Goal: Task Accomplishment & Management: Complete application form

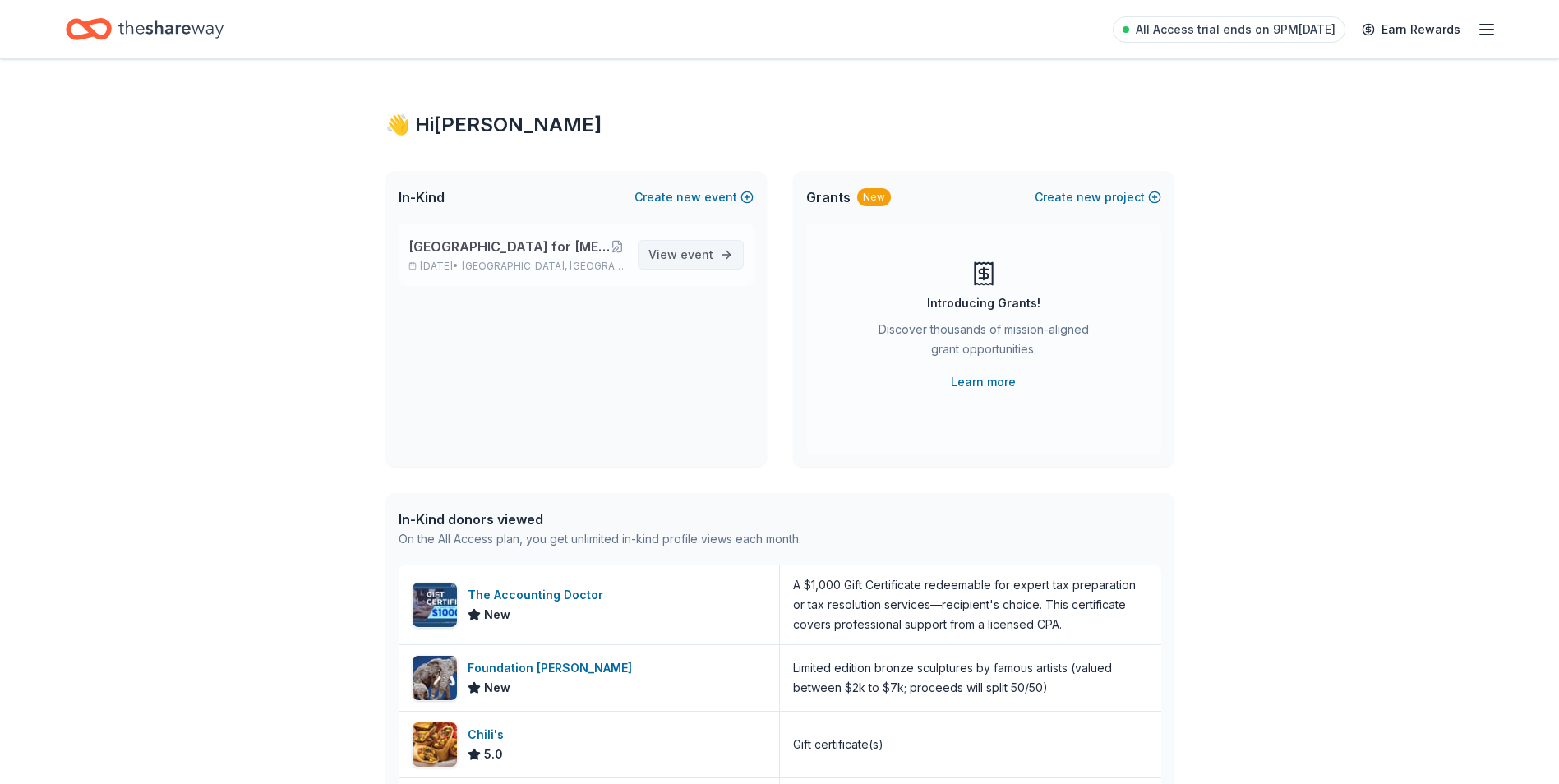
click at [704, 253] on span "event" at bounding box center [697, 254] width 33 height 14
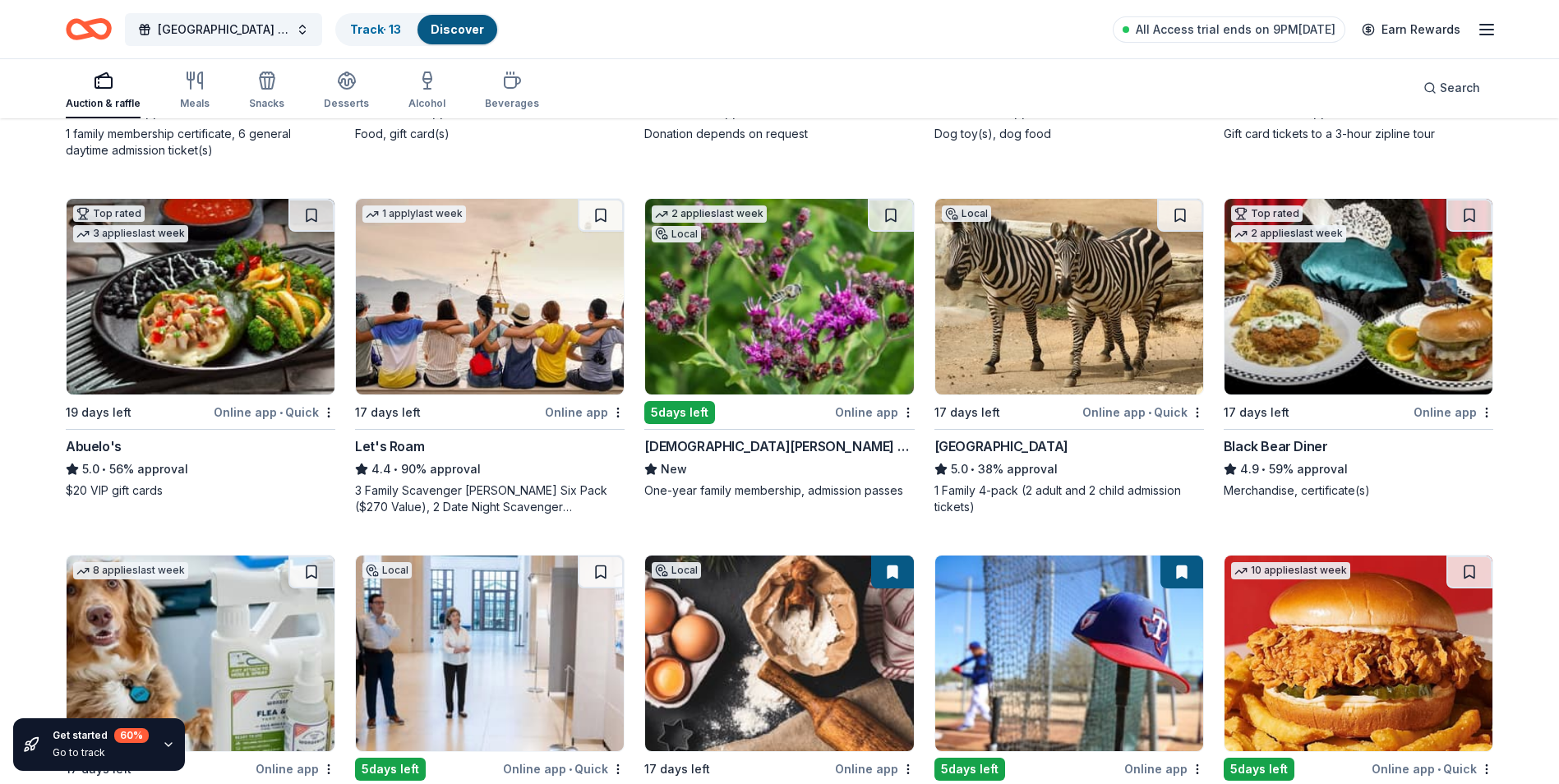
scroll to position [281, 0]
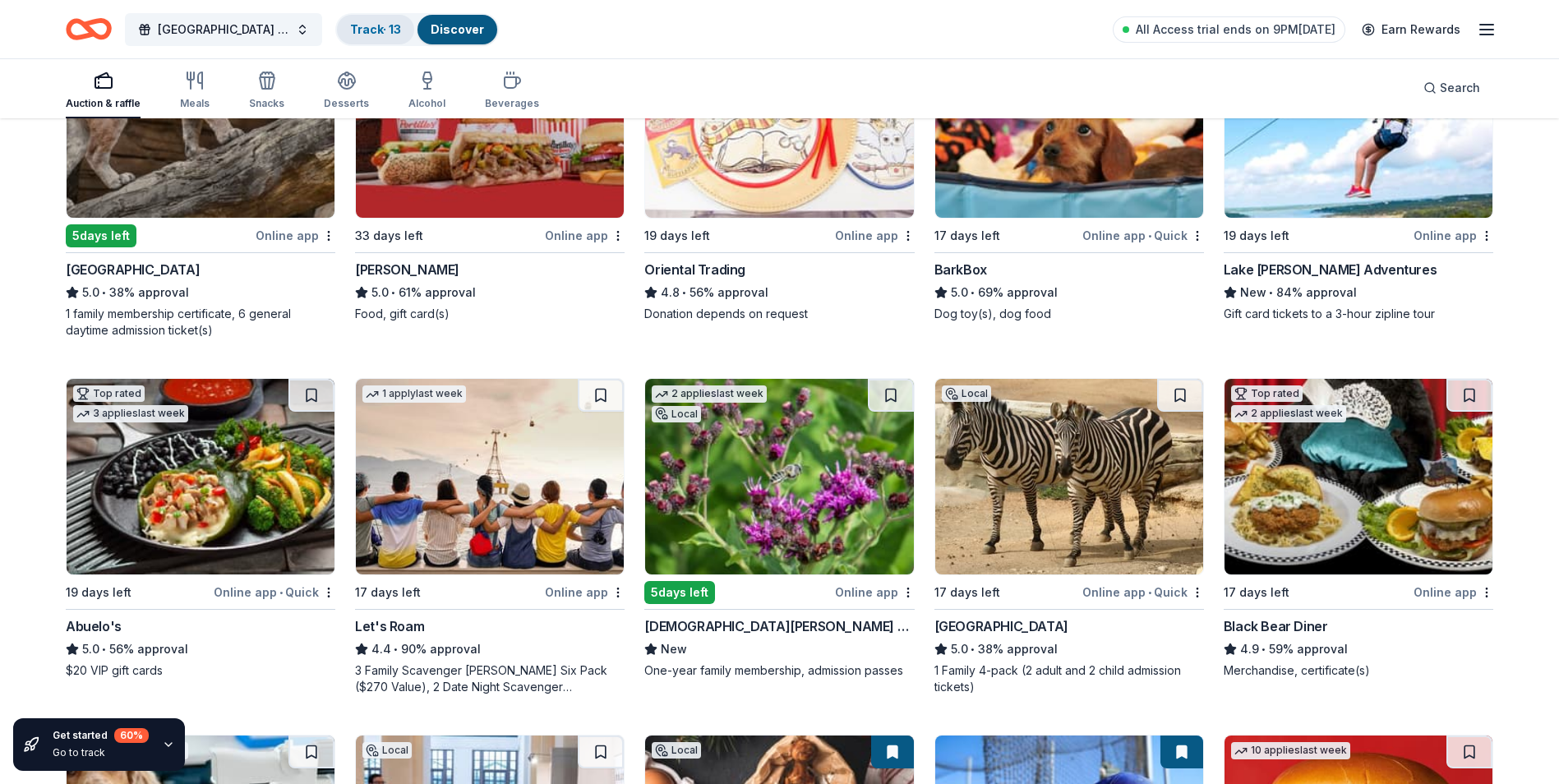
click at [371, 31] on link "Track · 13" at bounding box center [375, 29] width 51 height 14
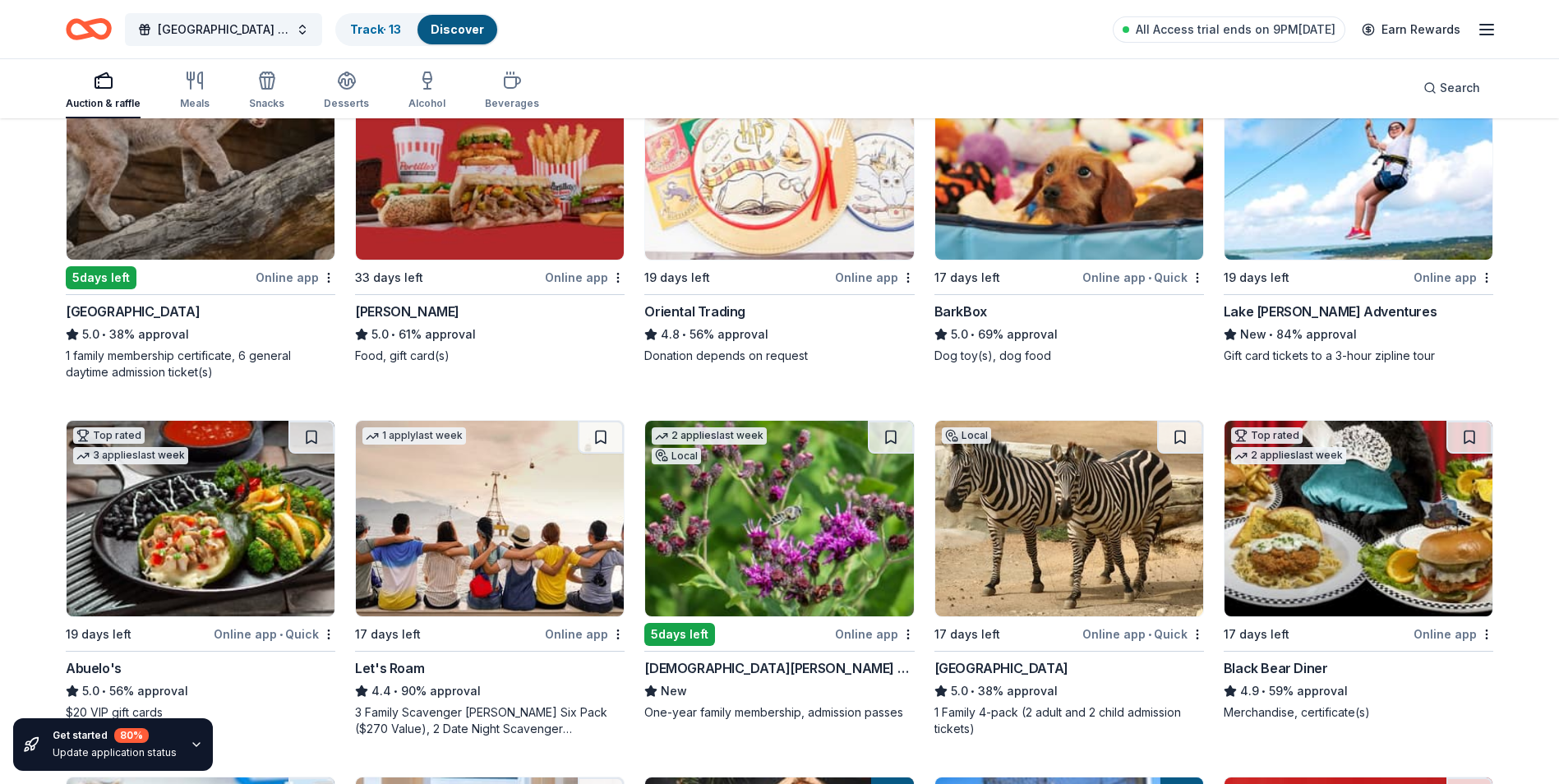
scroll to position [199, 0]
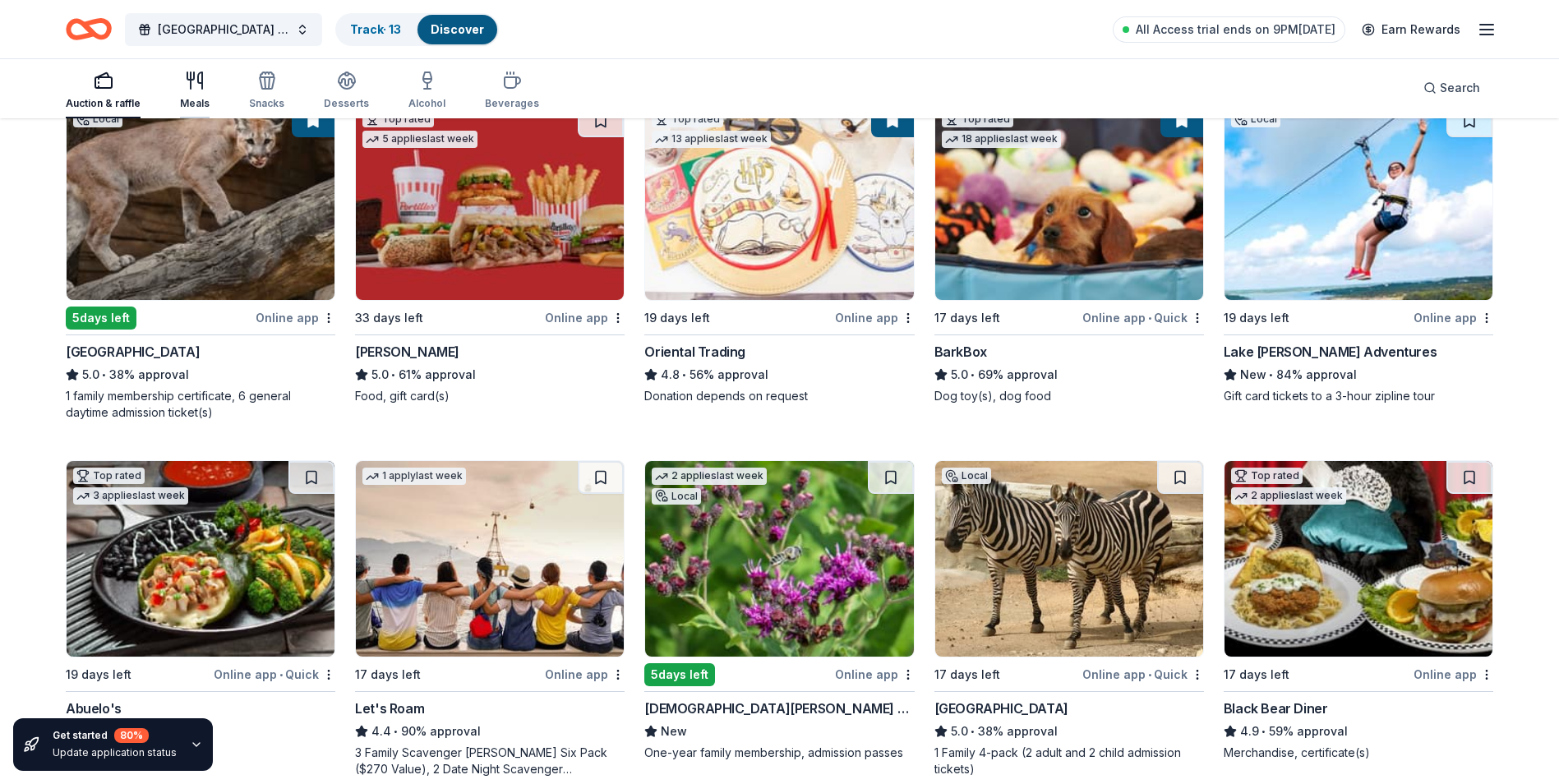
click at [195, 78] on icon "button" at bounding box center [195, 80] width 20 height 20
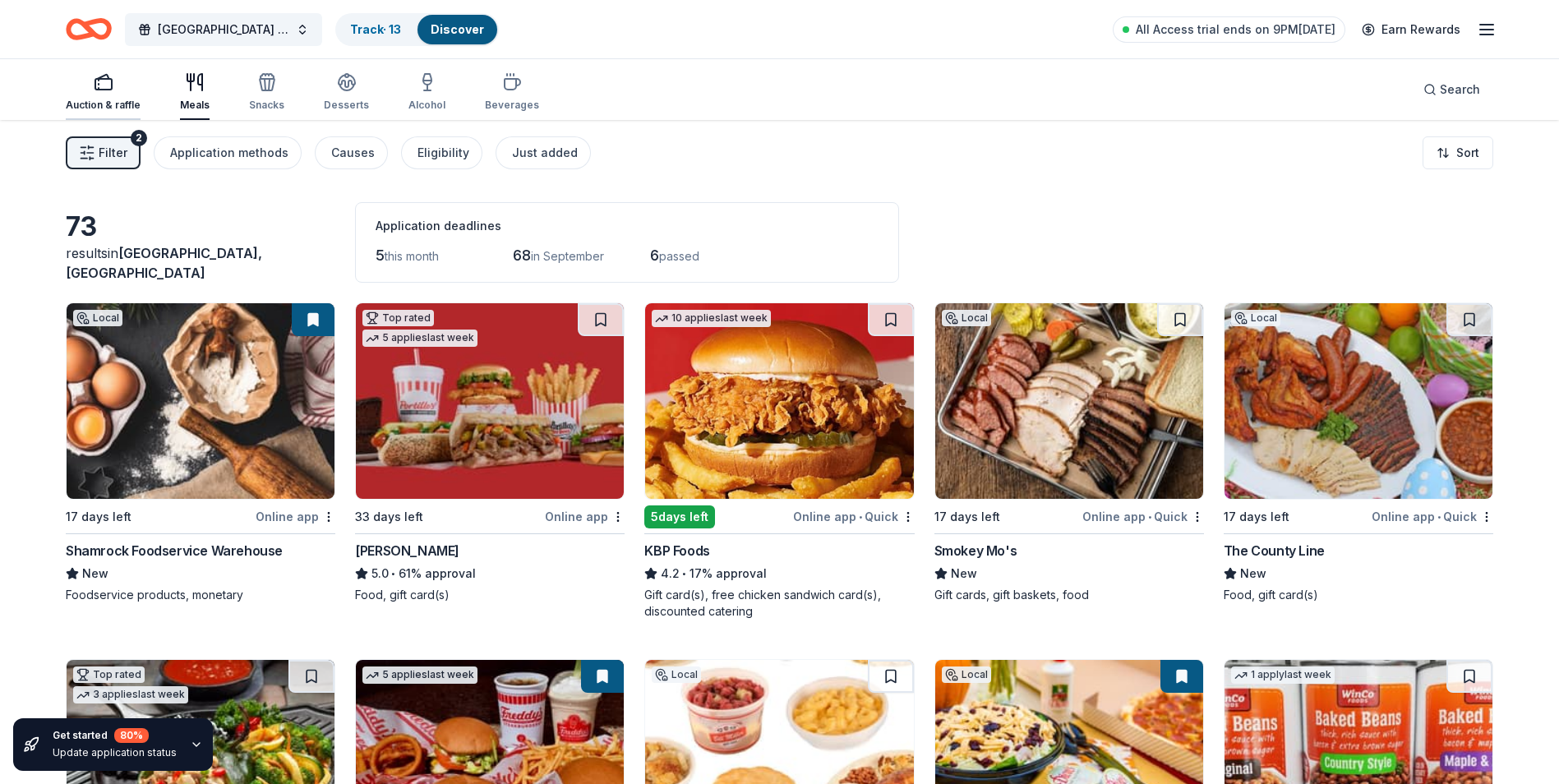
click at [106, 72] on button "Auction & raffle" at bounding box center [102, 92] width 75 height 55
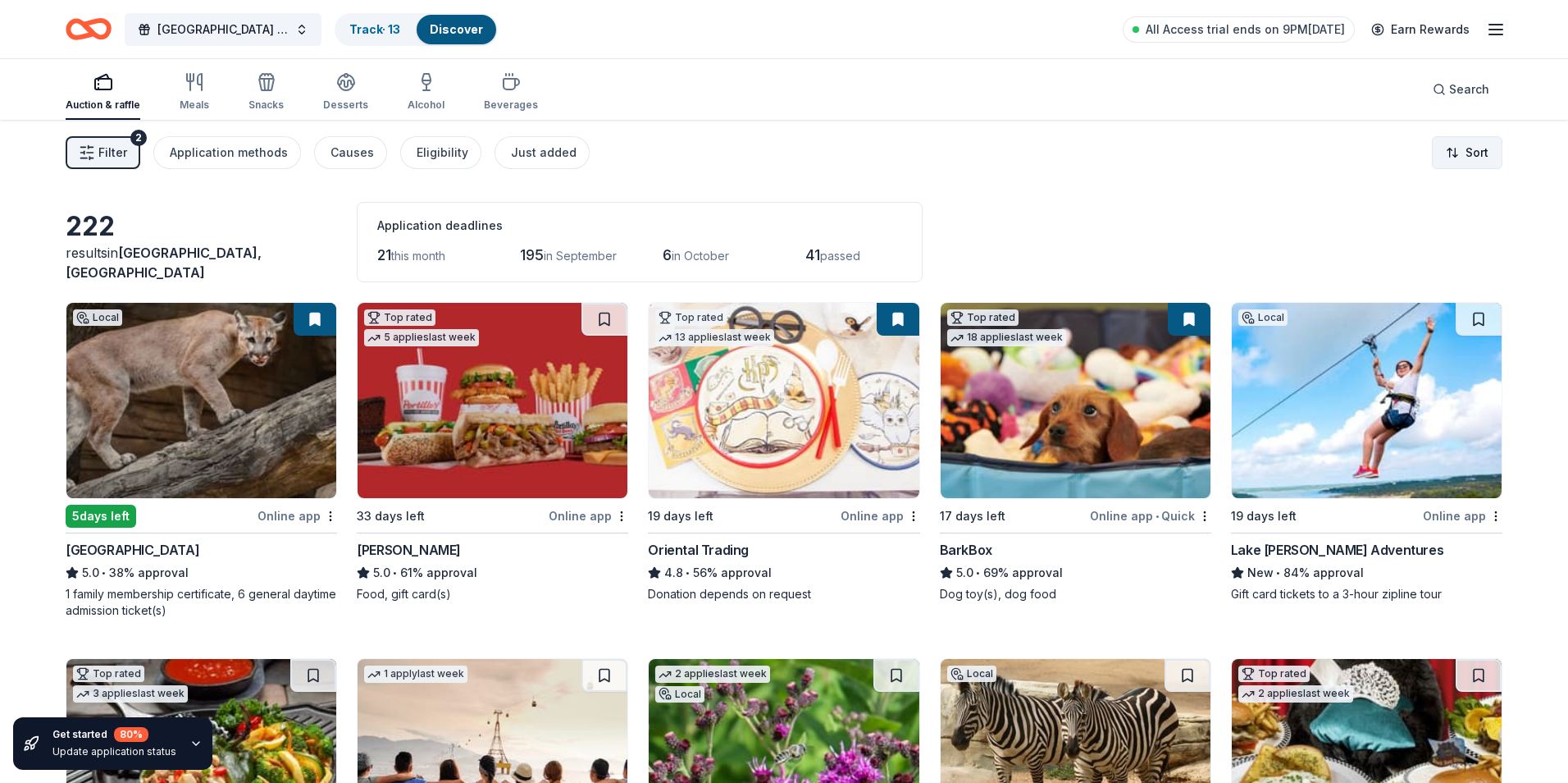
click at [1467, 146] on html "El Paso Center for Diabetes Golf Tournament Fundraiser Track · 13 Discover All …" at bounding box center [784, 391] width 1568 height 783
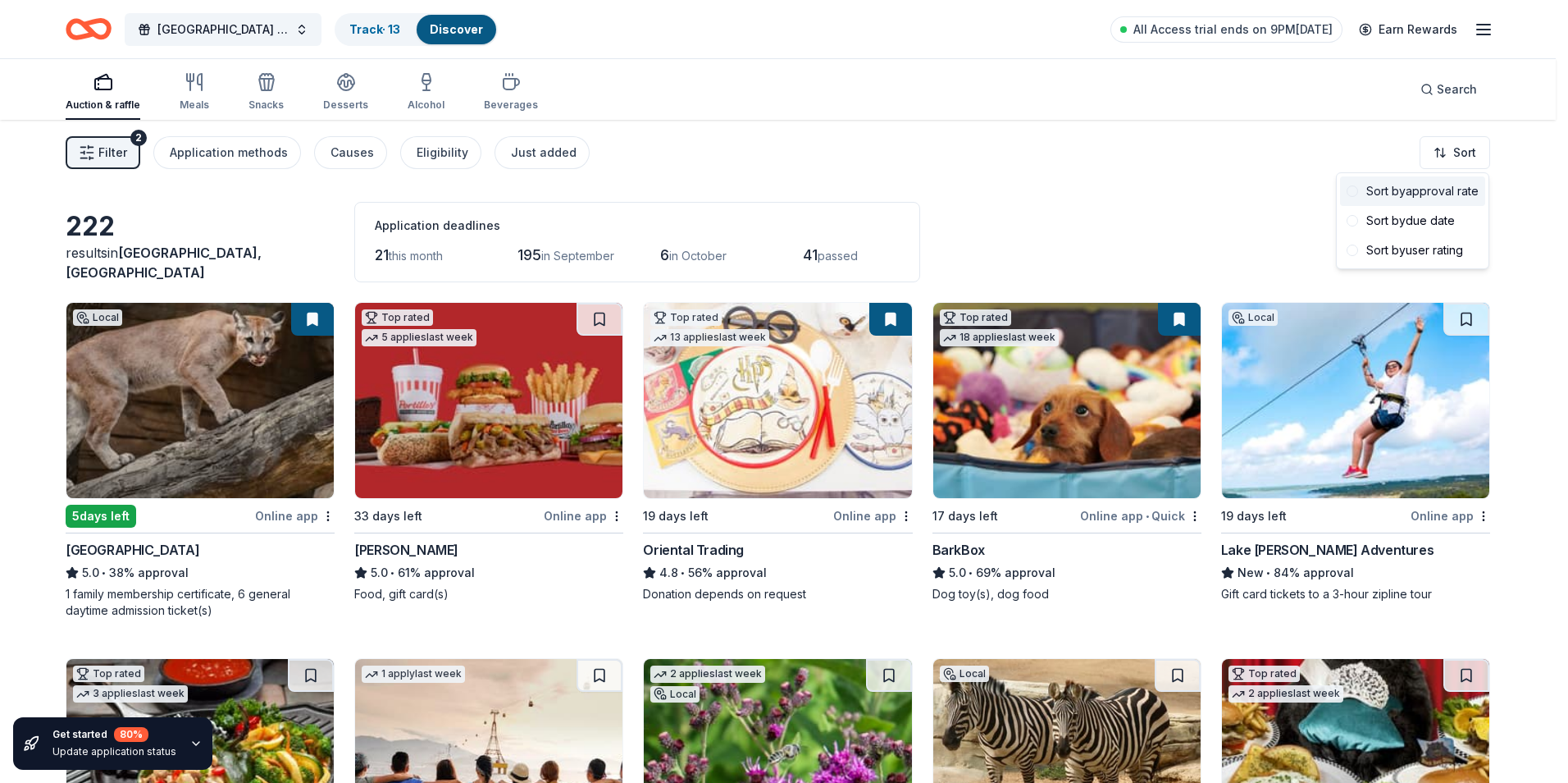
click at [1444, 190] on div "Sort by approval rate" at bounding box center [1412, 192] width 145 height 30
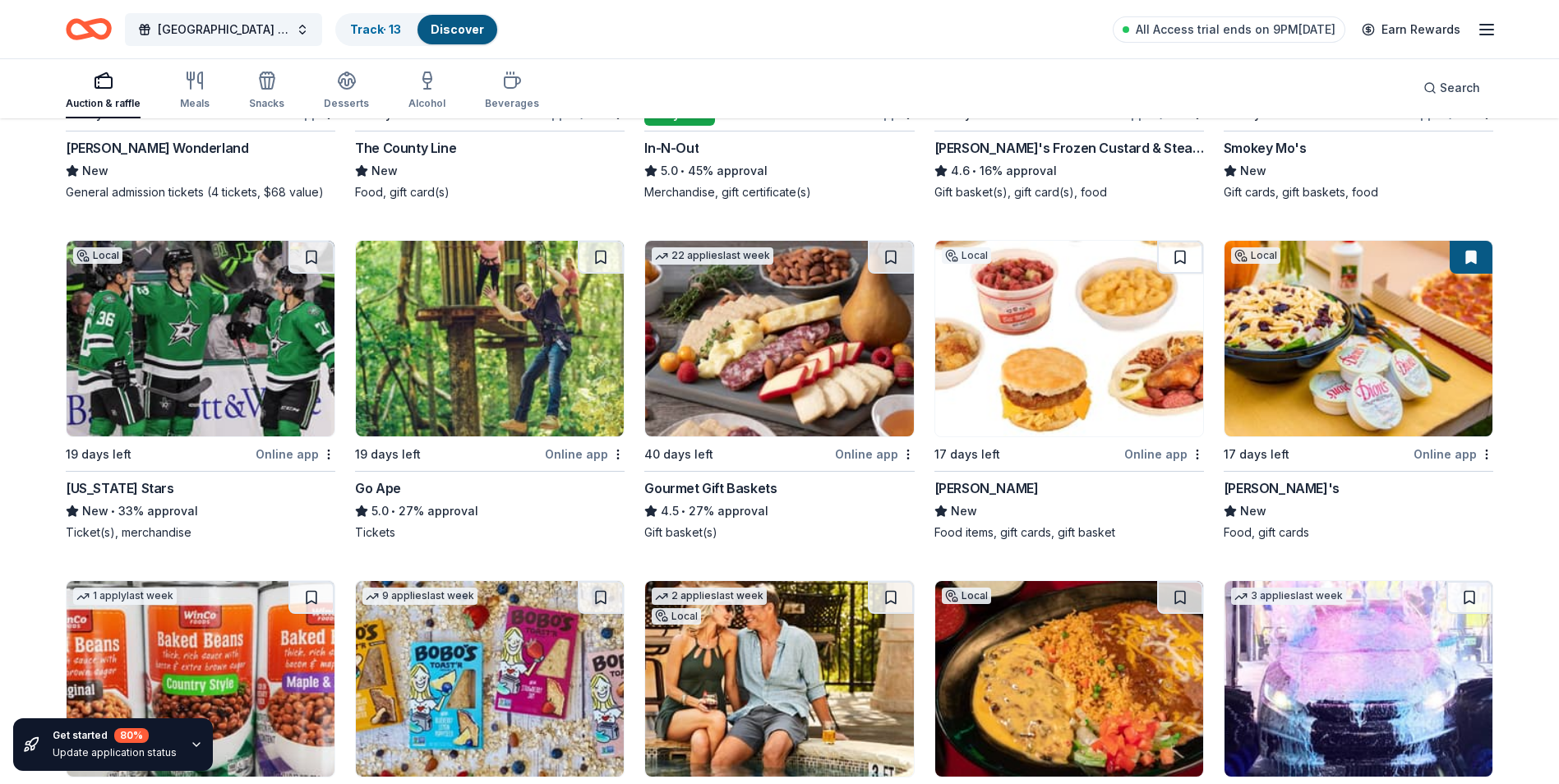
scroll to position [1479, 0]
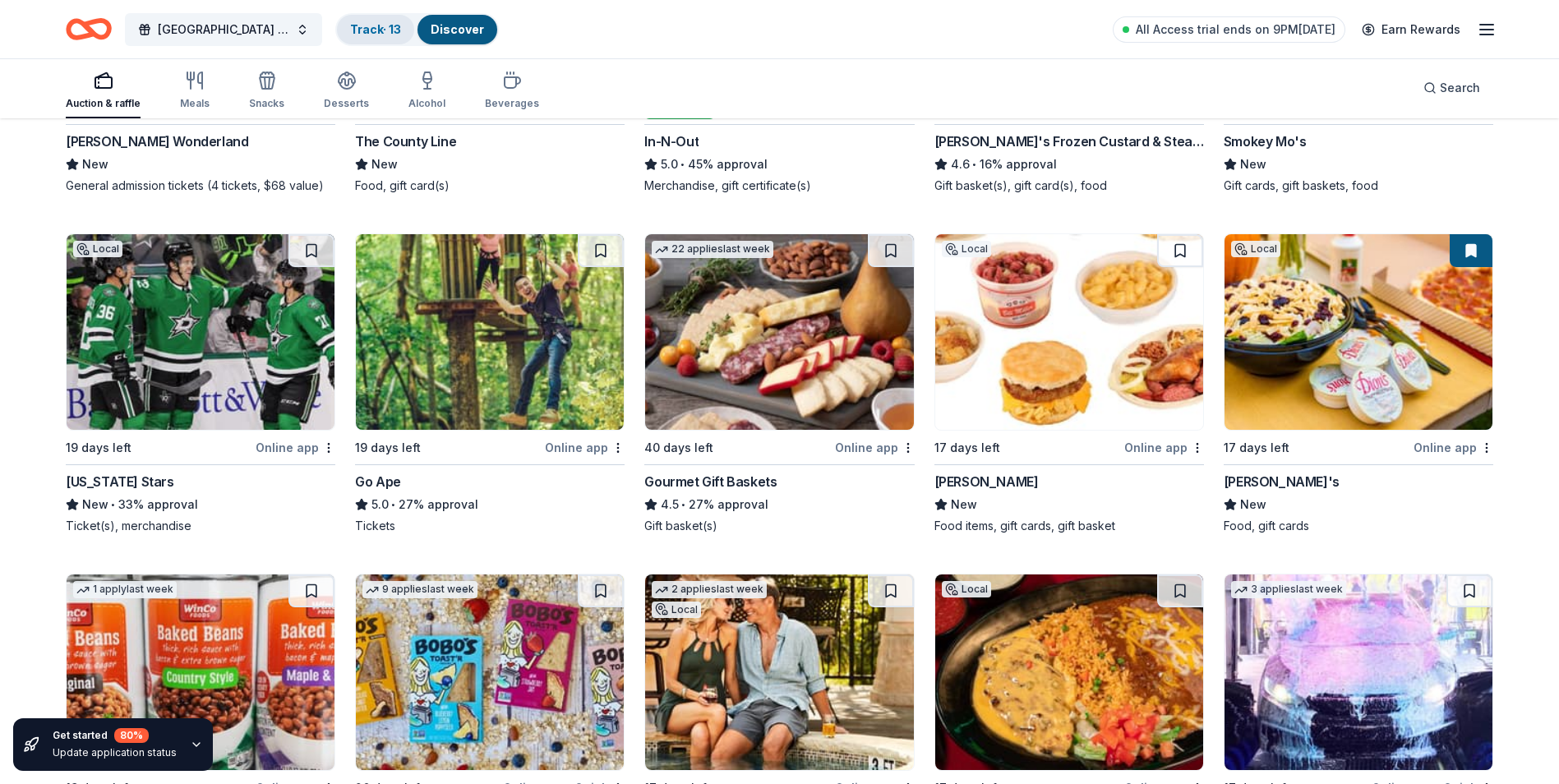
click at [369, 25] on link "Track · 13" at bounding box center [375, 29] width 51 height 14
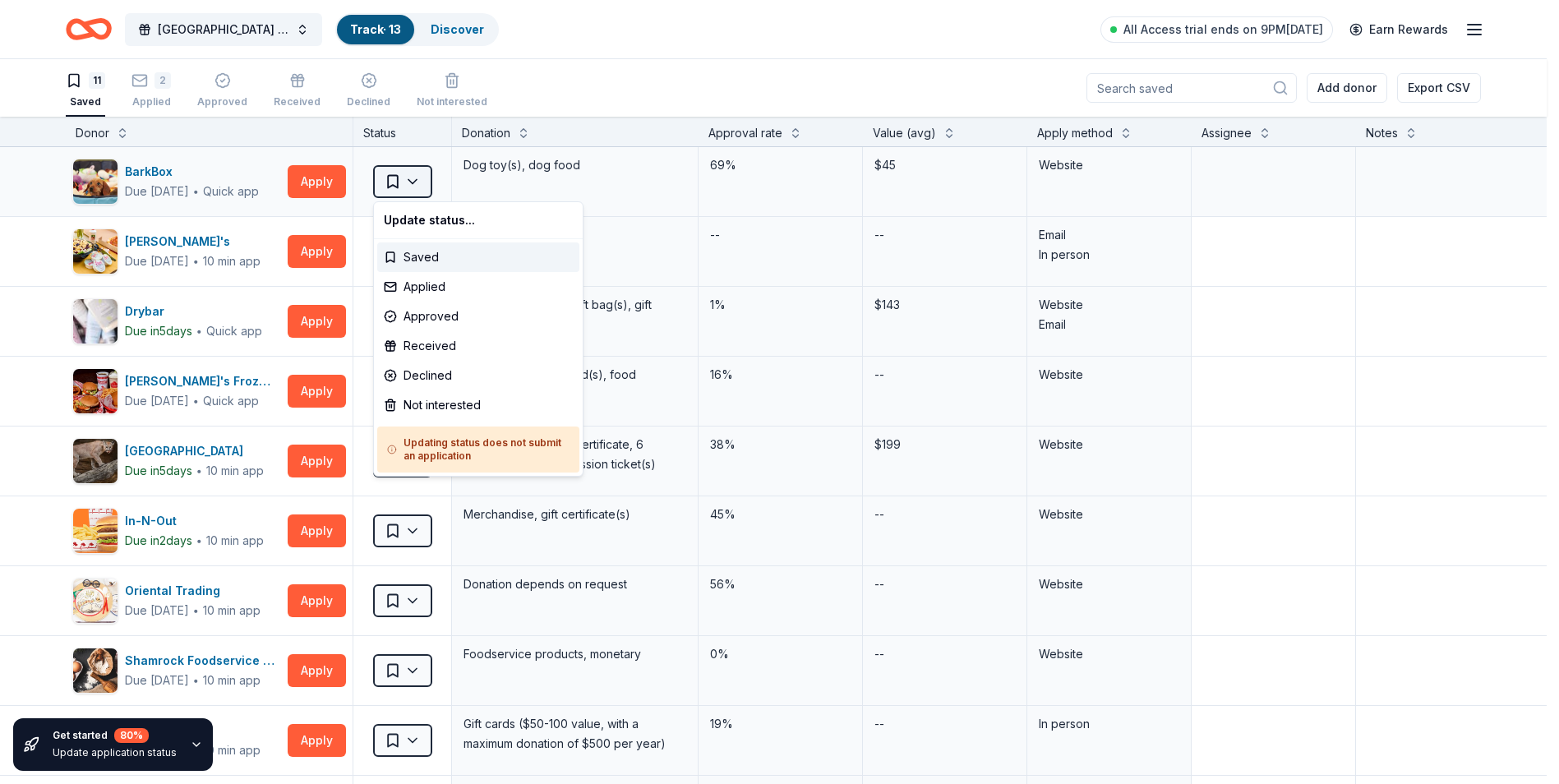
click at [424, 176] on html "El Paso Center for Diabetes Golf Tournament Fundraiser Track · 13 Discover All …" at bounding box center [780, 392] width 1559 height 784
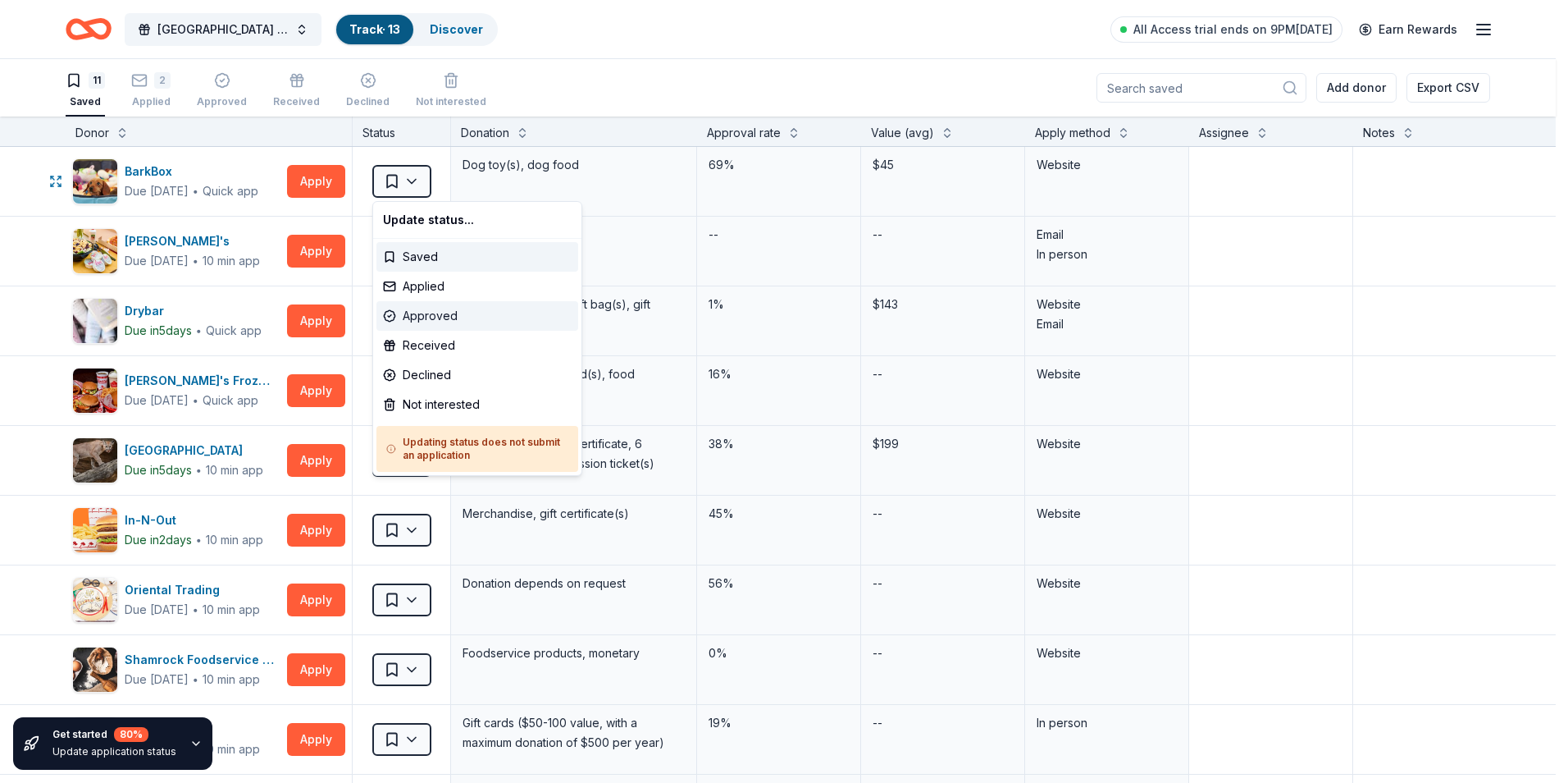
click at [456, 316] on div "Approved" at bounding box center [477, 316] width 201 height 30
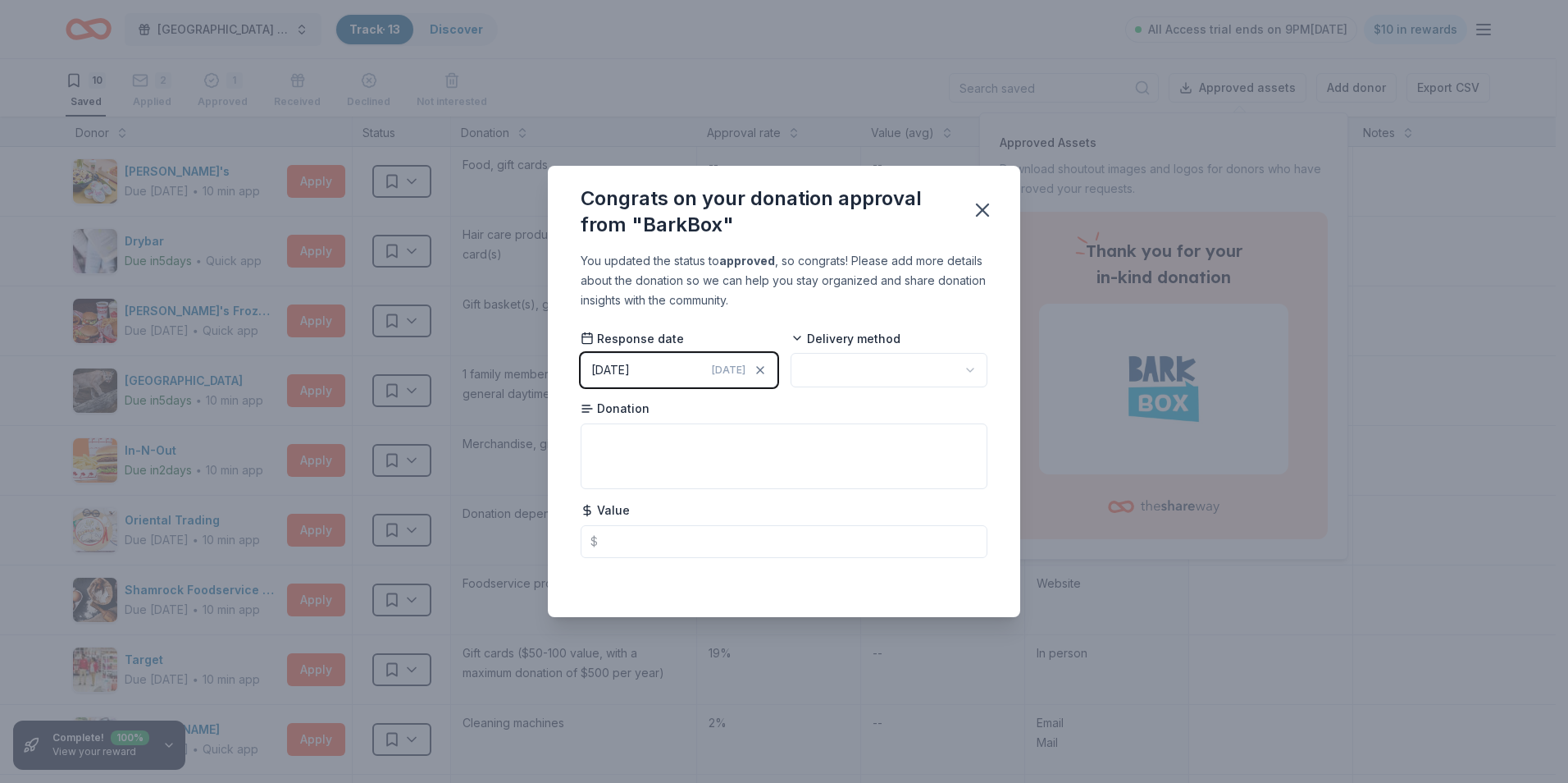
click at [727, 368] on span "Today" at bounding box center [729, 369] width 34 height 13
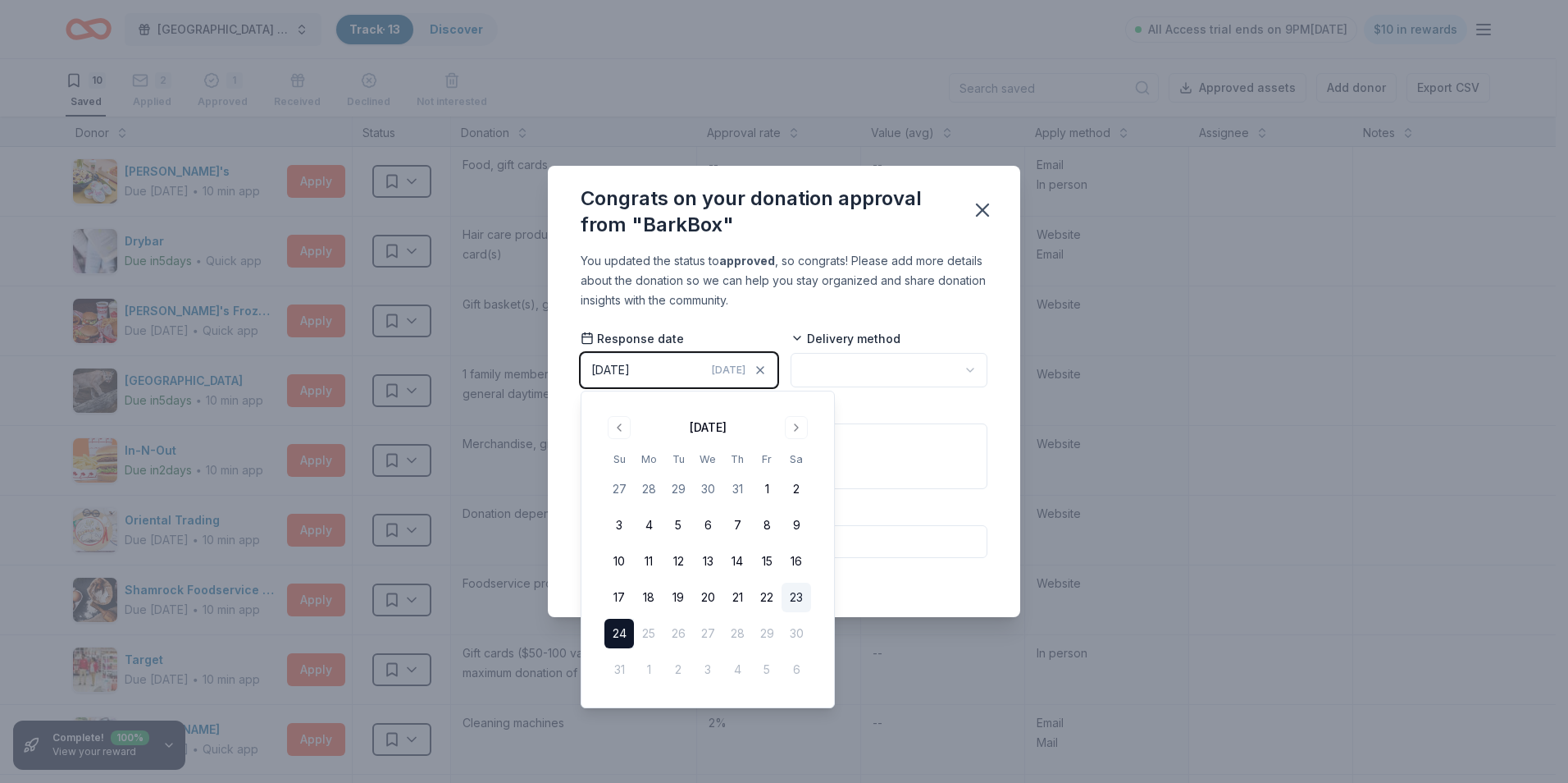
click at [799, 599] on button "23" at bounding box center [796, 597] width 30 height 30
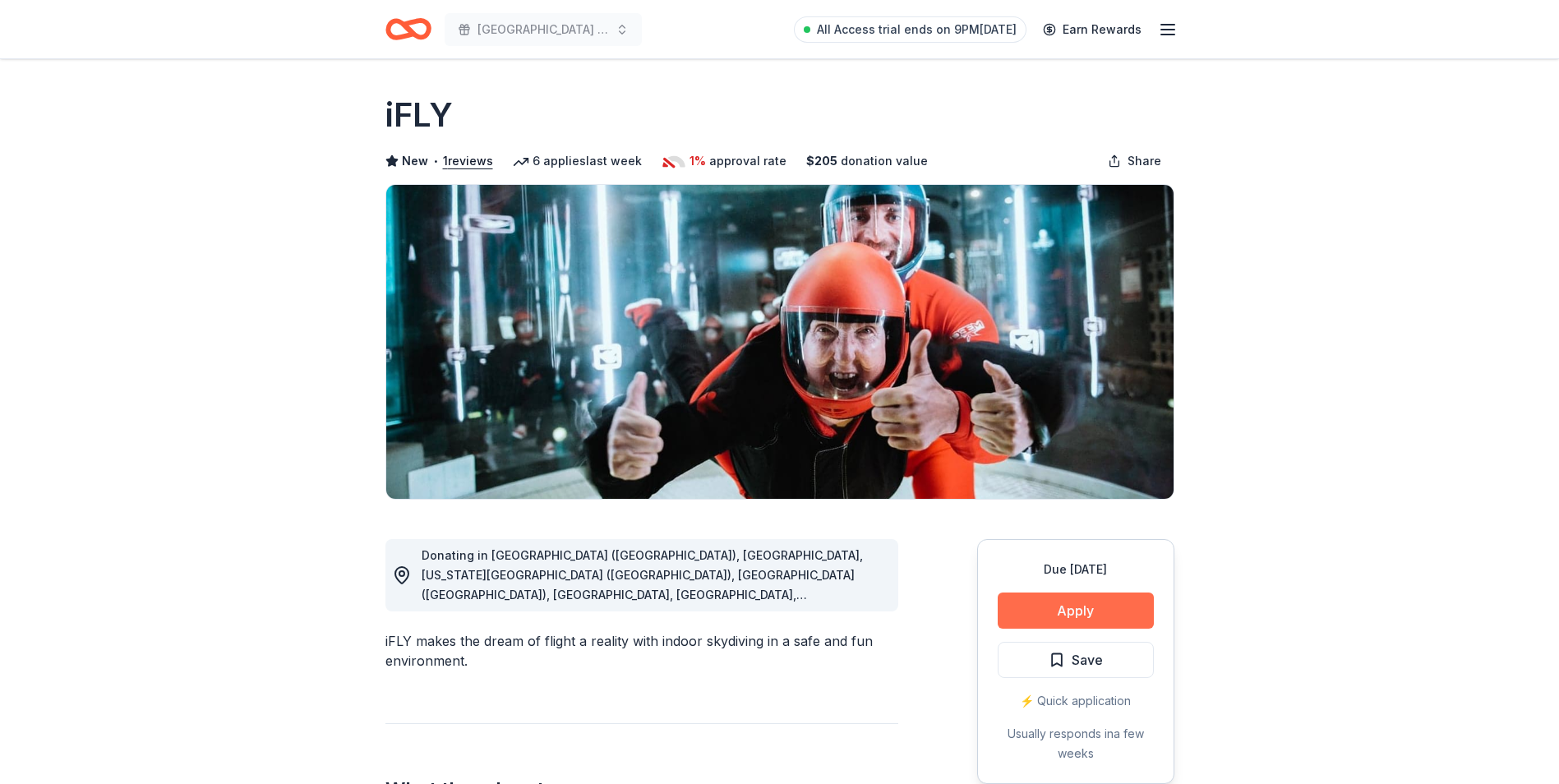
click at [1104, 598] on button "Apply" at bounding box center [1076, 610] width 156 height 36
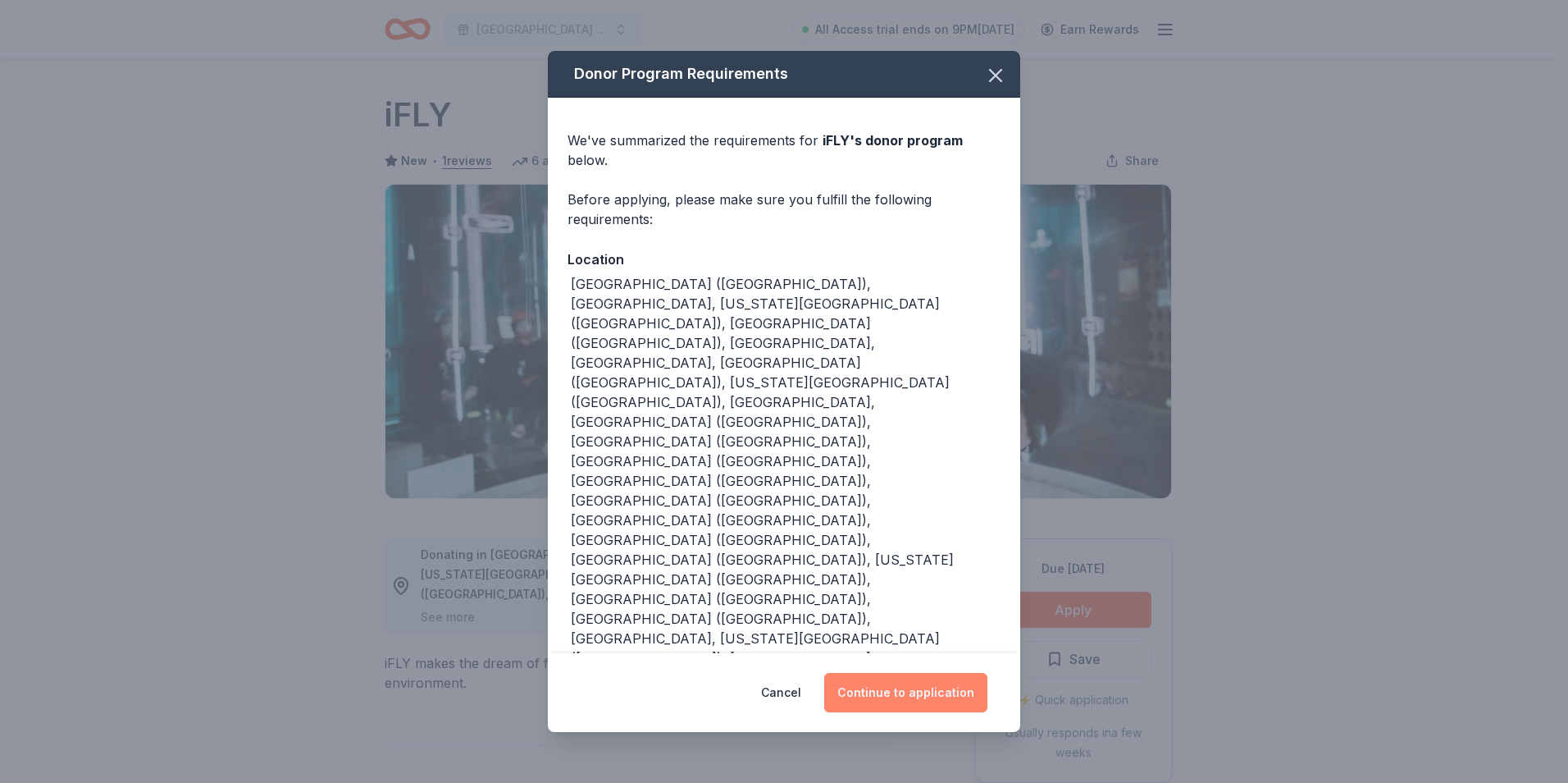
click at [934, 673] on button "Continue to application" at bounding box center [905, 693] width 164 height 40
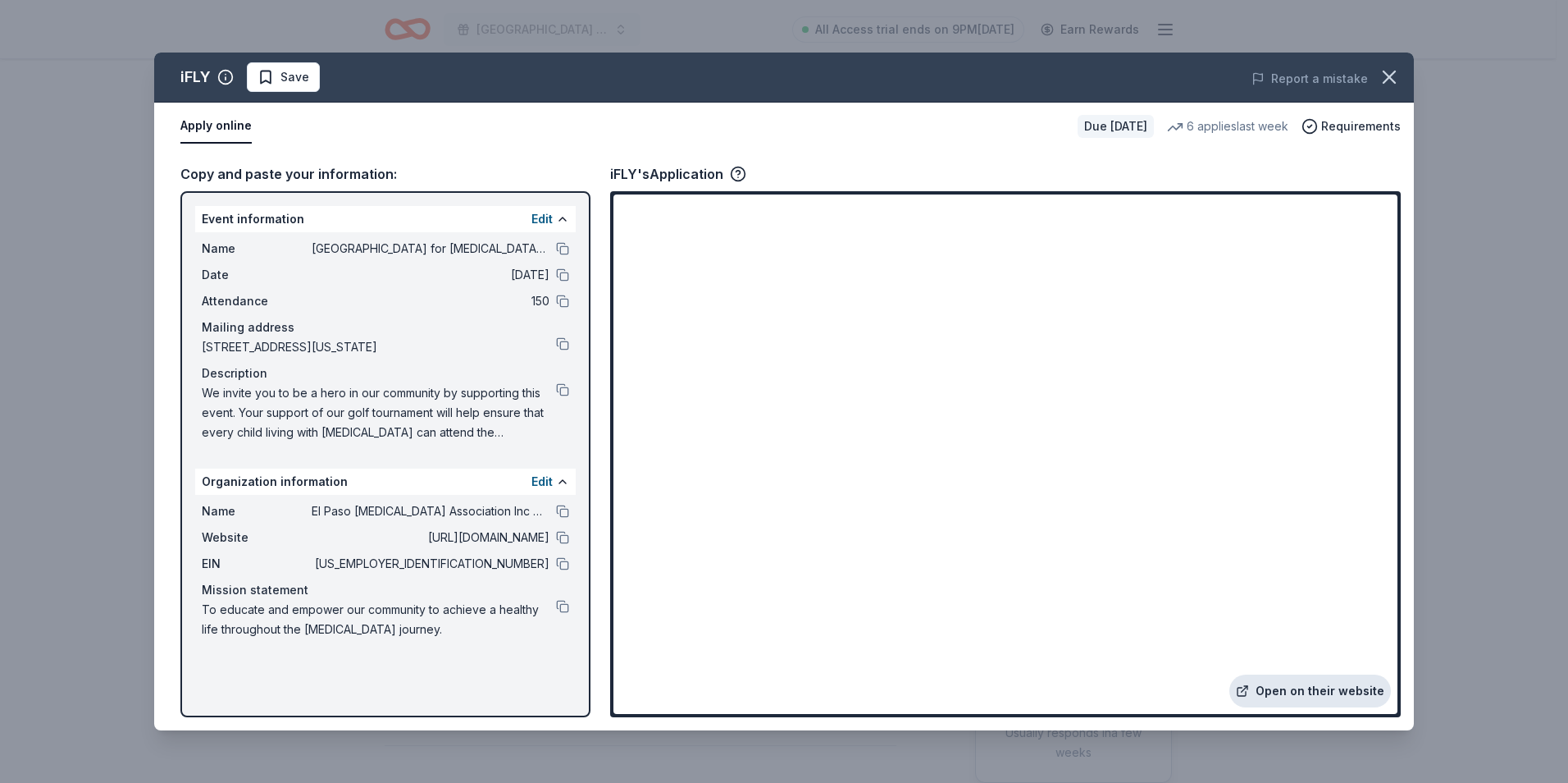
click at [1319, 686] on link "Open on their website" at bounding box center [1309, 691] width 162 height 33
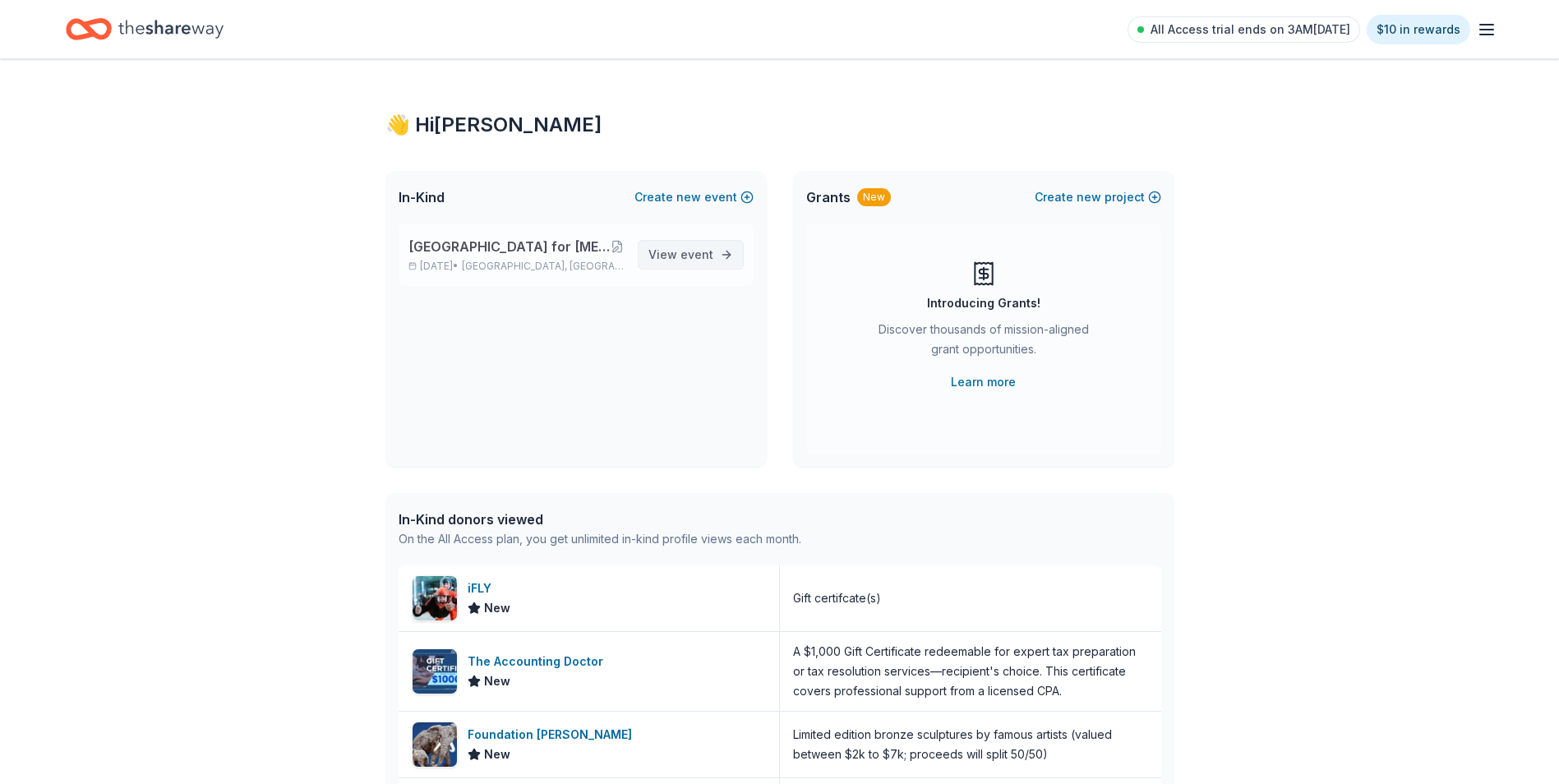
click at [677, 249] on span "View event" at bounding box center [680, 254] width 65 height 20
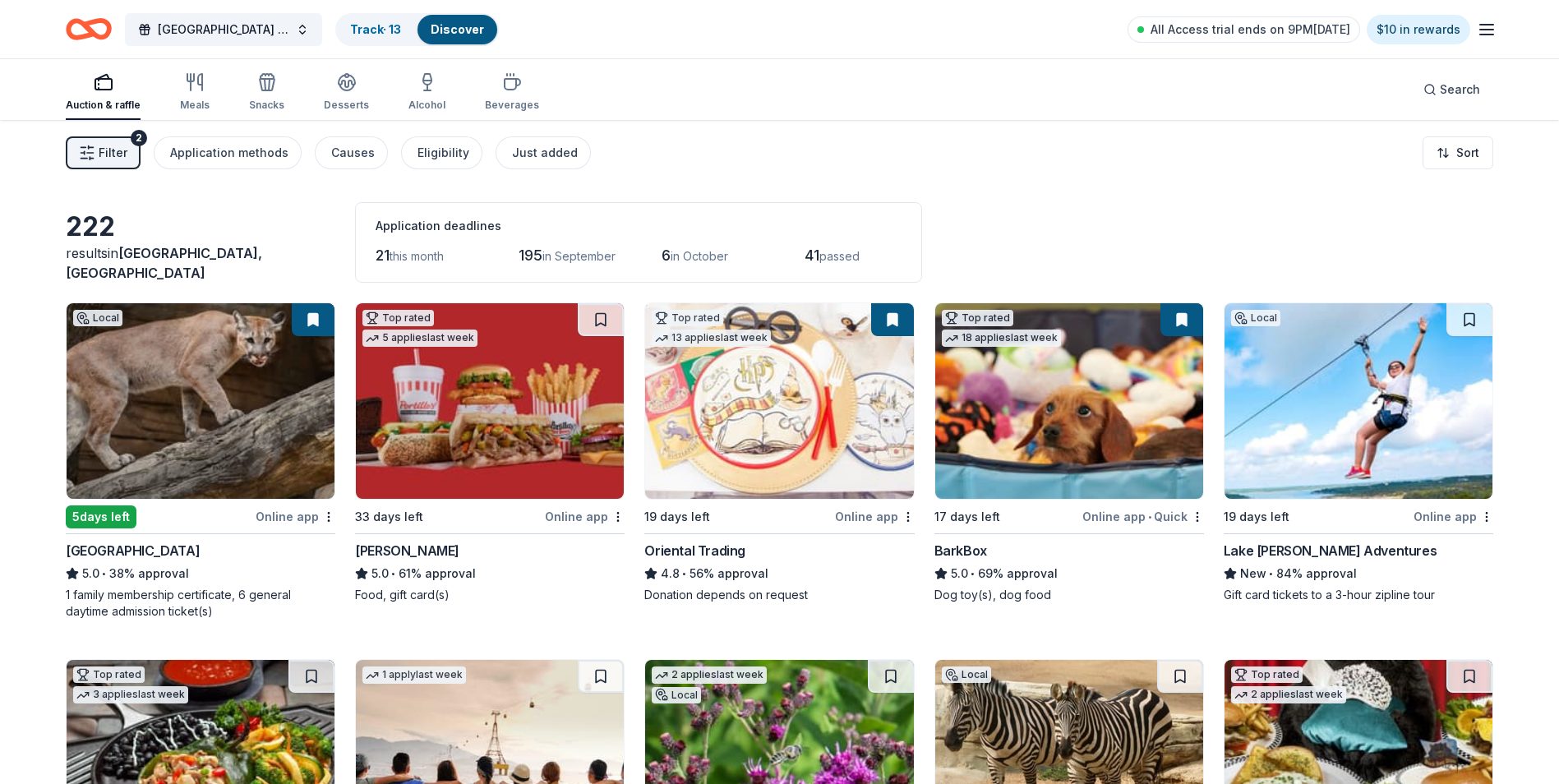
click at [1483, 28] on icon "button" at bounding box center [1487, 30] width 20 height 20
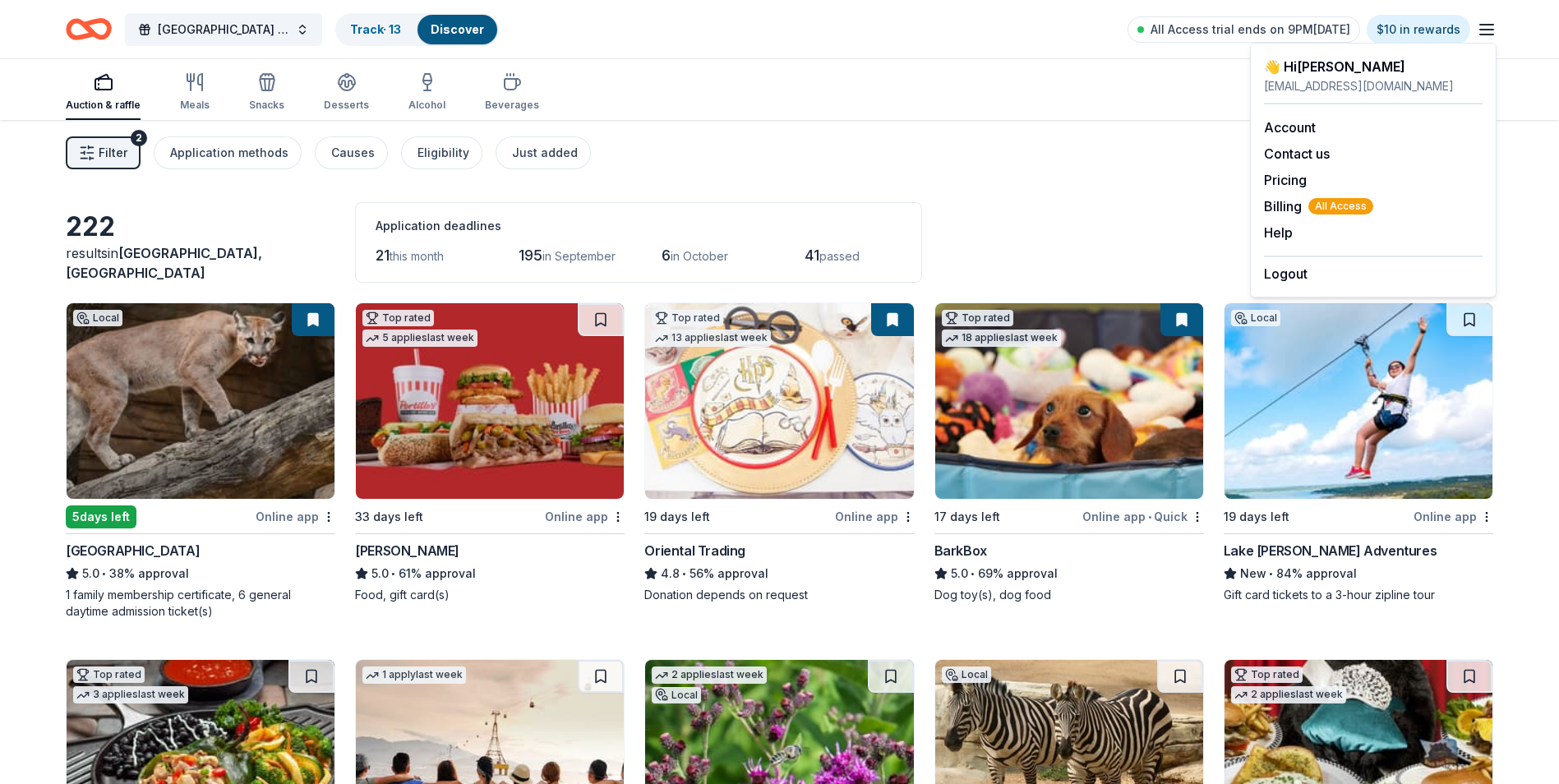
click at [1101, 60] on div "Auction & raffle Meals Snacks Desserts Alcohol Beverages Search" at bounding box center [780, 89] width 1428 height 61
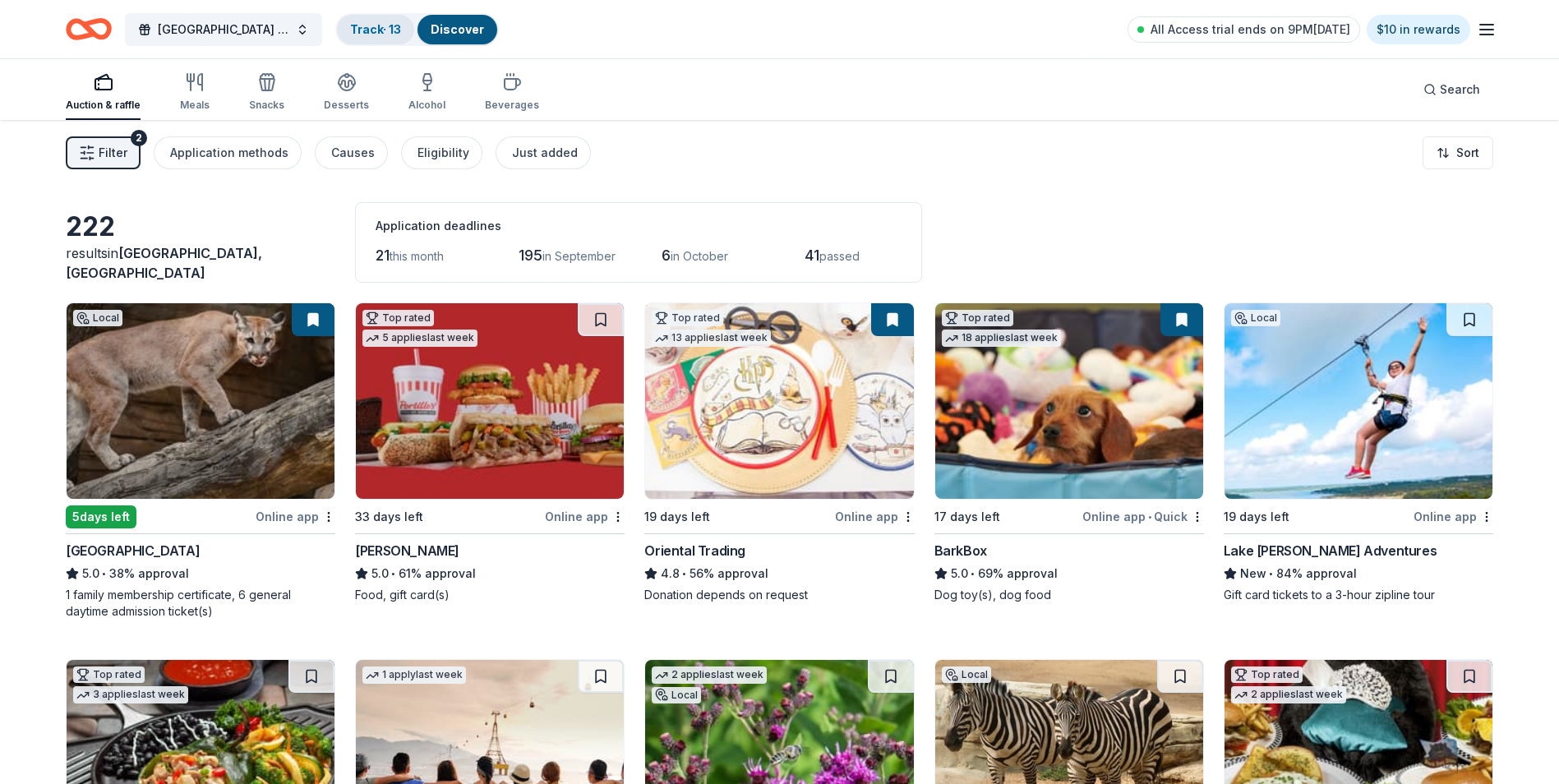
click at [383, 28] on link "Track · 13" at bounding box center [375, 29] width 51 height 14
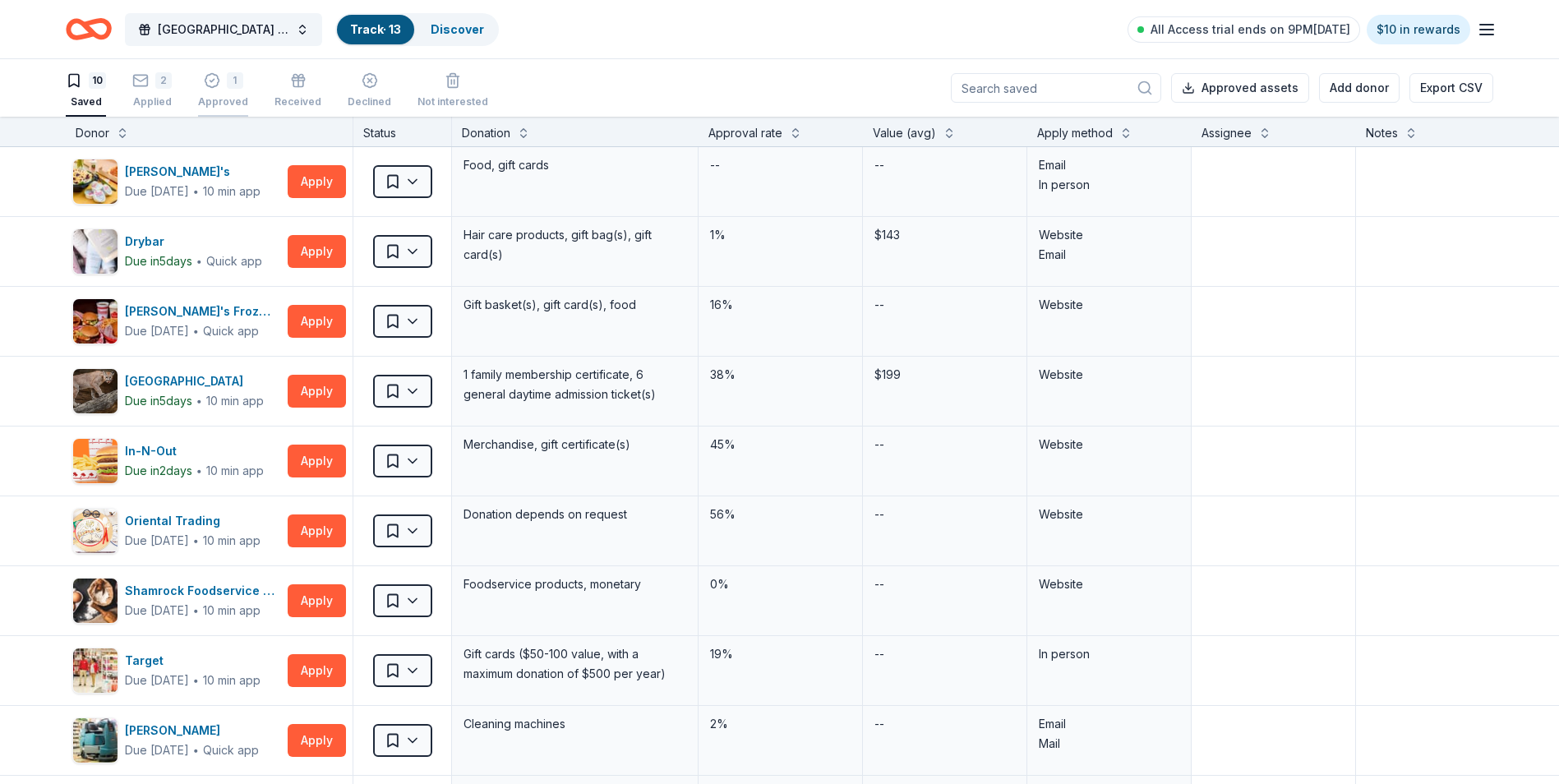
click at [237, 84] on div "1" at bounding box center [235, 80] width 17 height 17
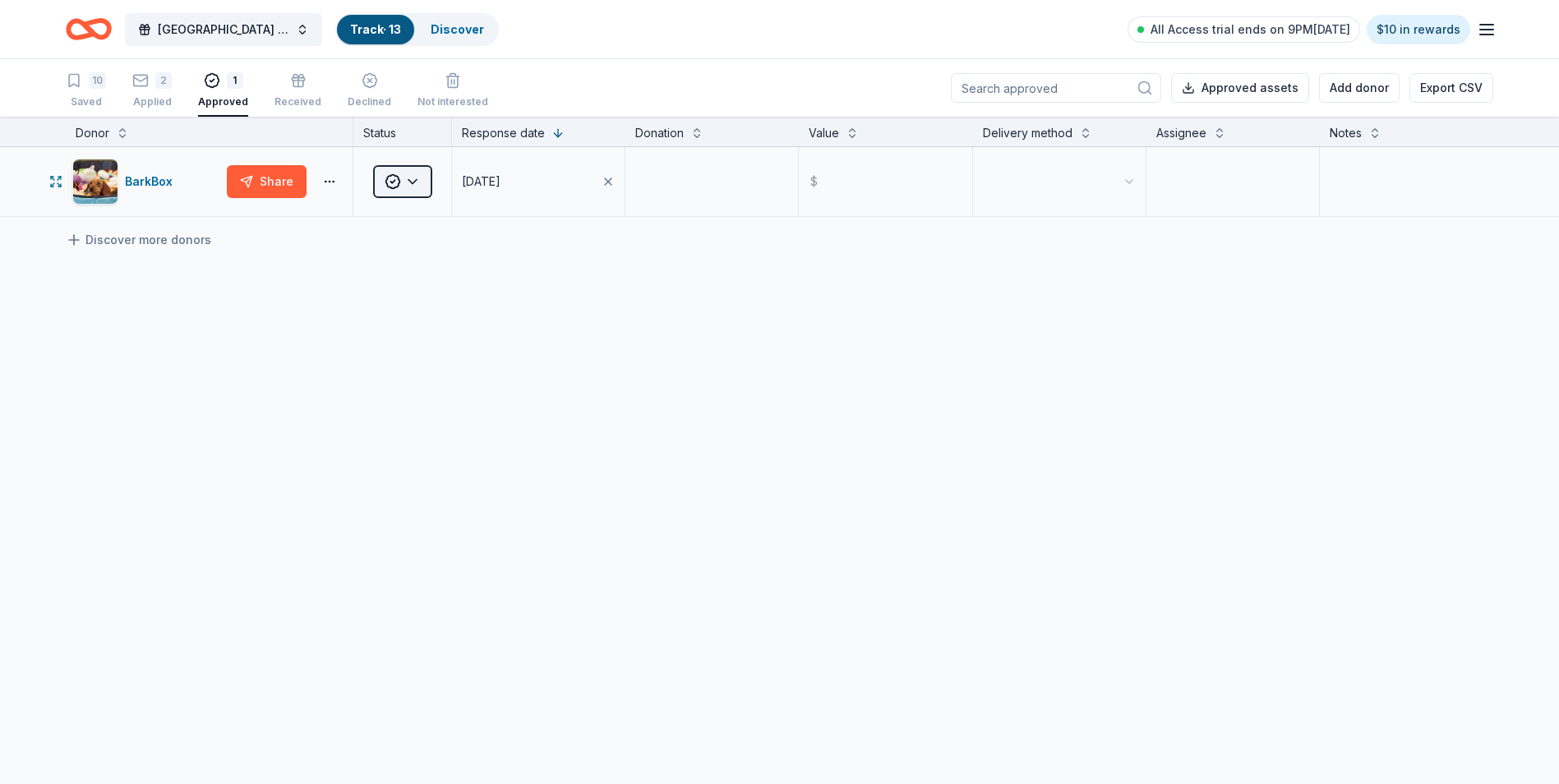
click at [414, 176] on html "El Paso Center for Diabetes Golf Tournament Fundraiser Track · 13 Discover All …" at bounding box center [780, 392] width 1559 height 784
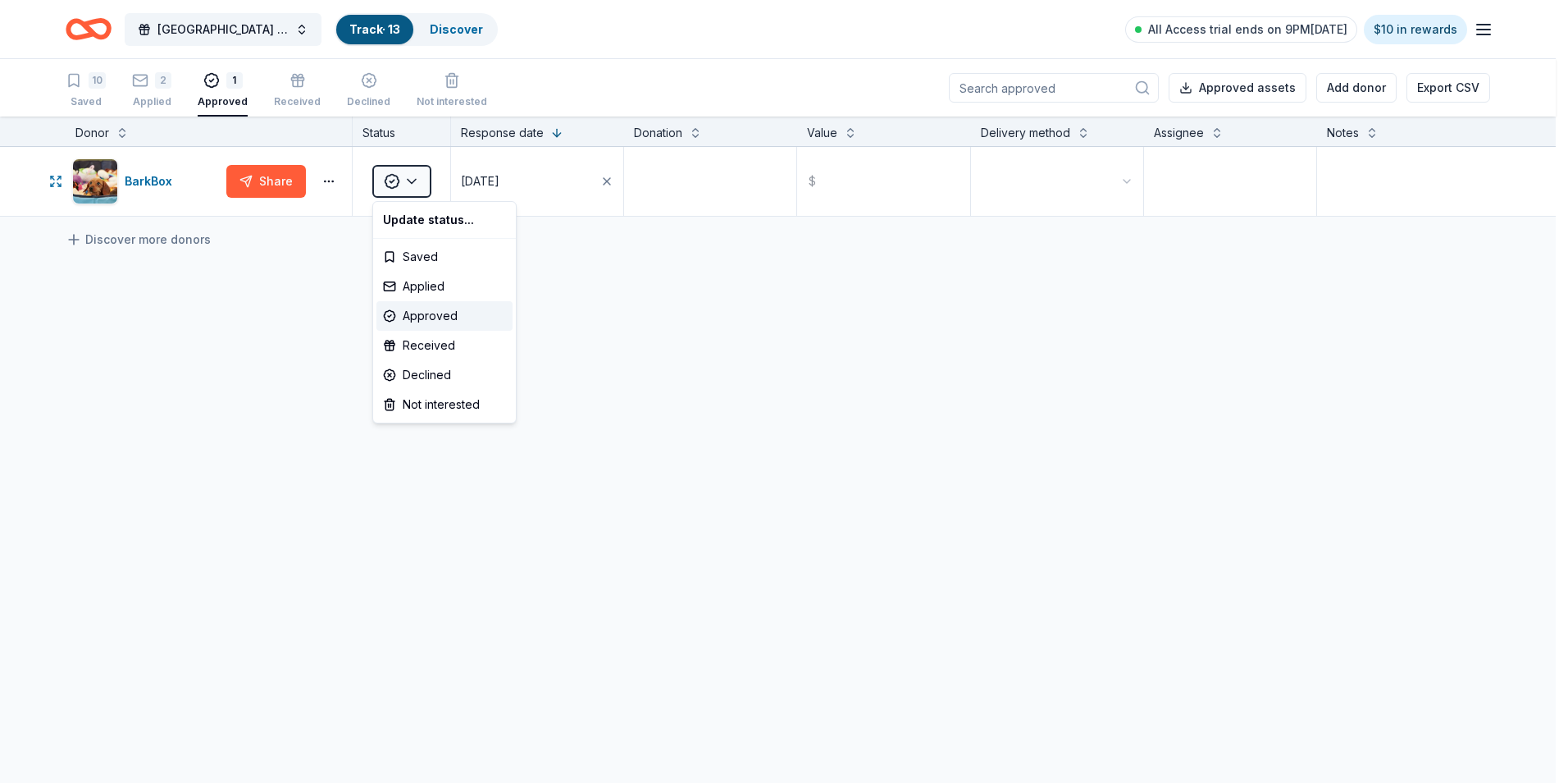
click at [529, 186] on html "El Paso Center for Diabetes Golf Tournament Fundraiser Track · 13 Discover All …" at bounding box center [784, 391] width 1568 height 783
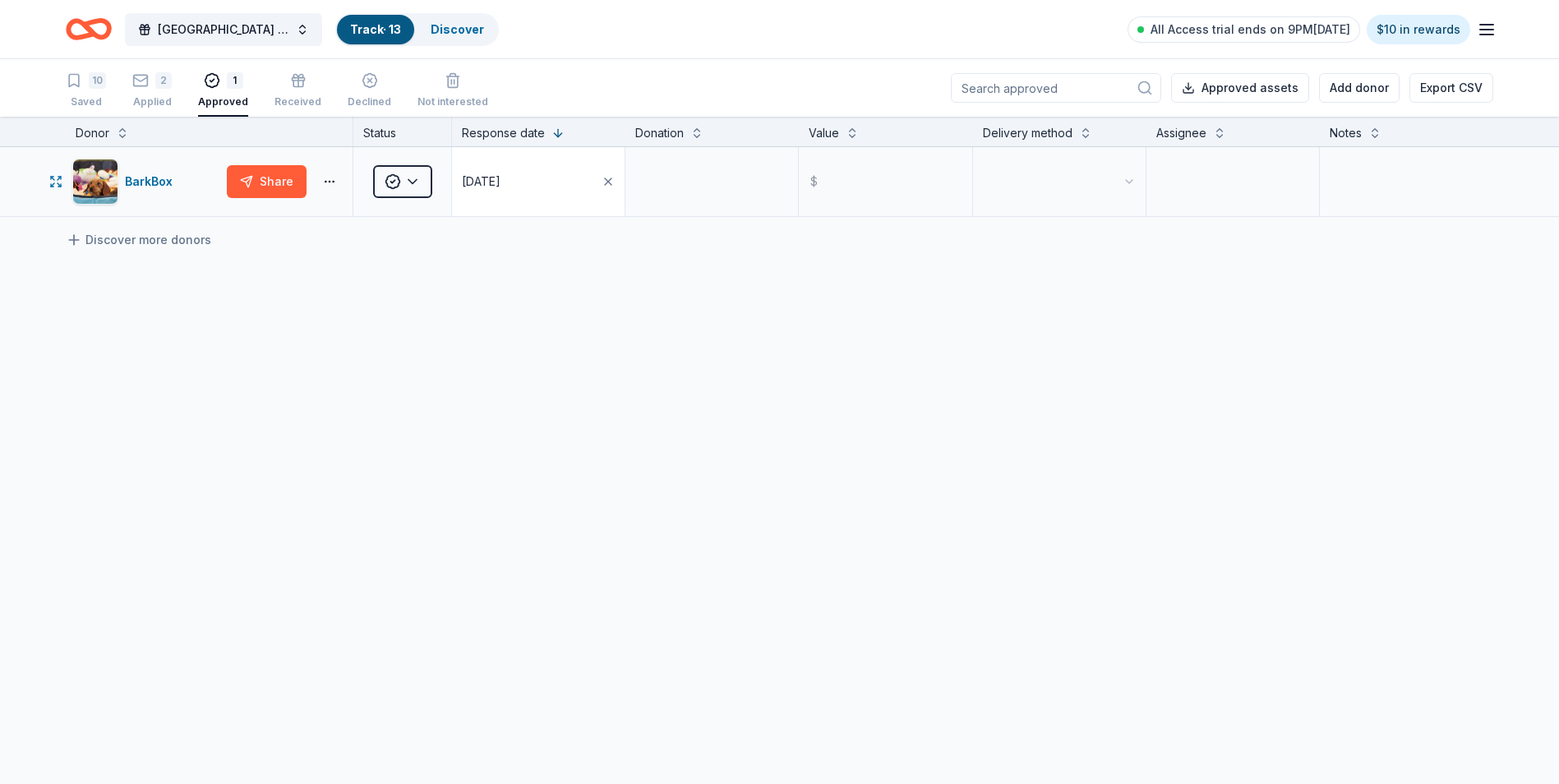
click at [501, 179] on div "08/24/2025" at bounding box center [481, 182] width 39 height 20
click at [665, 424] on button "23" at bounding box center [668, 426] width 30 height 30
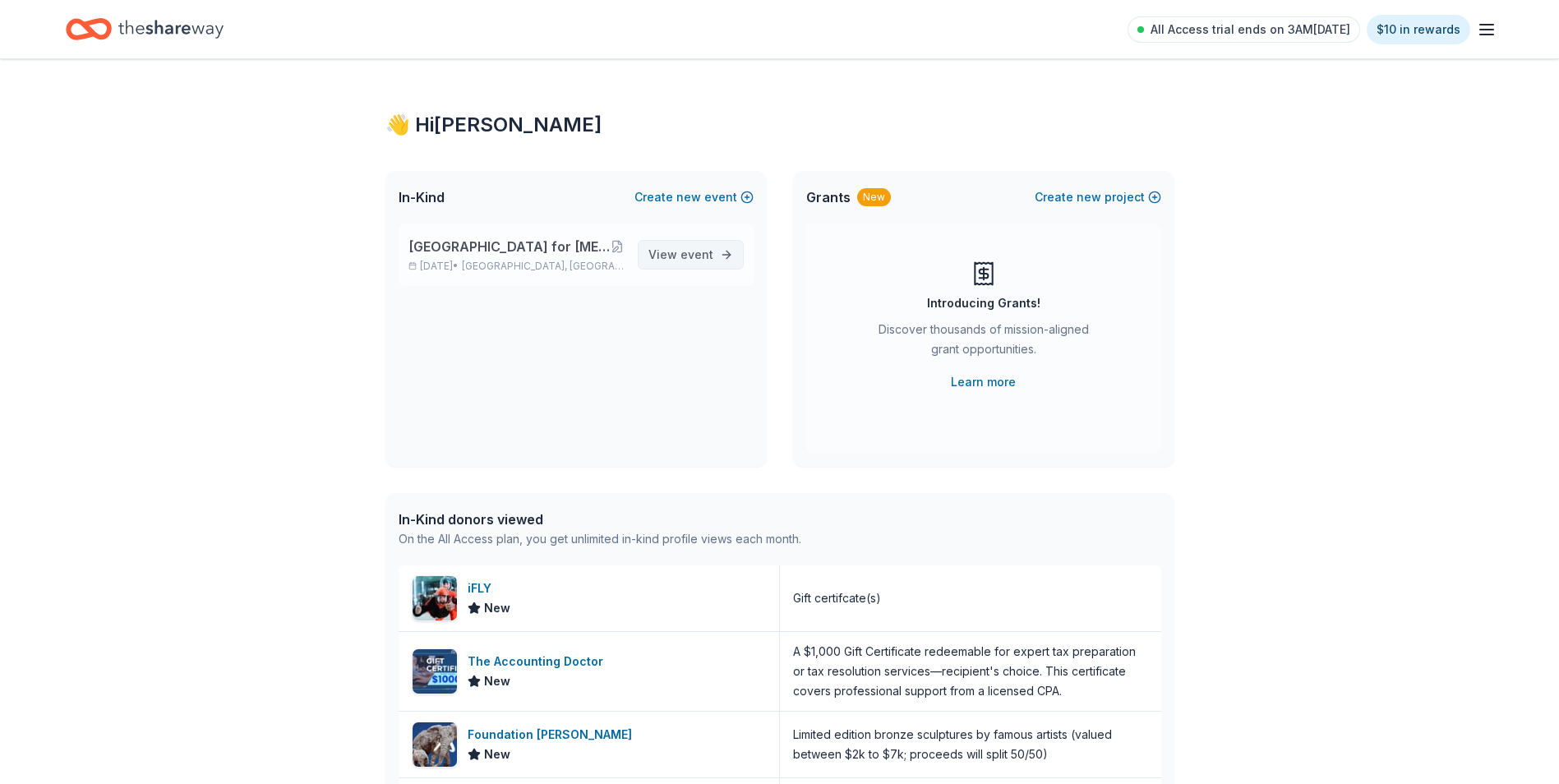
click at [661, 243] on link "View event" at bounding box center [691, 254] width 106 height 30
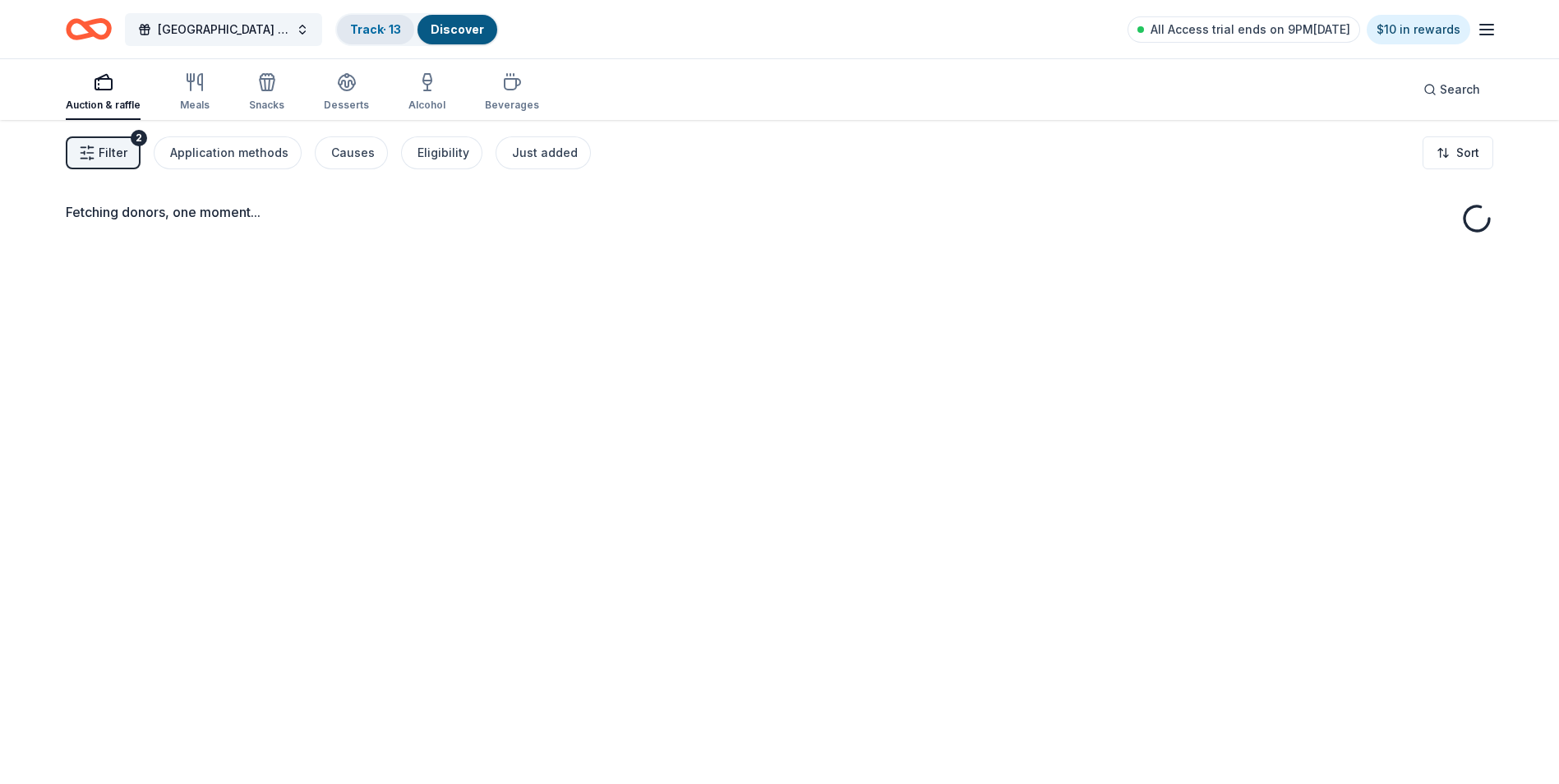
click at [378, 25] on link "Track · 13" at bounding box center [375, 29] width 51 height 14
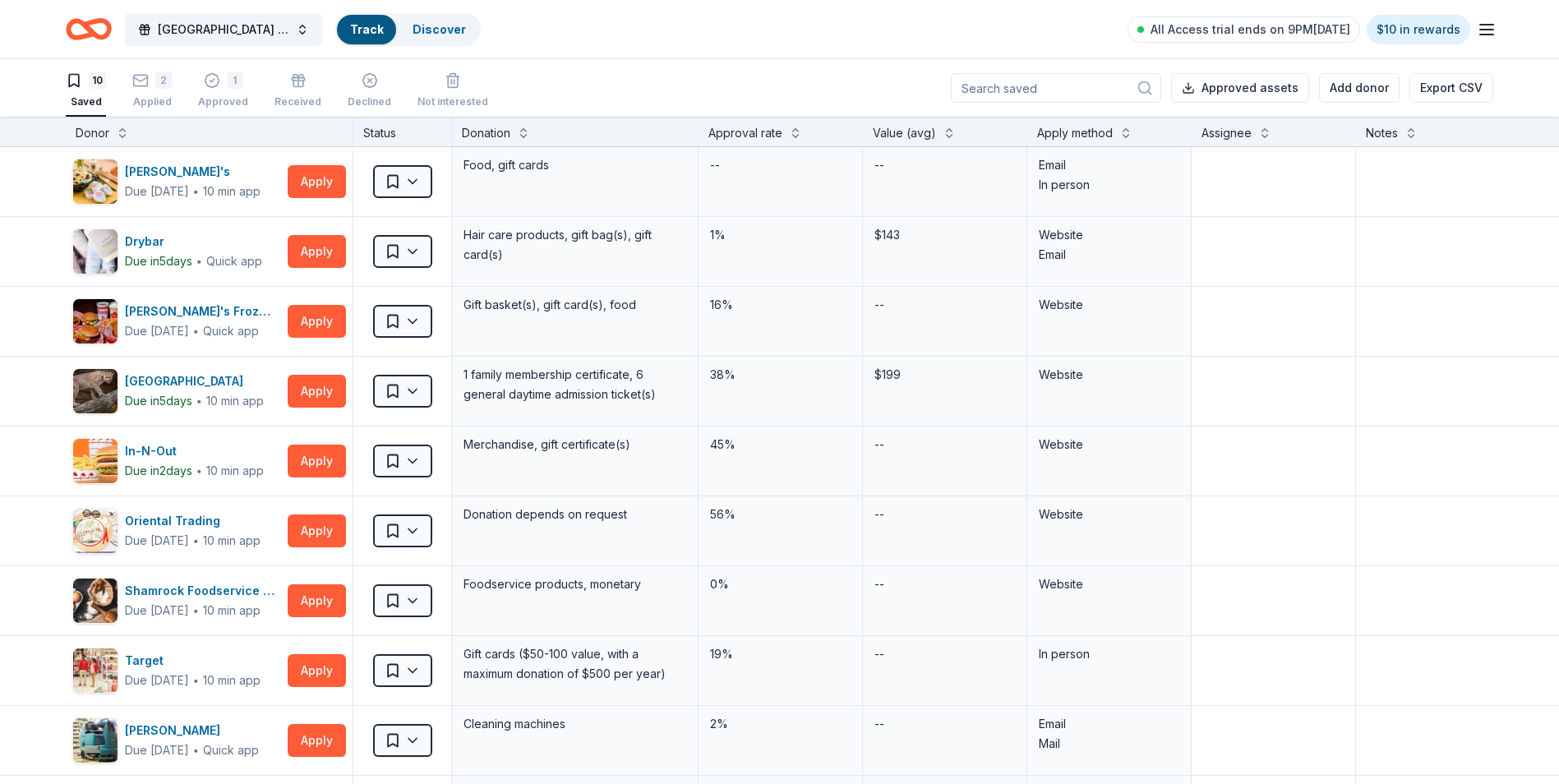
scroll to position [1, 0]
click at [223, 78] on div "1" at bounding box center [223, 79] width 50 height 17
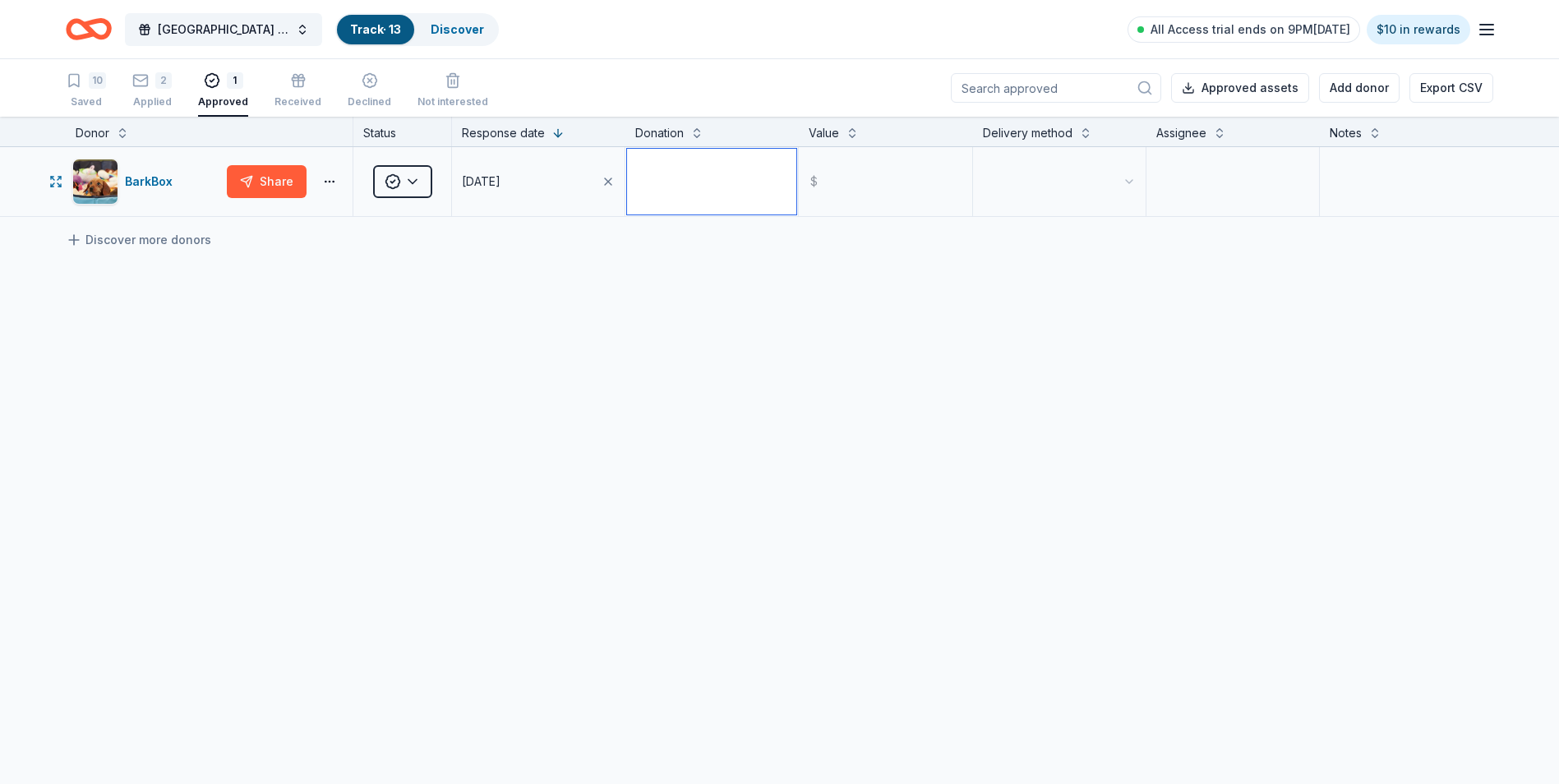
click at [730, 182] on textarea at bounding box center [712, 182] width 169 height 66
type textarea "4"
click at [730, 182] on textarea at bounding box center [712, 182] width 169 height 66
click at [885, 178] on input "text" at bounding box center [885, 182] width 169 height 66
type input "45.00"
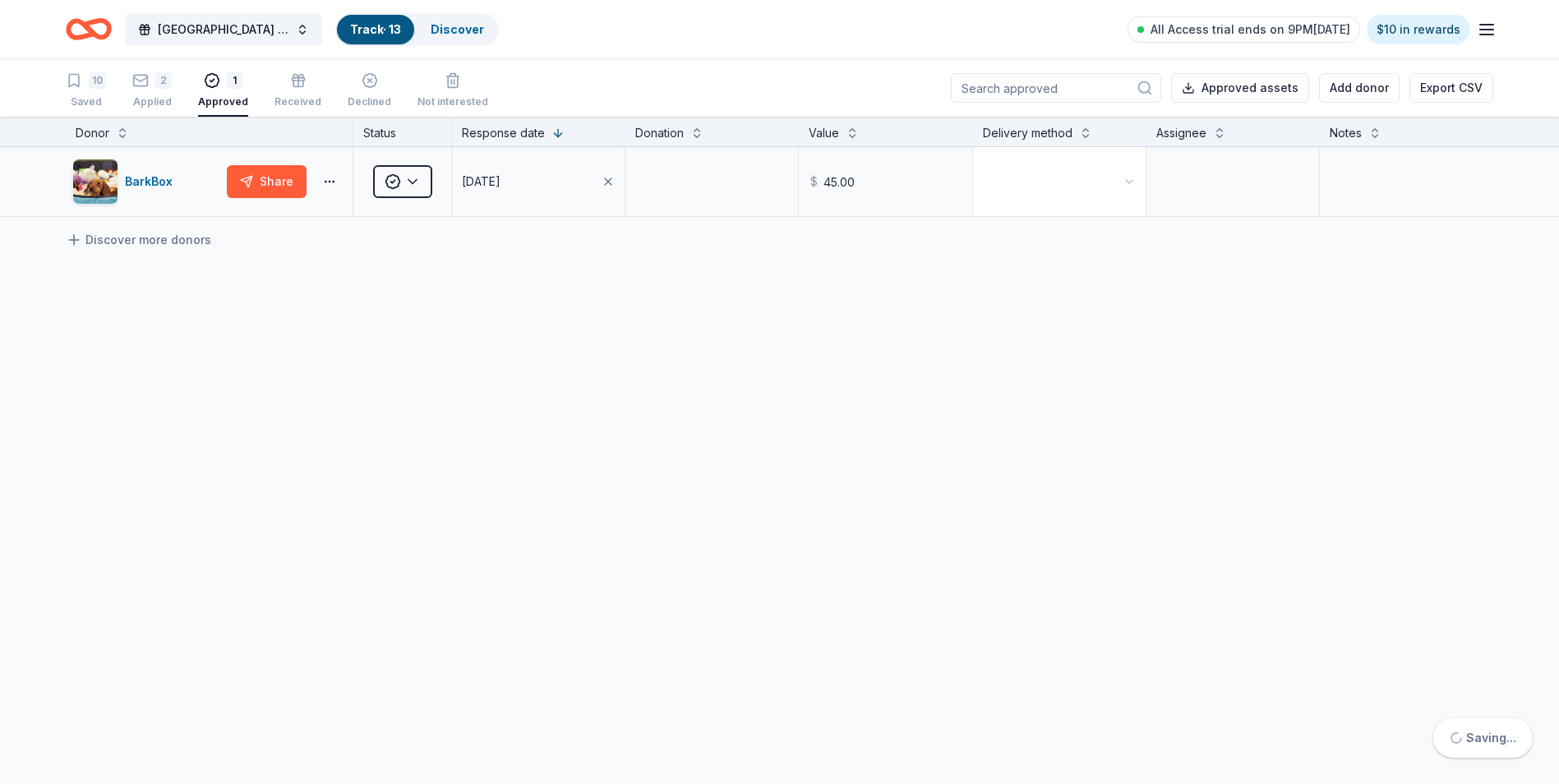
click at [1062, 167] on html "El Paso Center for Diabetes Golf Tournament Fundraiser Track · 13 Discover All …" at bounding box center [780, 392] width 1559 height 784
click at [1256, 179] on textarea at bounding box center [1233, 182] width 169 height 66
click at [90, 85] on div "10" at bounding box center [96, 80] width 17 height 17
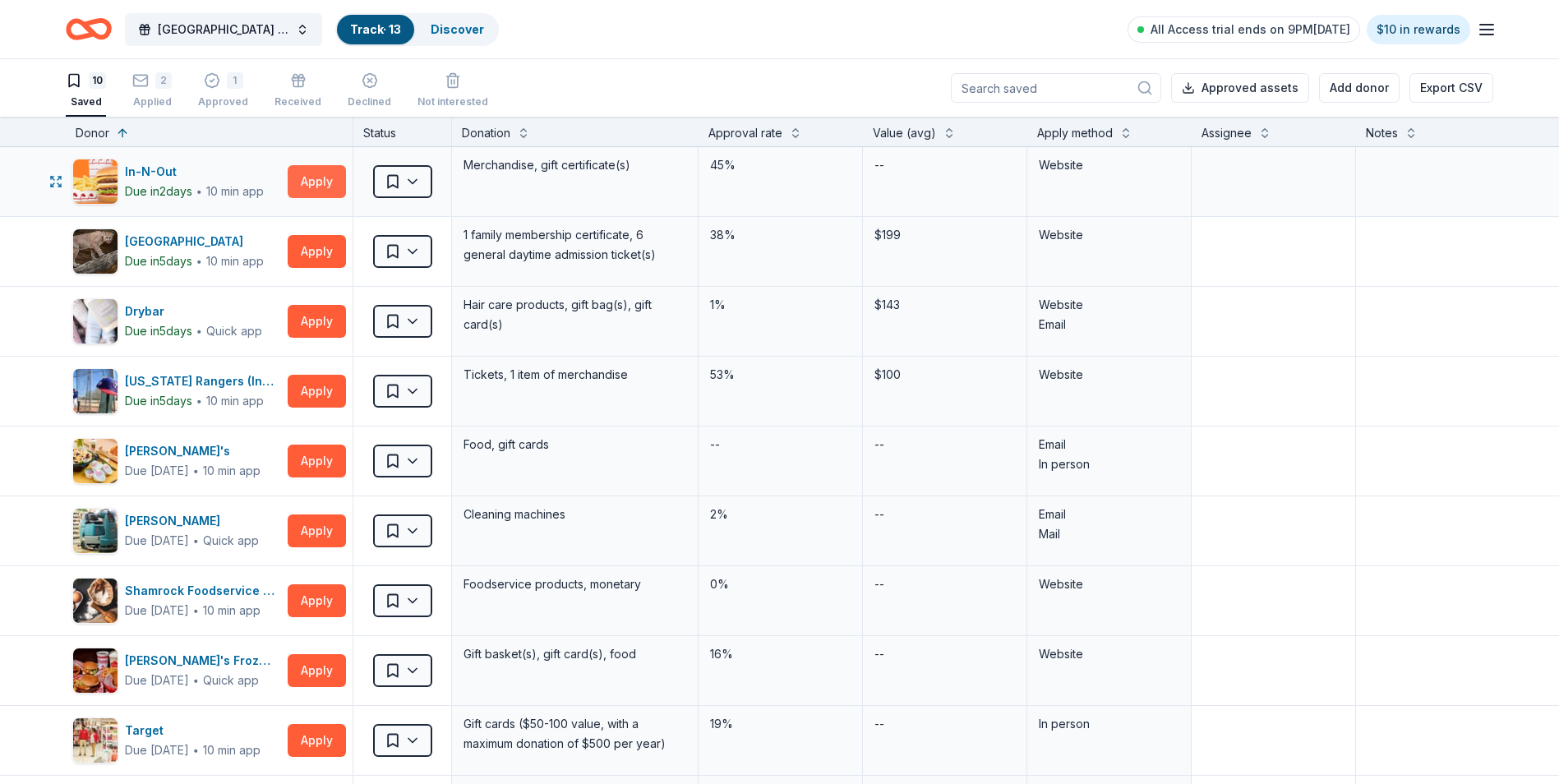
click at [330, 177] on button "Apply" at bounding box center [316, 181] width 59 height 33
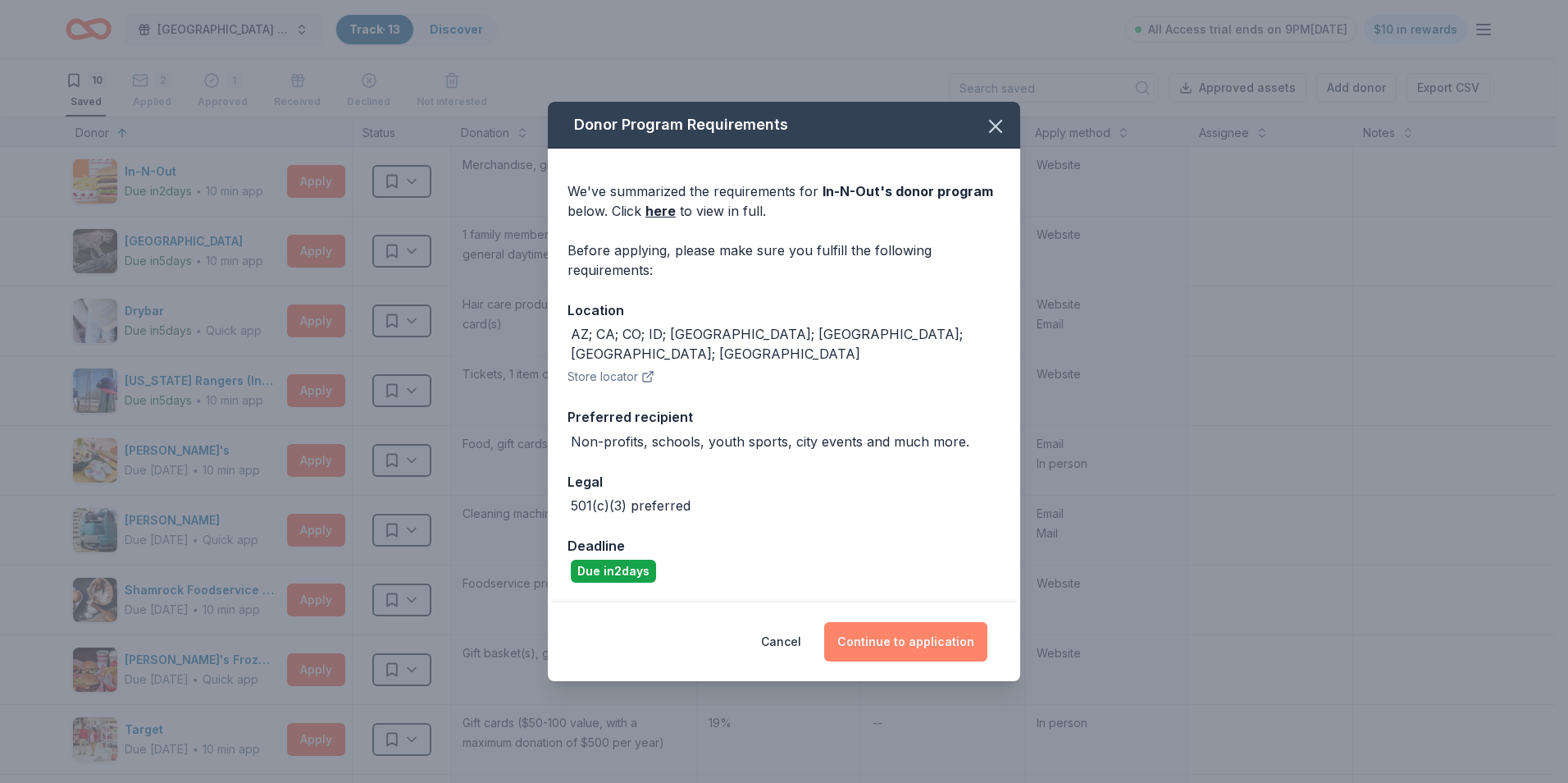
click at [908, 630] on button "Continue to application" at bounding box center [905, 642] width 164 height 40
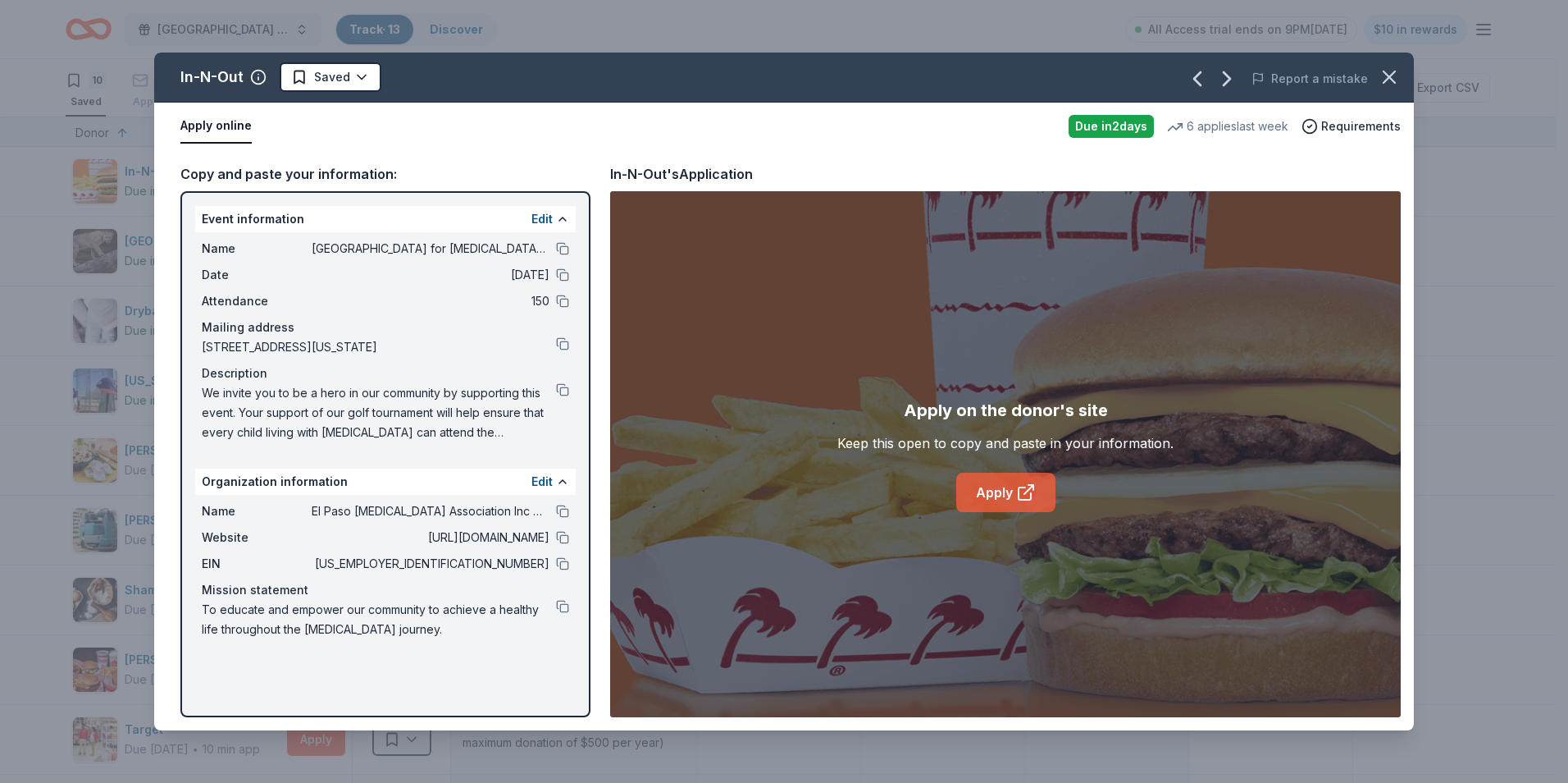
click at [995, 490] on link "Apply" at bounding box center [1006, 492] width 99 height 40
click at [1395, 80] on icon "button" at bounding box center [1388, 76] width 23 height 23
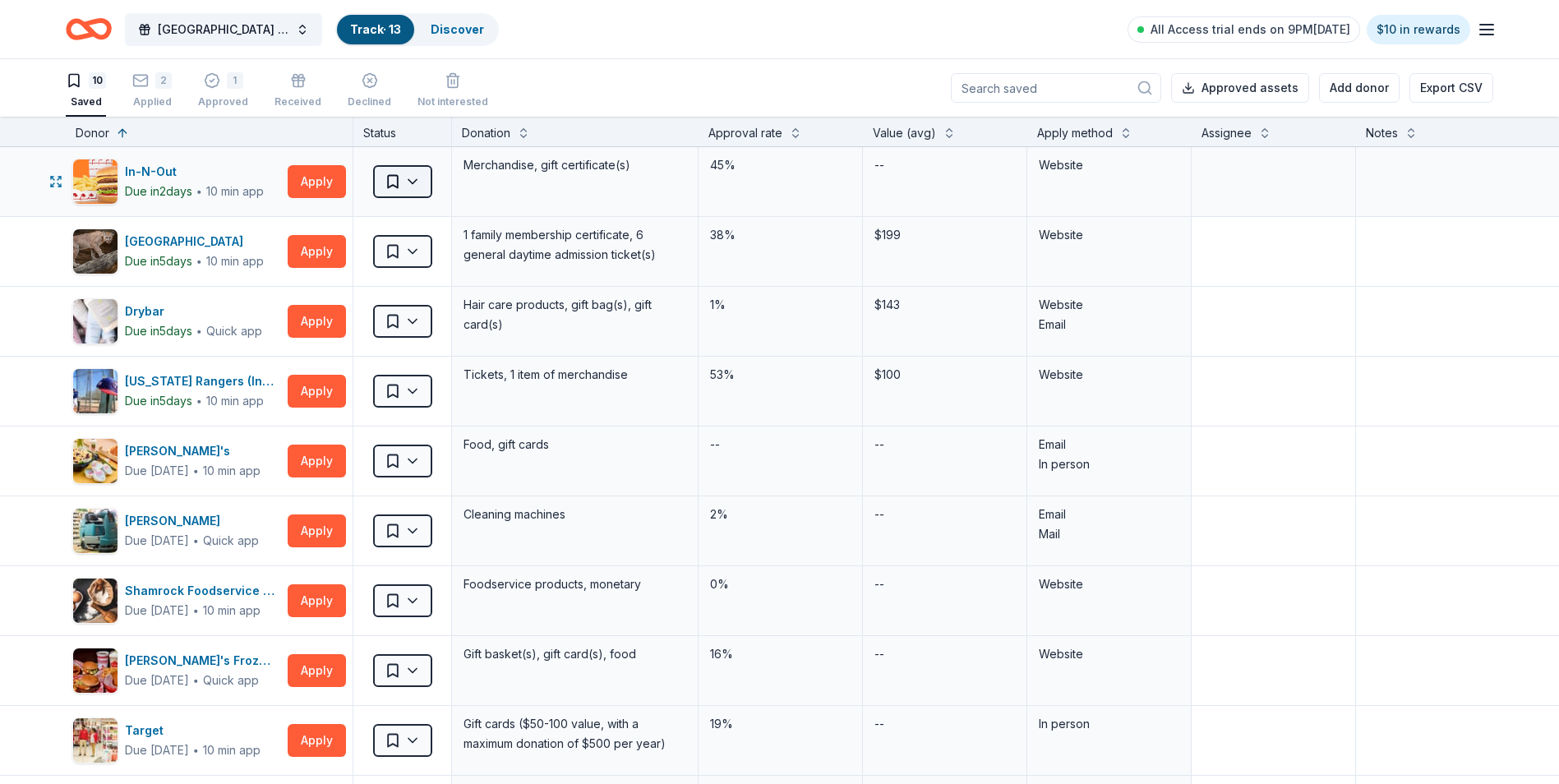
click at [412, 189] on html "El Paso Center for Diabetes Golf Tournament Fundraiser Track · 13 Discover All …" at bounding box center [780, 392] width 1559 height 784
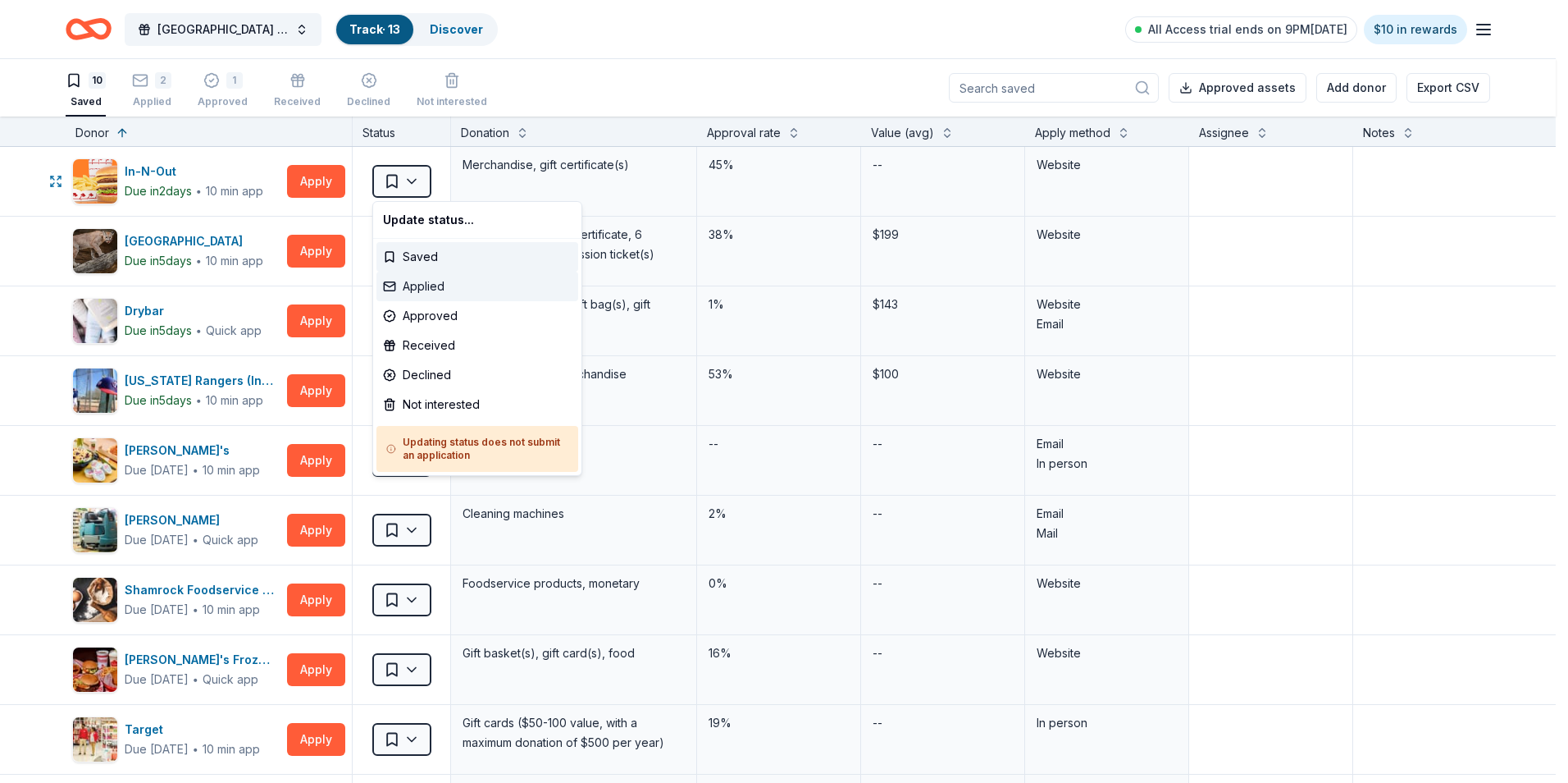
click at [462, 283] on div "Applied" at bounding box center [477, 287] width 201 height 30
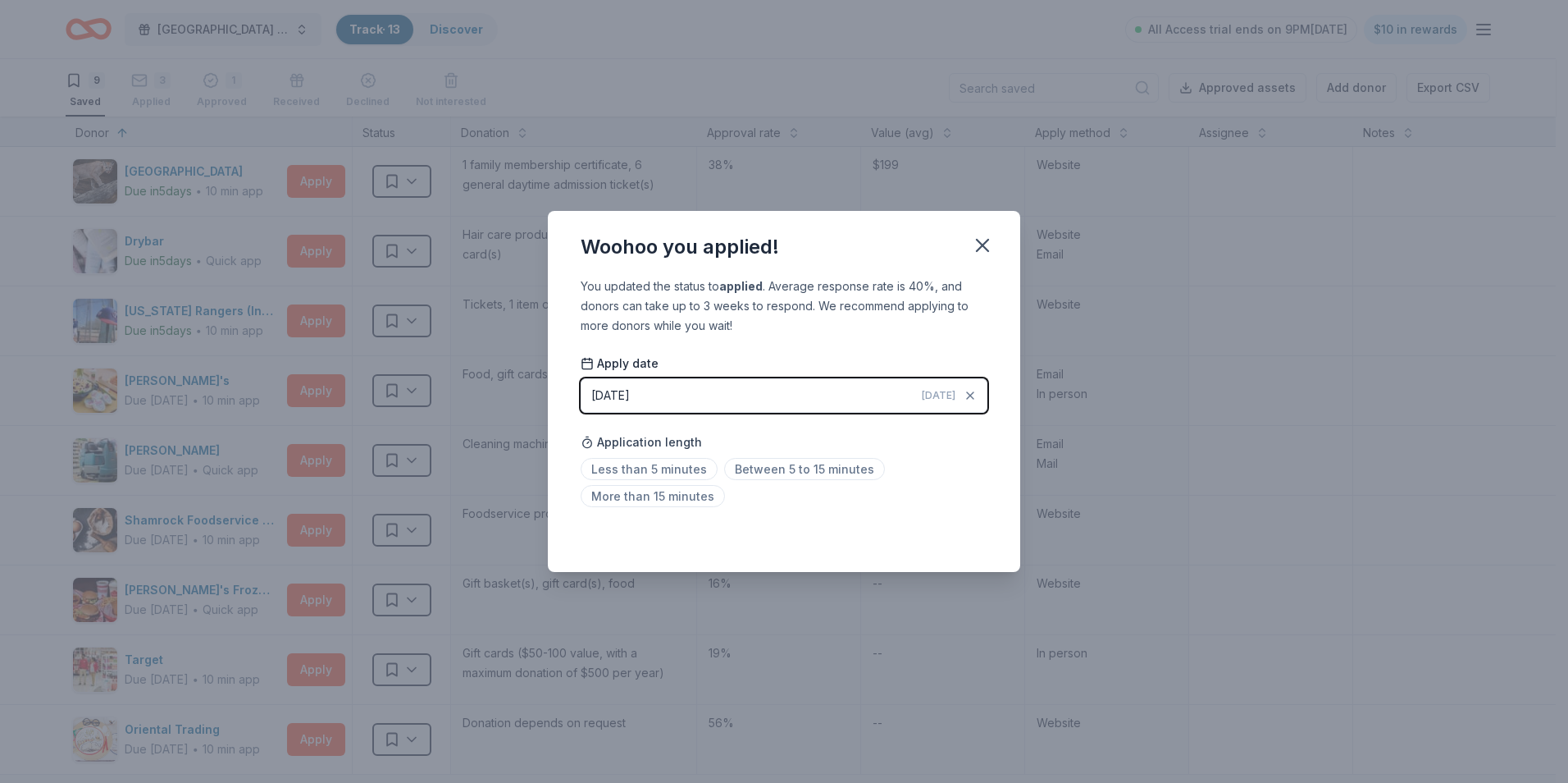
click at [941, 389] on span "Today" at bounding box center [938, 395] width 34 height 13
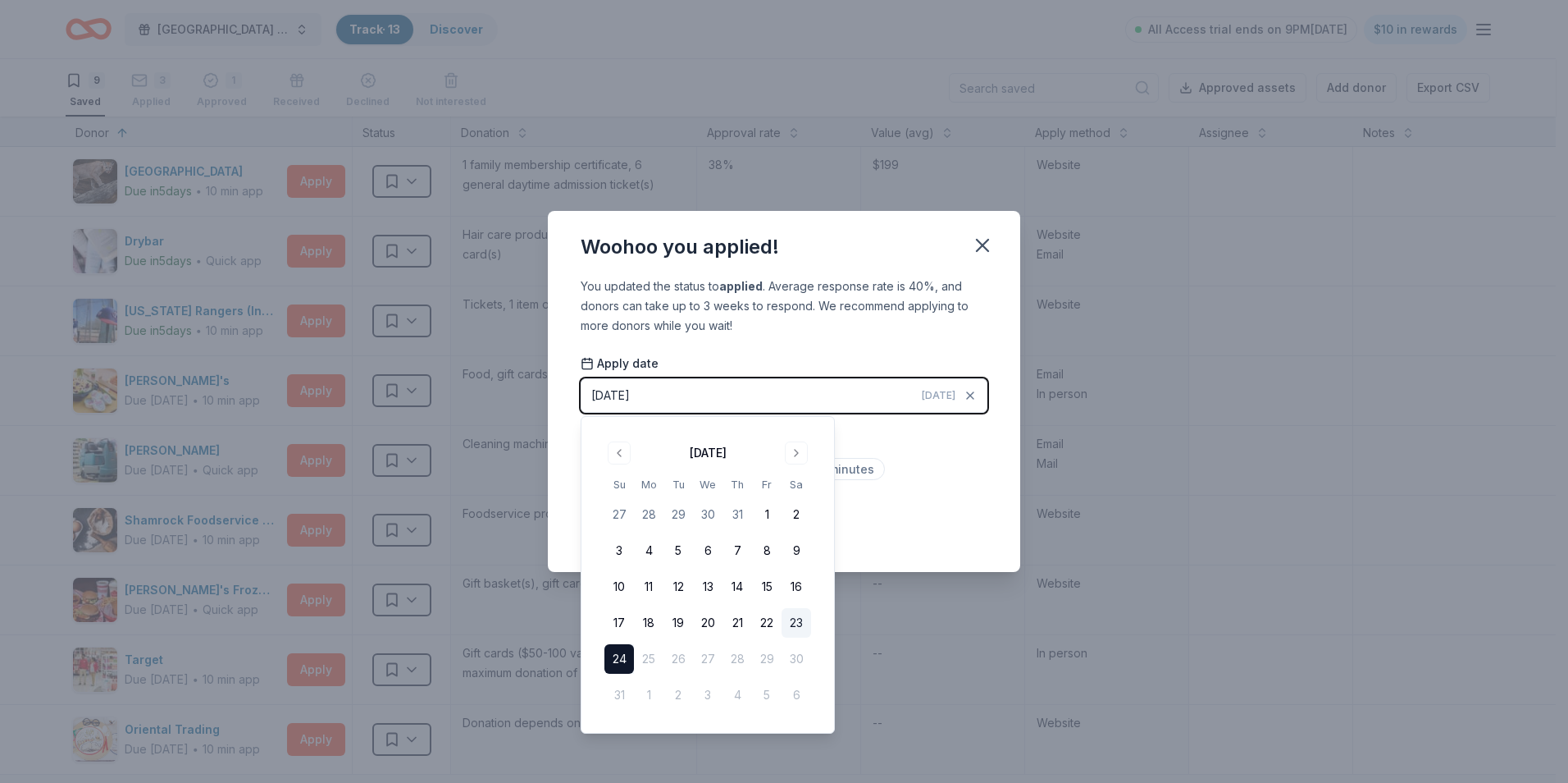
click at [799, 619] on button "23" at bounding box center [796, 623] width 30 height 30
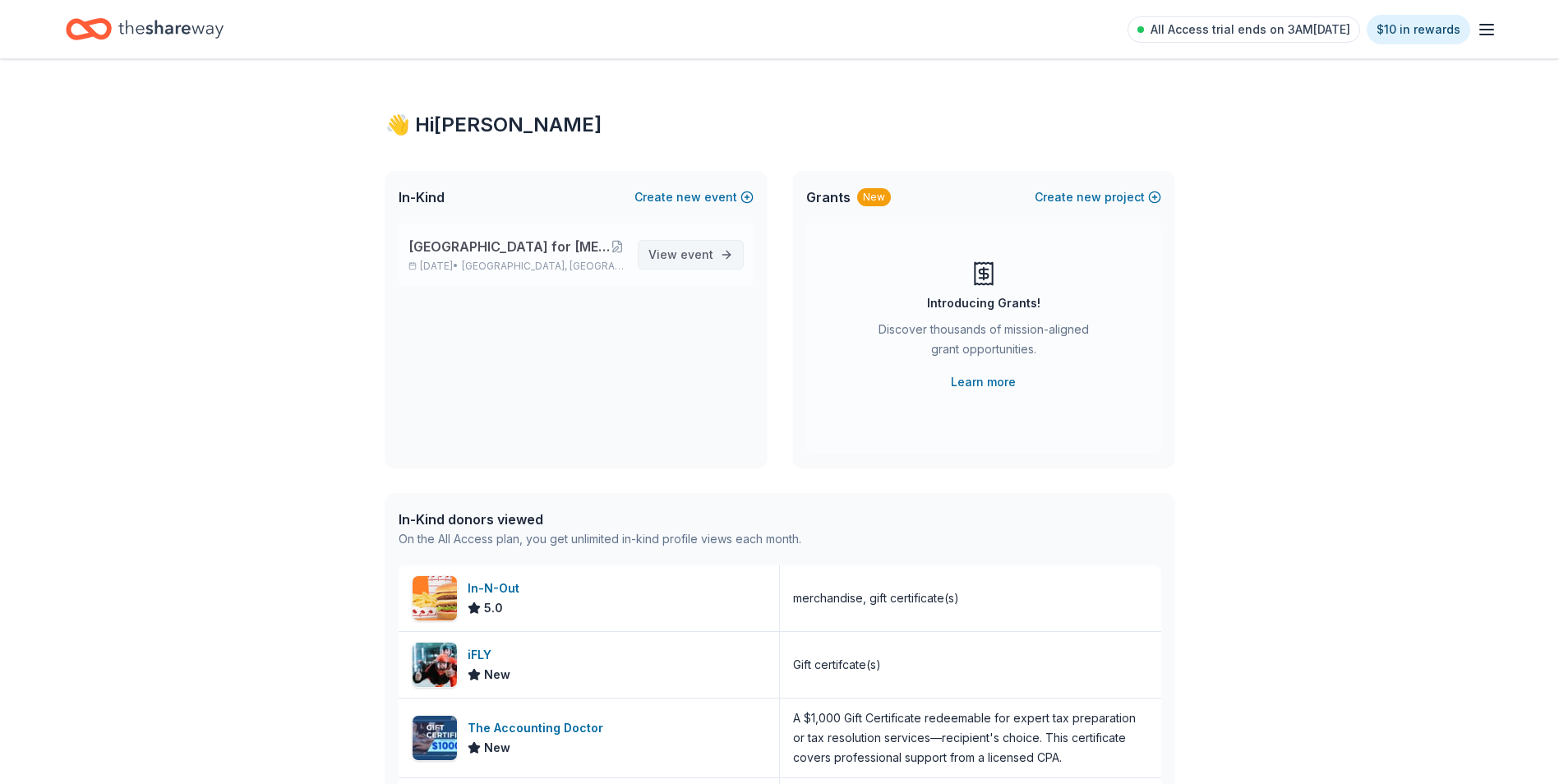
click at [707, 248] on span "event" at bounding box center [697, 254] width 33 height 14
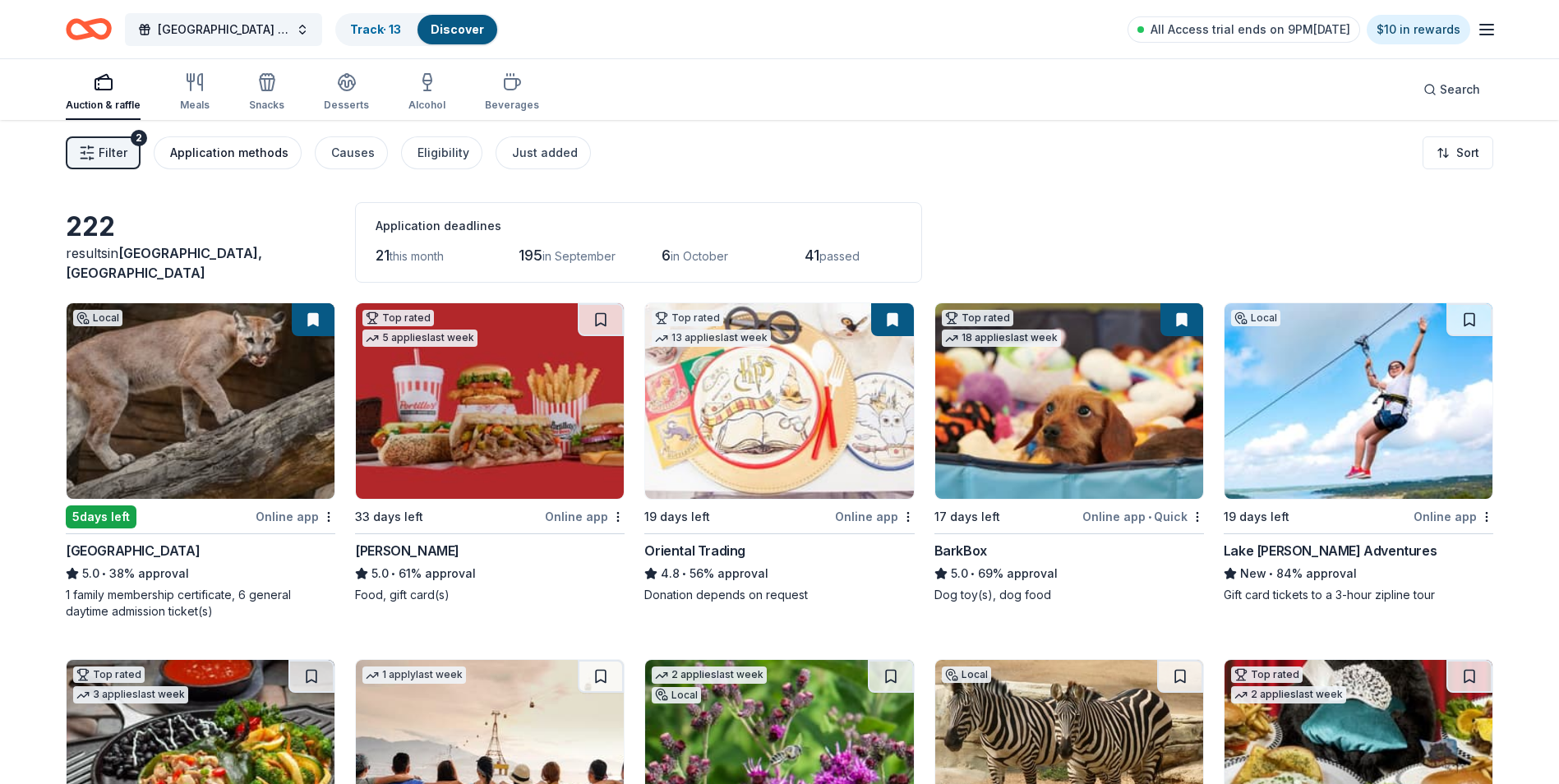
click at [253, 148] on div "Application methods" at bounding box center [229, 153] width 118 height 20
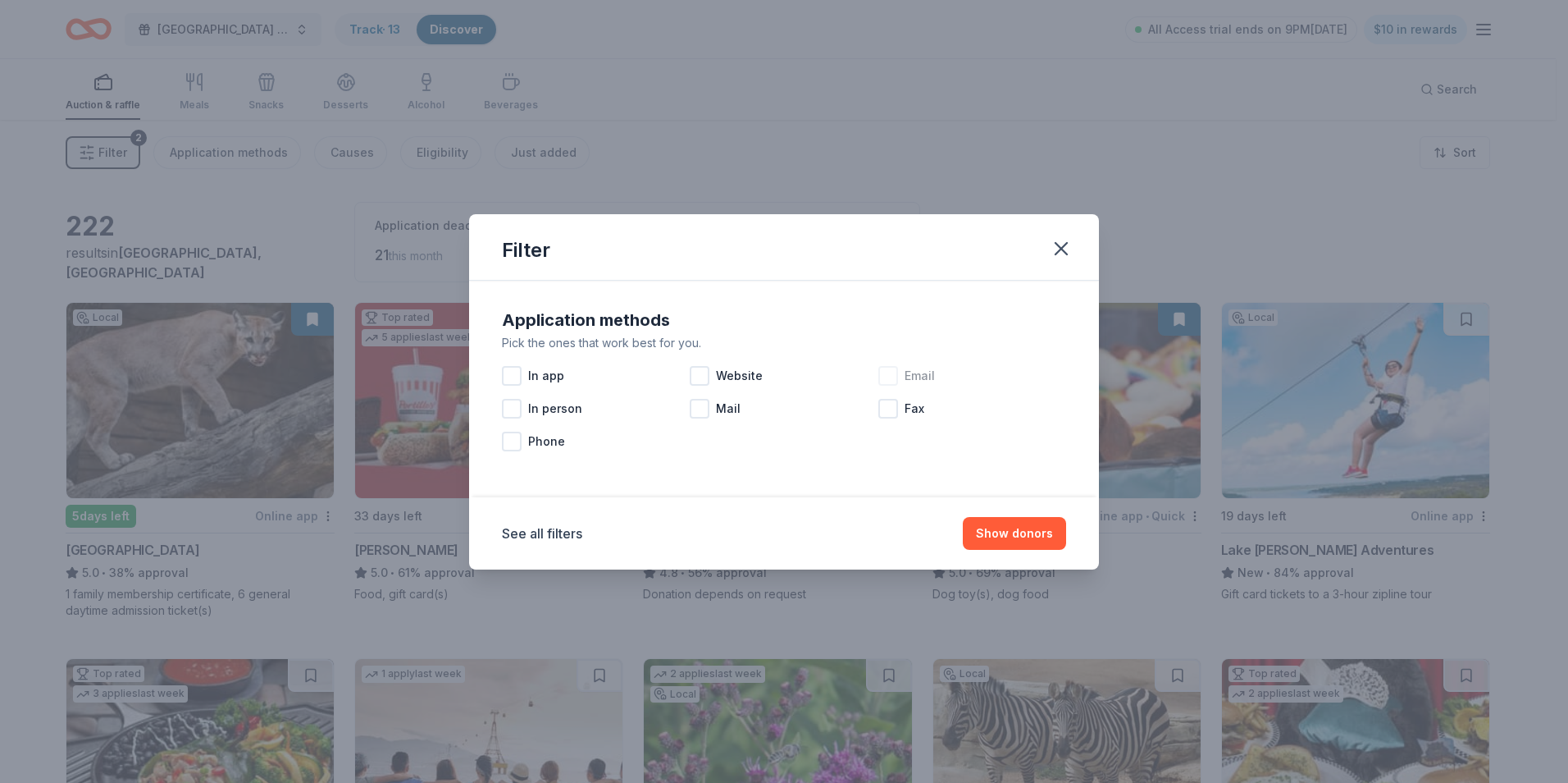
click at [893, 373] on div at bounding box center [889, 376] width 20 height 20
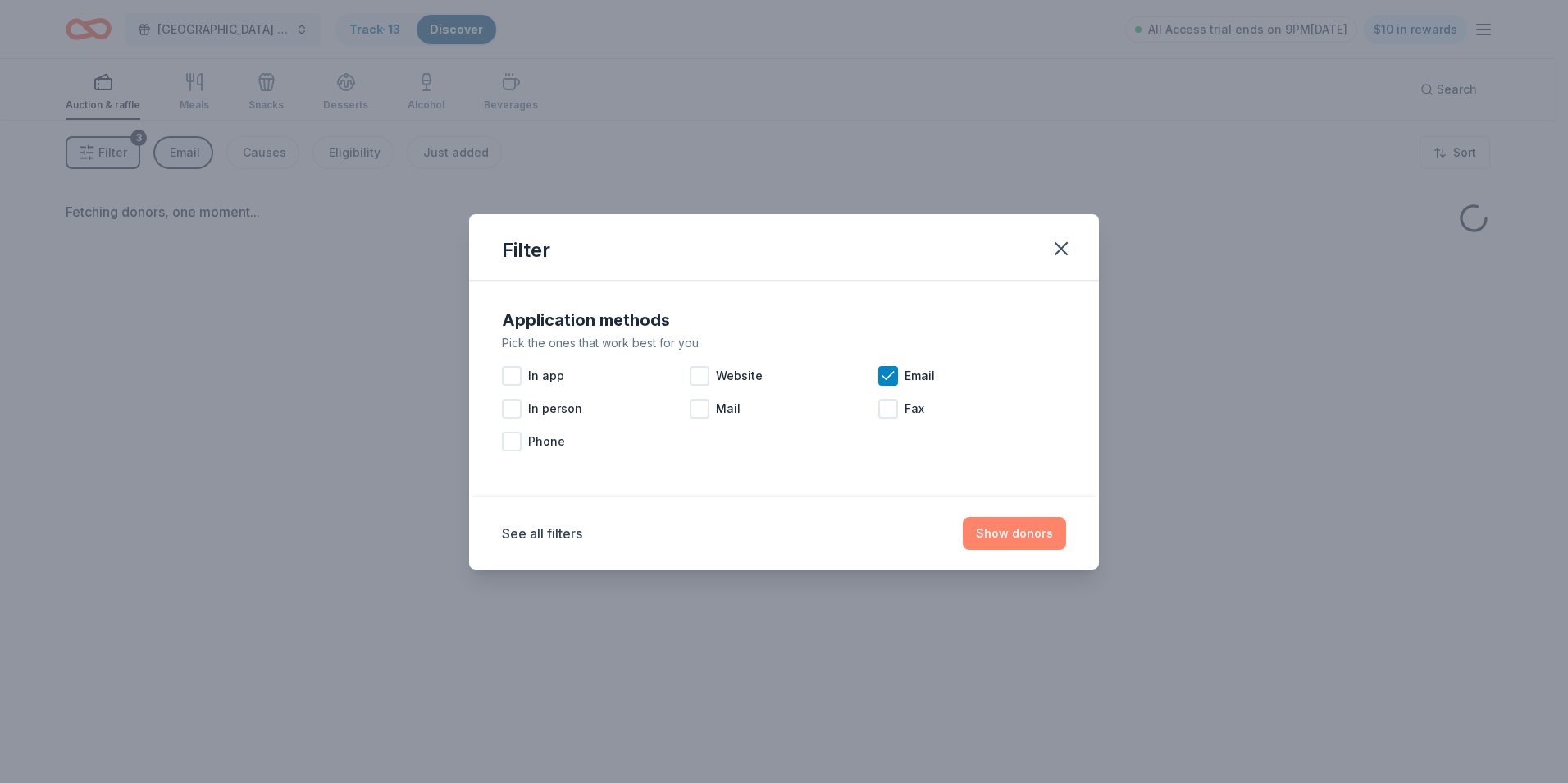
click at [1035, 533] on button "Show donors" at bounding box center [1015, 533] width 103 height 33
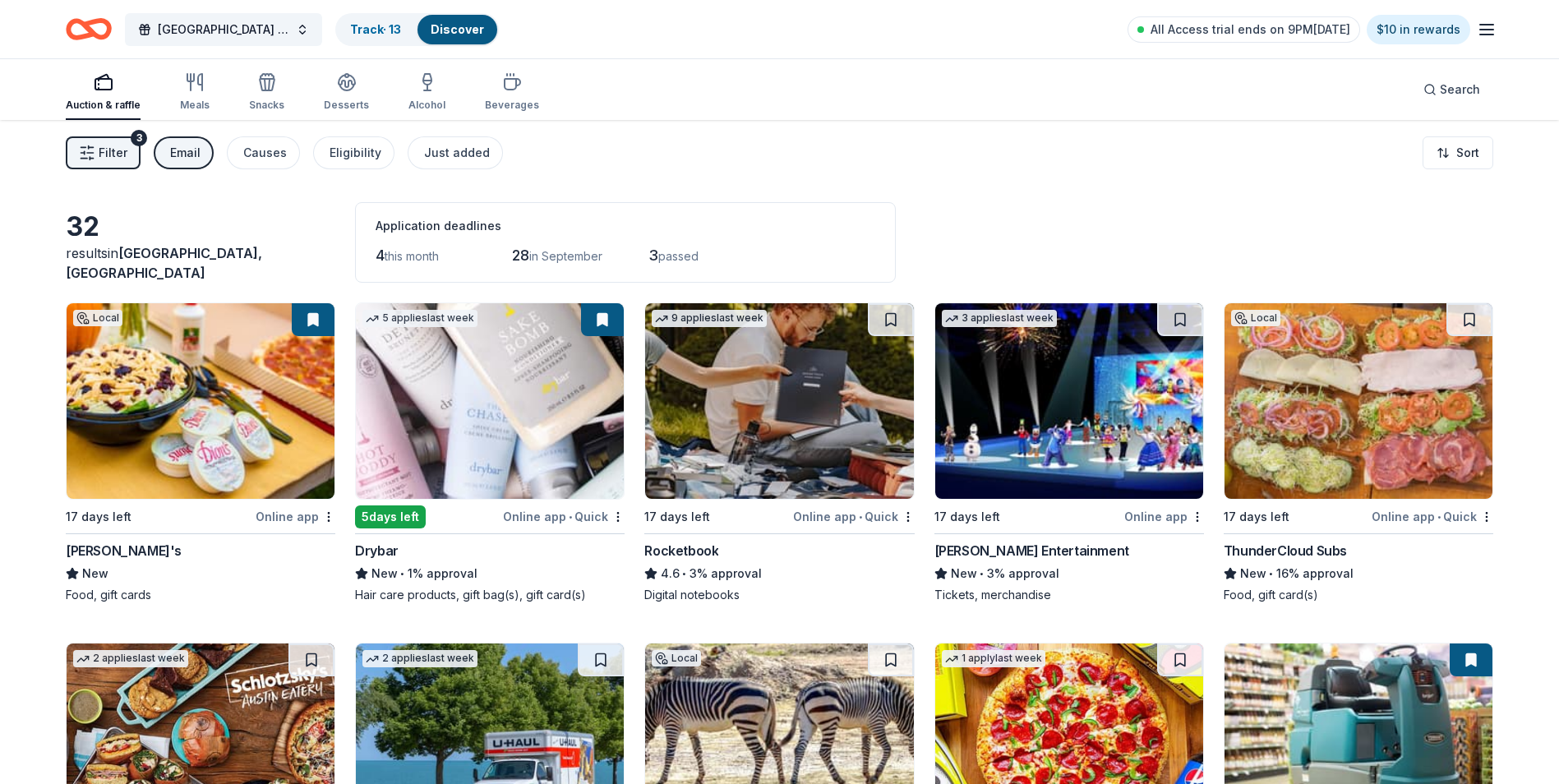
click at [830, 392] on img at bounding box center [780, 400] width 268 height 196
click at [1116, 410] on img at bounding box center [1070, 400] width 268 height 196
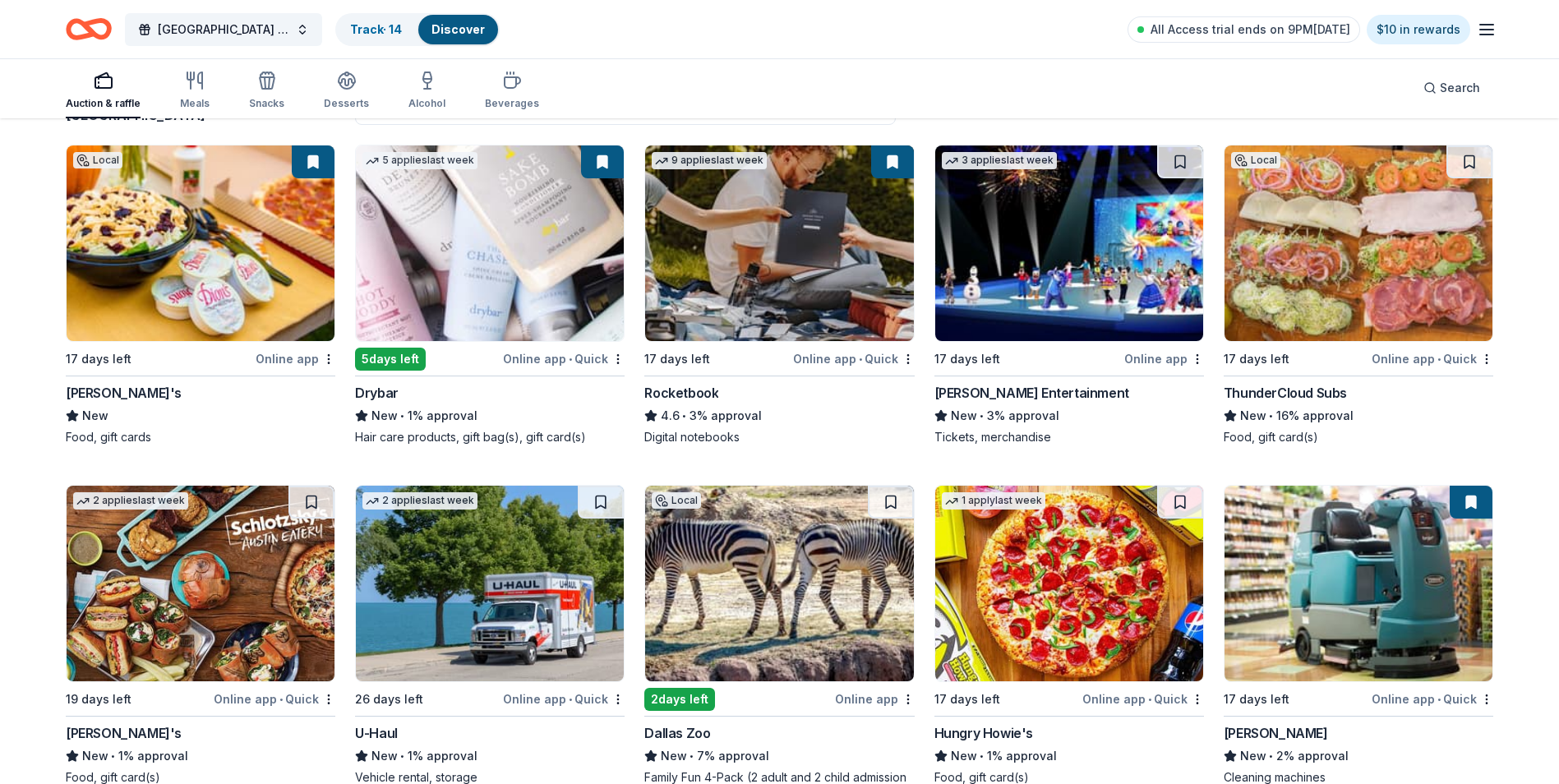
scroll to position [164, 0]
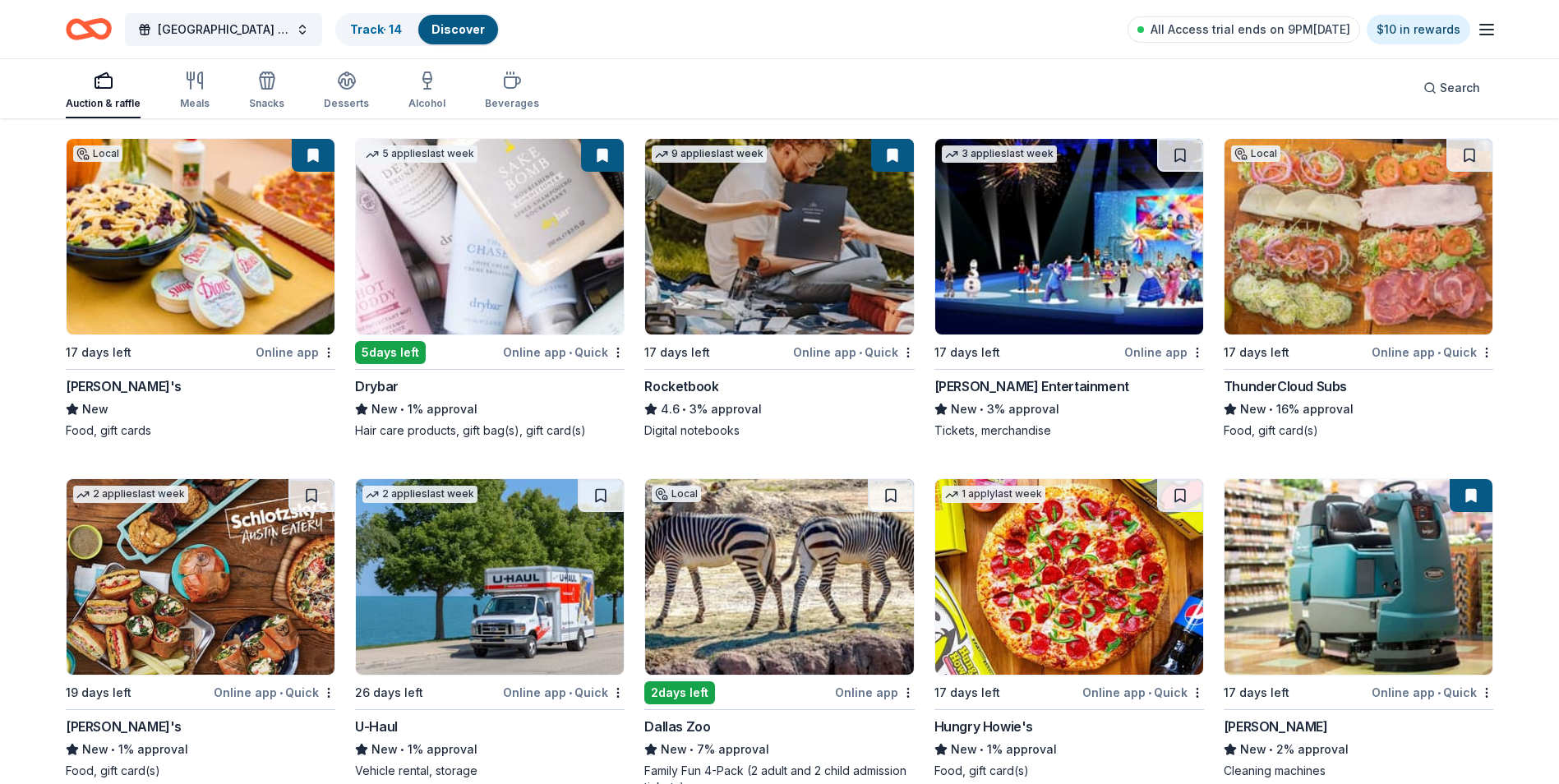
click at [1354, 242] on img at bounding box center [1359, 236] width 268 height 196
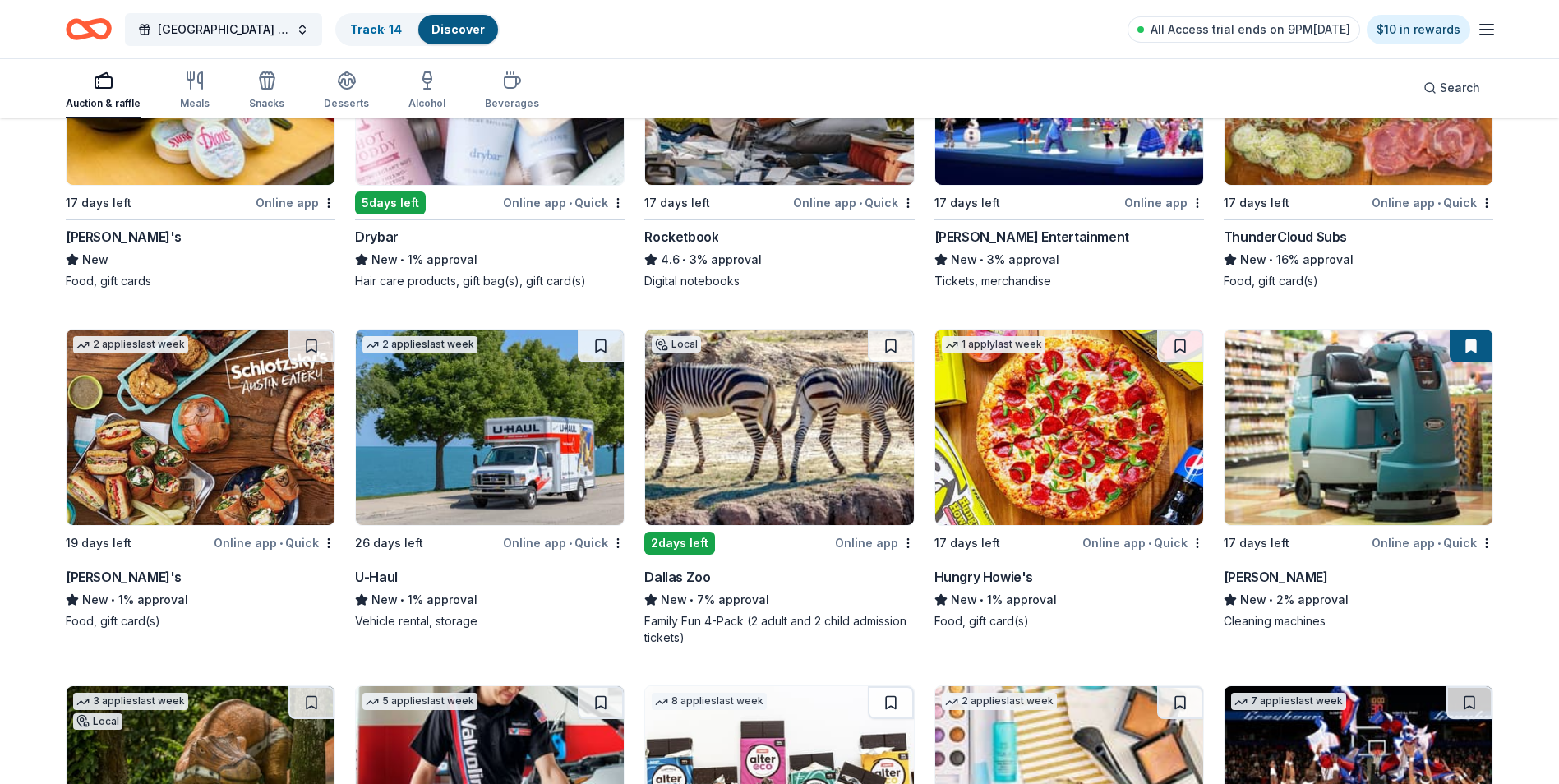
scroll to position [329, 0]
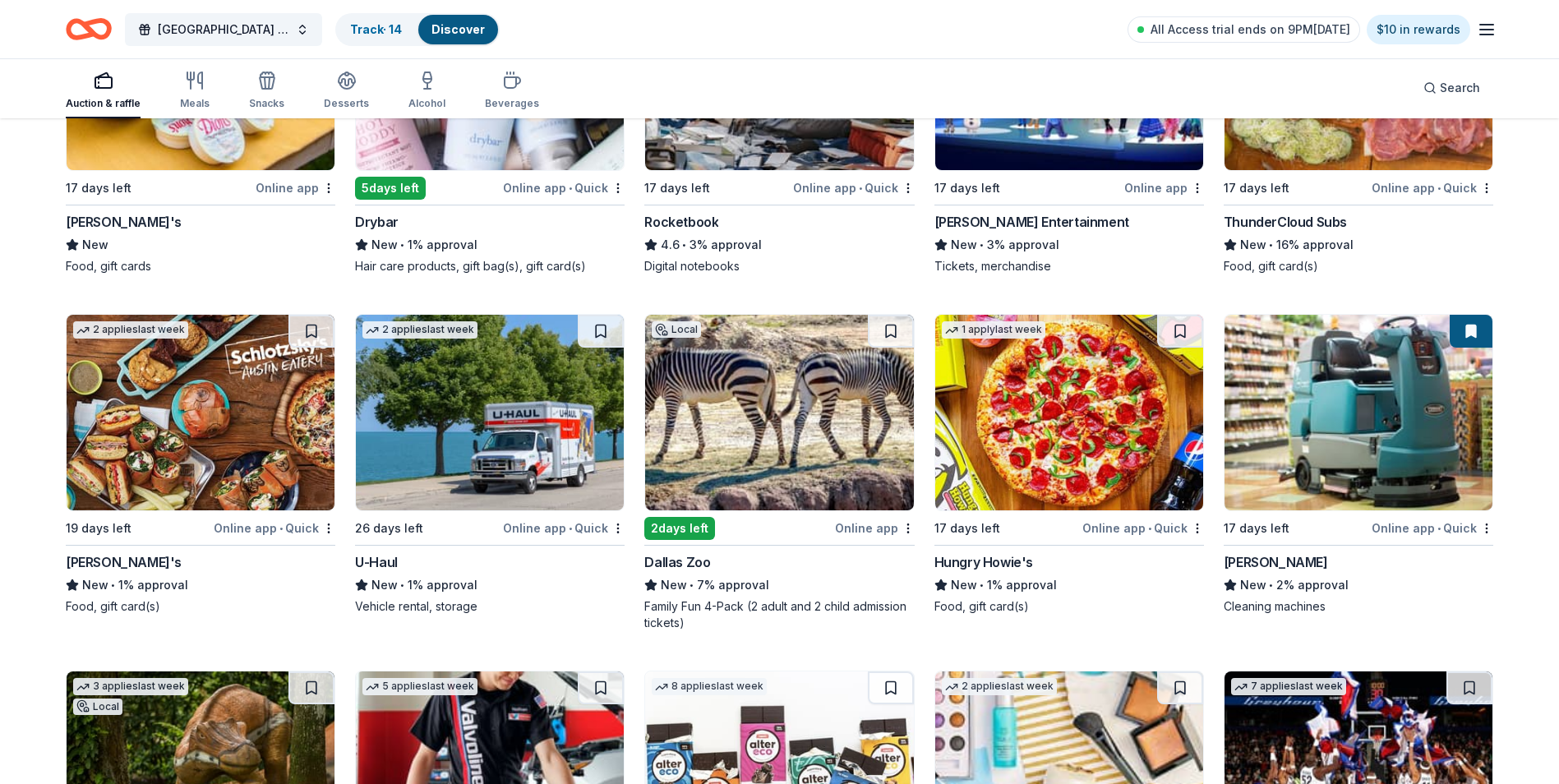
click at [280, 398] on img at bounding box center [201, 412] width 268 height 196
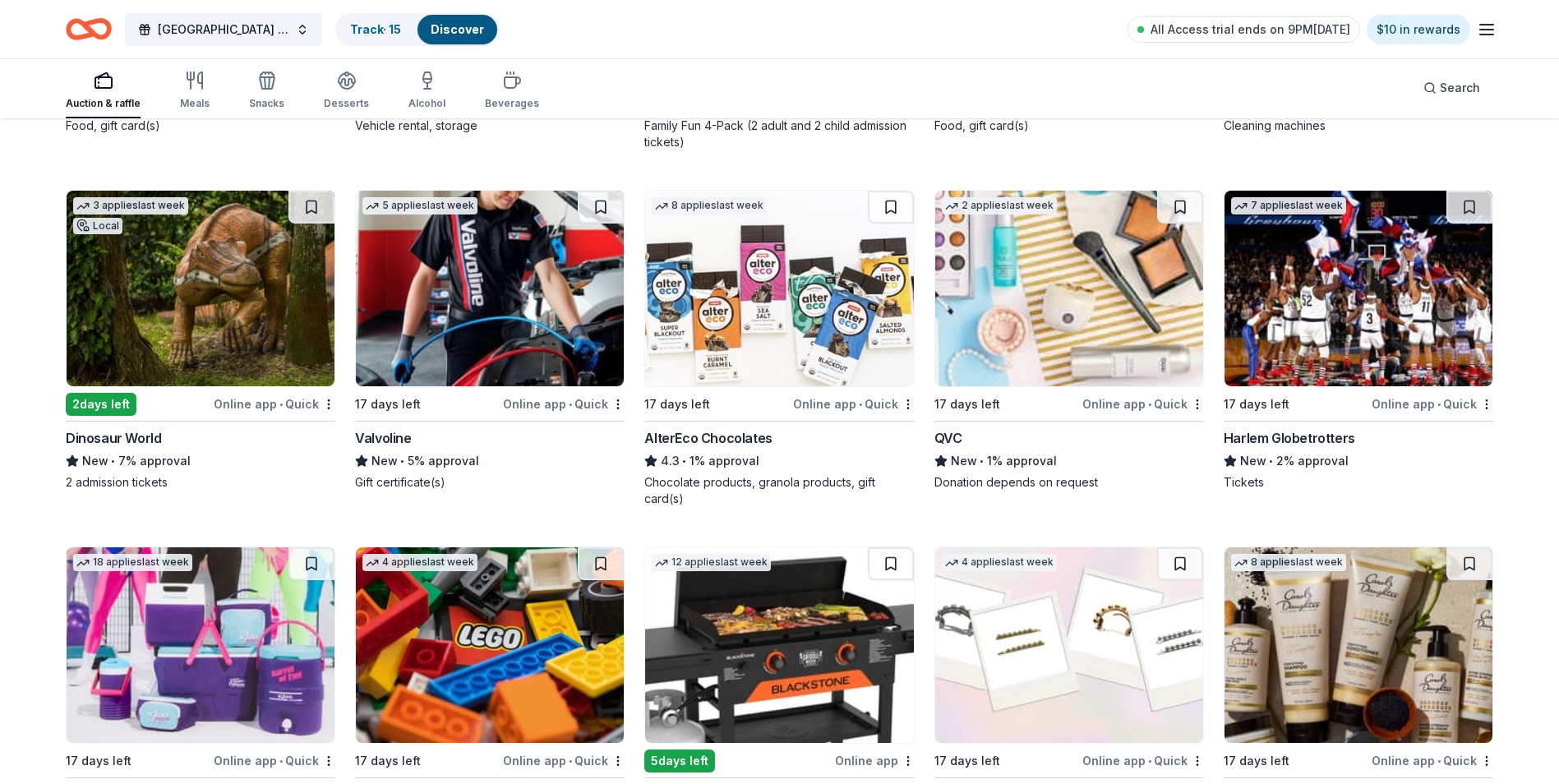
scroll to position [822, 0]
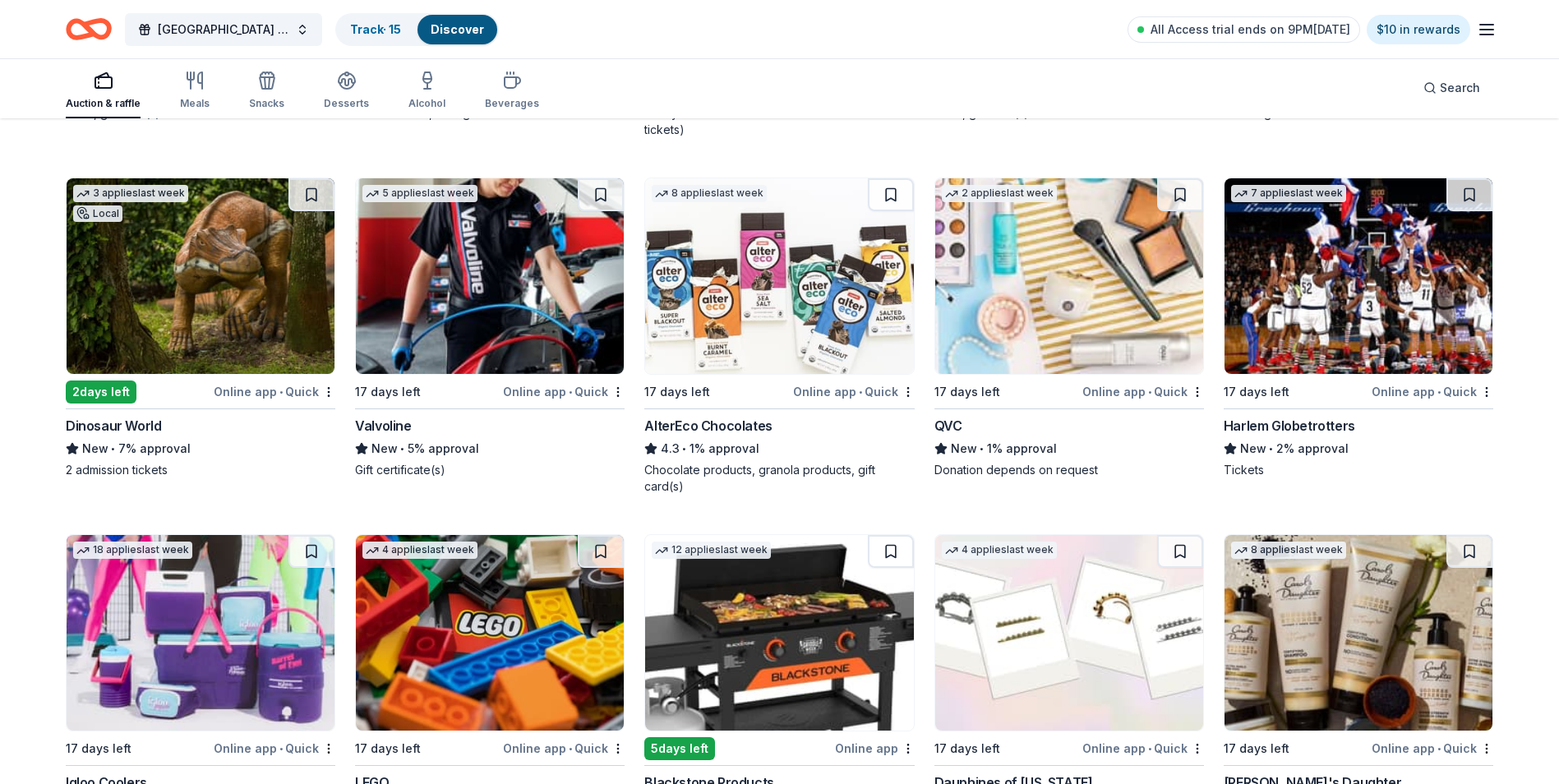
click at [530, 273] on img at bounding box center [490, 275] width 268 height 196
click at [837, 273] on img at bounding box center [780, 275] width 268 height 196
click at [1114, 244] on img at bounding box center [1070, 275] width 268 height 196
click at [1360, 274] on img at bounding box center [1359, 275] width 268 height 196
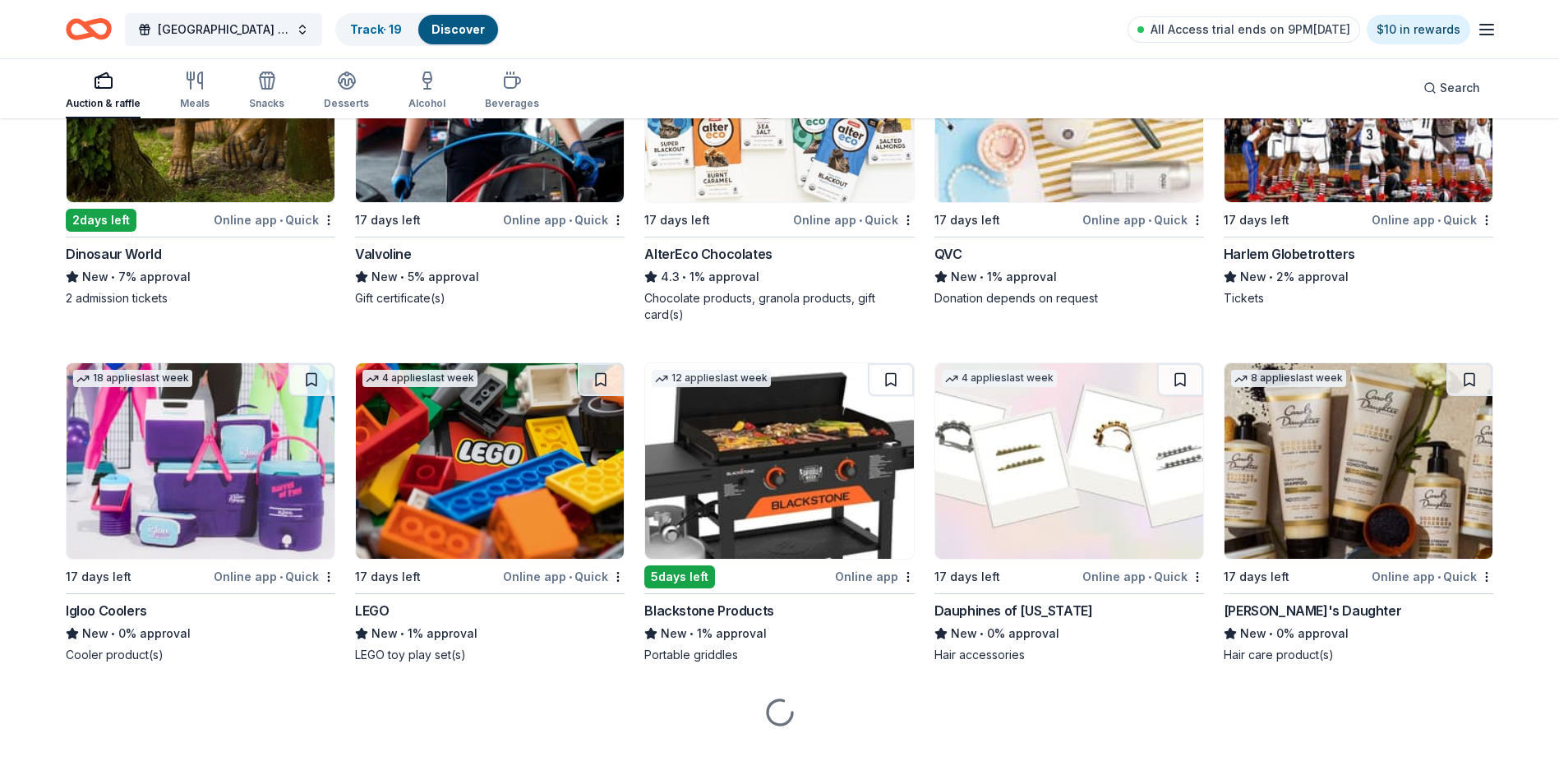
scroll to position [1004, 0]
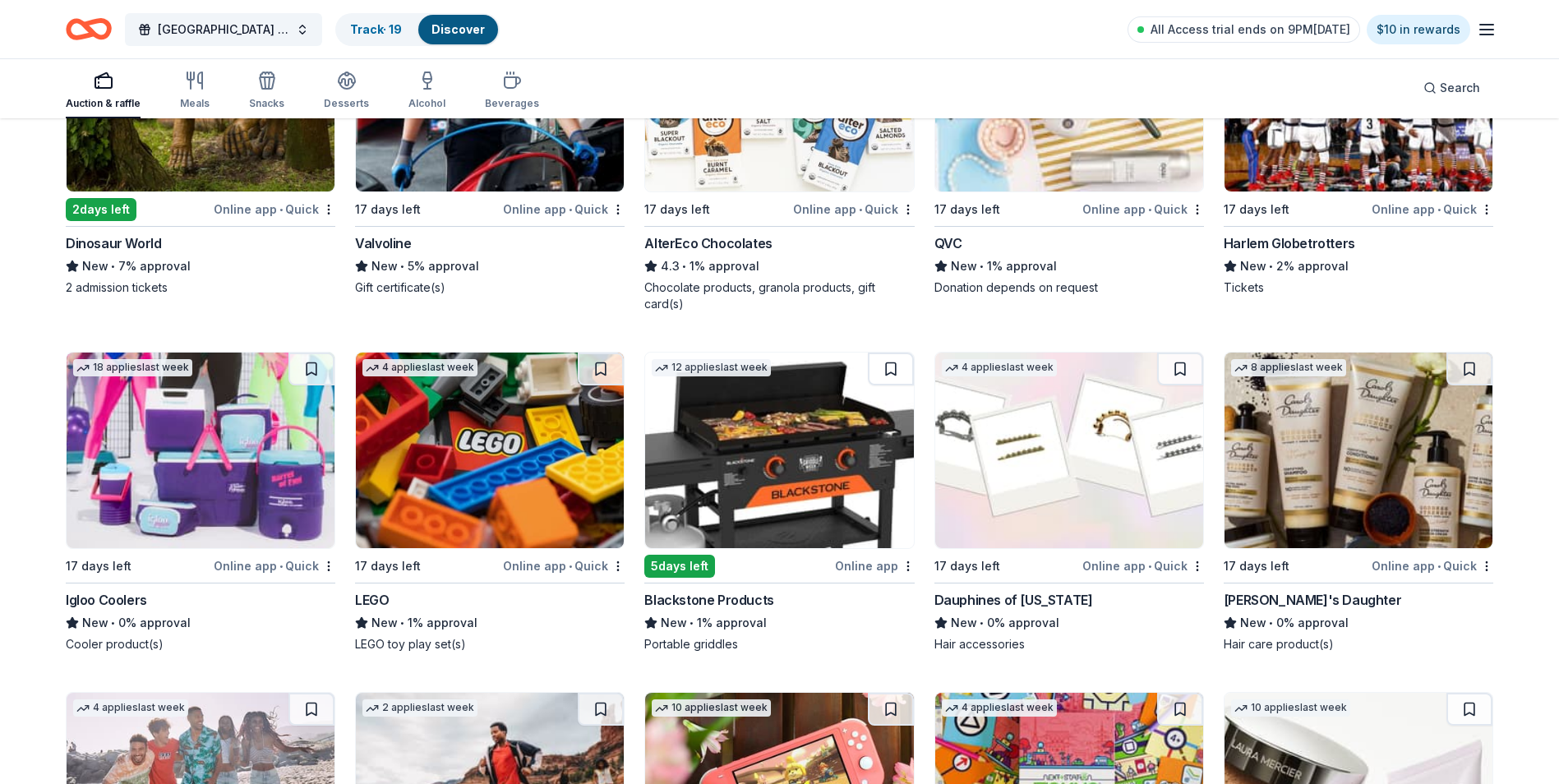
click at [260, 431] on img at bounding box center [201, 450] width 268 height 196
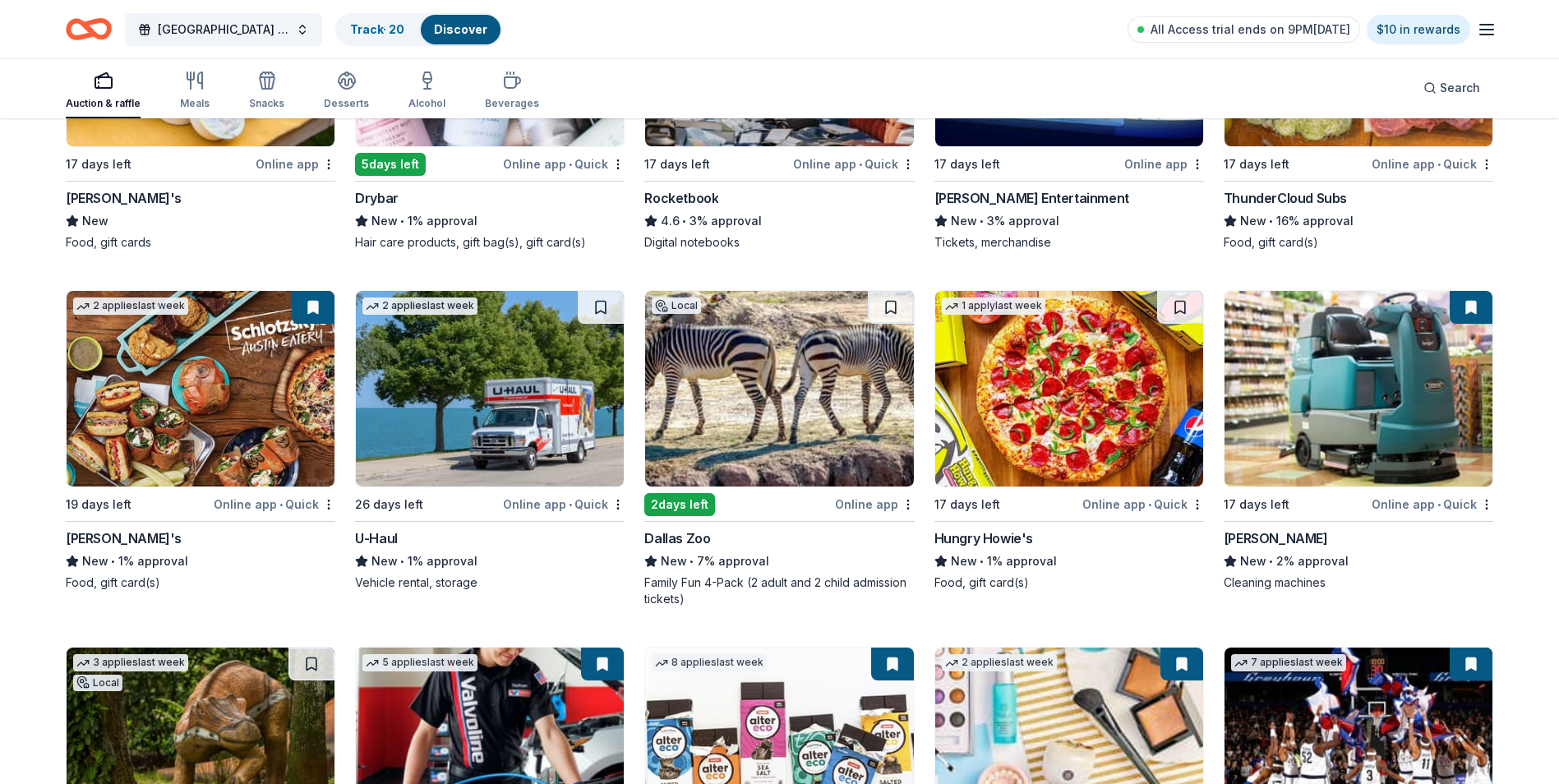
scroll to position [347, 0]
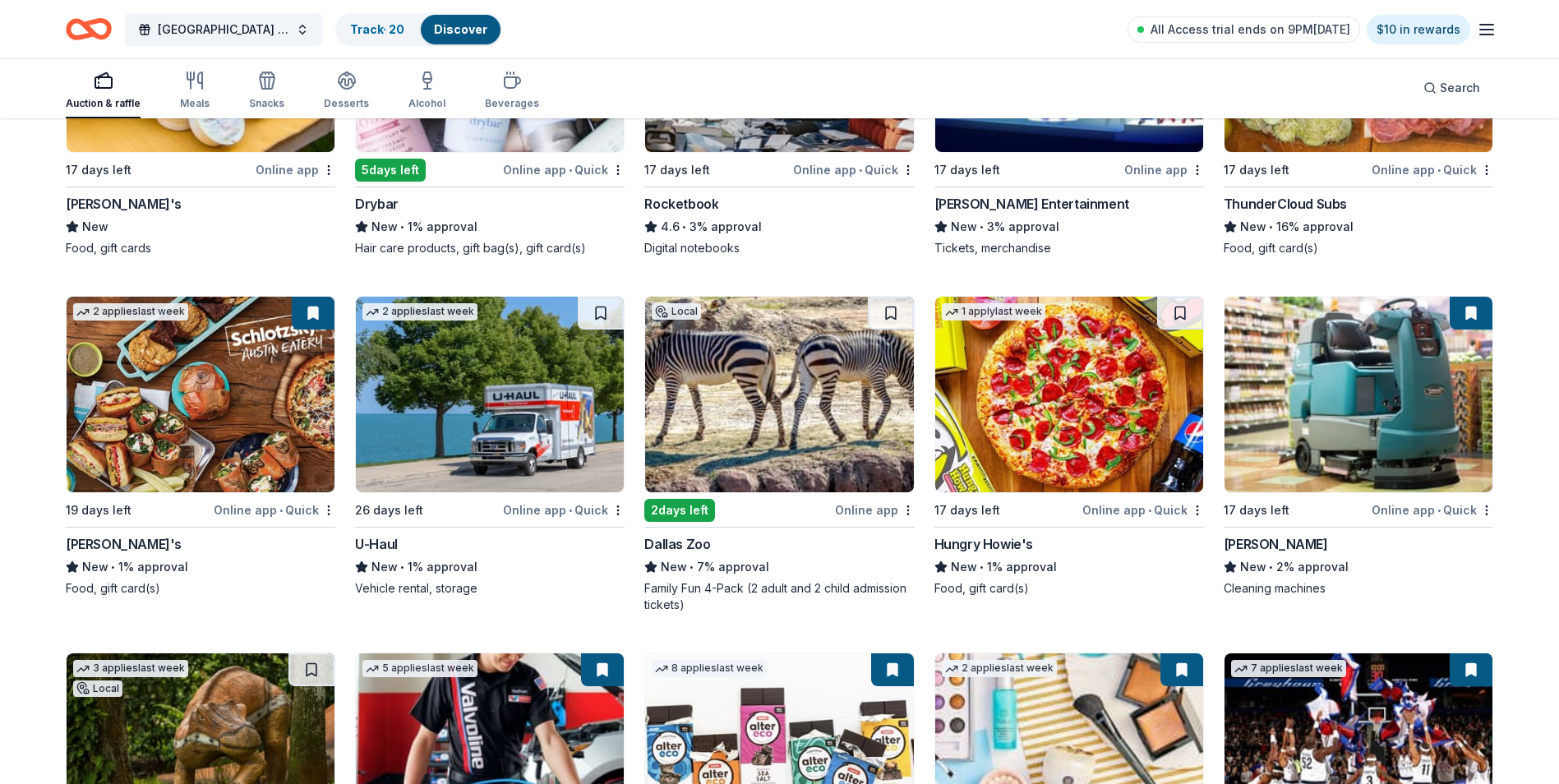
click at [293, 377] on img at bounding box center [201, 393] width 268 height 196
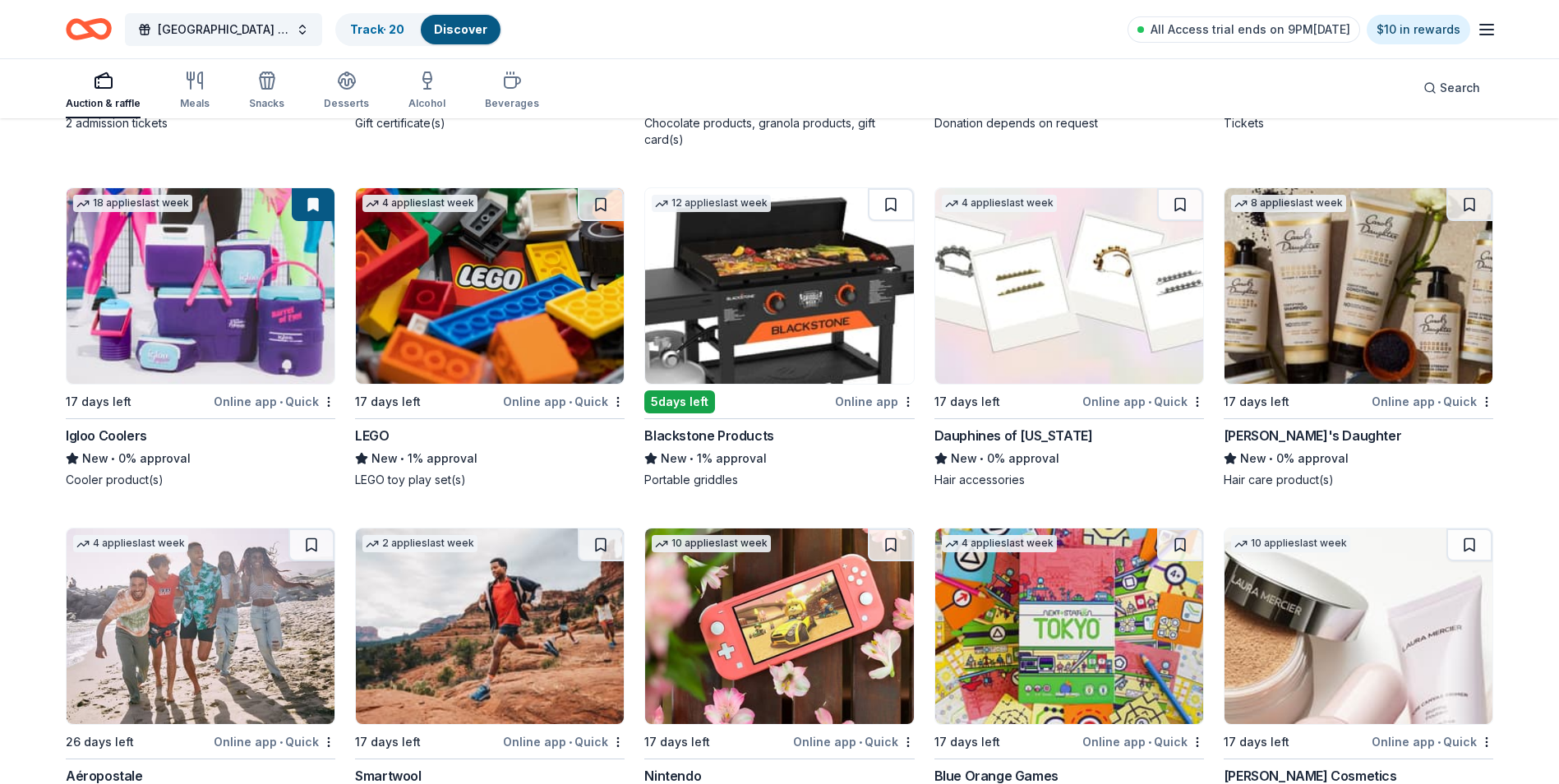
scroll to position [1086, 0]
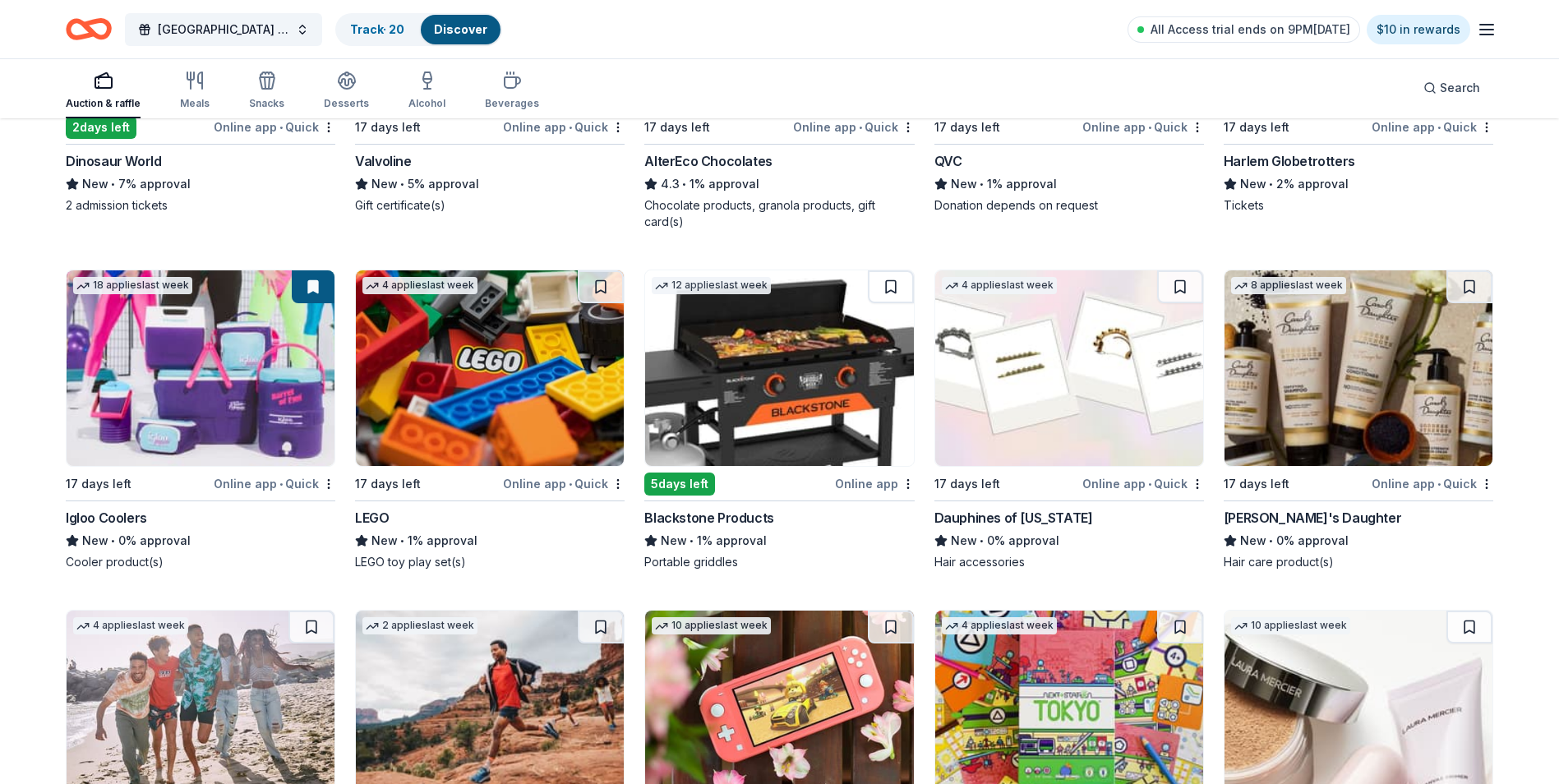
click at [526, 366] on img at bounding box center [490, 368] width 268 height 196
click at [601, 283] on button at bounding box center [601, 286] width 46 height 33
click at [767, 337] on img at bounding box center [780, 368] width 268 height 196
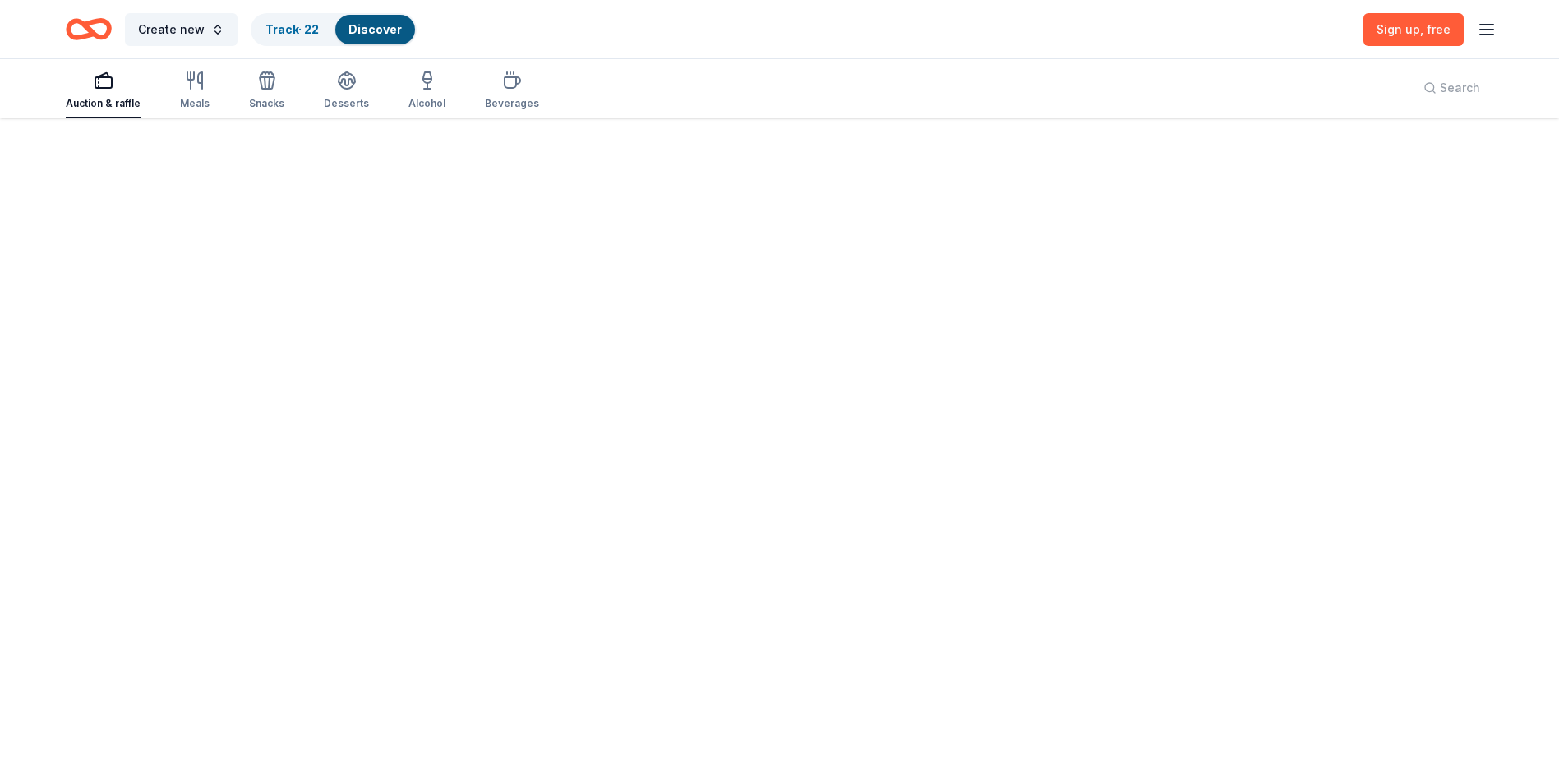
scroll to position [589, 0]
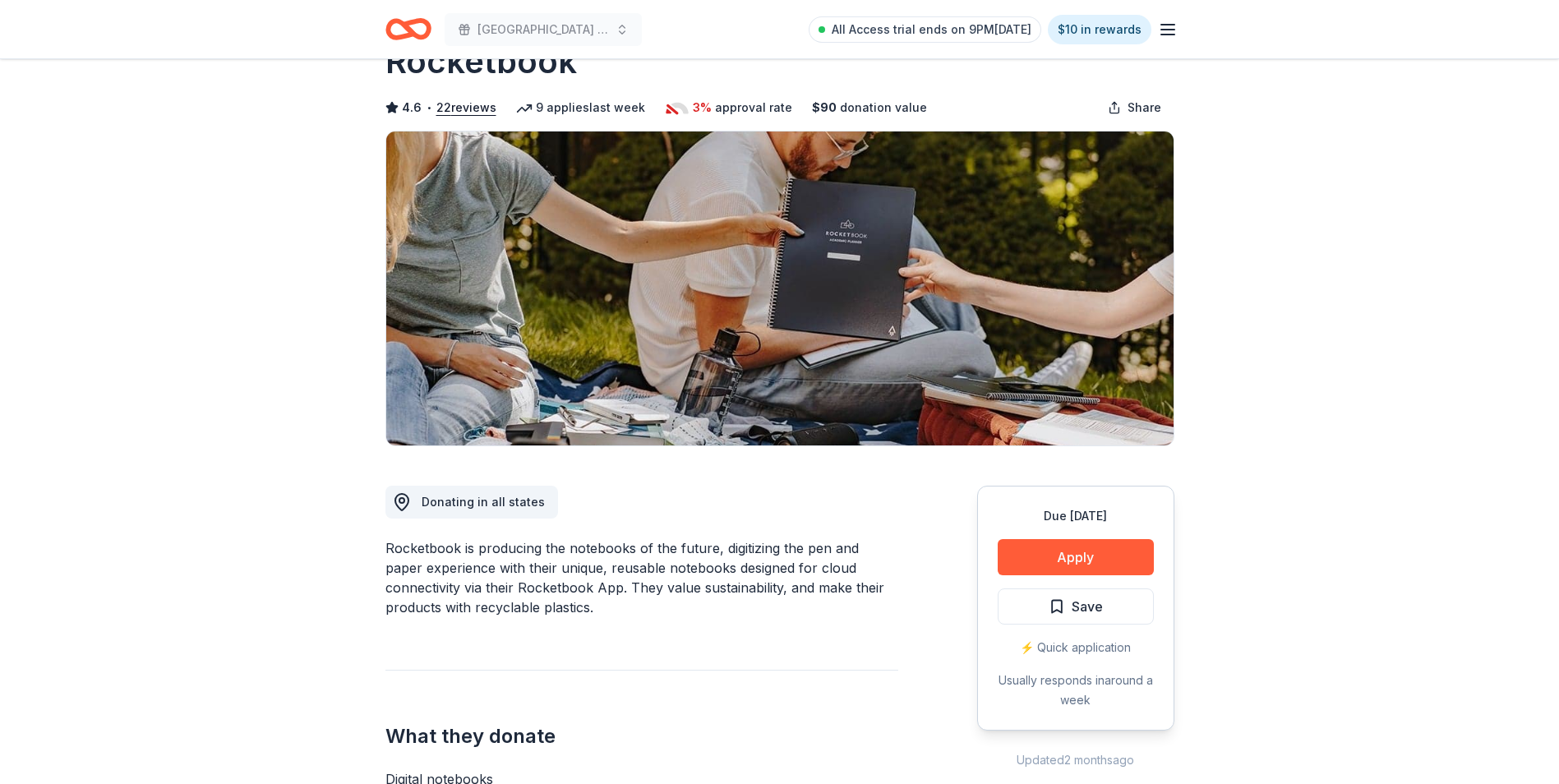
scroll to position [82, 0]
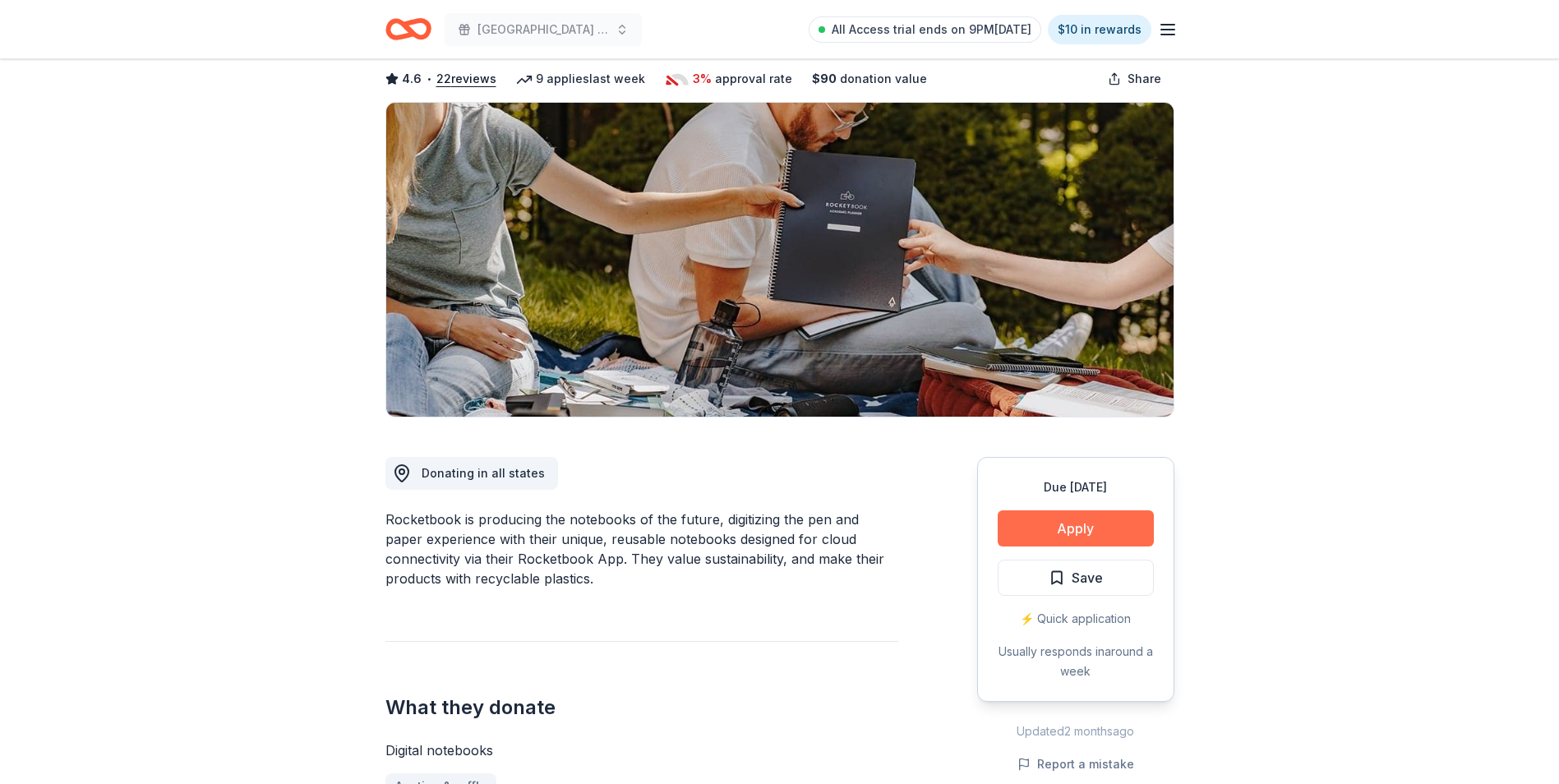
click at [1071, 532] on button "Apply" at bounding box center [1076, 528] width 156 height 36
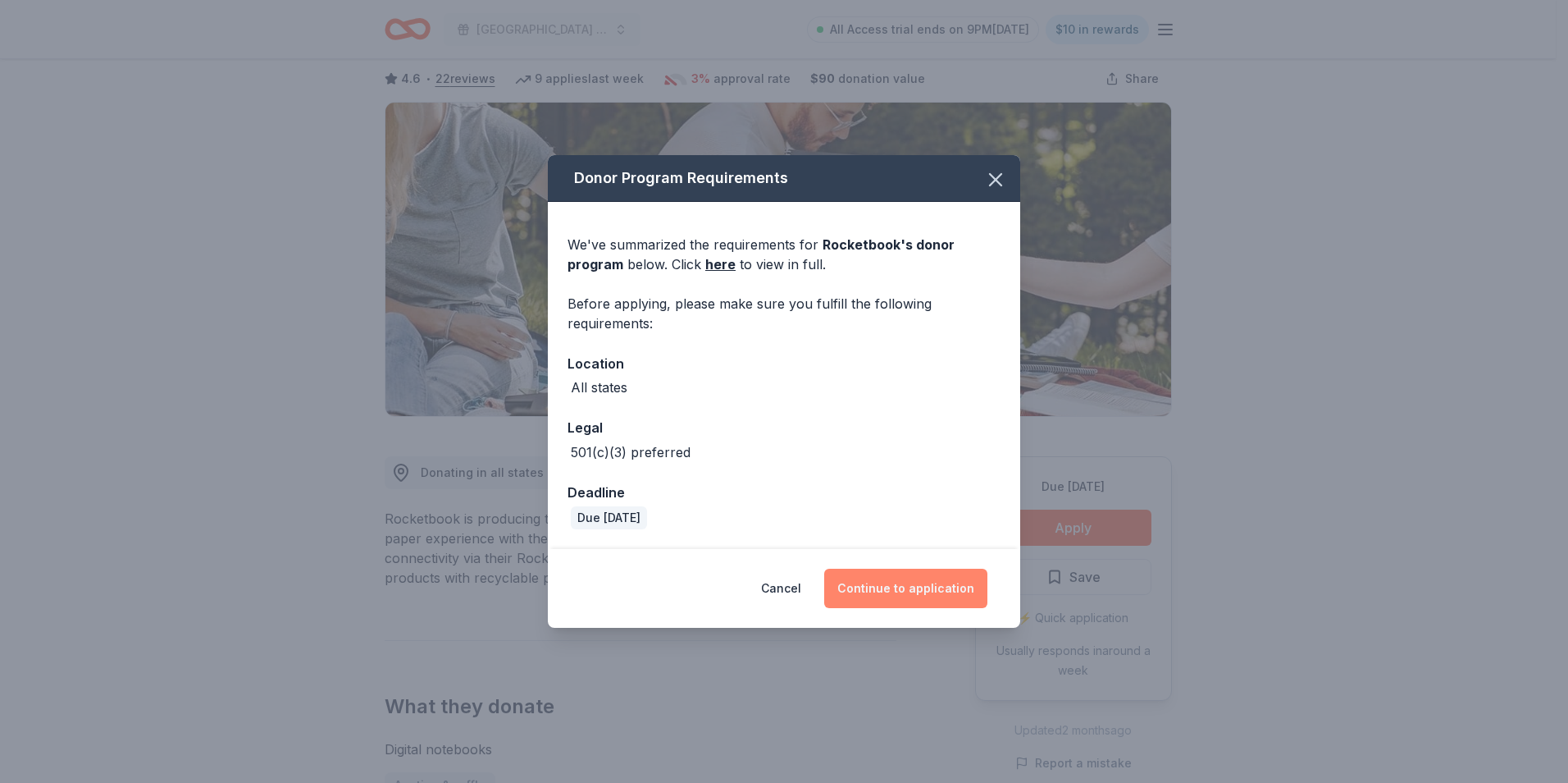
click at [947, 587] on button "Continue to application" at bounding box center [905, 588] width 164 height 40
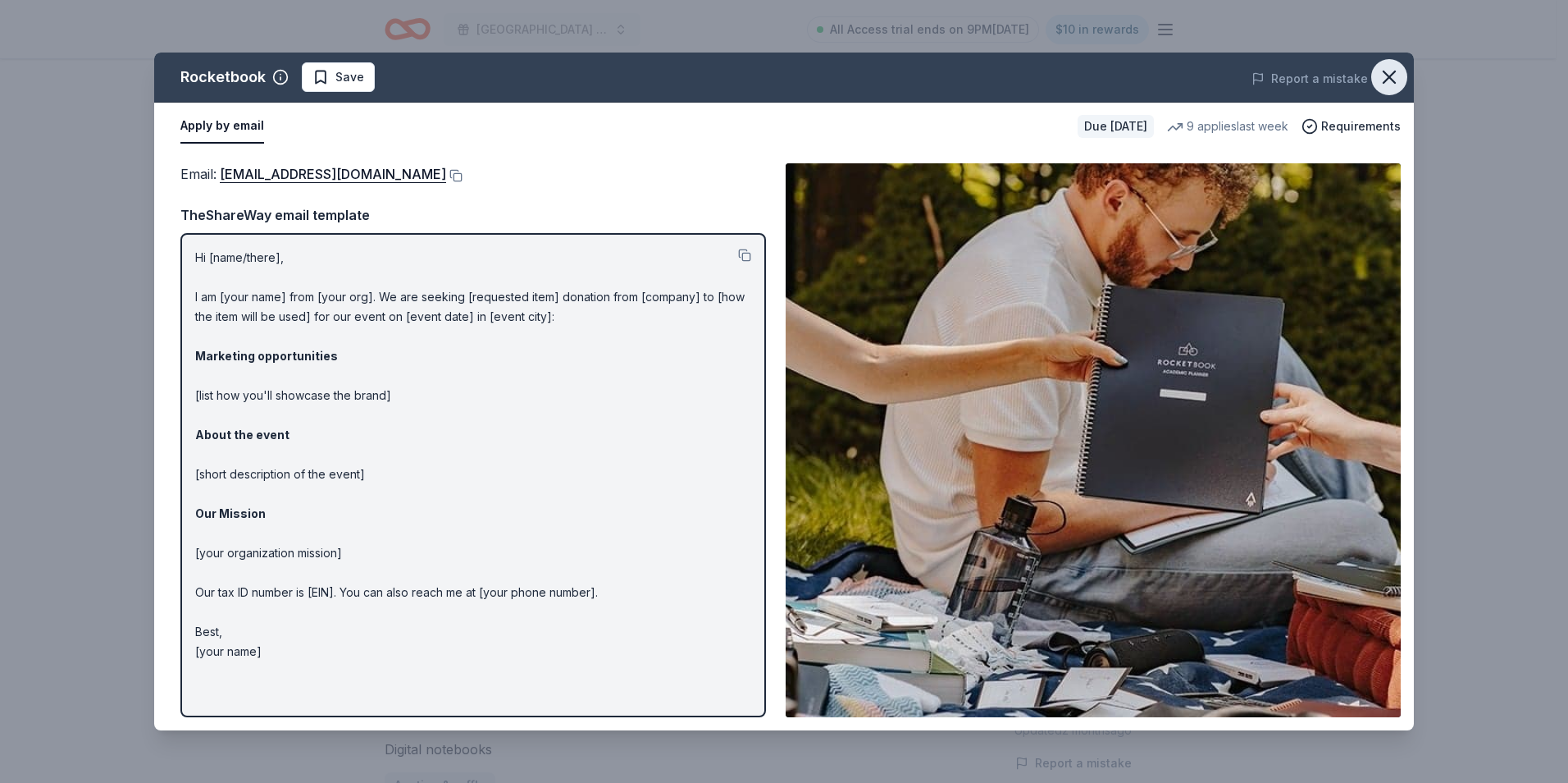
click at [1389, 78] on icon "button" at bounding box center [1388, 76] width 23 height 23
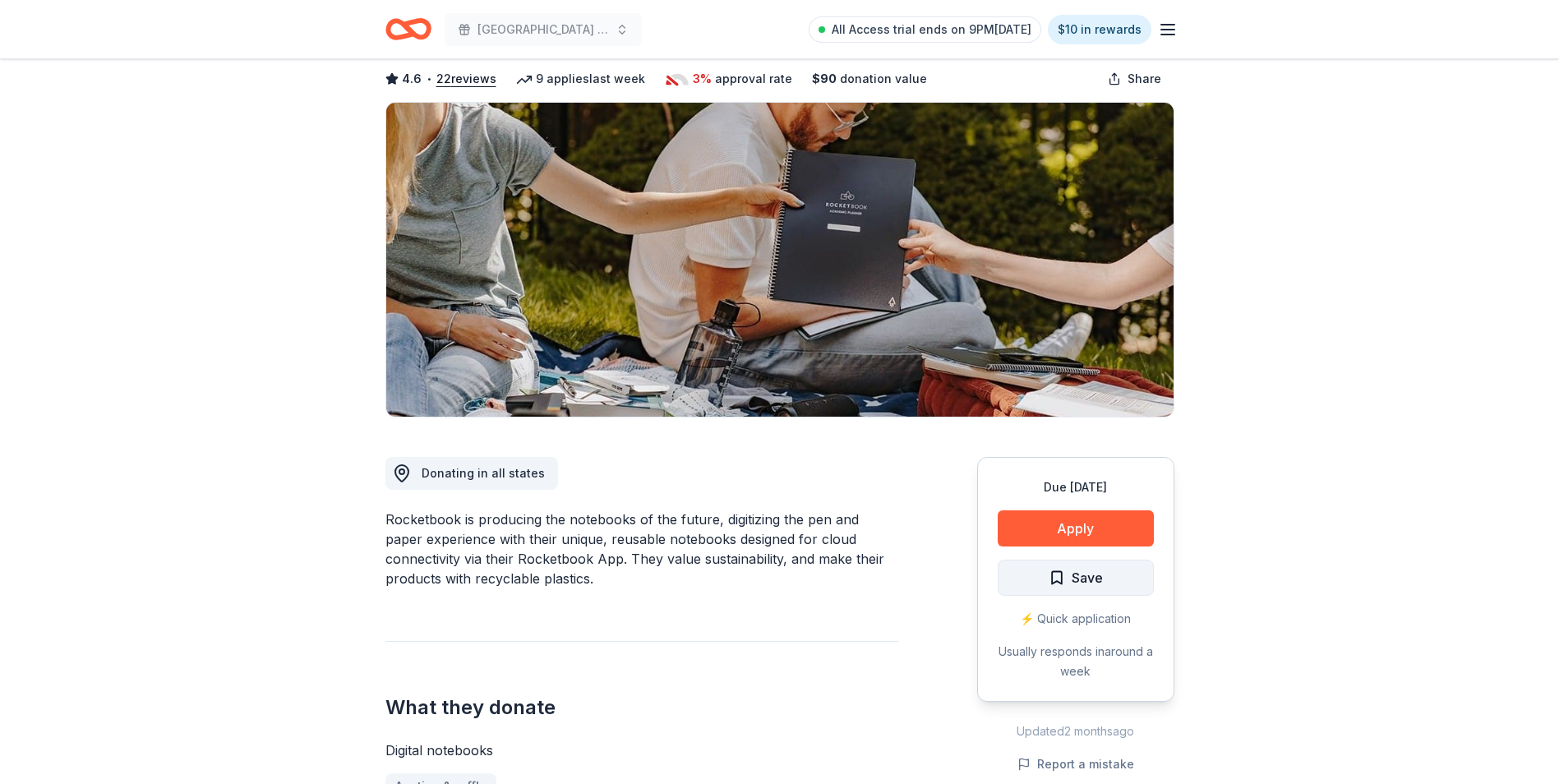
click at [1082, 571] on span "Save" at bounding box center [1087, 576] width 31 height 21
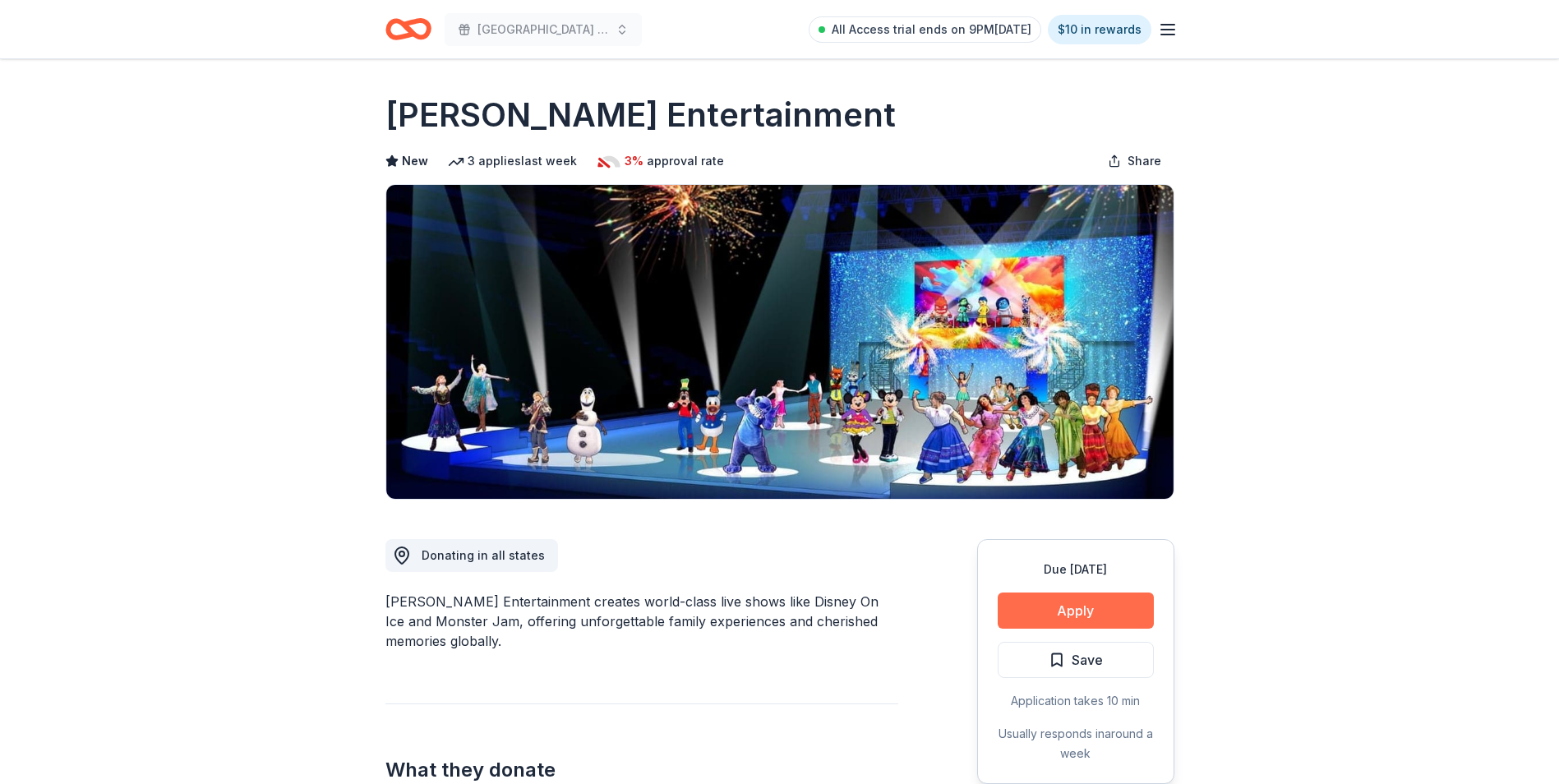
click at [1107, 607] on button "Apply" at bounding box center [1076, 610] width 156 height 36
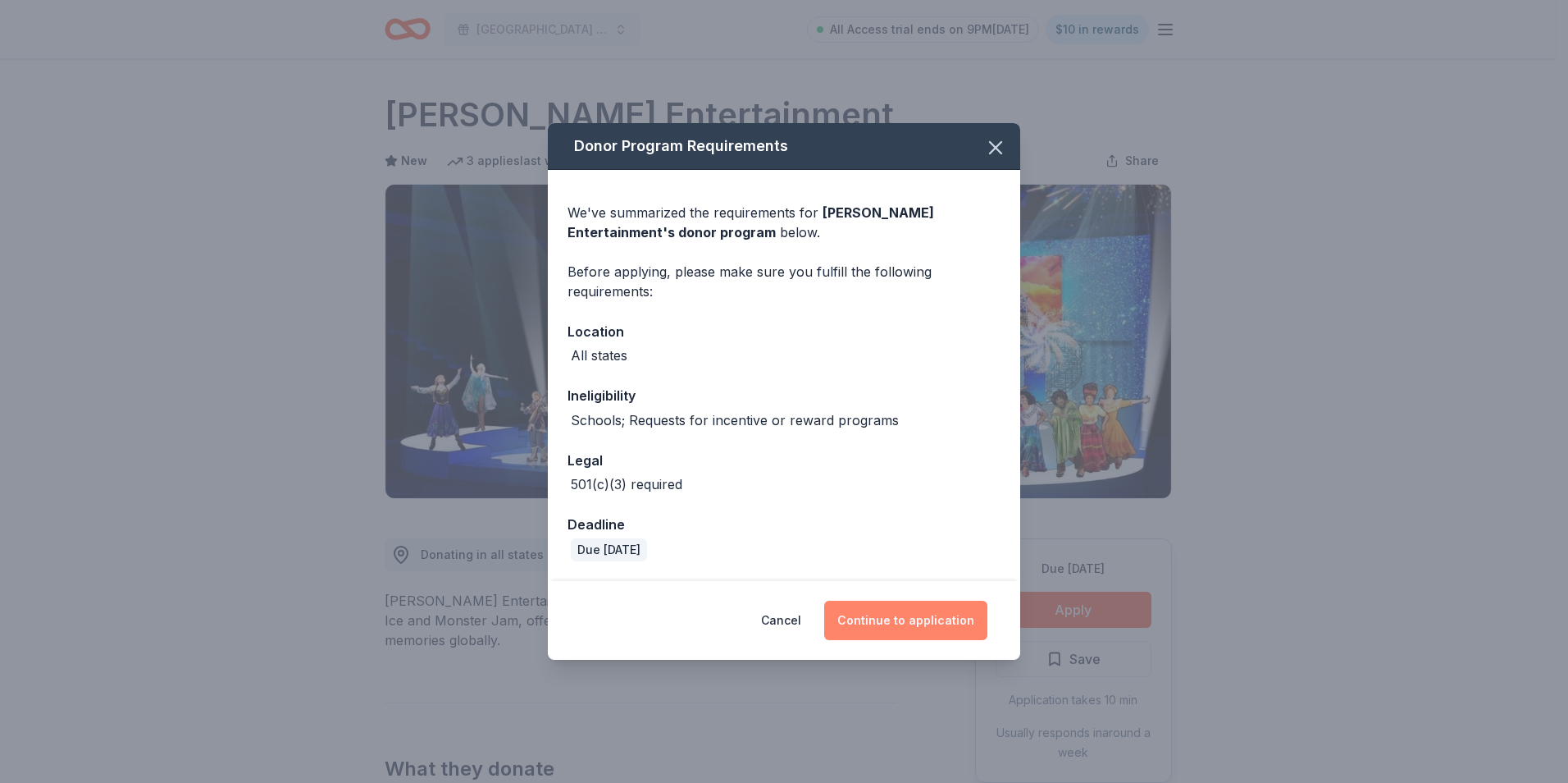
click at [938, 619] on button "Continue to application" at bounding box center [905, 620] width 164 height 40
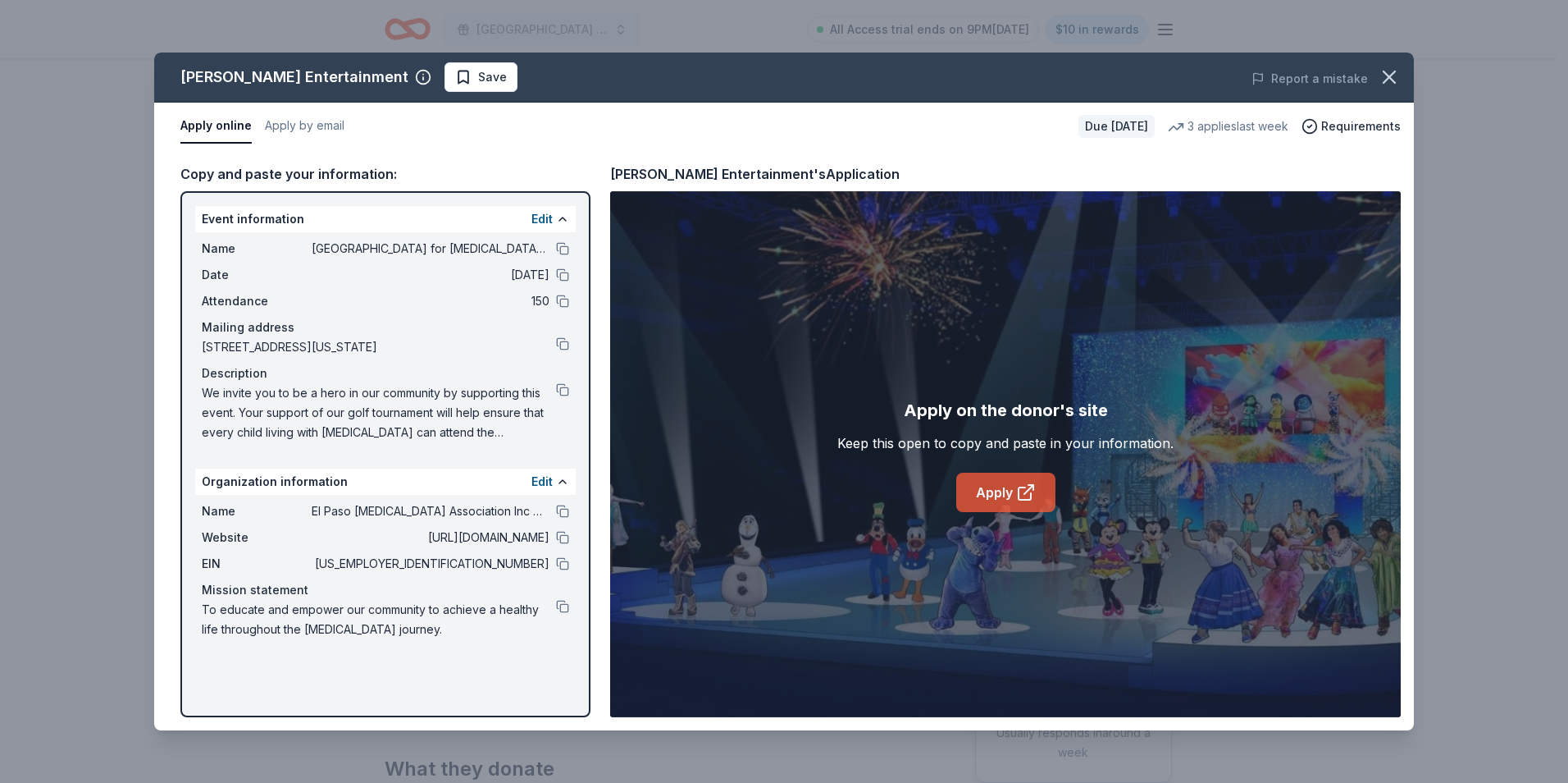
click at [1005, 490] on link "Apply" at bounding box center [1006, 492] width 99 height 40
click at [1387, 74] on icon "button" at bounding box center [1389, 77] width 12 height 12
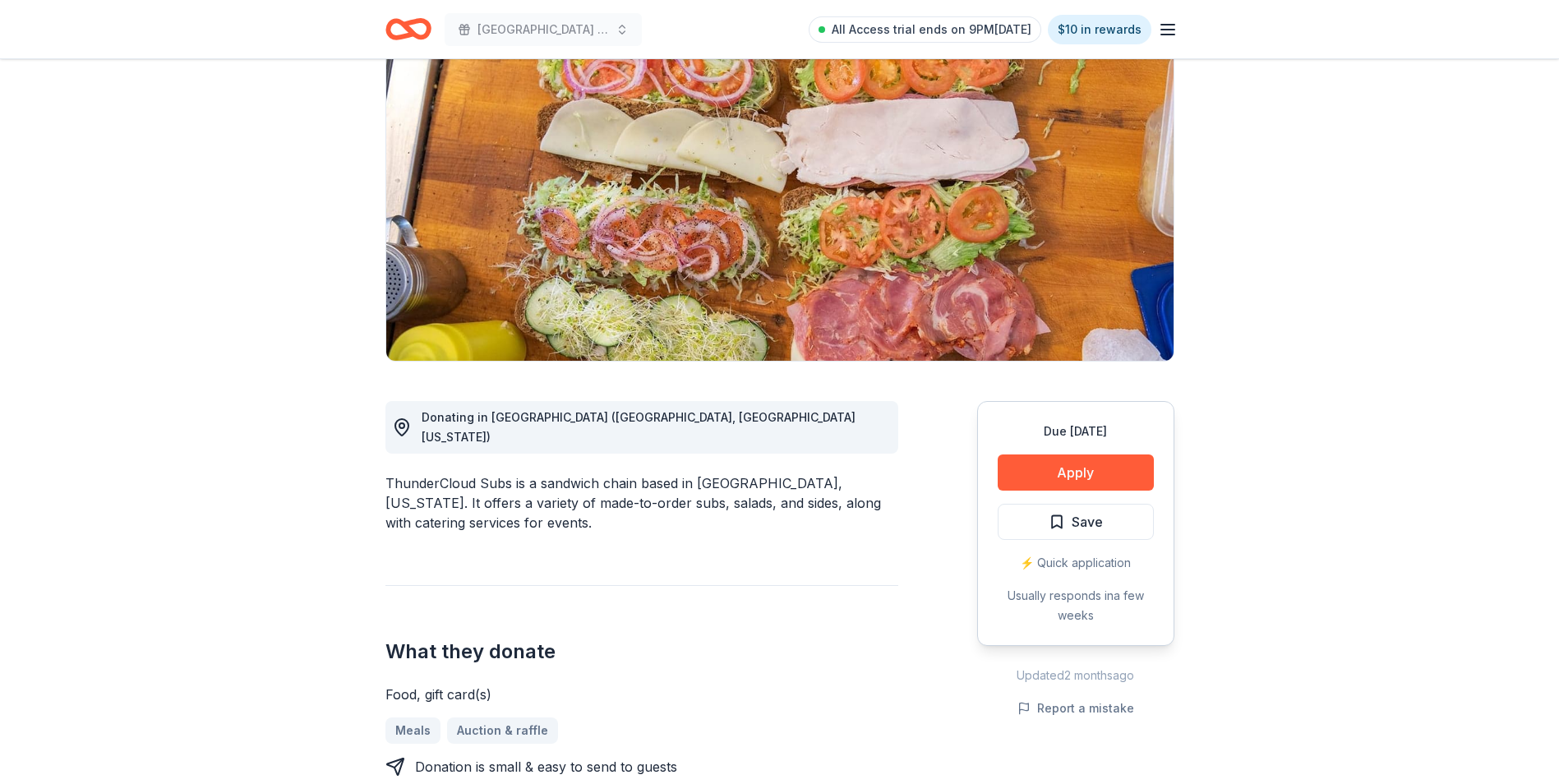
scroll to position [164, 0]
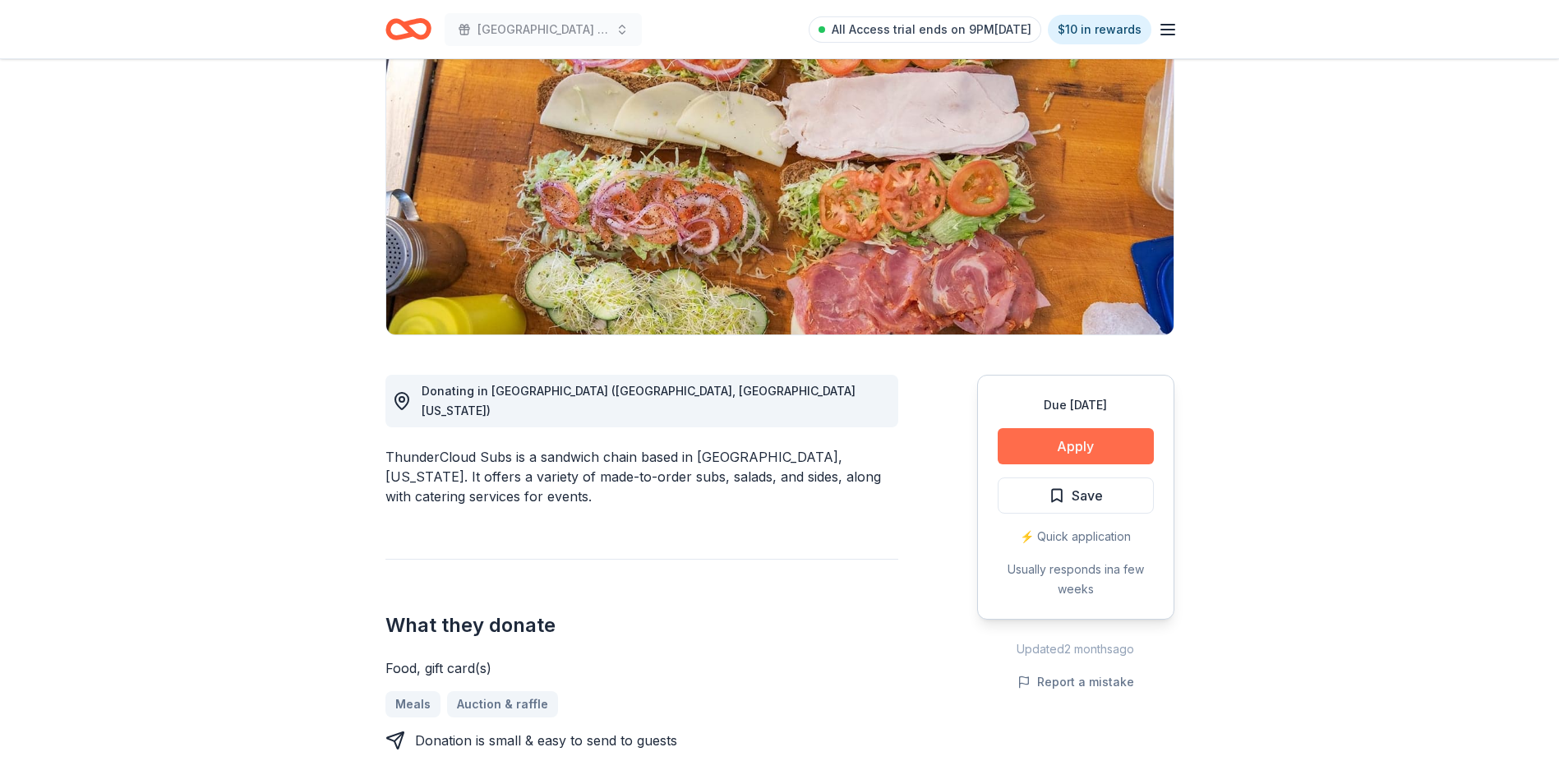
click at [1051, 441] on button "Apply" at bounding box center [1076, 446] width 156 height 36
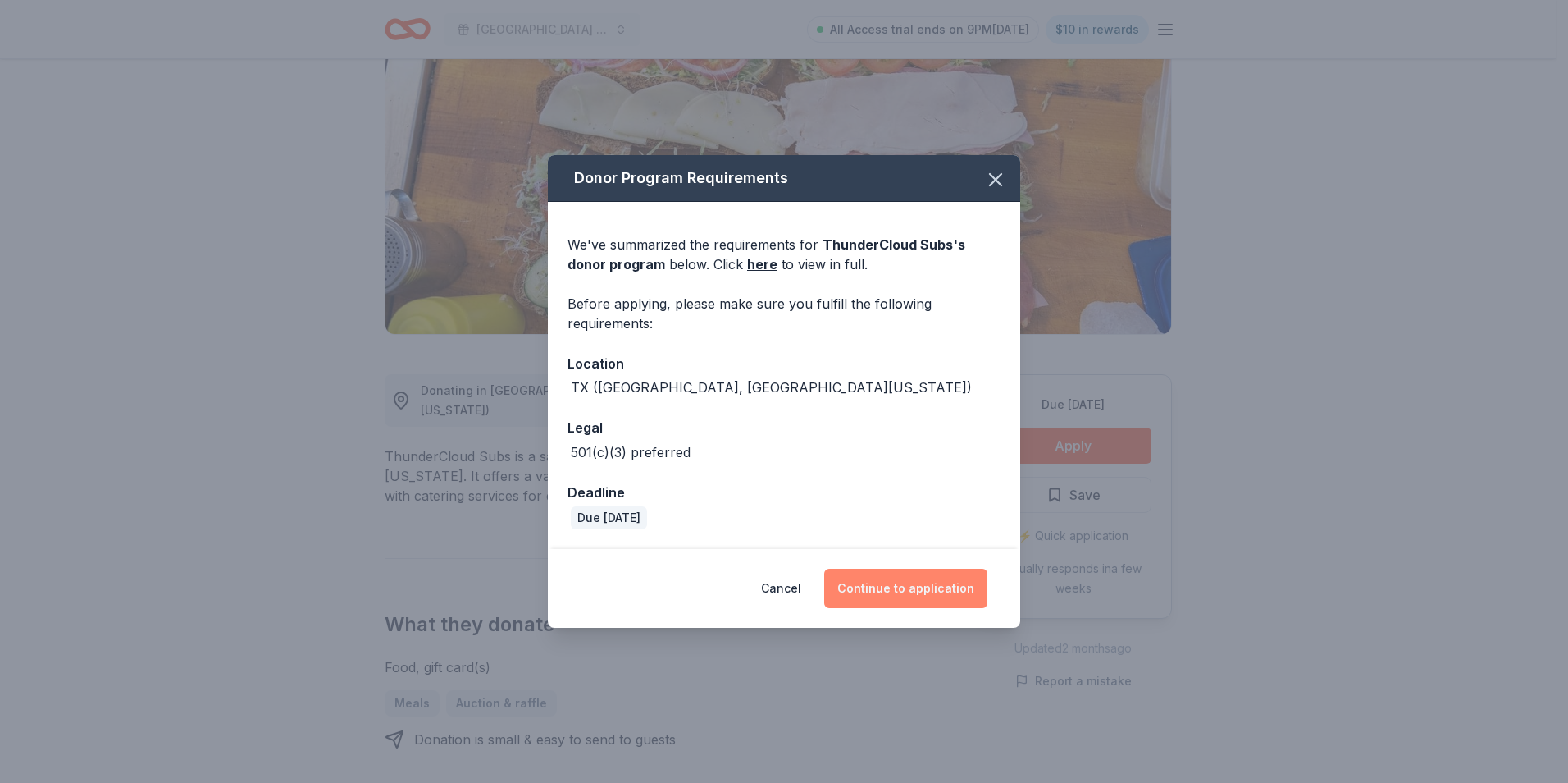
click at [905, 586] on button "Continue to application" at bounding box center [905, 588] width 164 height 40
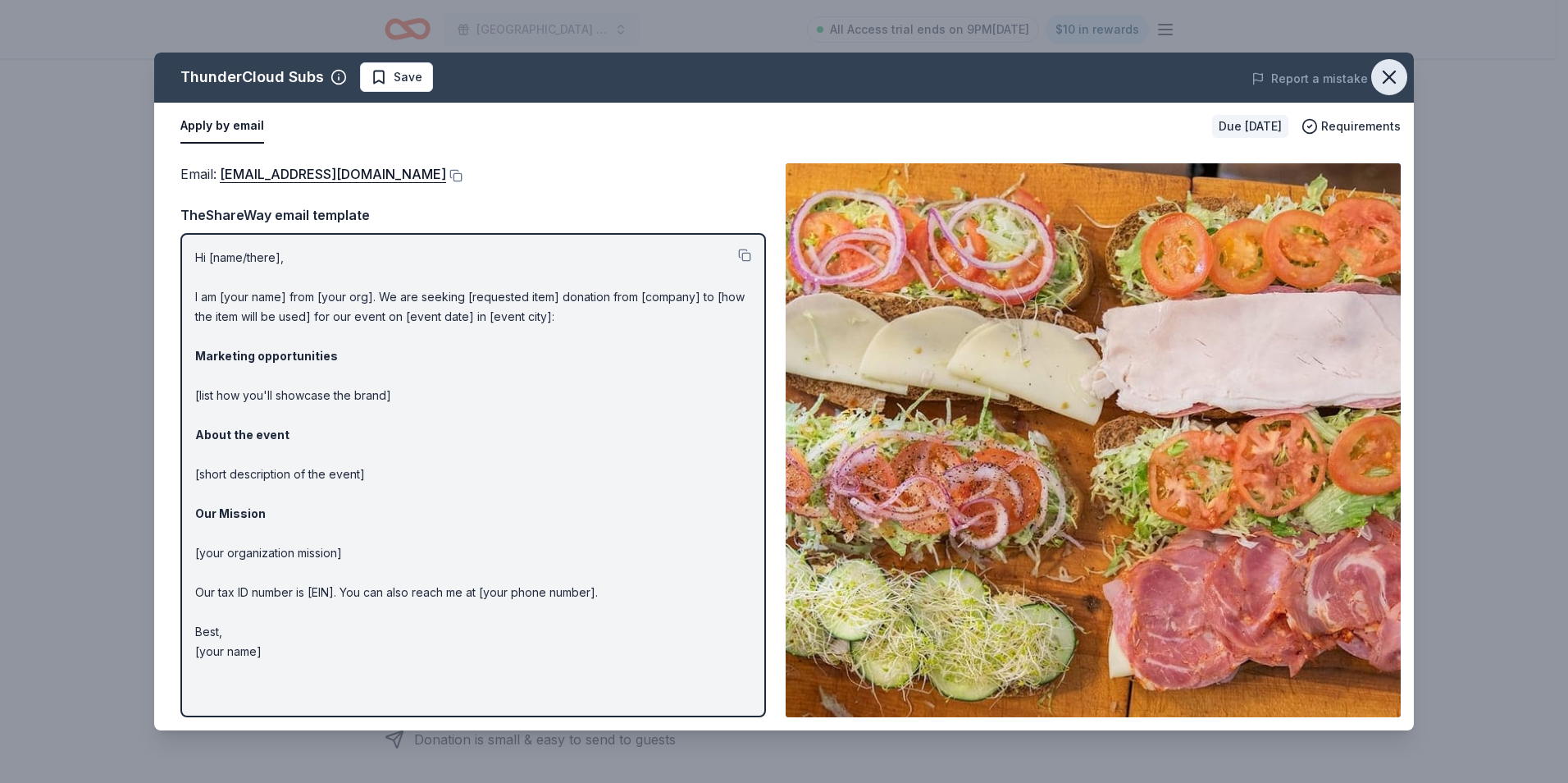
click at [1388, 78] on icon "button" at bounding box center [1389, 77] width 12 height 12
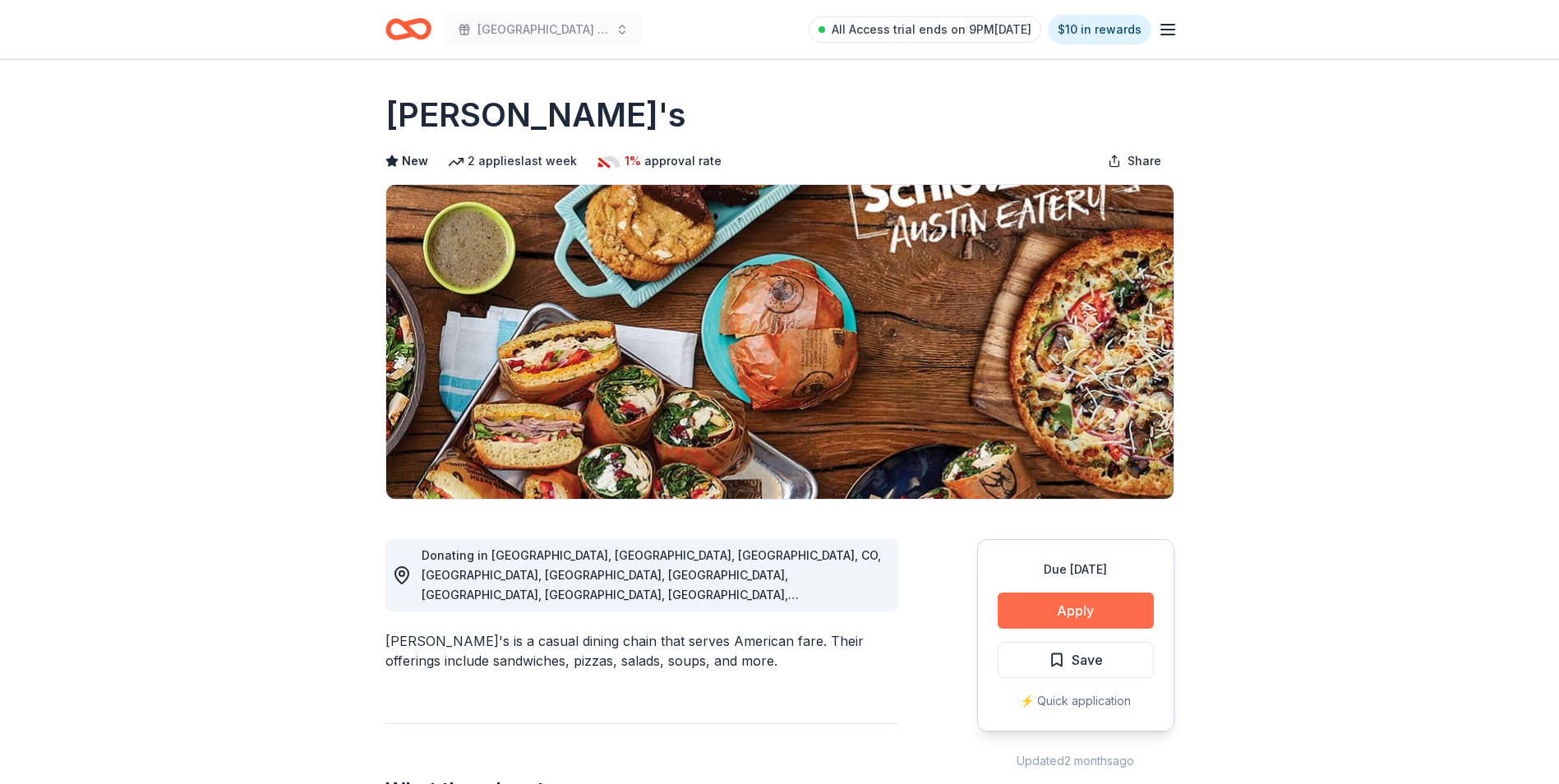
click at [1067, 607] on button "Apply" at bounding box center [1076, 610] width 156 height 36
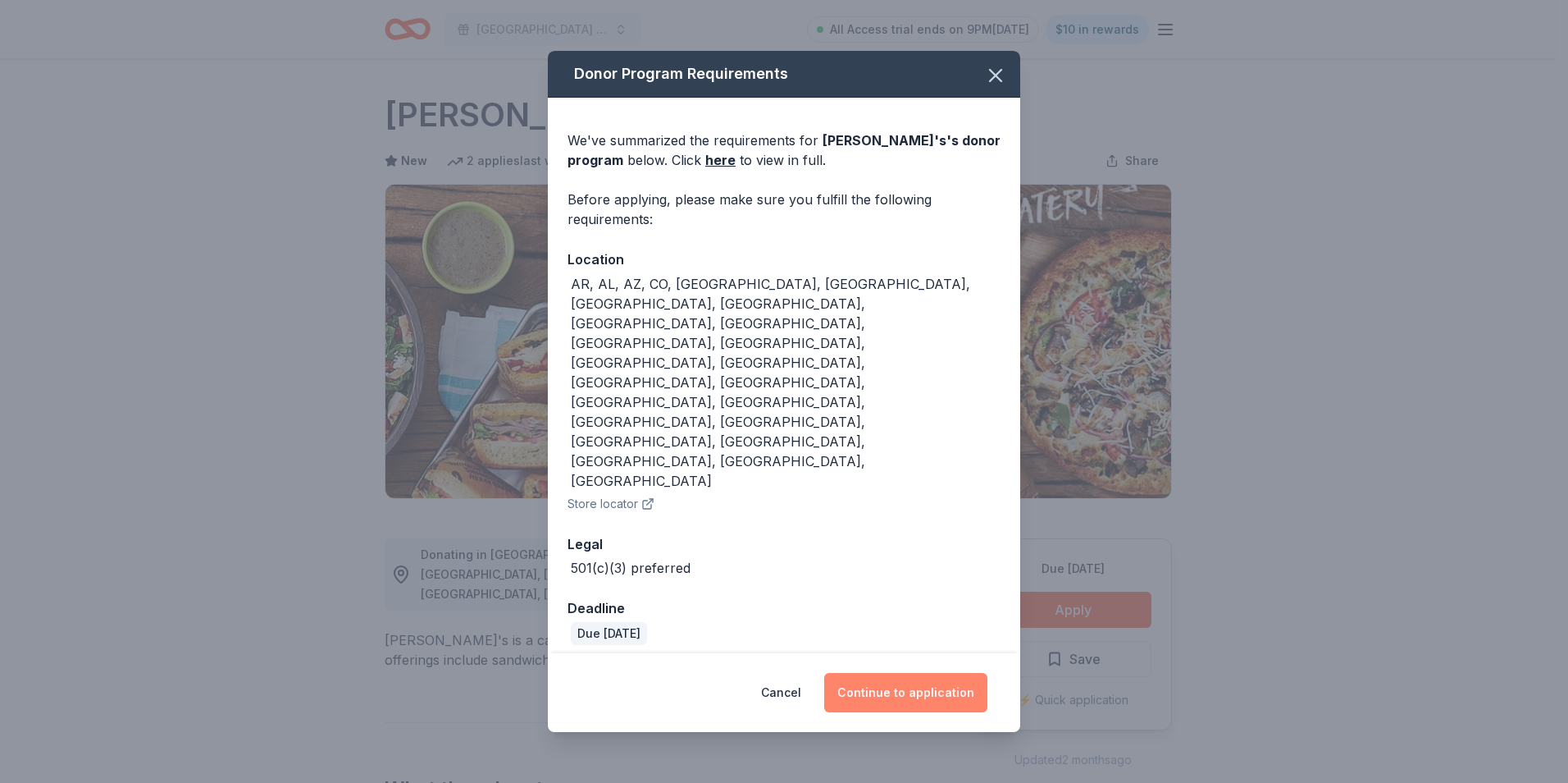
click at [904, 673] on button "Continue to application" at bounding box center [905, 693] width 164 height 40
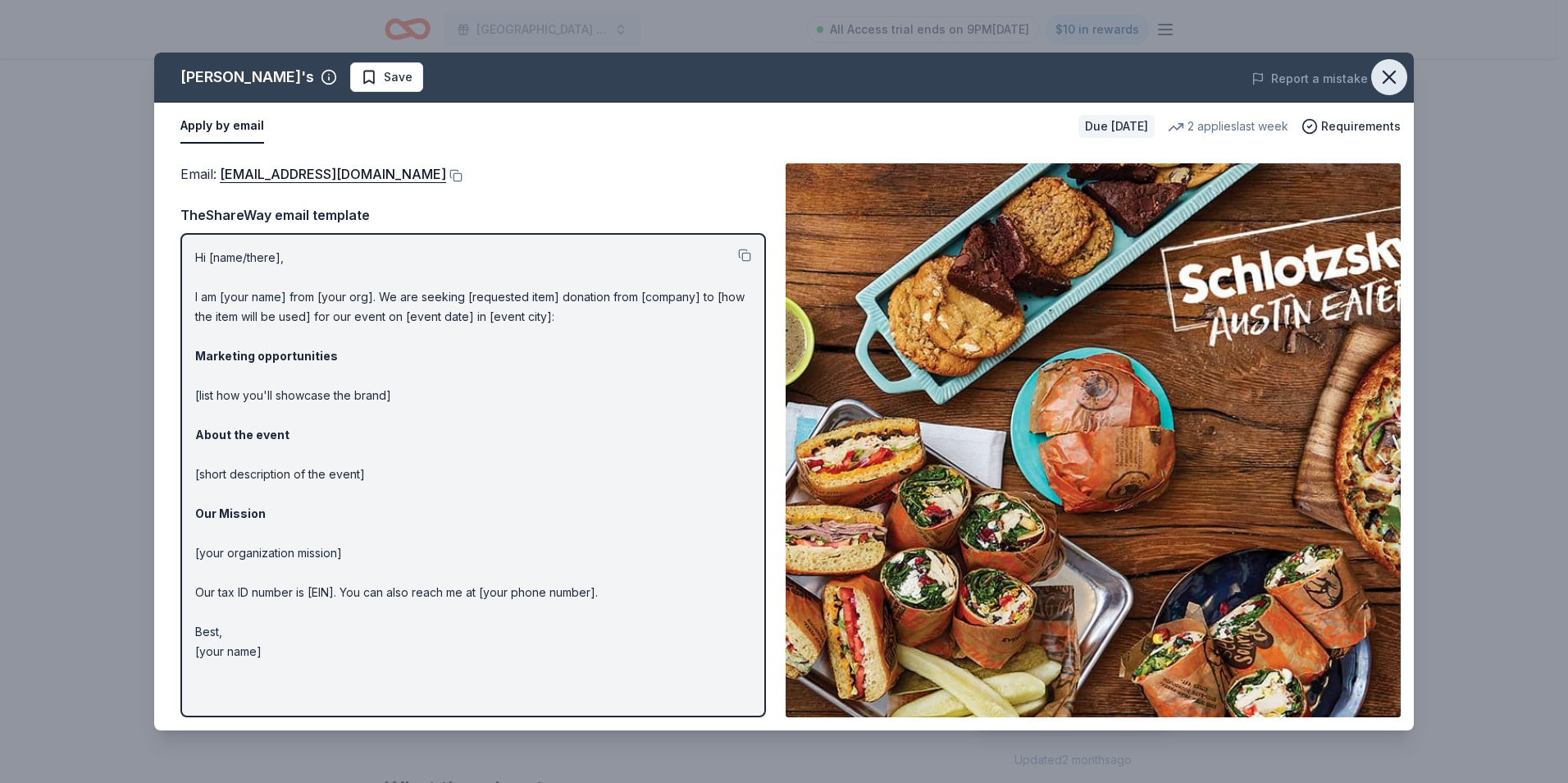
click at [1393, 69] on icon "button" at bounding box center [1388, 76] width 23 height 23
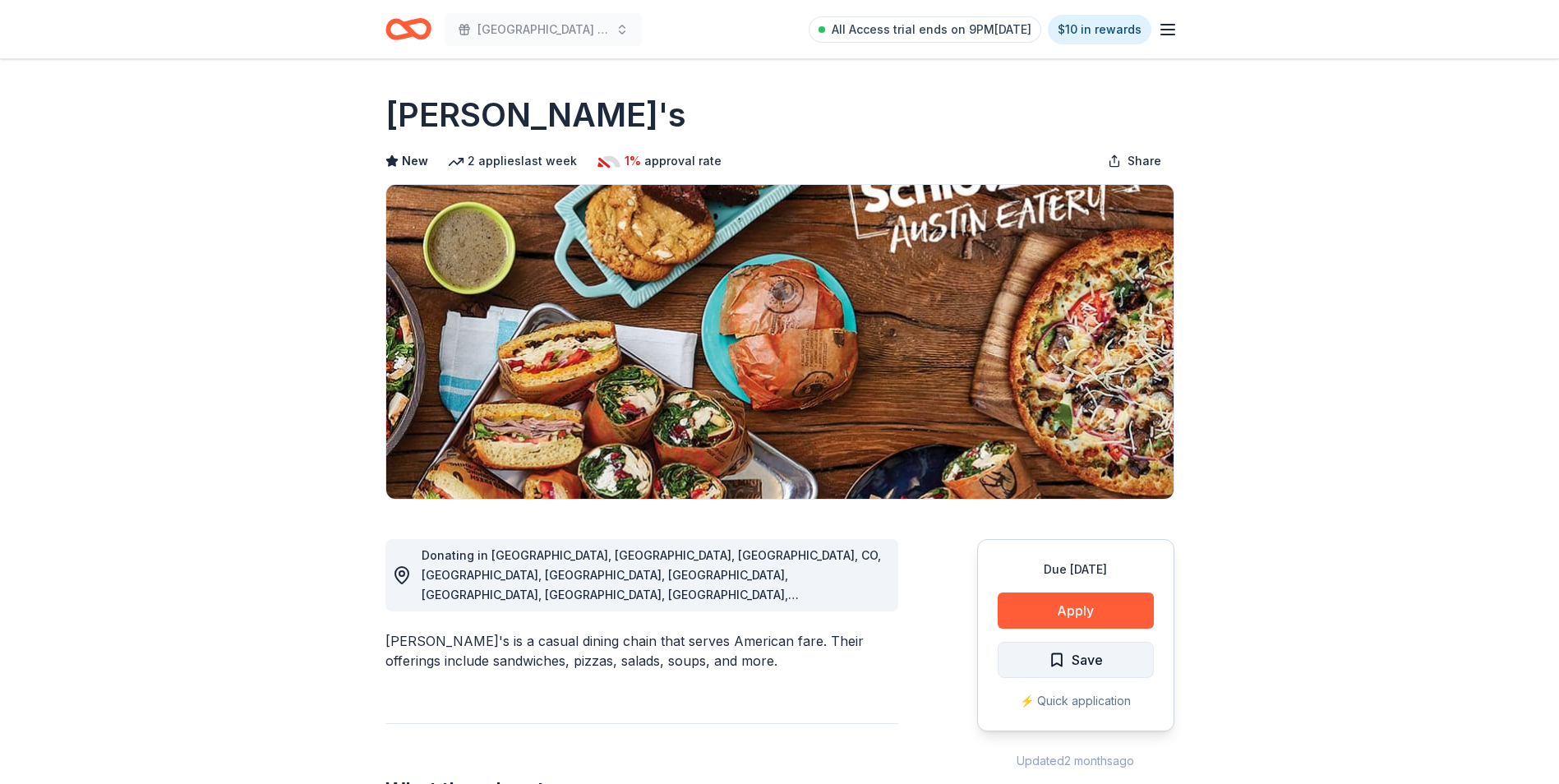
click at [1082, 652] on span "Save" at bounding box center [1087, 659] width 31 height 21
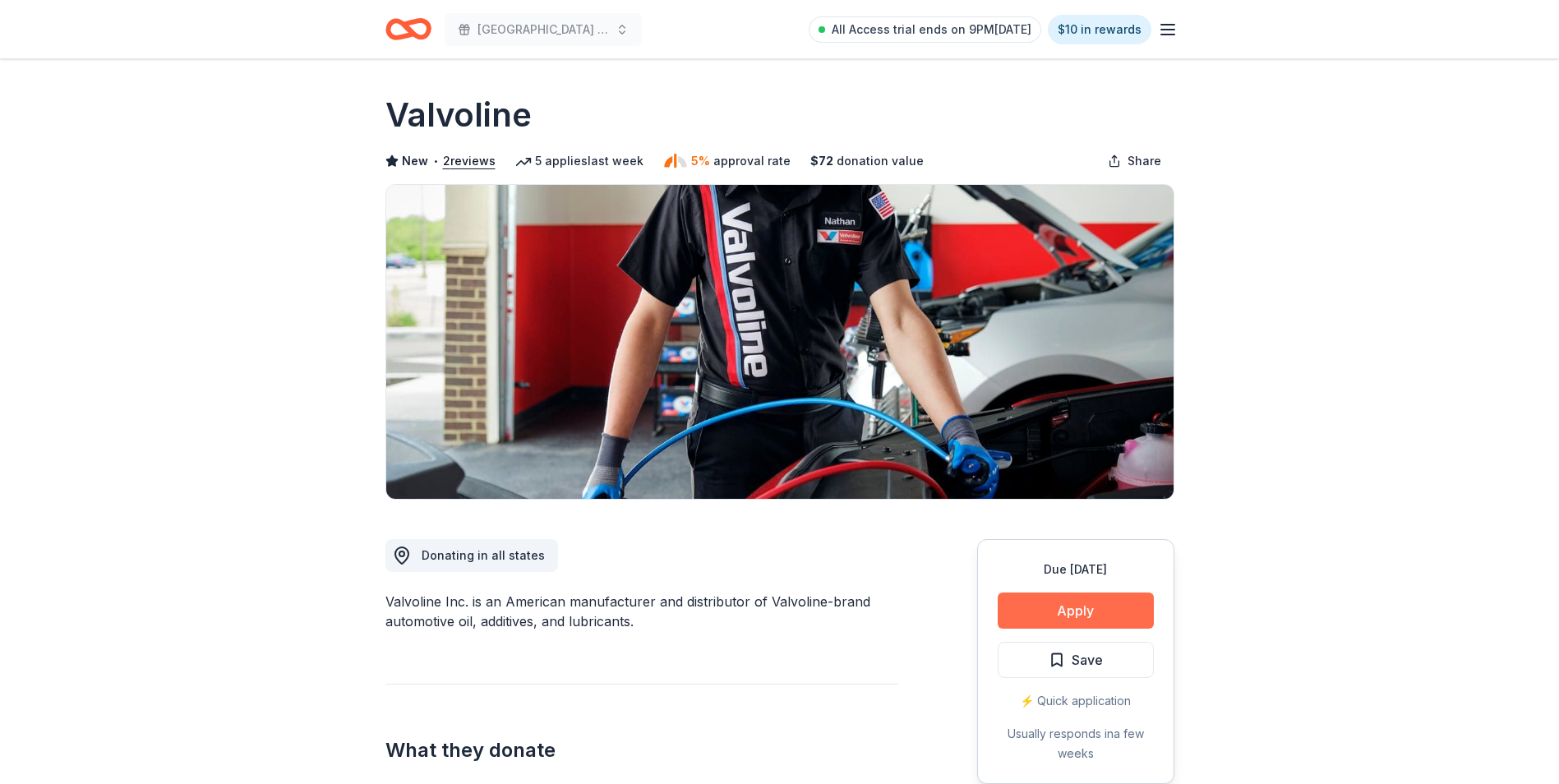
click at [1101, 609] on button "Apply" at bounding box center [1076, 610] width 156 height 36
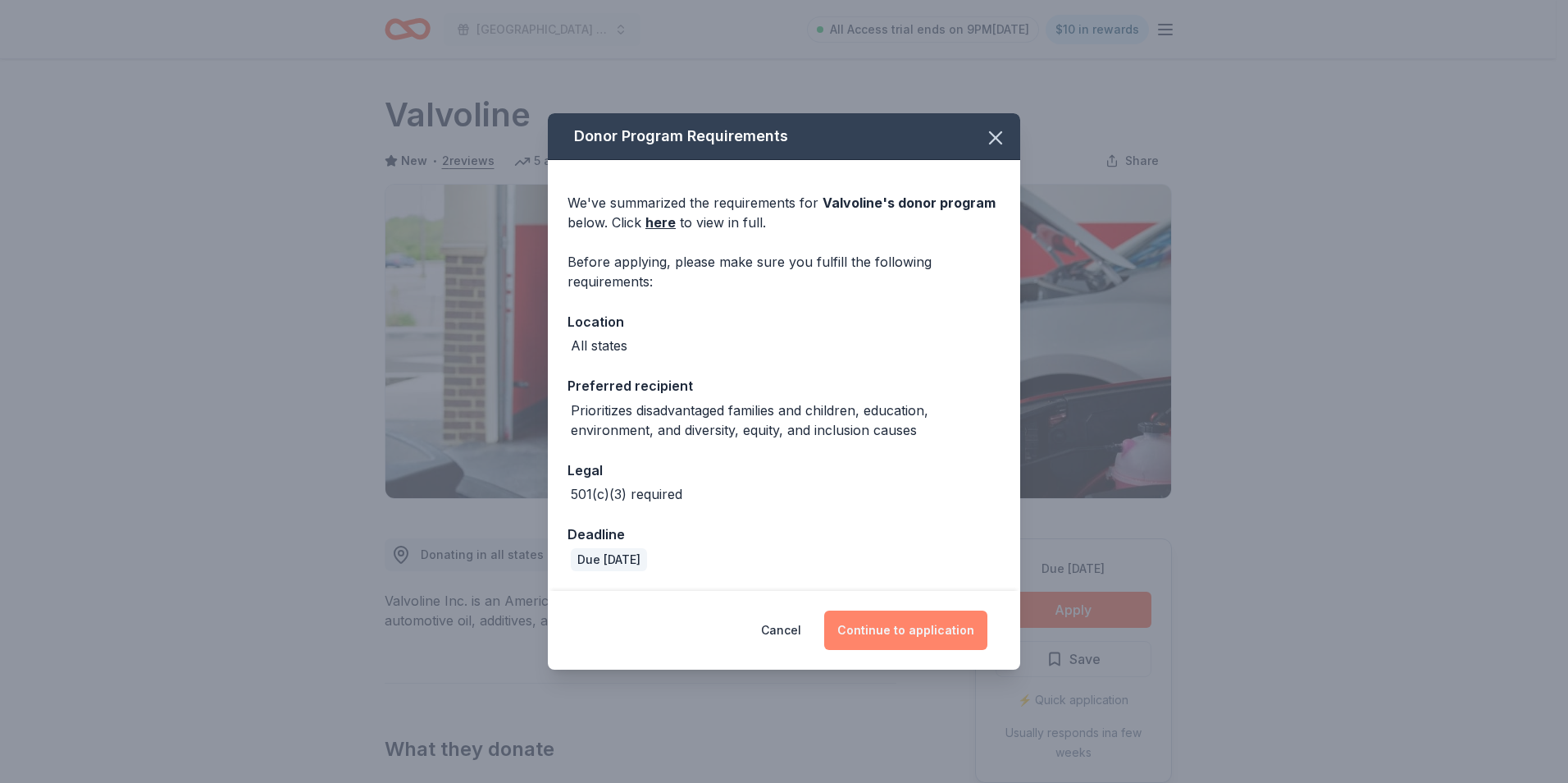
click at [928, 625] on button "Continue to application" at bounding box center [905, 630] width 164 height 40
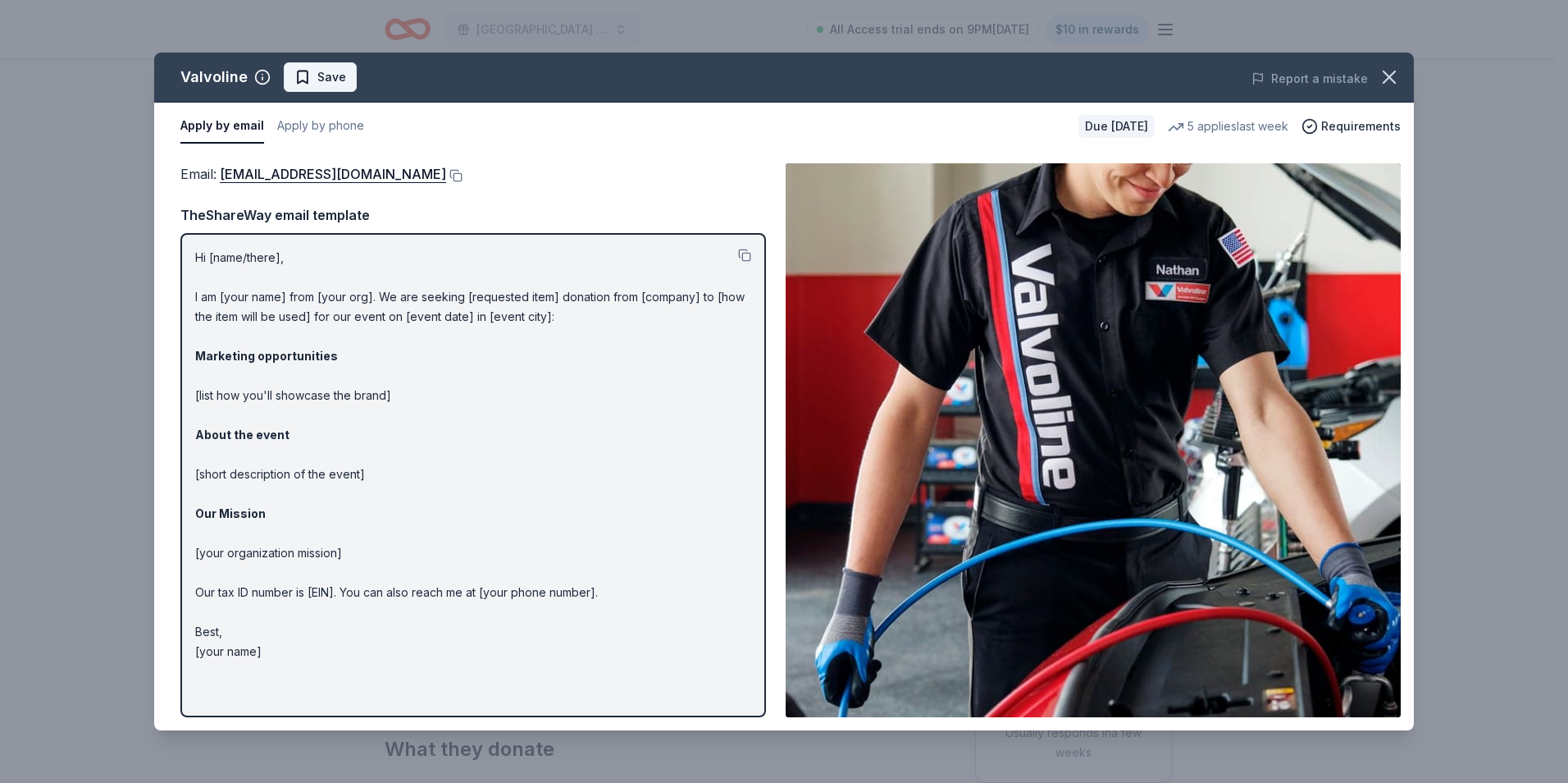
click at [334, 71] on span "Save" at bounding box center [331, 77] width 29 height 20
click at [1393, 75] on icon "button" at bounding box center [1388, 76] width 23 height 23
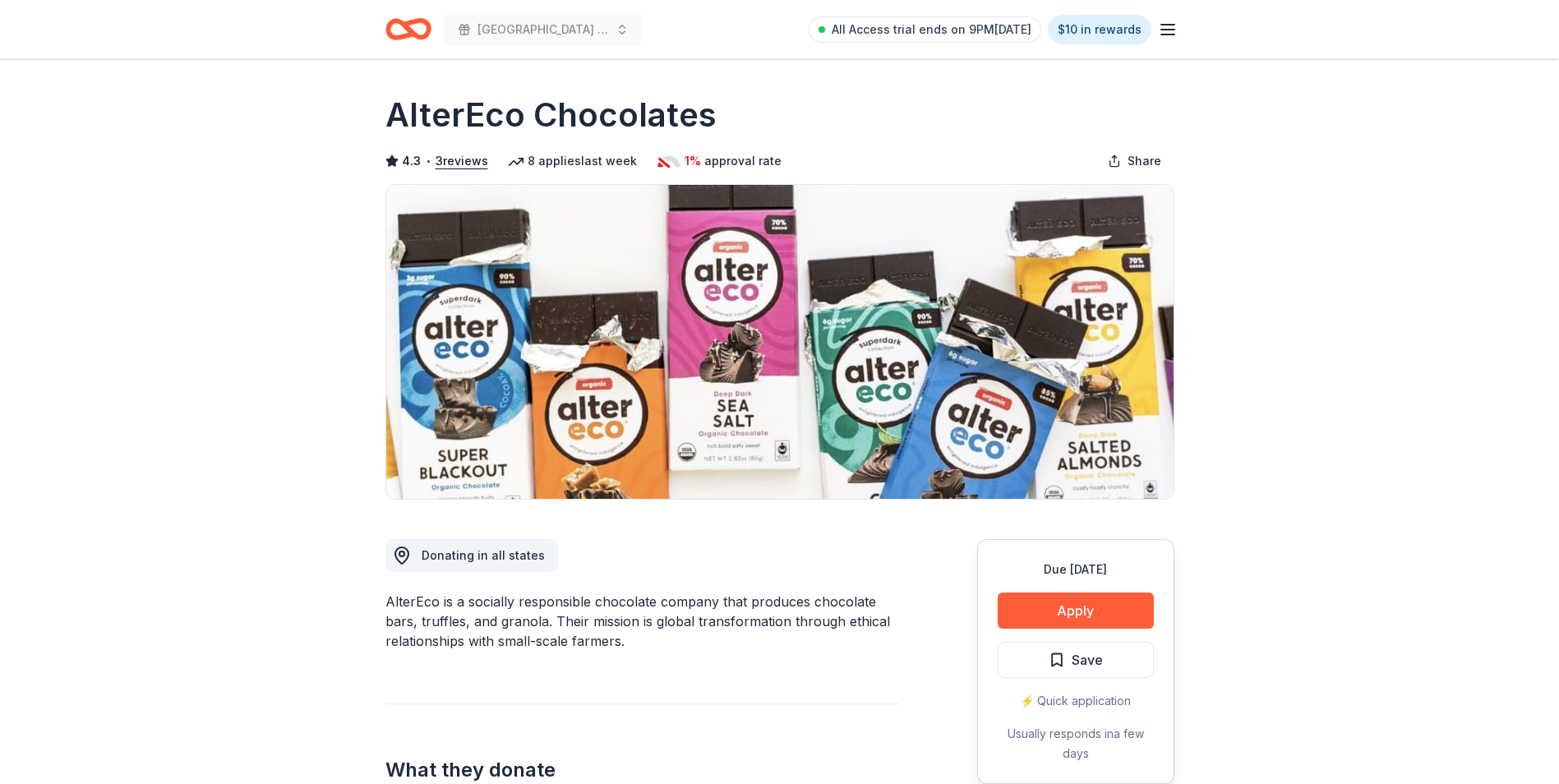
scroll to position [82, 0]
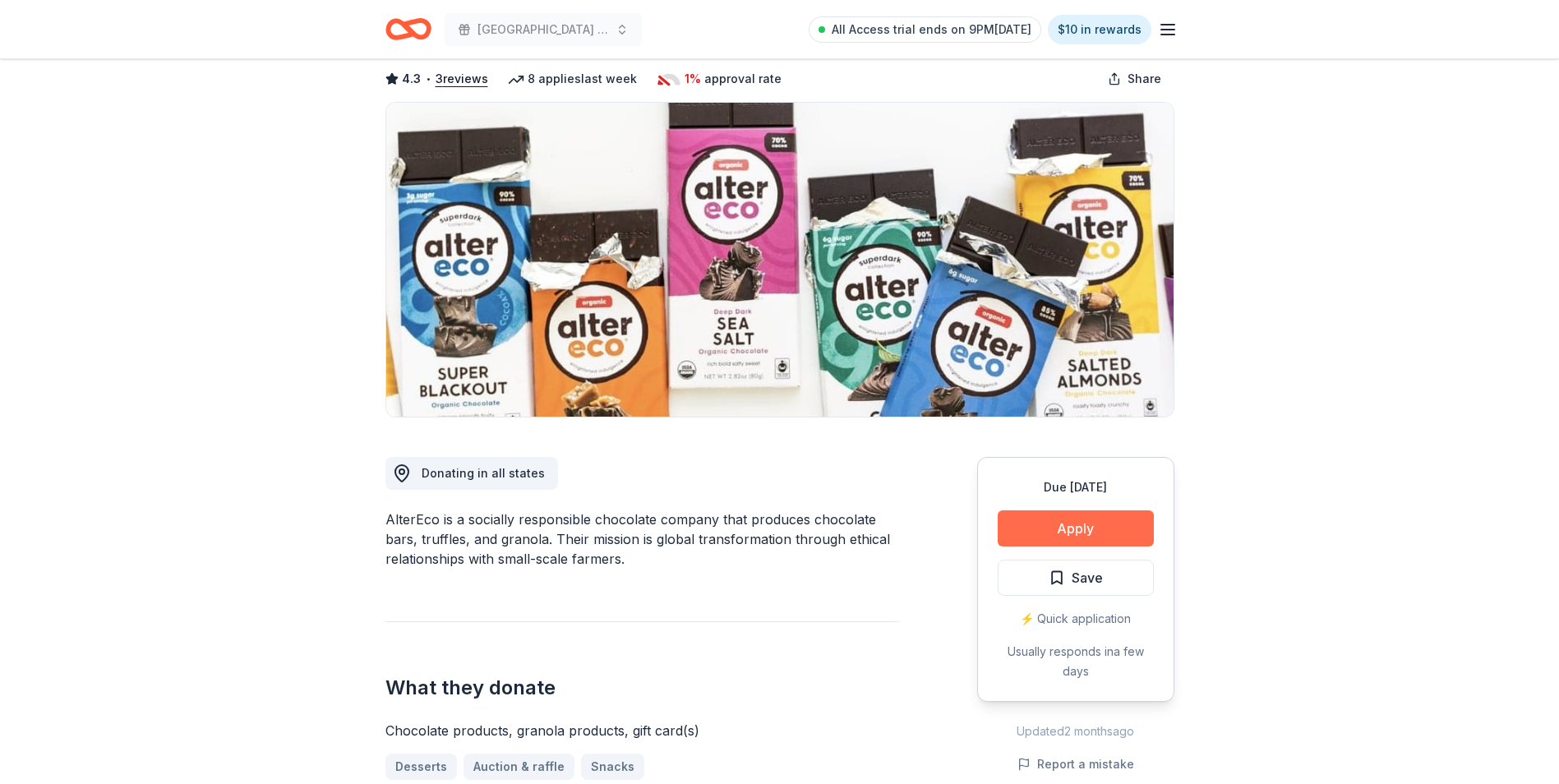
click at [1087, 526] on button "Apply" at bounding box center [1076, 528] width 156 height 36
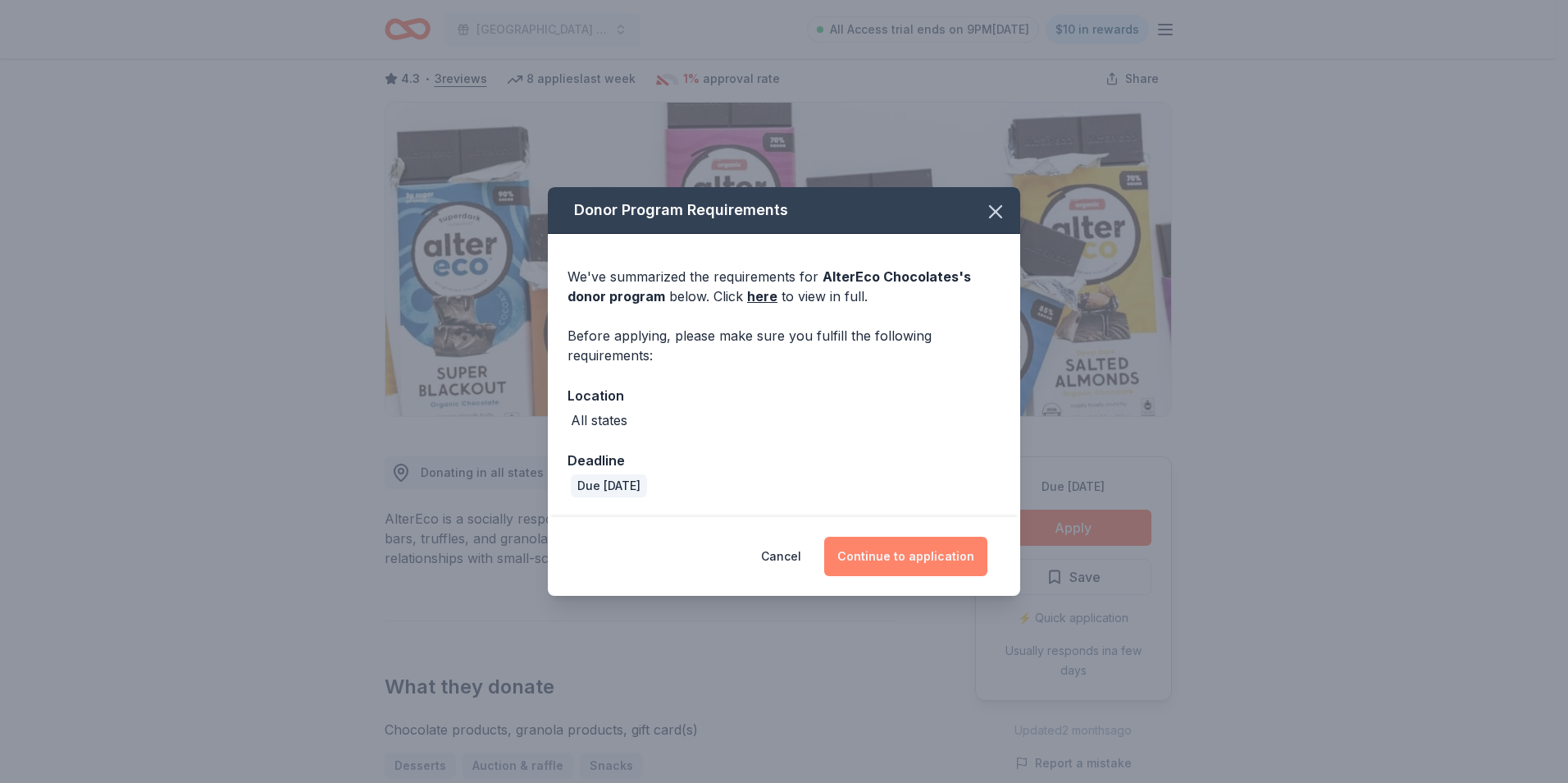
click at [911, 559] on button "Continue to application" at bounding box center [905, 557] width 164 height 40
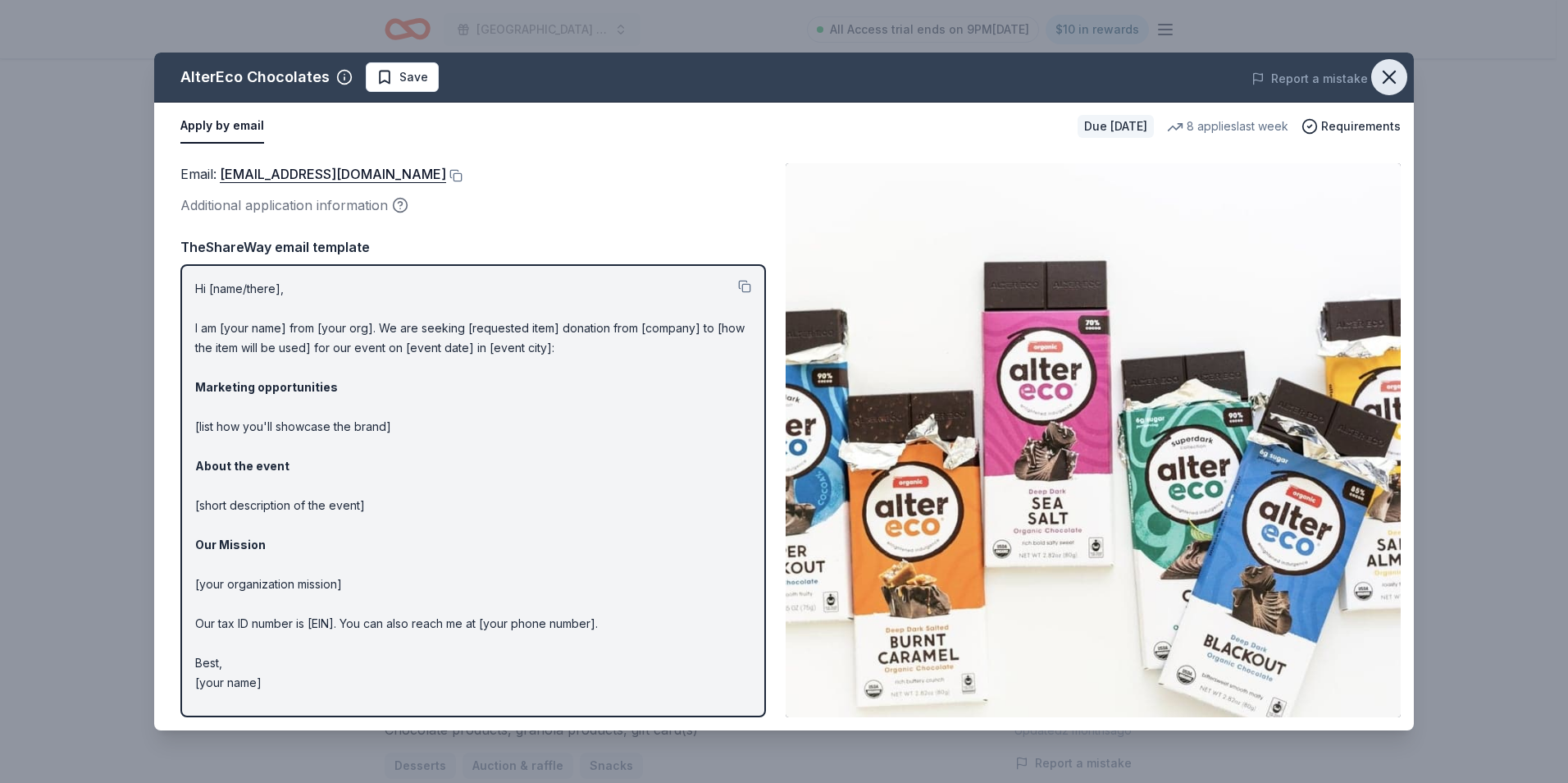
click at [1389, 73] on icon "button" at bounding box center [1388, 76] width 23 height 23
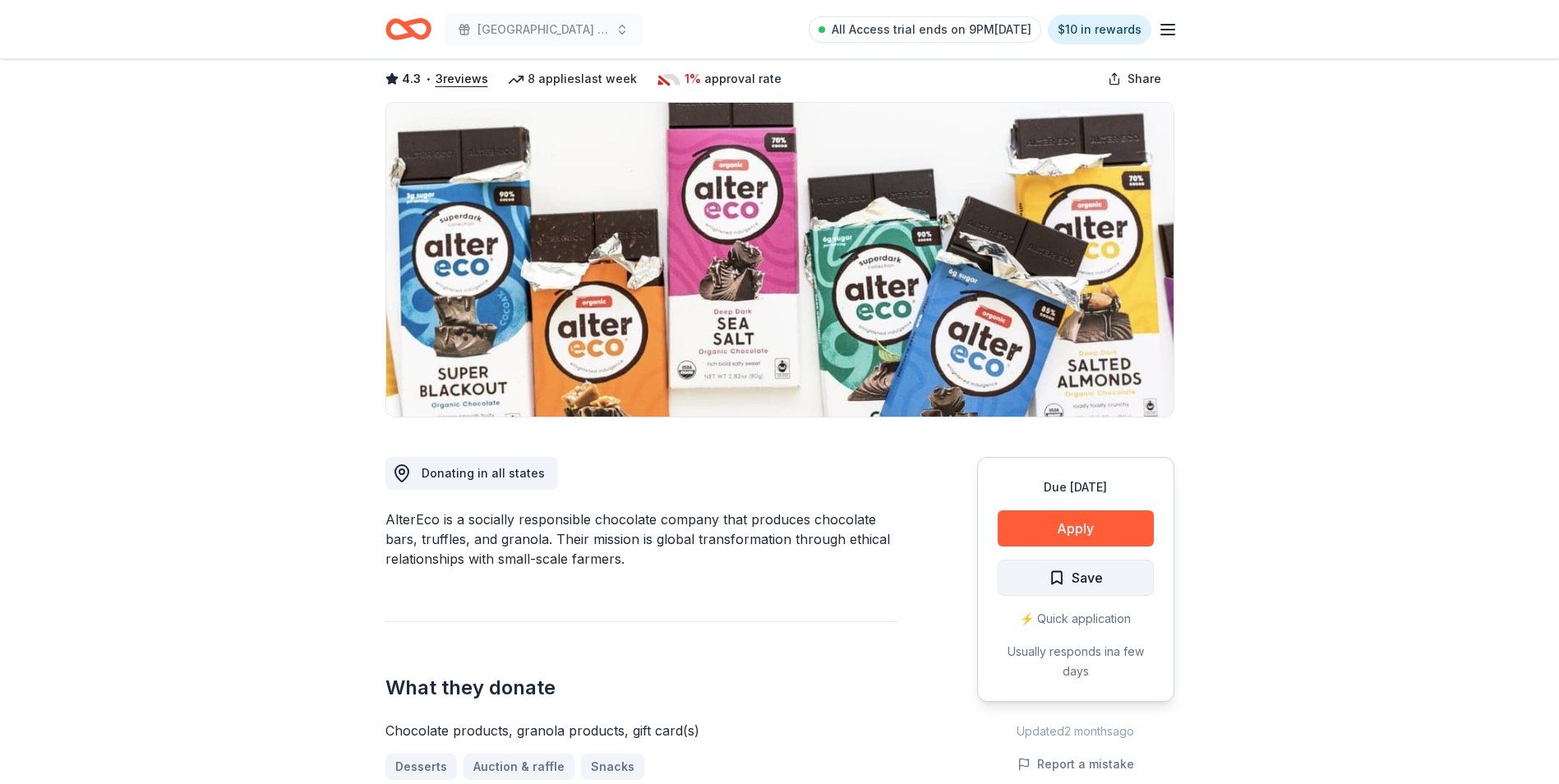
click at [1090, 573] on span "Save" at bounding box center [1087, 576] width 31 height 21
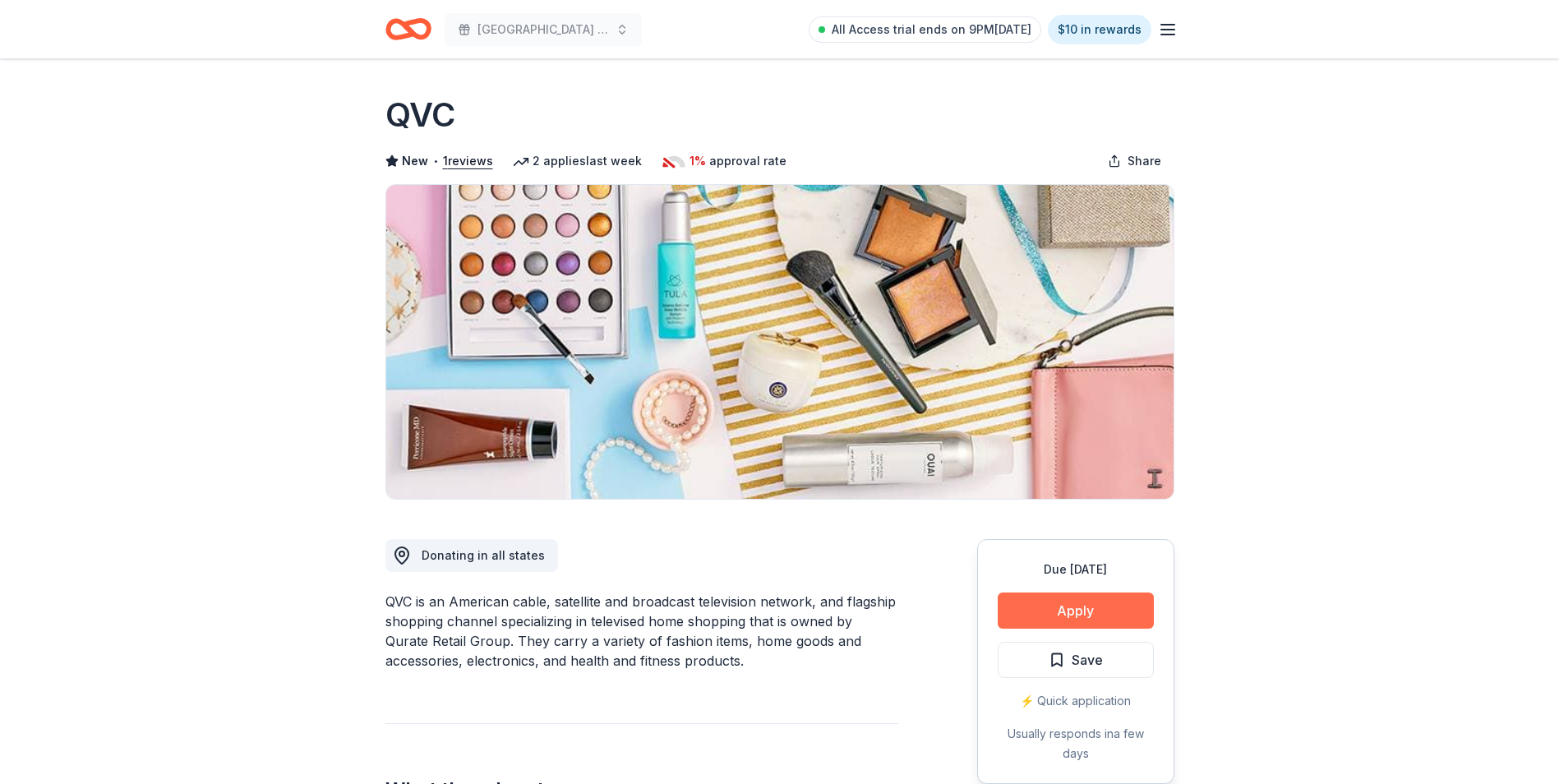
click at [1087, 602] on button "Apply" at bounding box center [1076, 610] width 156 height 36
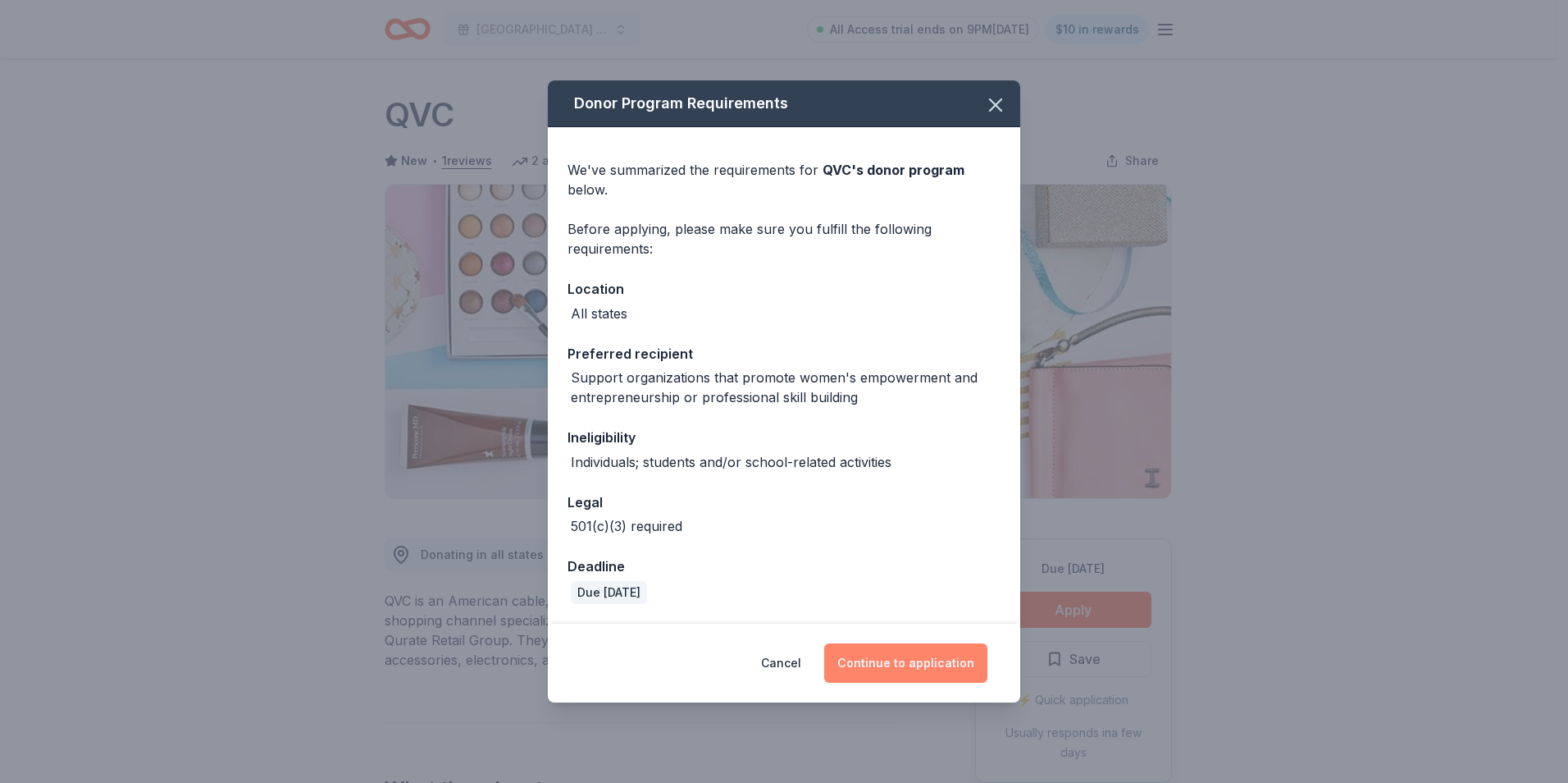
click at [921, 663] on button "Continue to application" at bounding box center [905, 663] width 164 height 40
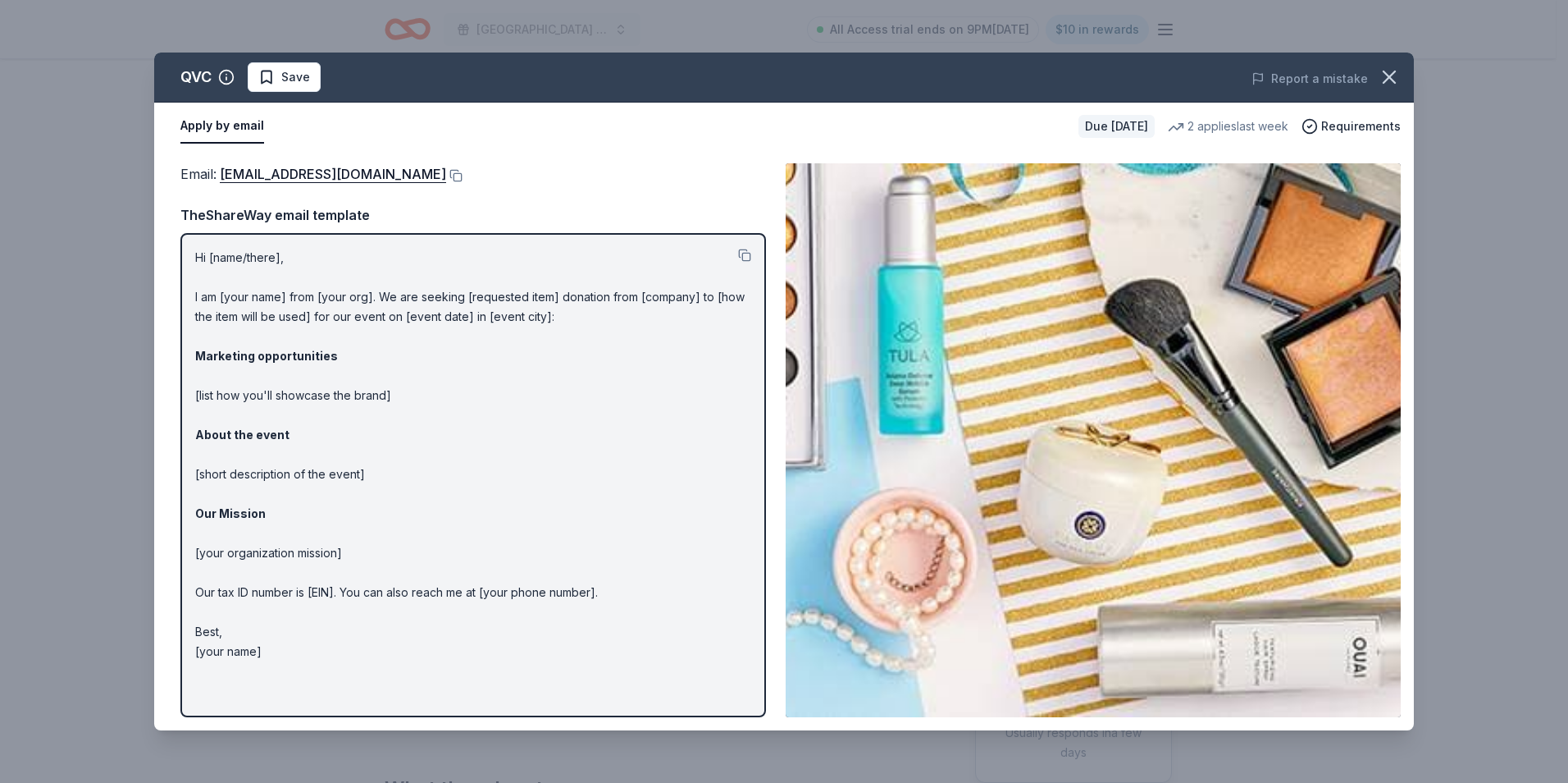
drag, startPoint x: 1386, startPoint y: 71, endPoint x: 1328, endPoint y: 115, distance: 72.8
click at [1386, 71] on icon "button" at bounding box center [1388, 76] width 23 height 23
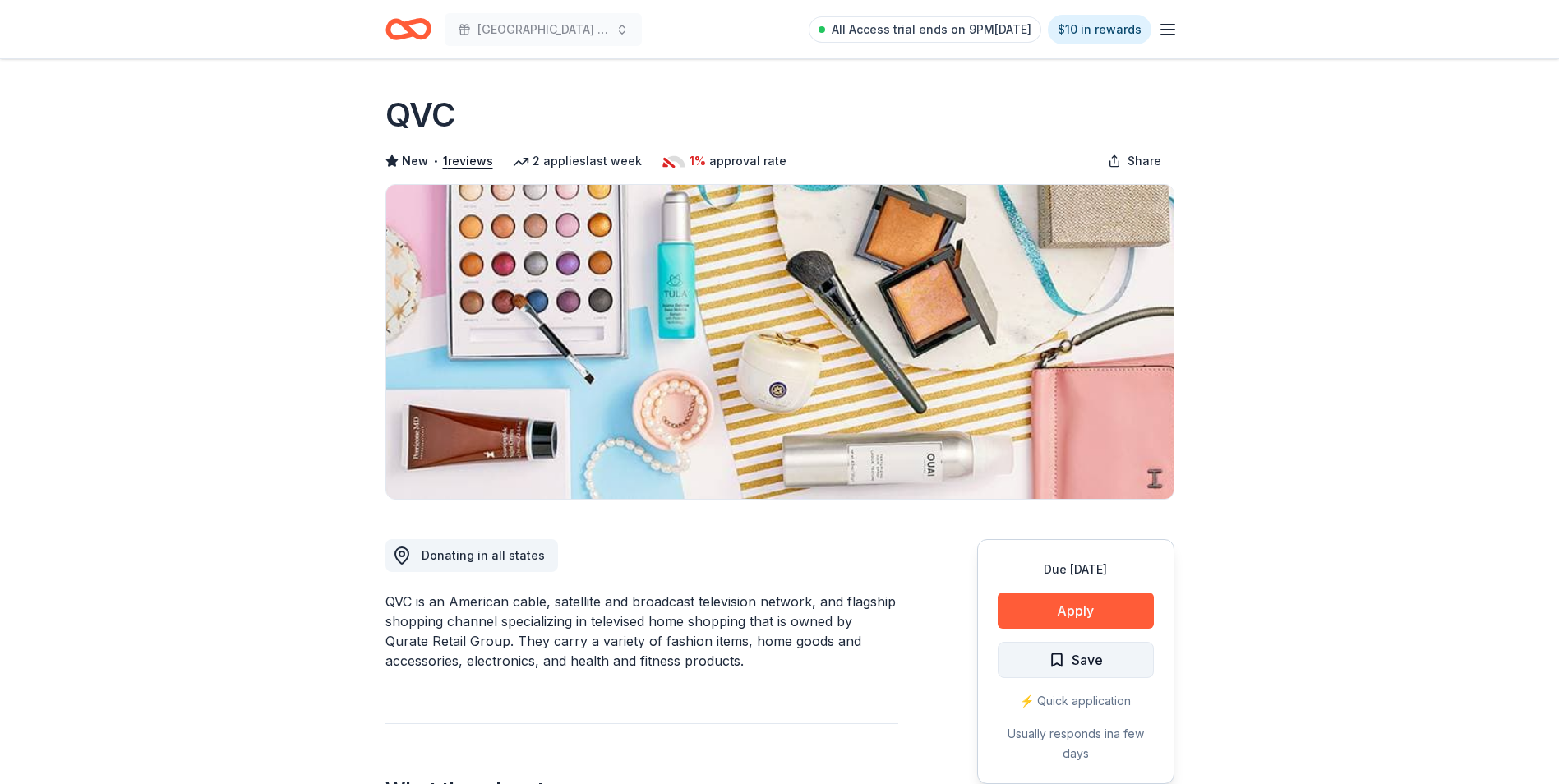
click at [1094, 655] on span "Save" at bounding box center [1087, 659] width 31 height 21
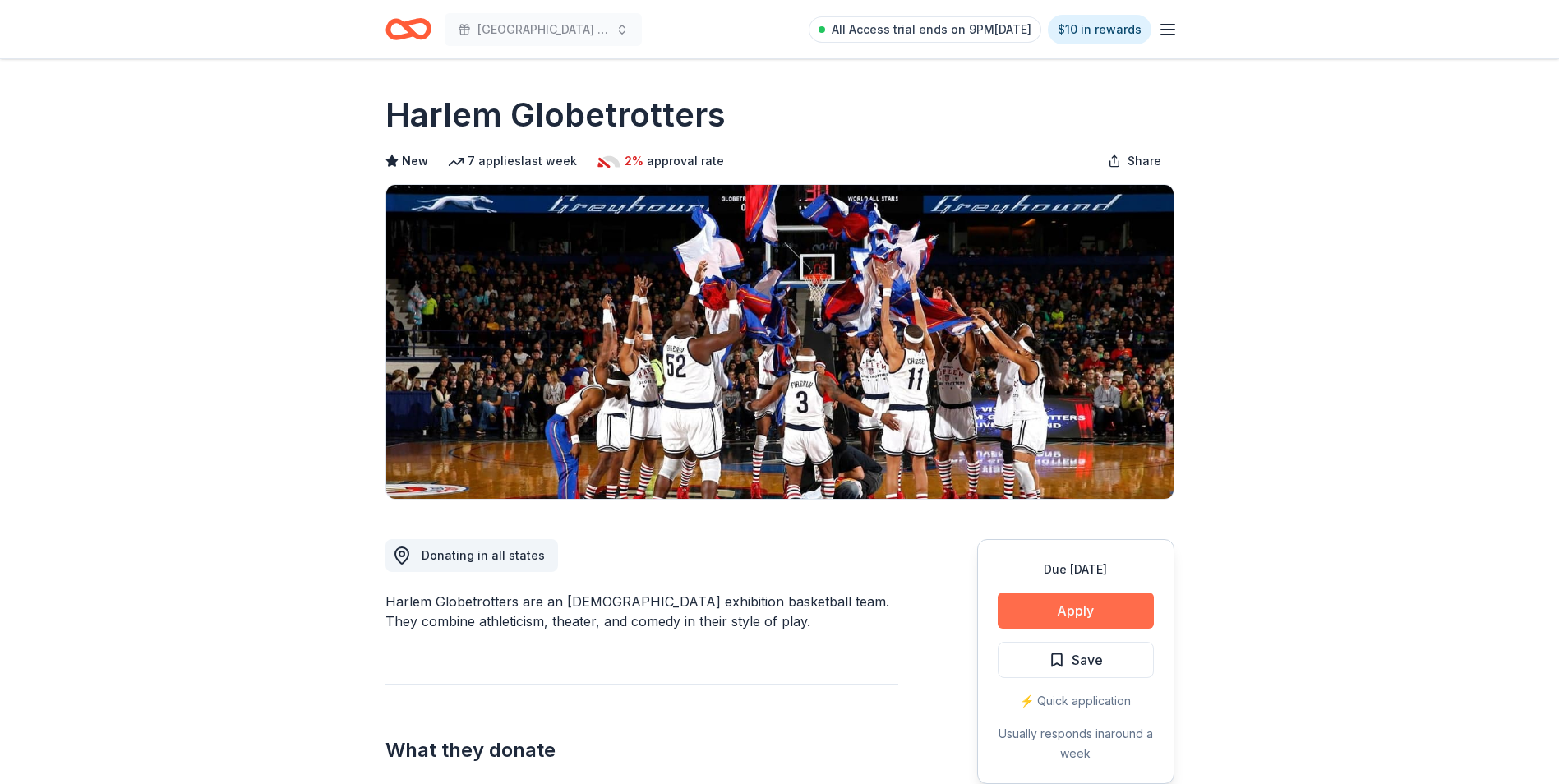
click at [1107, 606] on button "Apply" at bounding box center [1076, 610] width 156 height 36
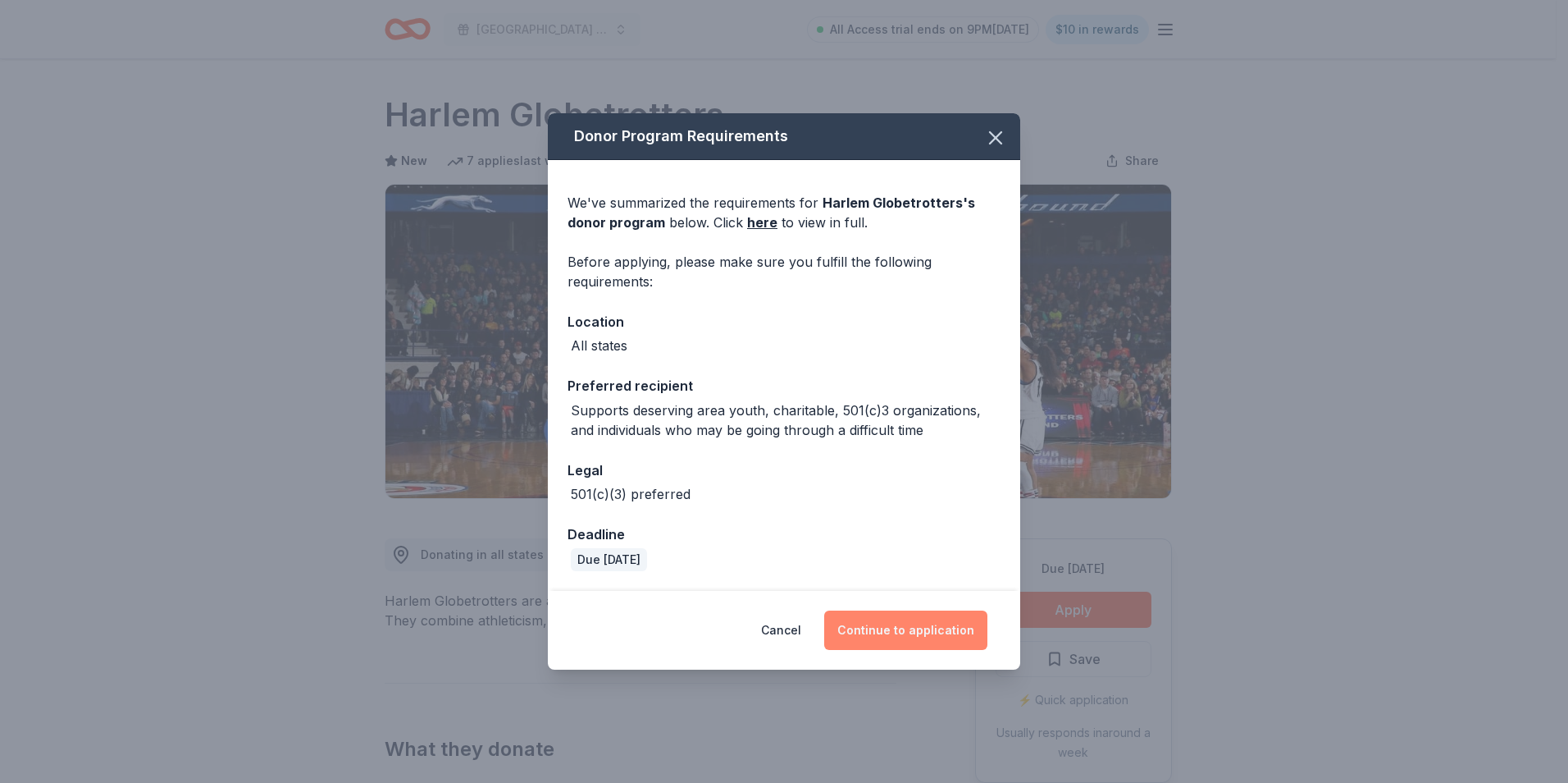
click at [950, 622] on button "Continue to application" at bounding box center [905, 630] width 164 height 40
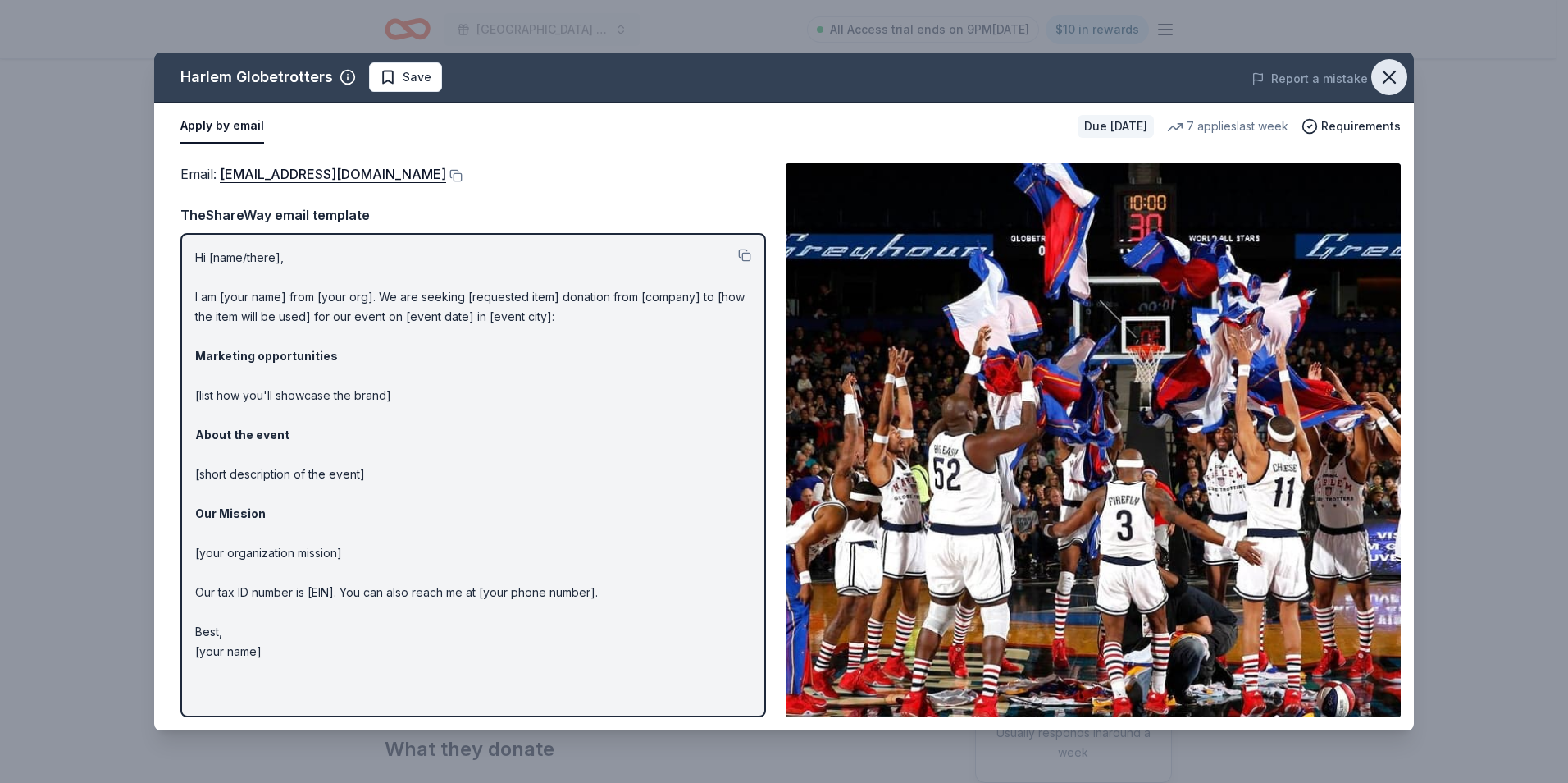
click at [1397, 65] on icon "button" at bounding box center [1388, 76] width 23 height 23
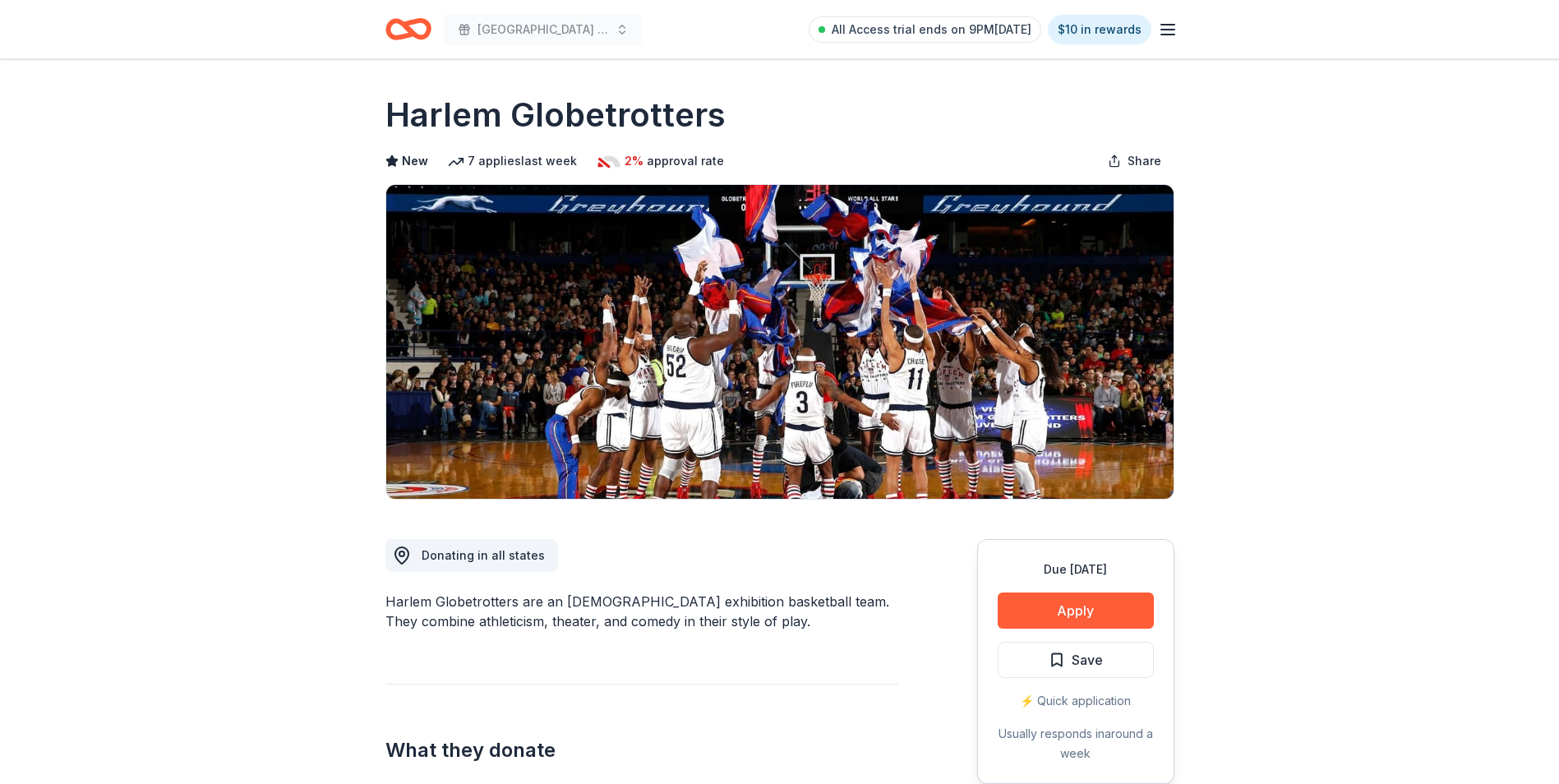
click at [1094, 657] on span "Save" at bounding box center [1087, 659] width 31 height 21
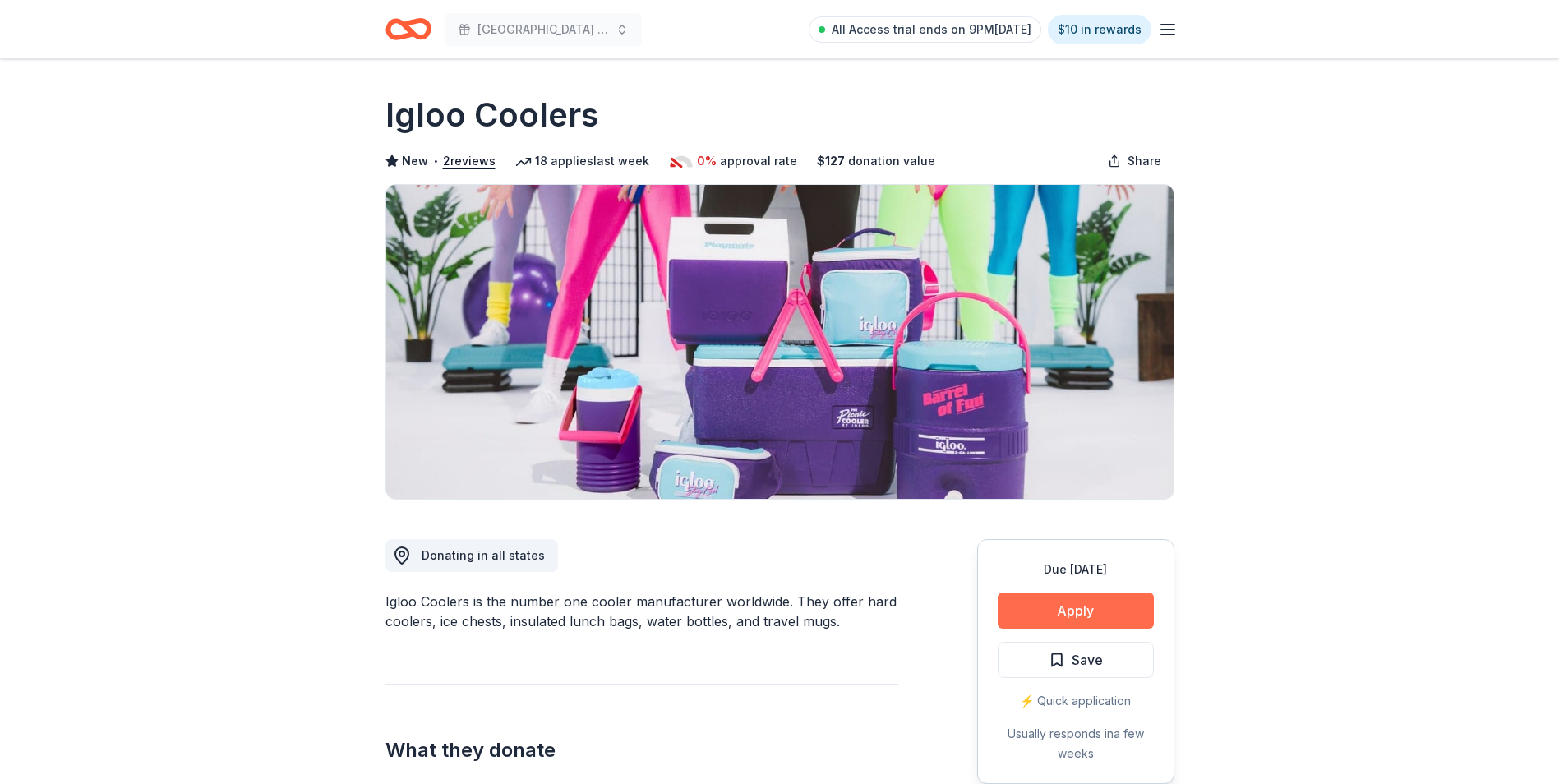
click at [1104, 607] on button "Apply" at bounding box center [1076, 610] width 156 height 36
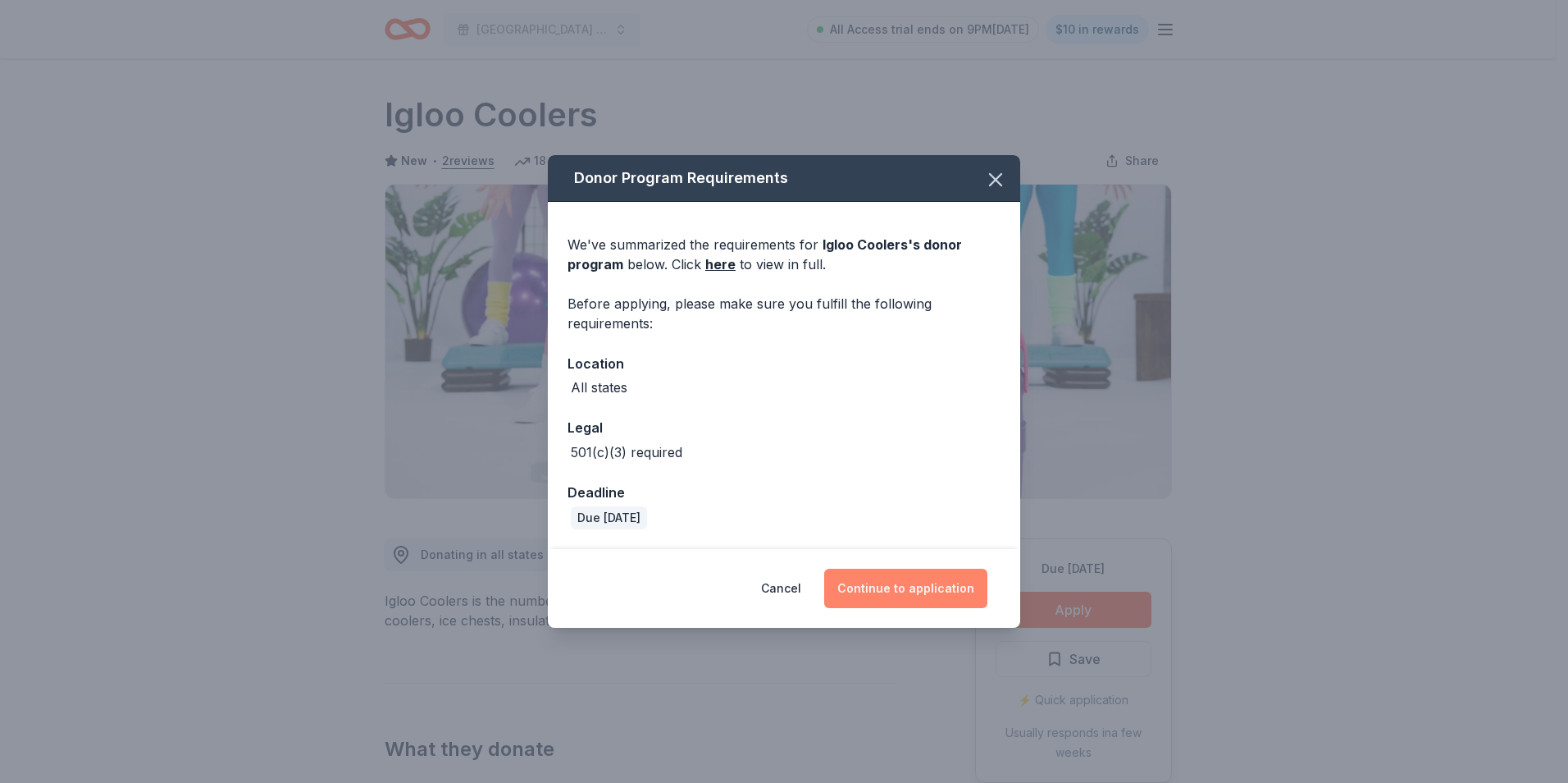
click at [940, 588] on button "Continue to application" at bounding box center [905, 588] width 164 height 40
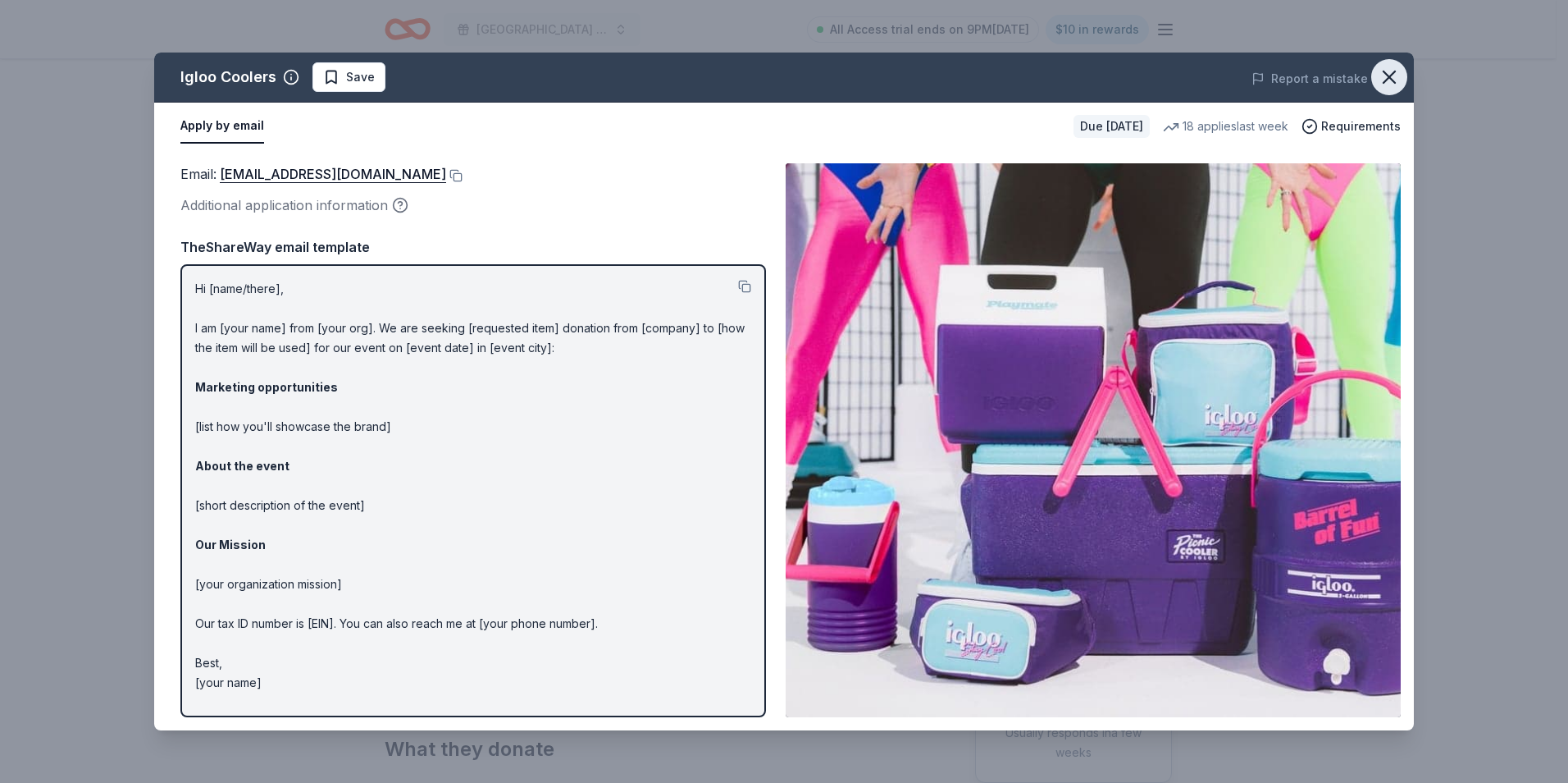
click at [1399, 75] on icon "button" at bounding box center [1388, 76] width 23 height 23
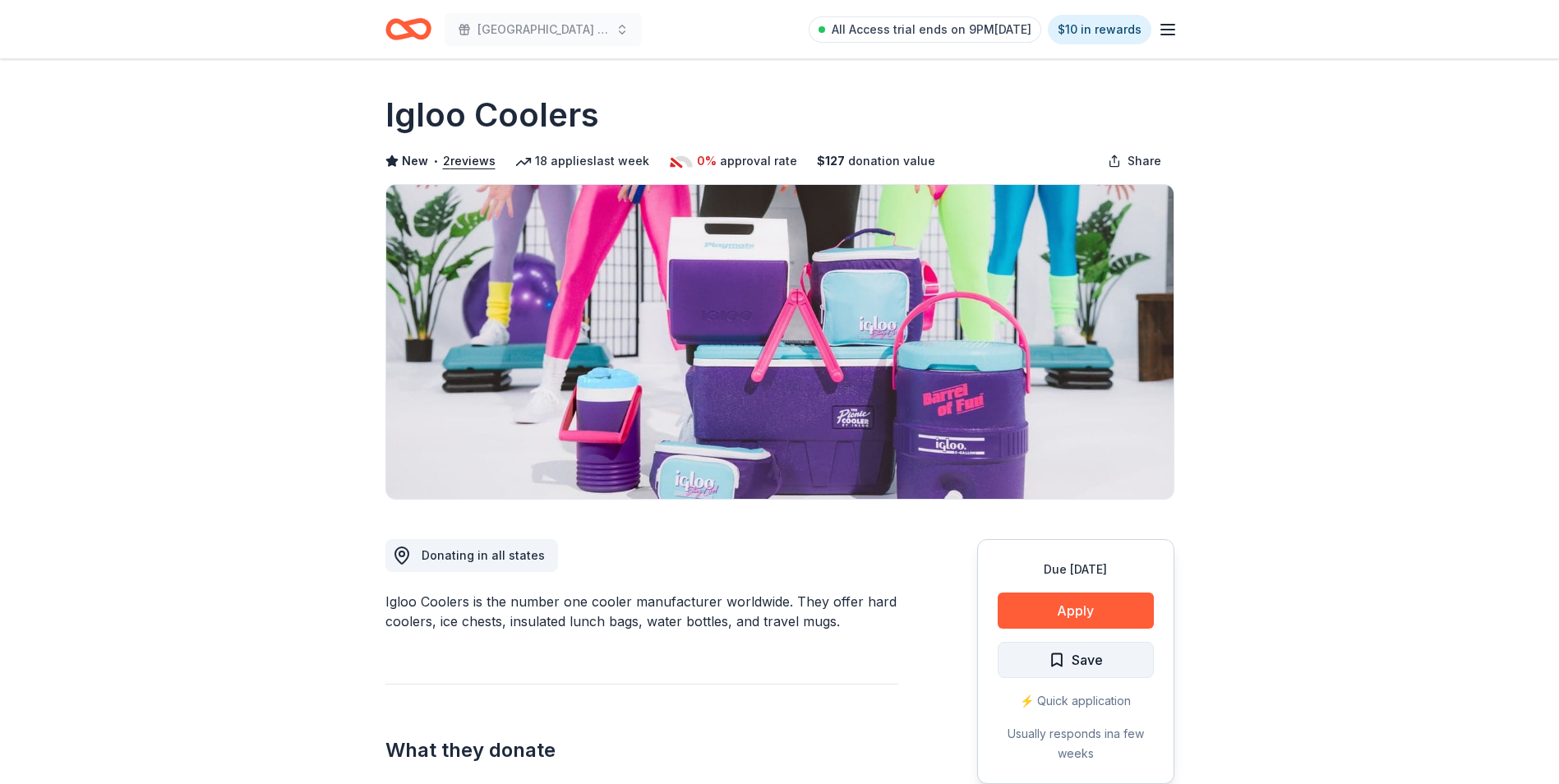
click at [1097, 662] on span "Save" at bounding box center [1087, 659] width 31 height 21
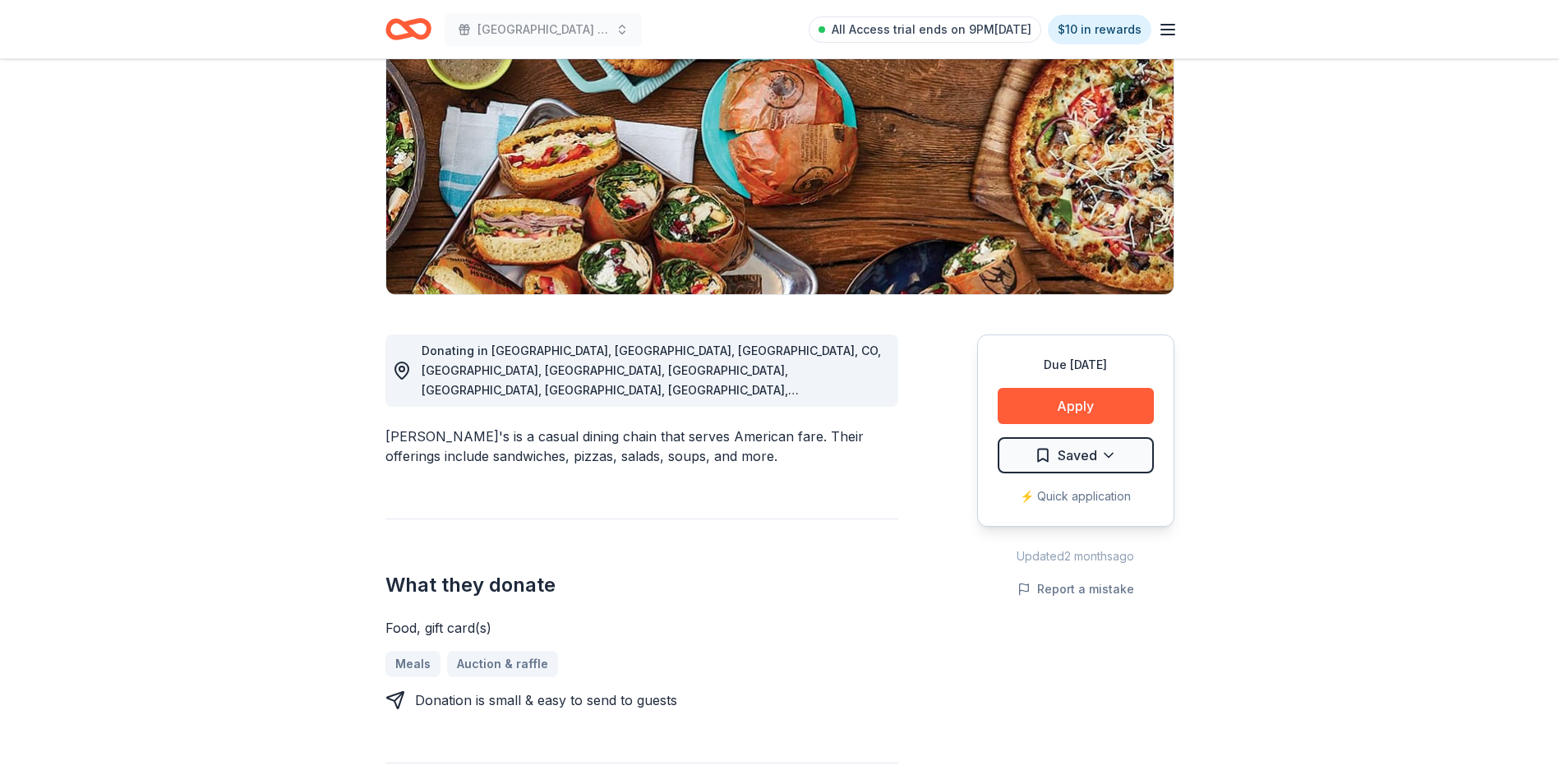
scroll to position [246, 0]
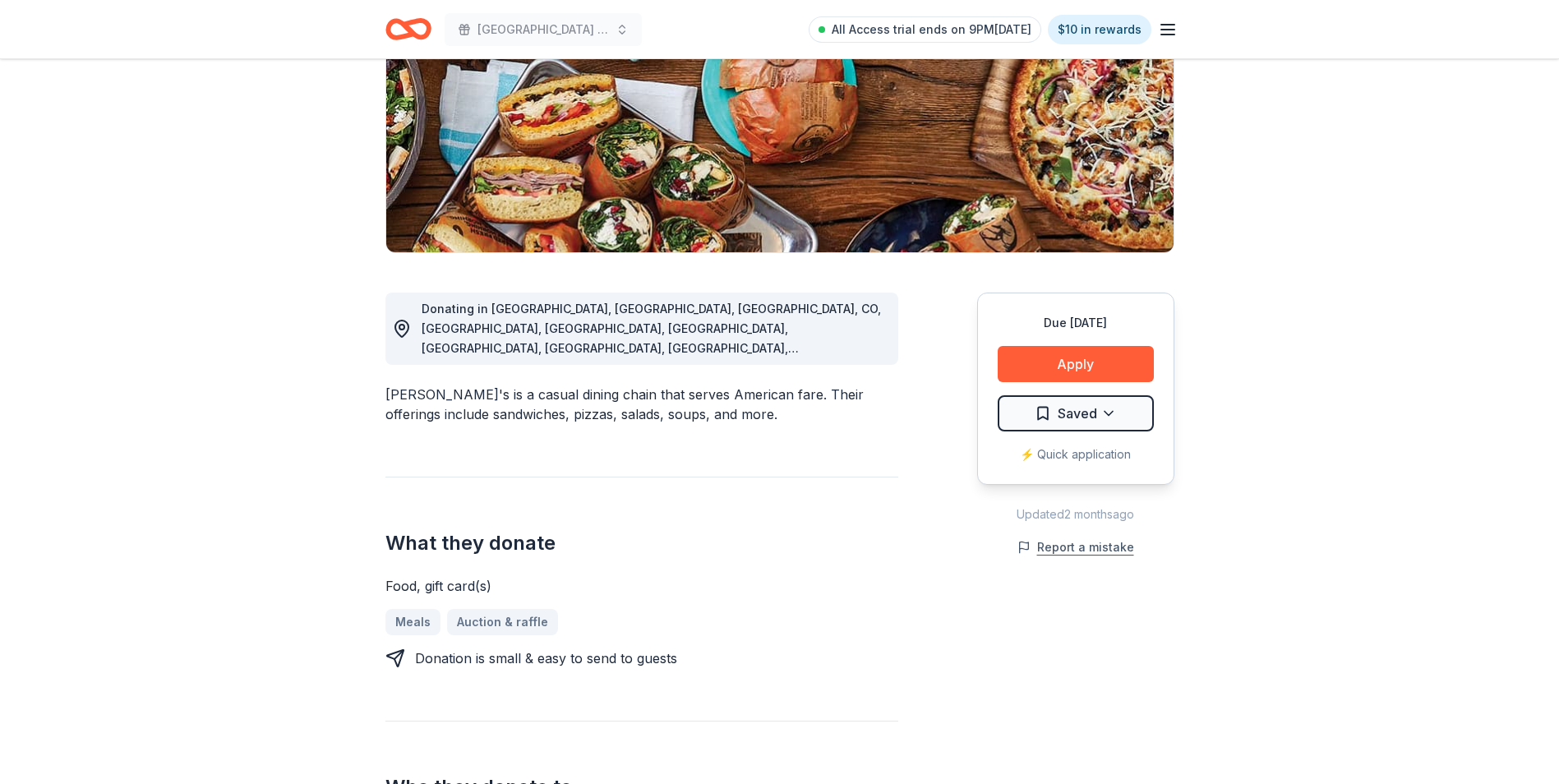
click at [1081, 548] on button "Report a mistake" at bounding box center [1076, 548] width 116 height 20
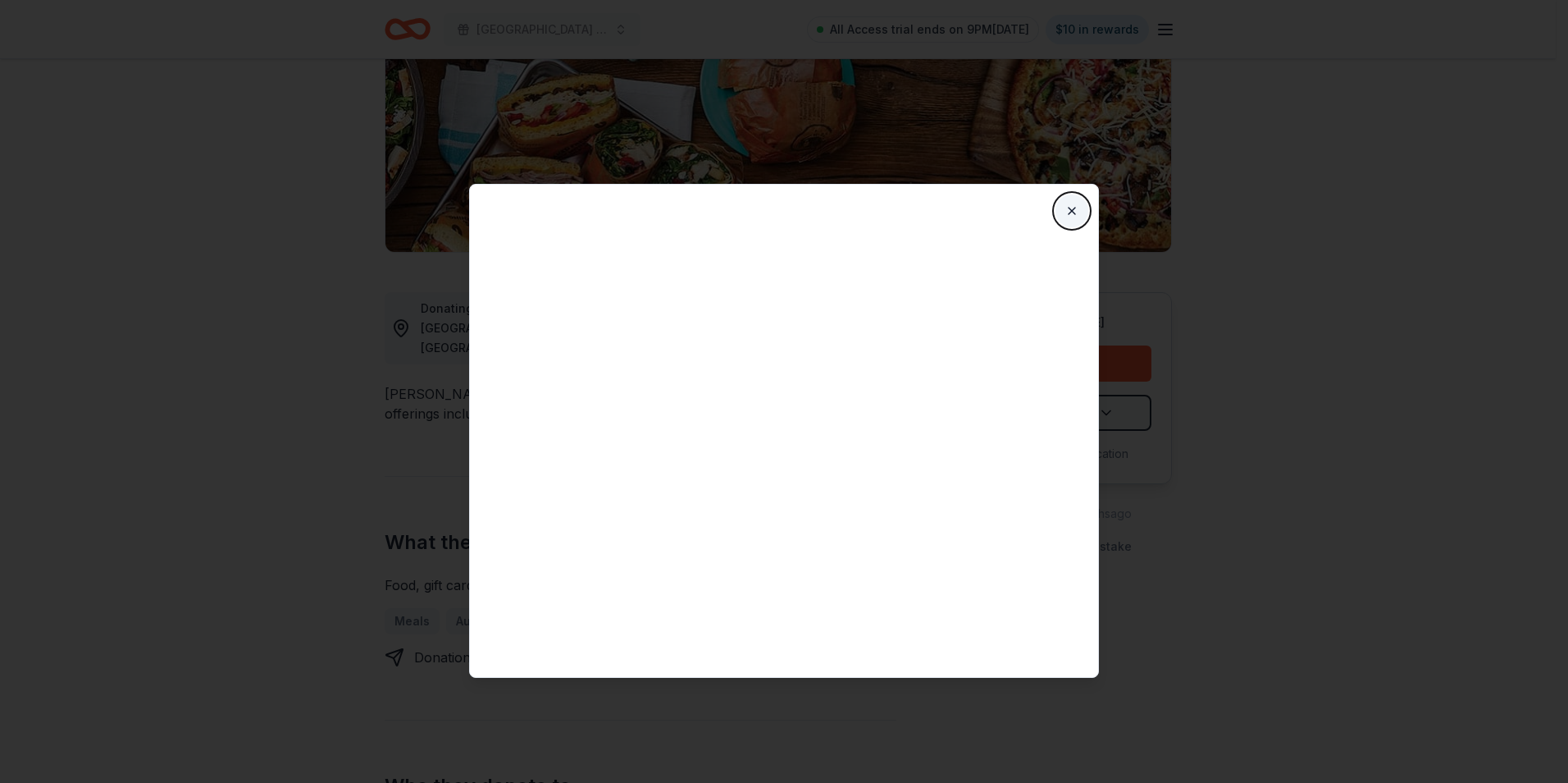
click at [1072, 208] on button "Close" at bounding box center [1071, 210] width 33 height 33
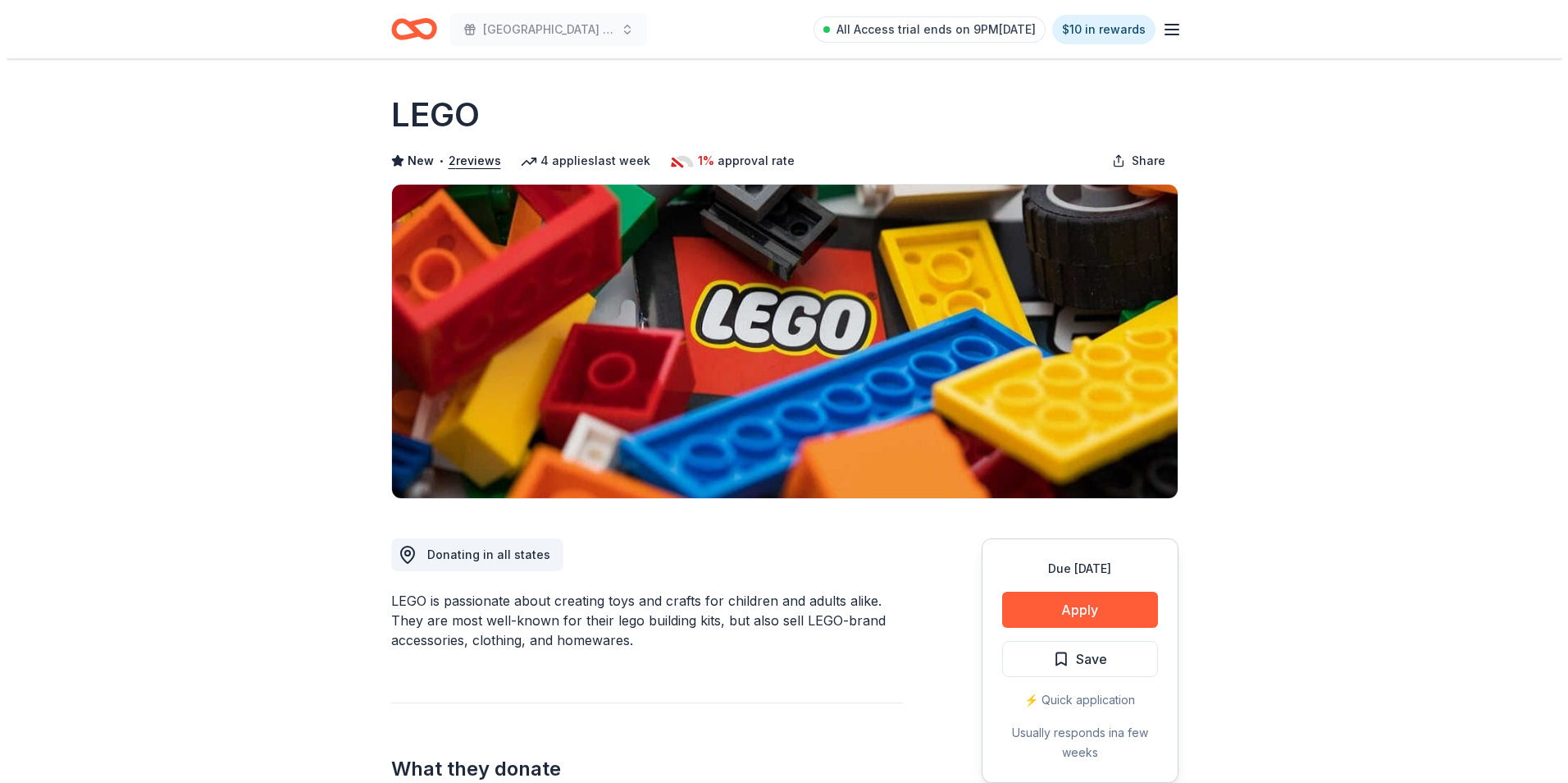
scroll to position [82, 0]
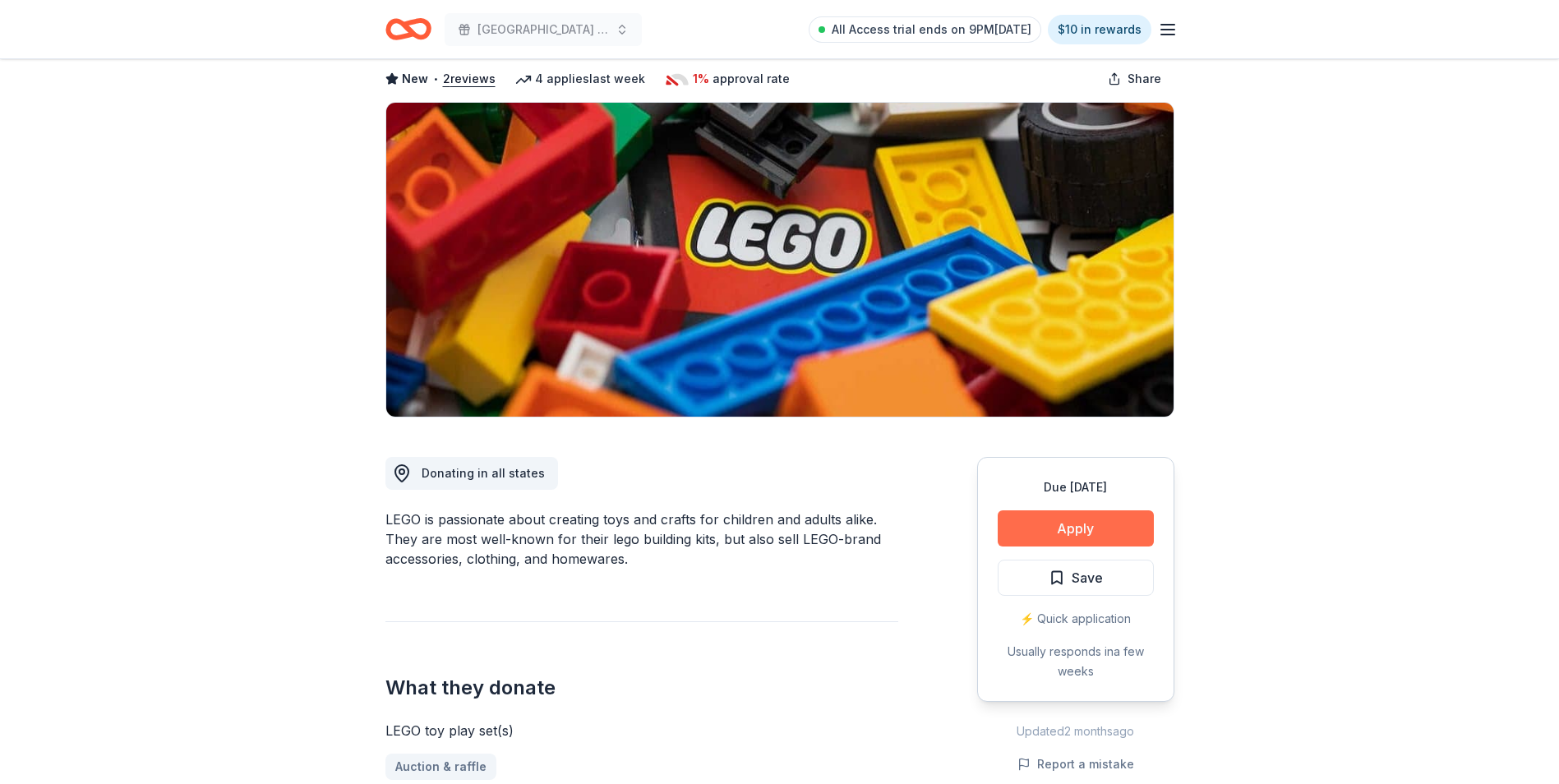
click at [1087, 520] on button "Apply" at bounding box center [1076, 528] width 156 height 36
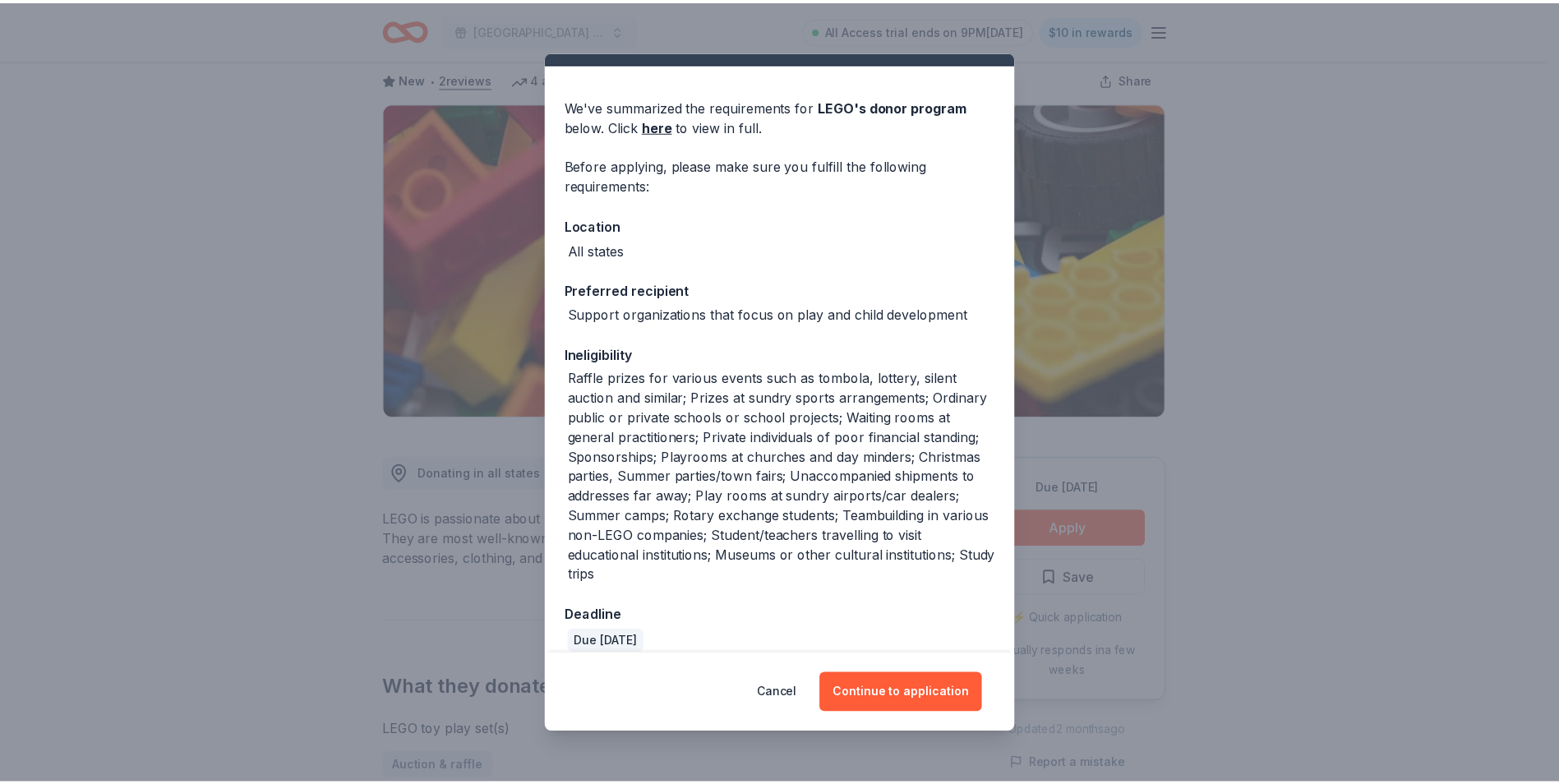
scroll to position [54, 0]
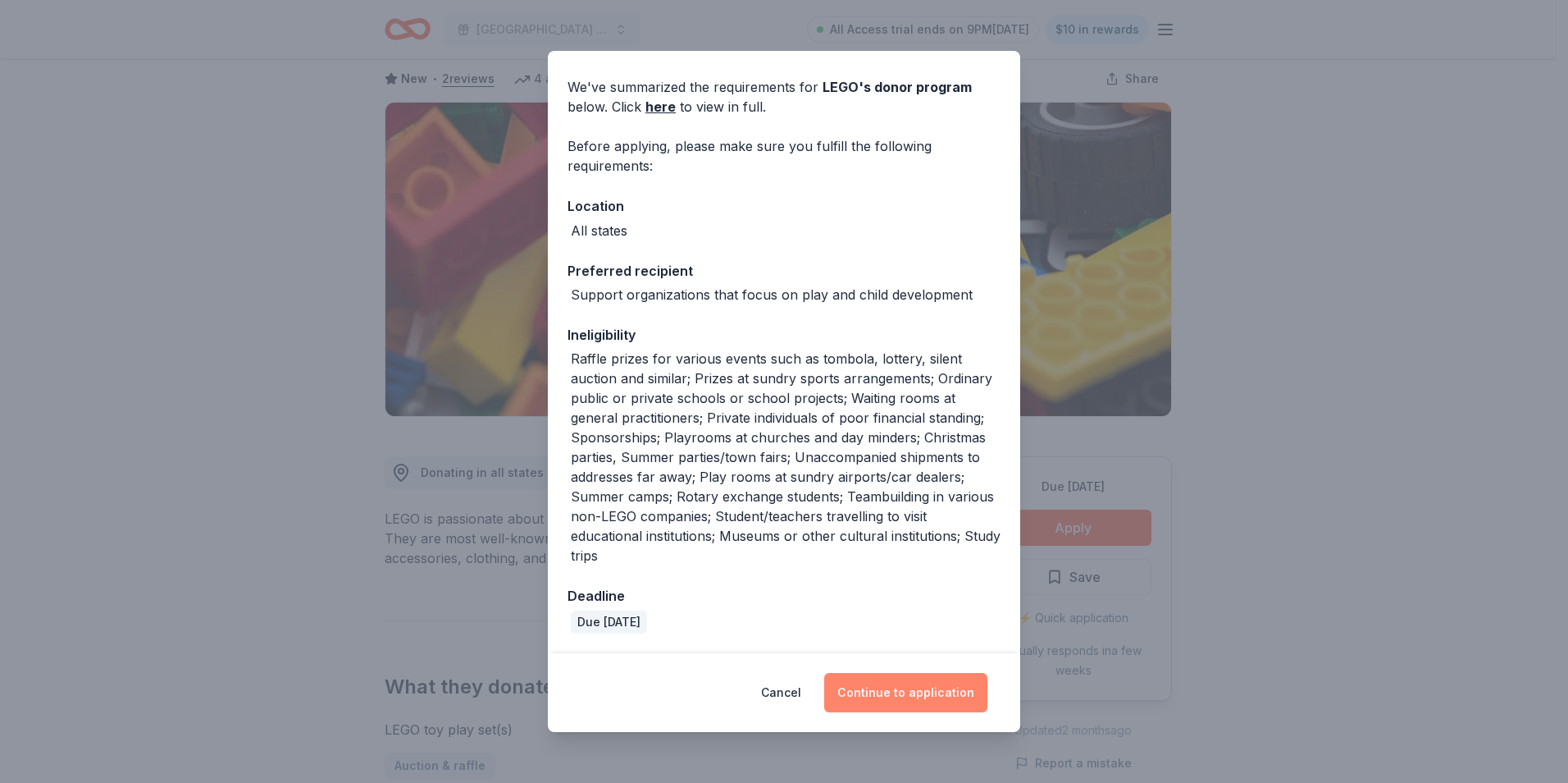
click at [937, 689] on button "Continue to application" at bounding box center [905, 693] width 164 height 40
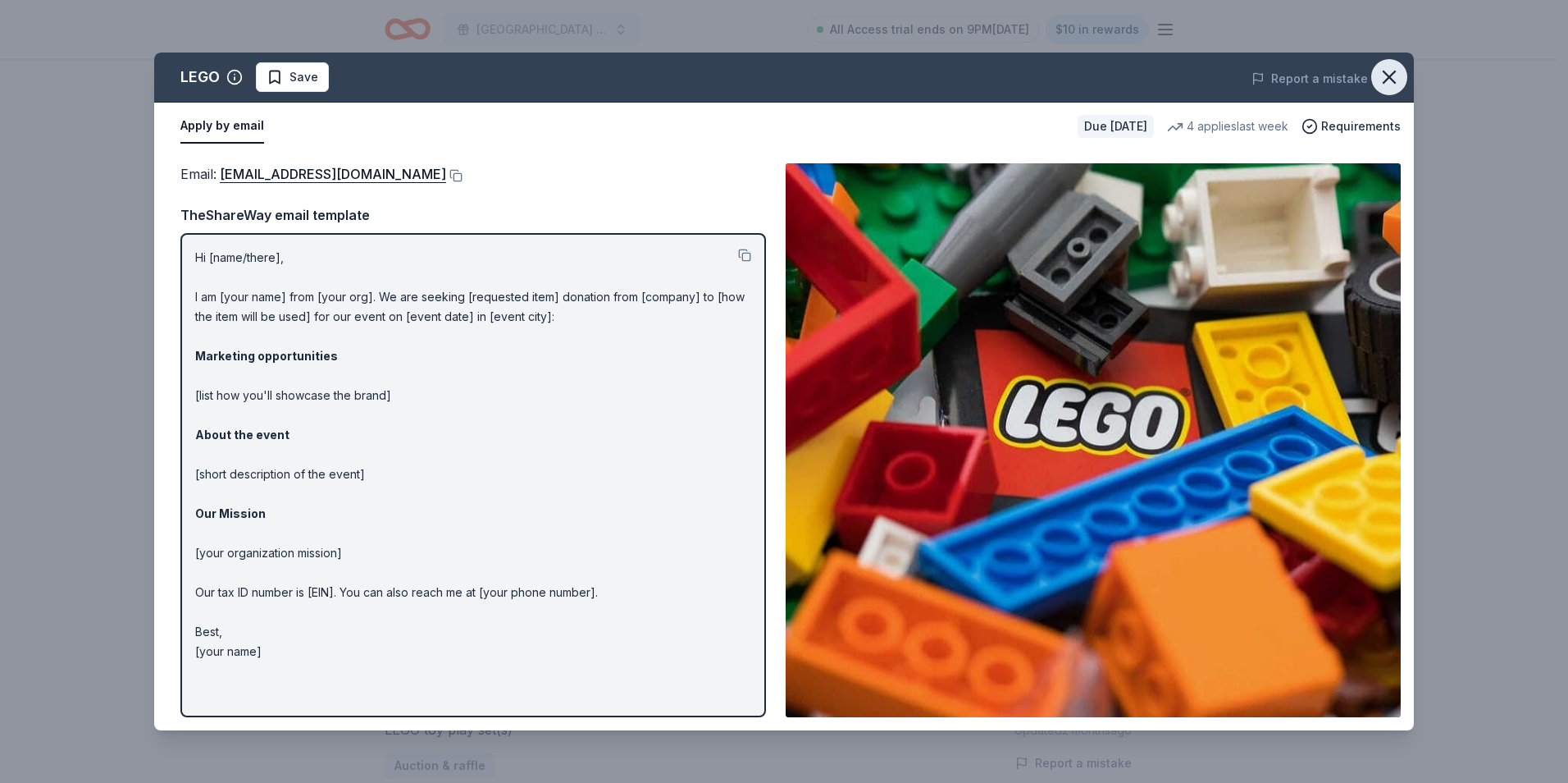
click at [1389, 75] on icon "button" at bounding box center [1388, 76] width 23 height 23
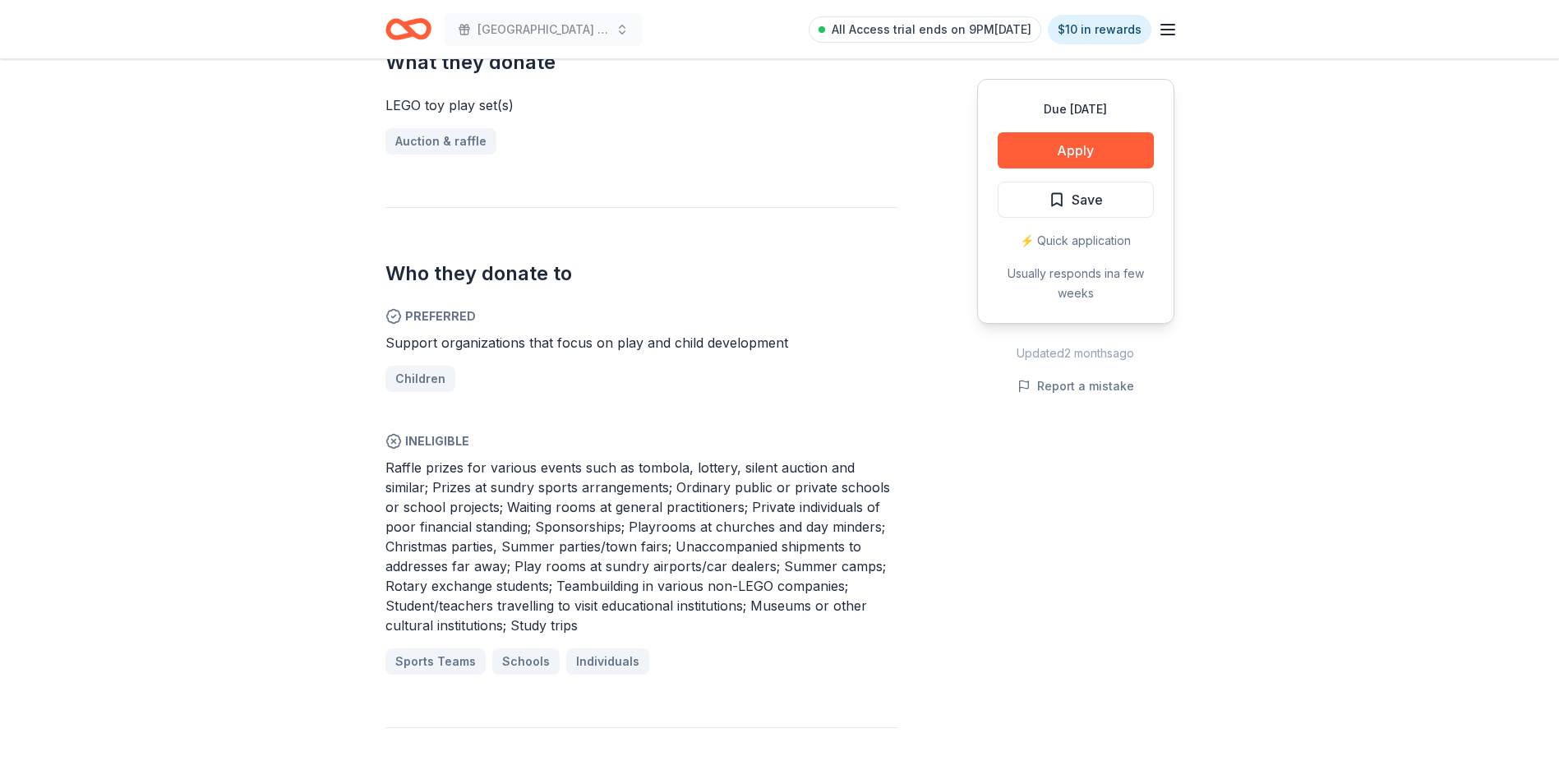
scroll to position [657, 0]
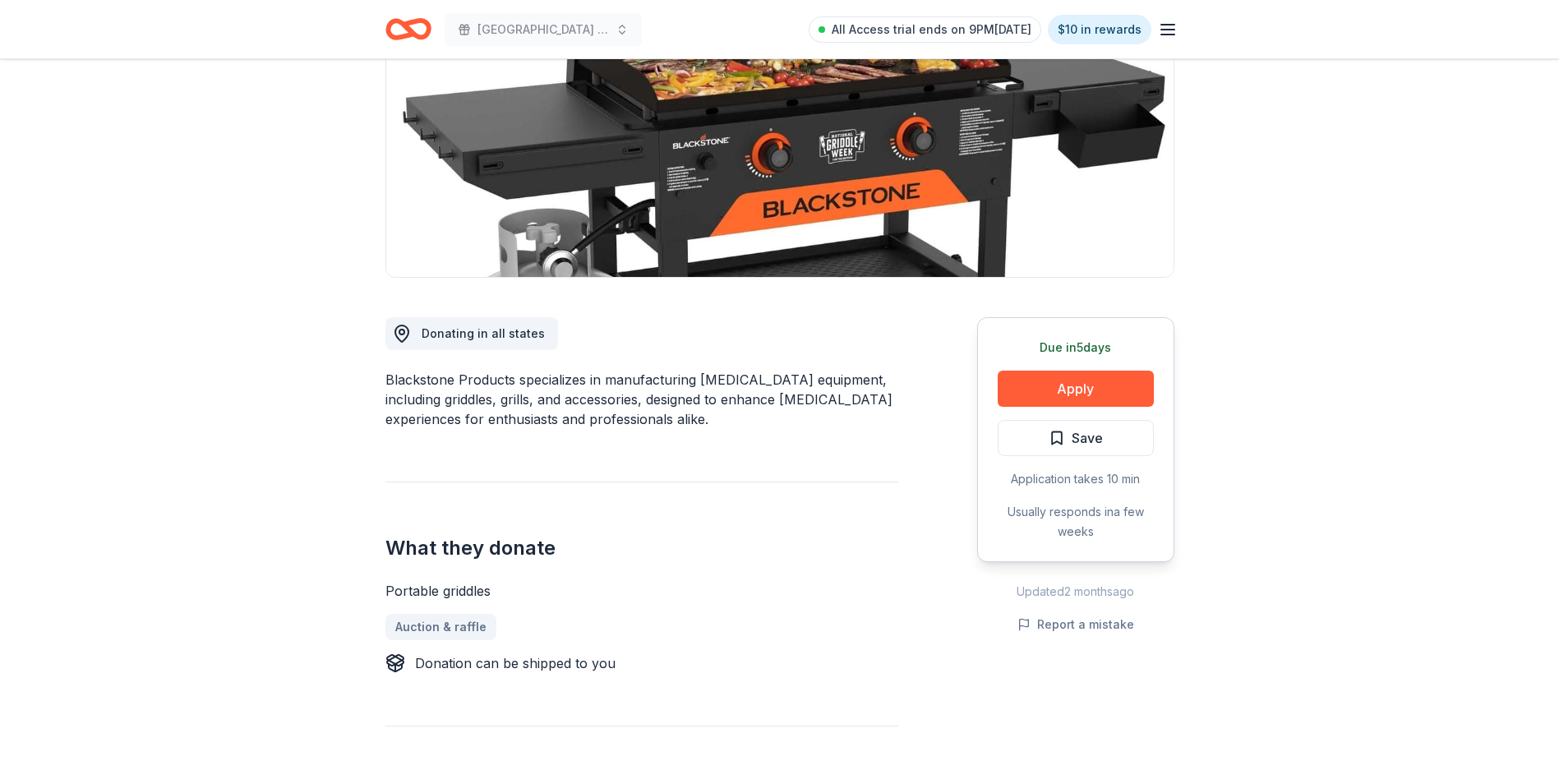
scroll to position [246, 0]
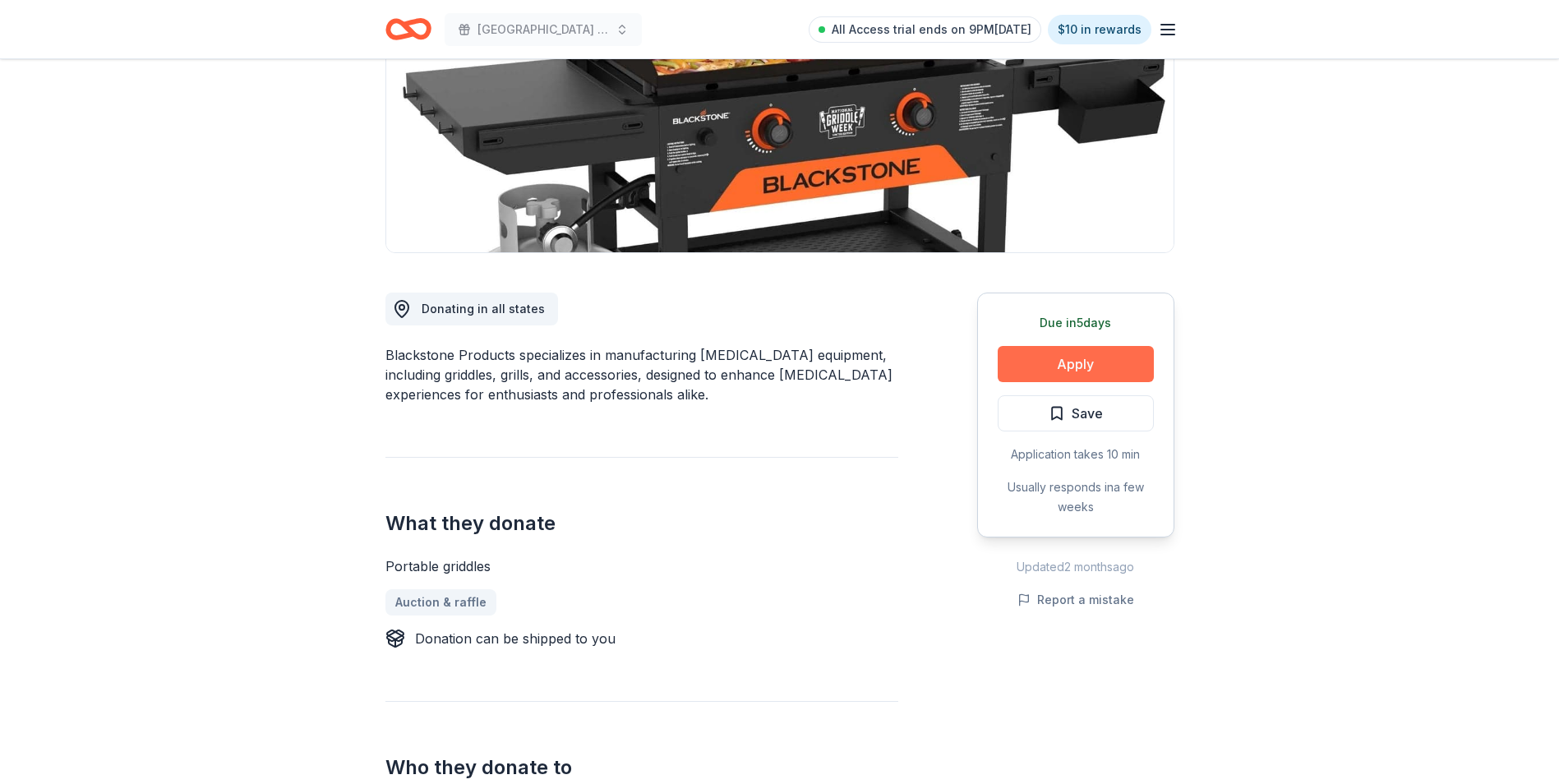
click at [1059, 354] on button "Apply" at bounding box center [1076, 364] width 156 height 36
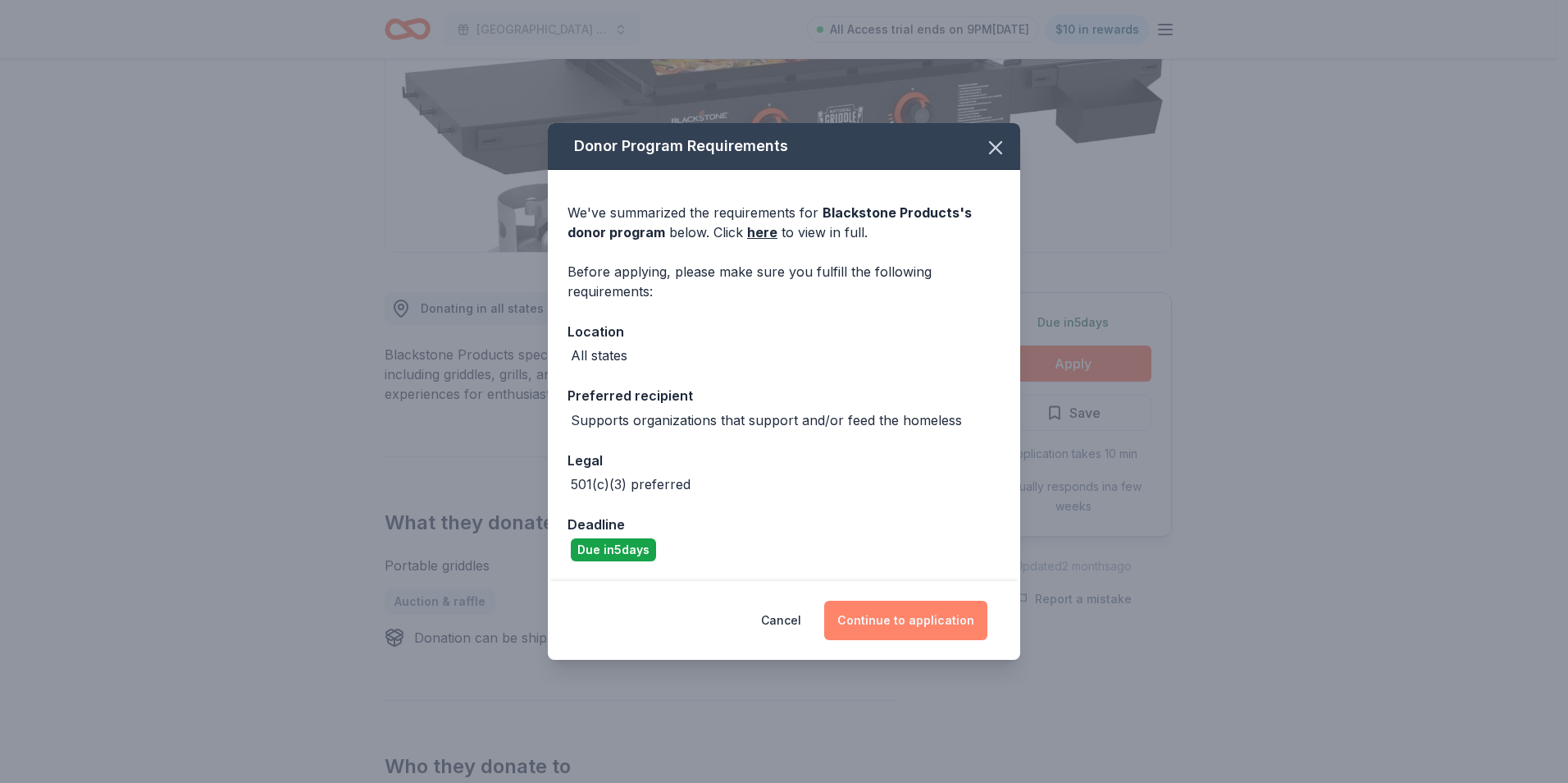
click at [925, 618] on button "Continue to application" at bounding box center [905, 620] width 164 height 40
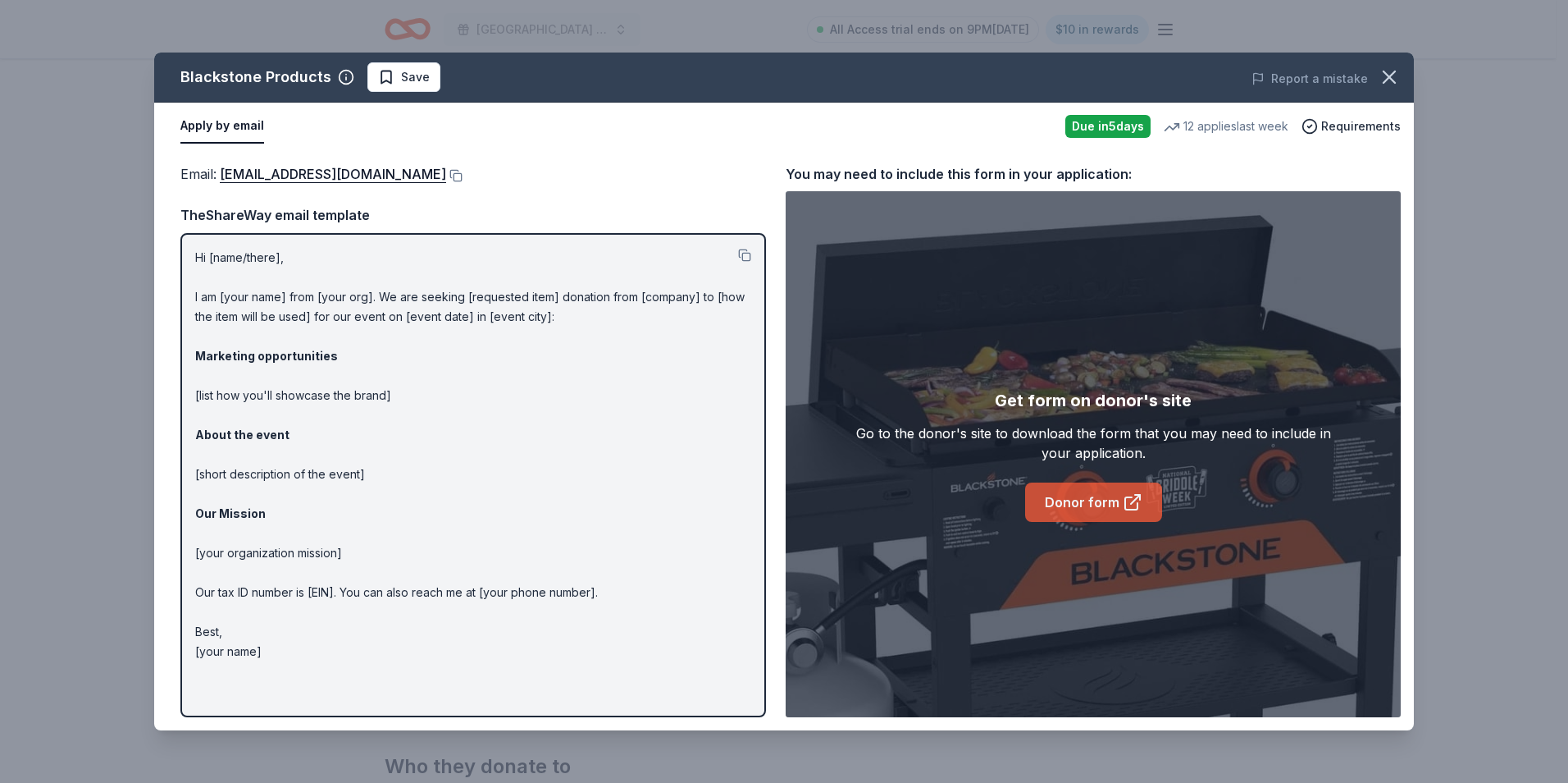
click at [1108, 500] on link "Donor form" at bounding box center [1094, 502] width 137 height 40
click at [1396, 79] on icon "button" at bounding box center [1388, 76] width 23 height 23
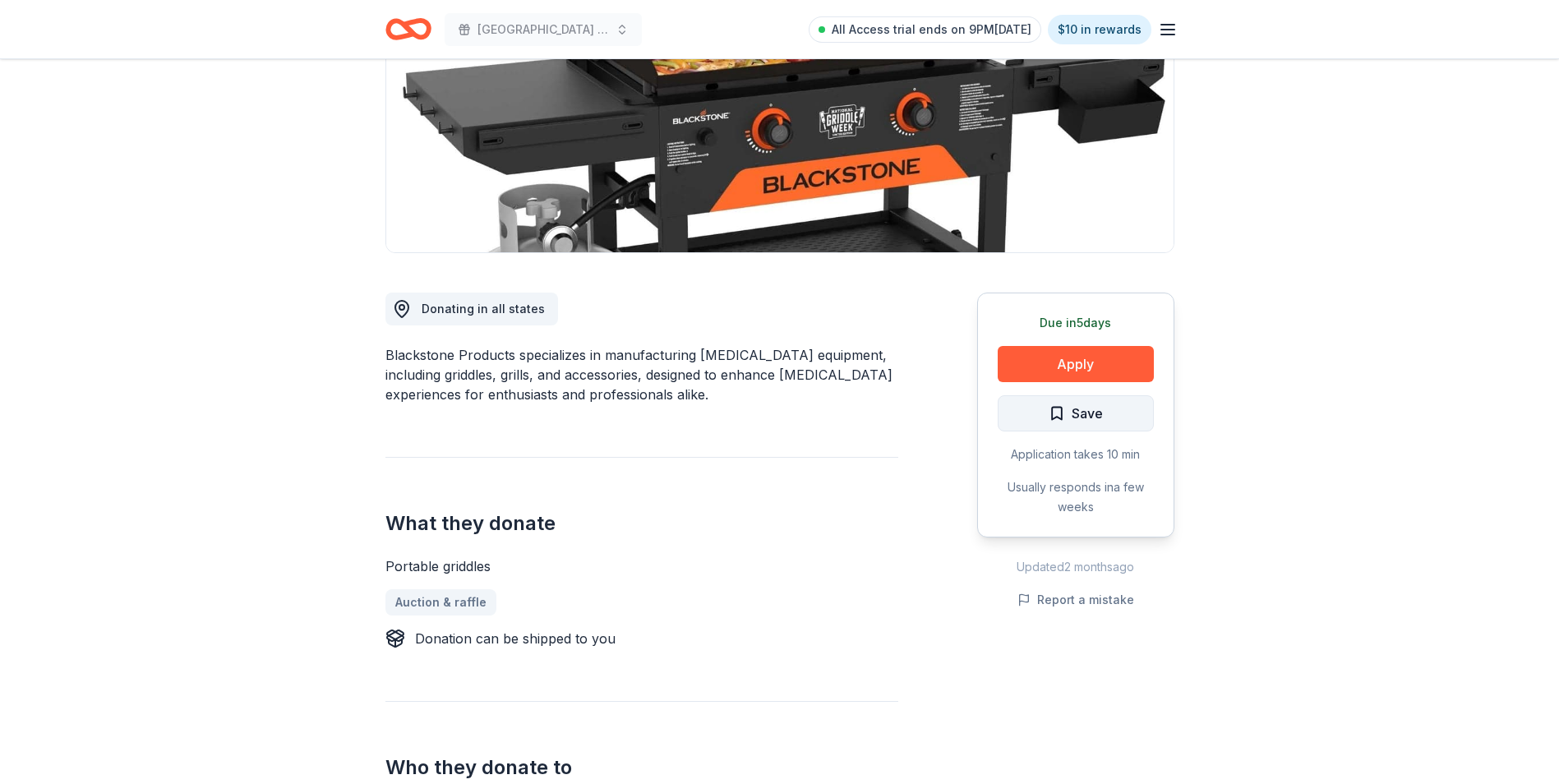
click at [1079, 415] on span "Save" at bounding box center [1087, 412] width 31 height 21
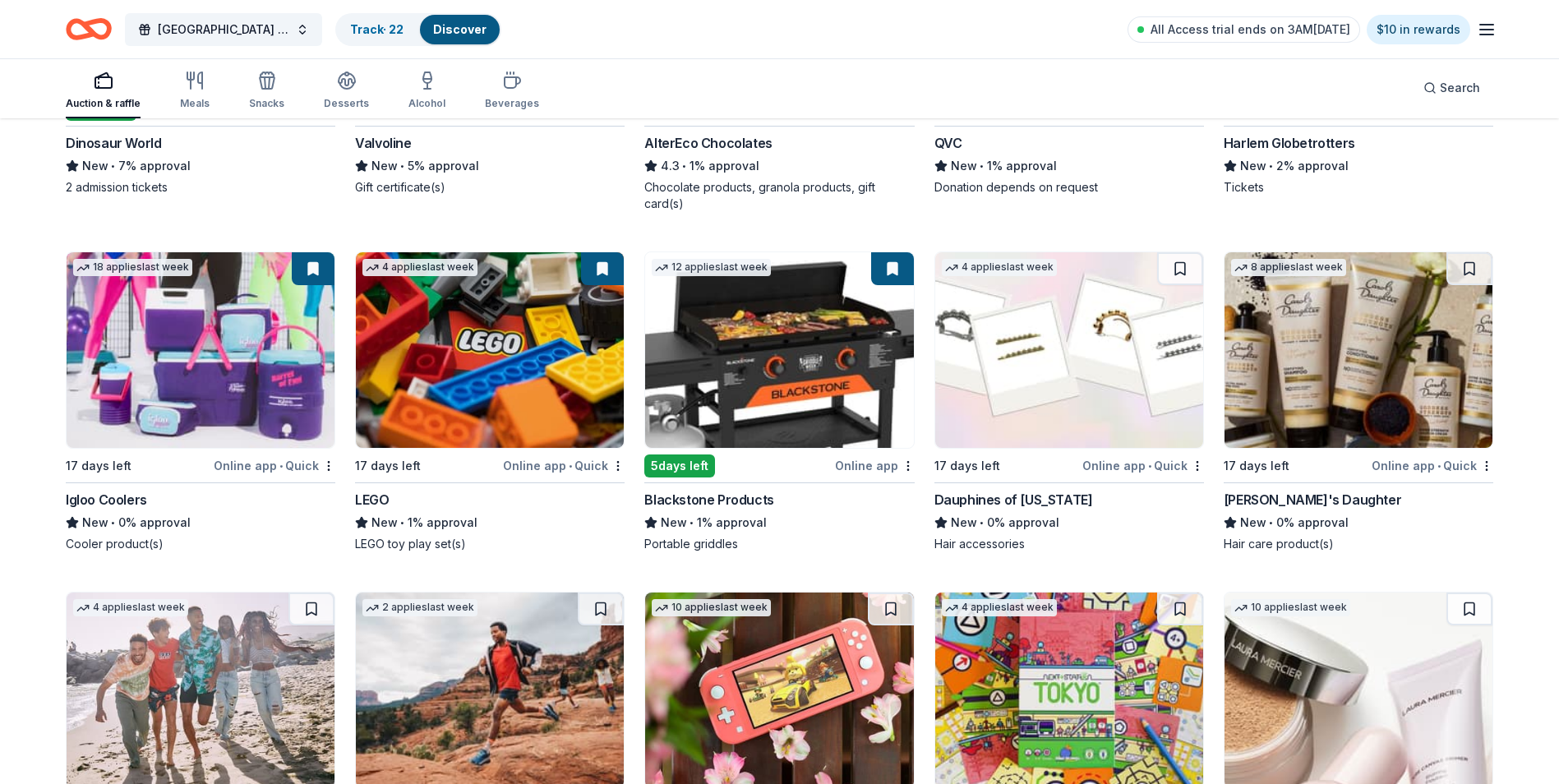
scroll to position [1022, 0]
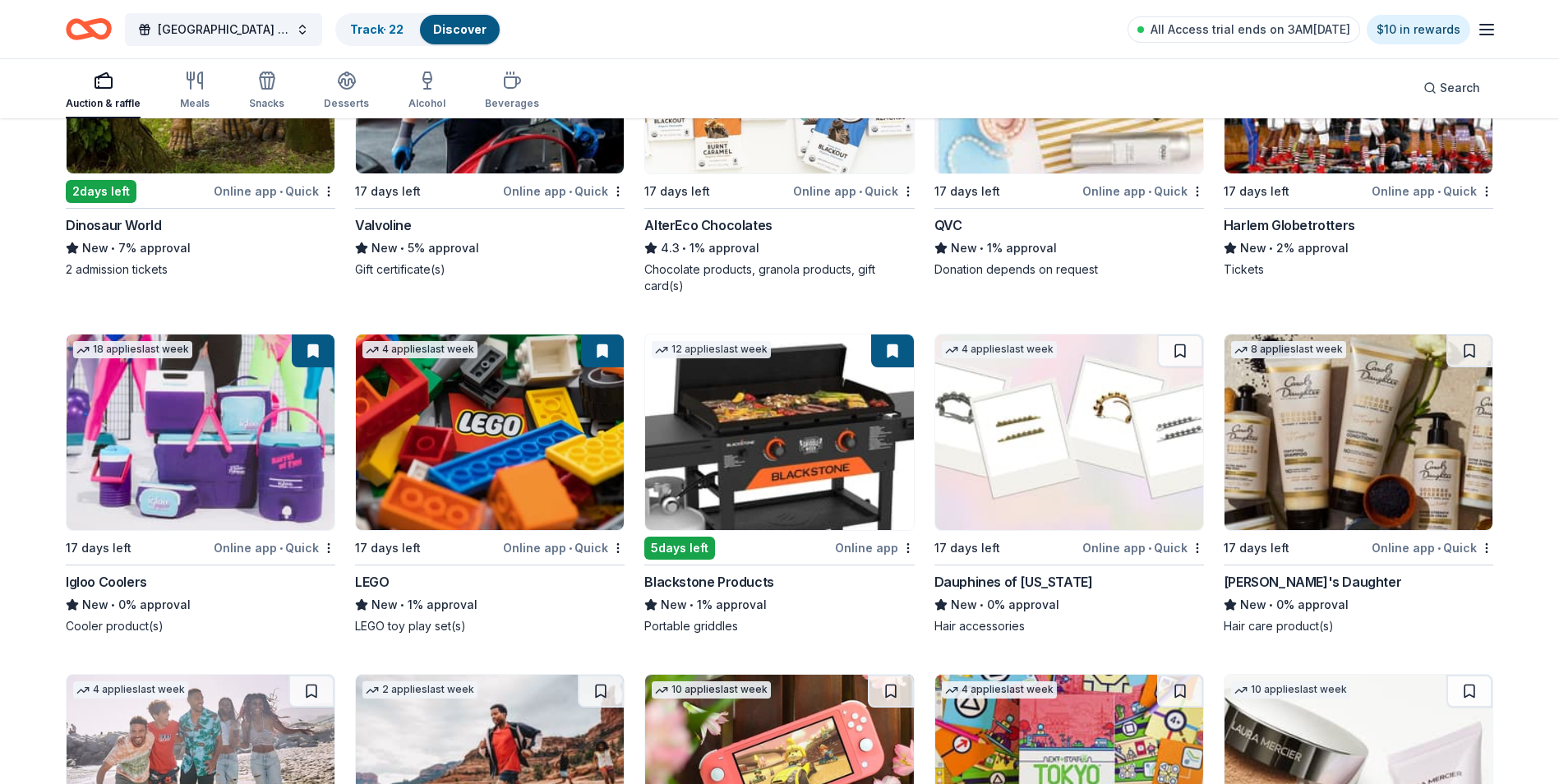
click at [1105, 437] on img at bounding box center [1070, 432] width 268 height 196
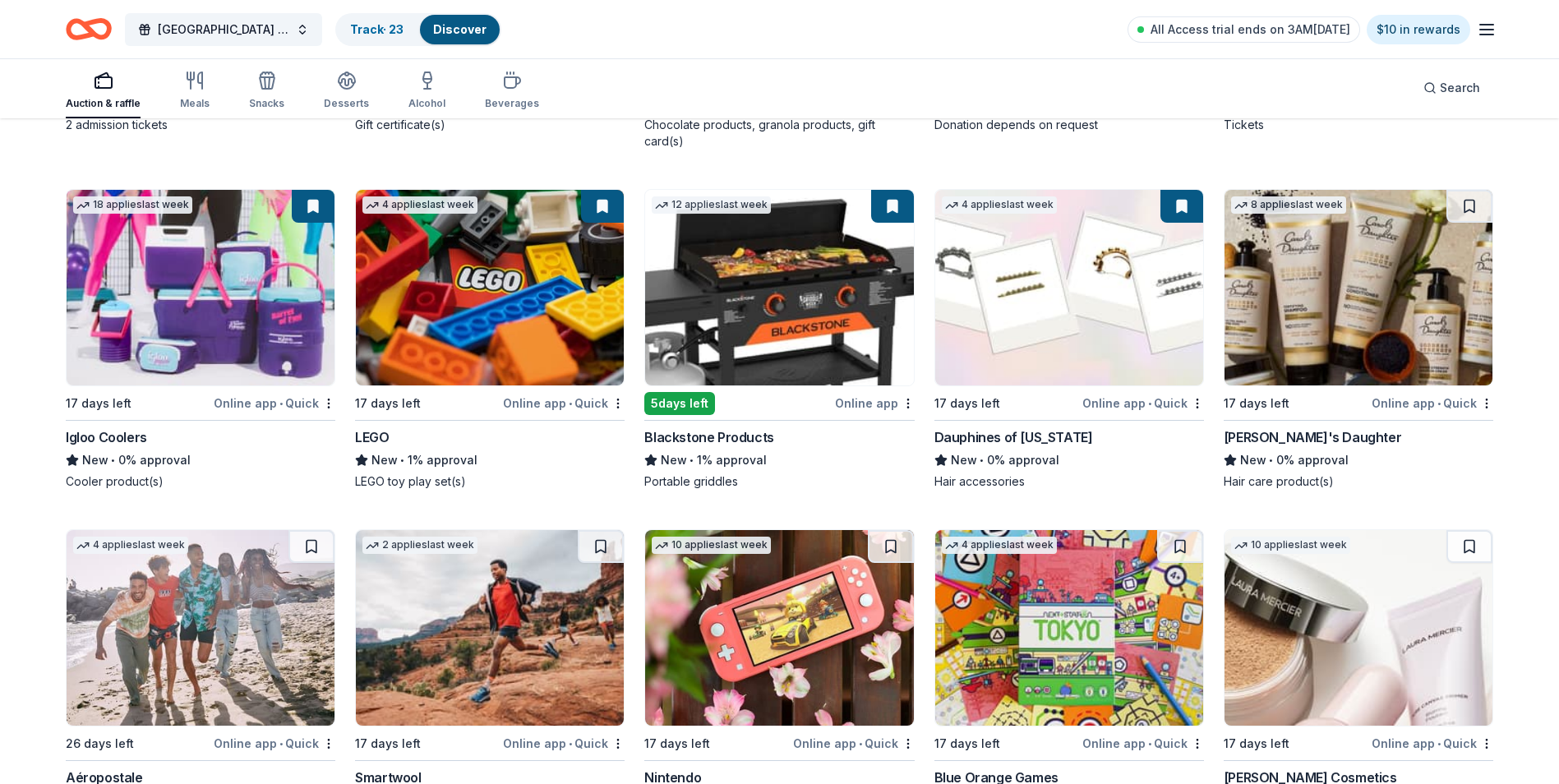
scroll to position [1186, 0]
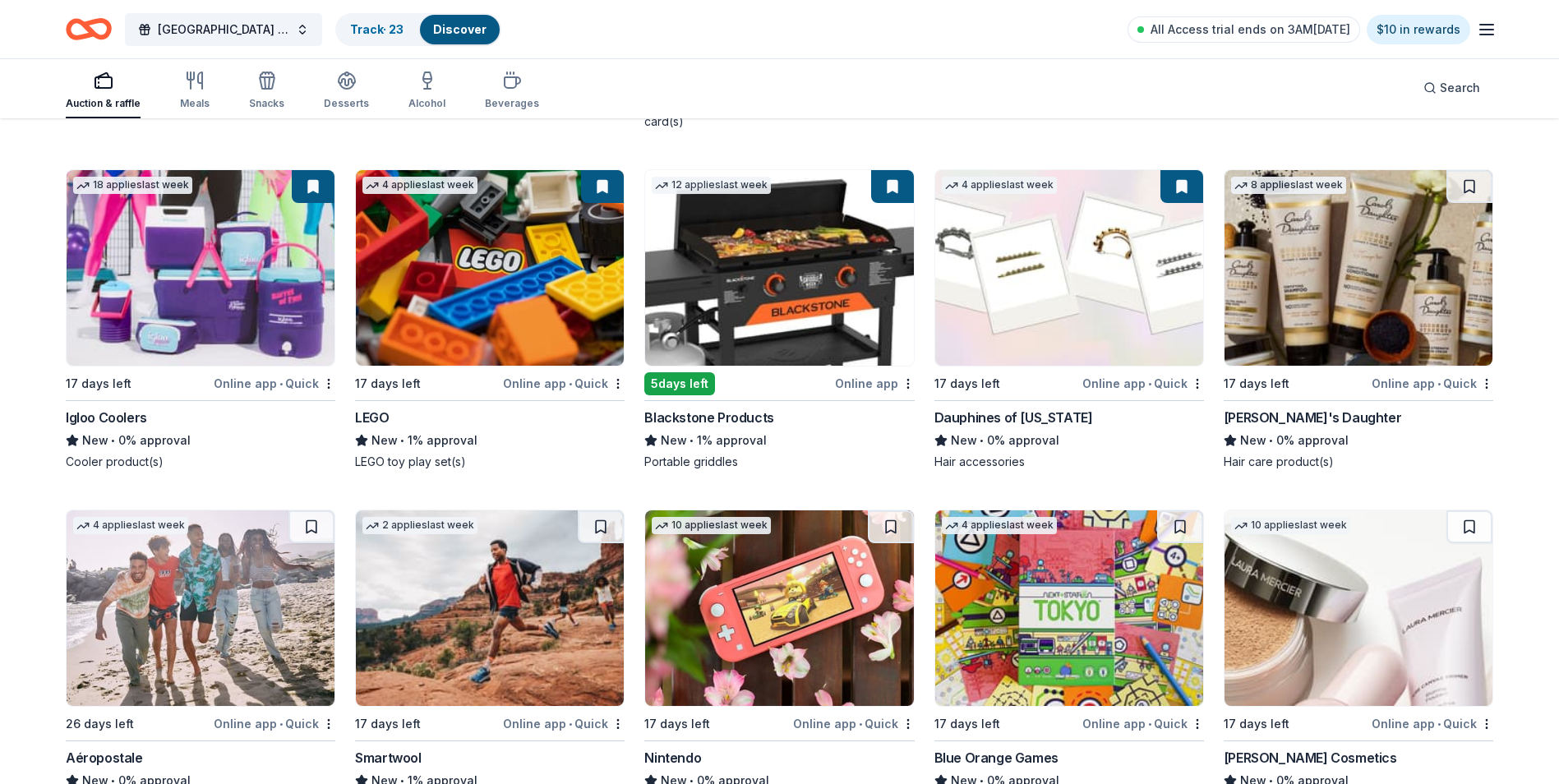
click at [1327, 268] on img at bounding box center [1359, 267] width 268 height 196
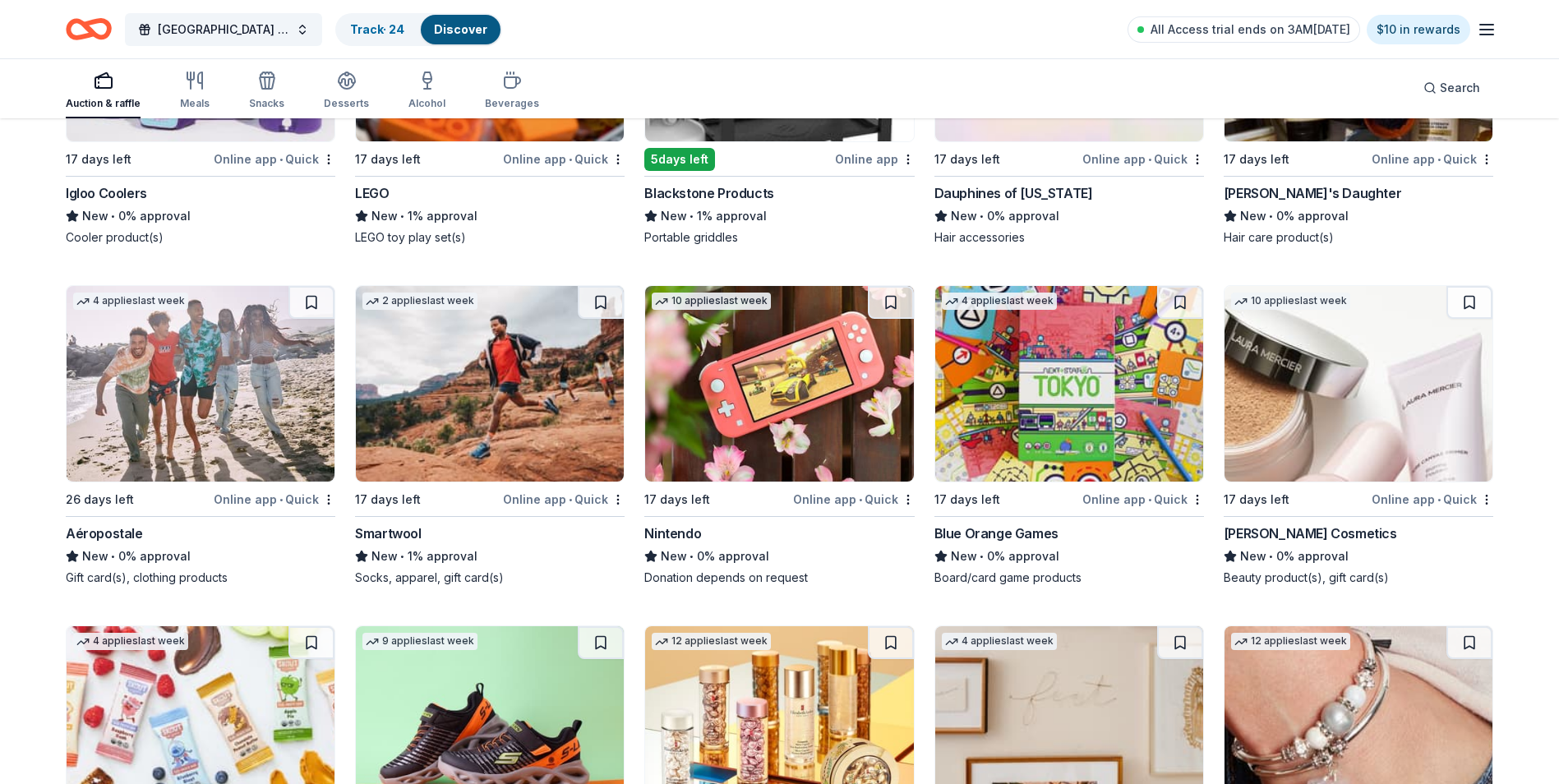
scroll to position [1433, 0]
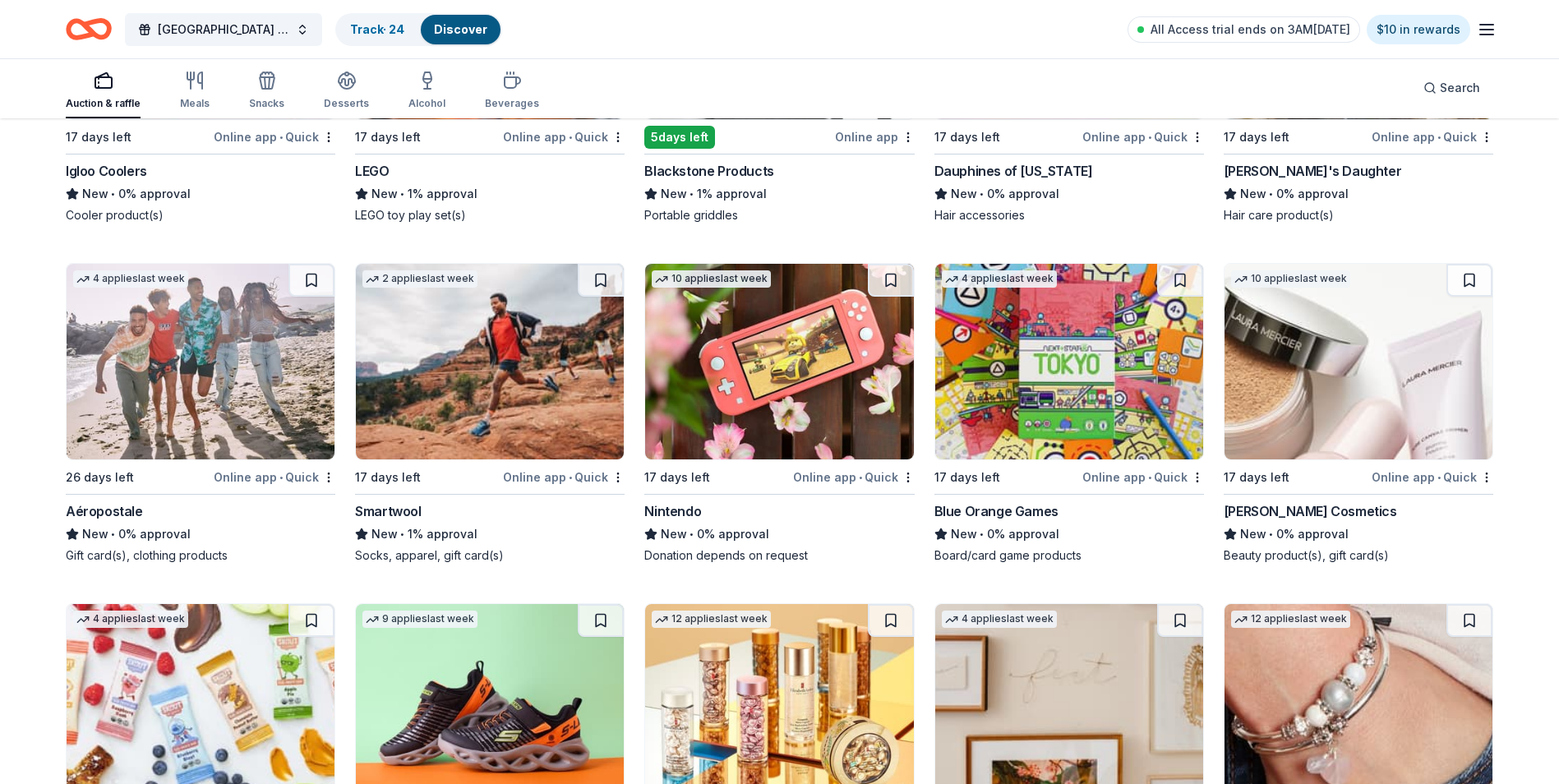
click at [246, 358] on img at bounding box center [201, 361] width 268 height 196
click at [512, 393] on img at bounding box center [490, 361] width 268 height 196
click at [833, 357] on img at bounding box center [780, 361] width 268 height 196
click at [1078, 345] on img at bounding box center [1070, 361] width 268 height 196
click at [1179, 276] on button at bounding box center [1180, 279] width 46 height 33
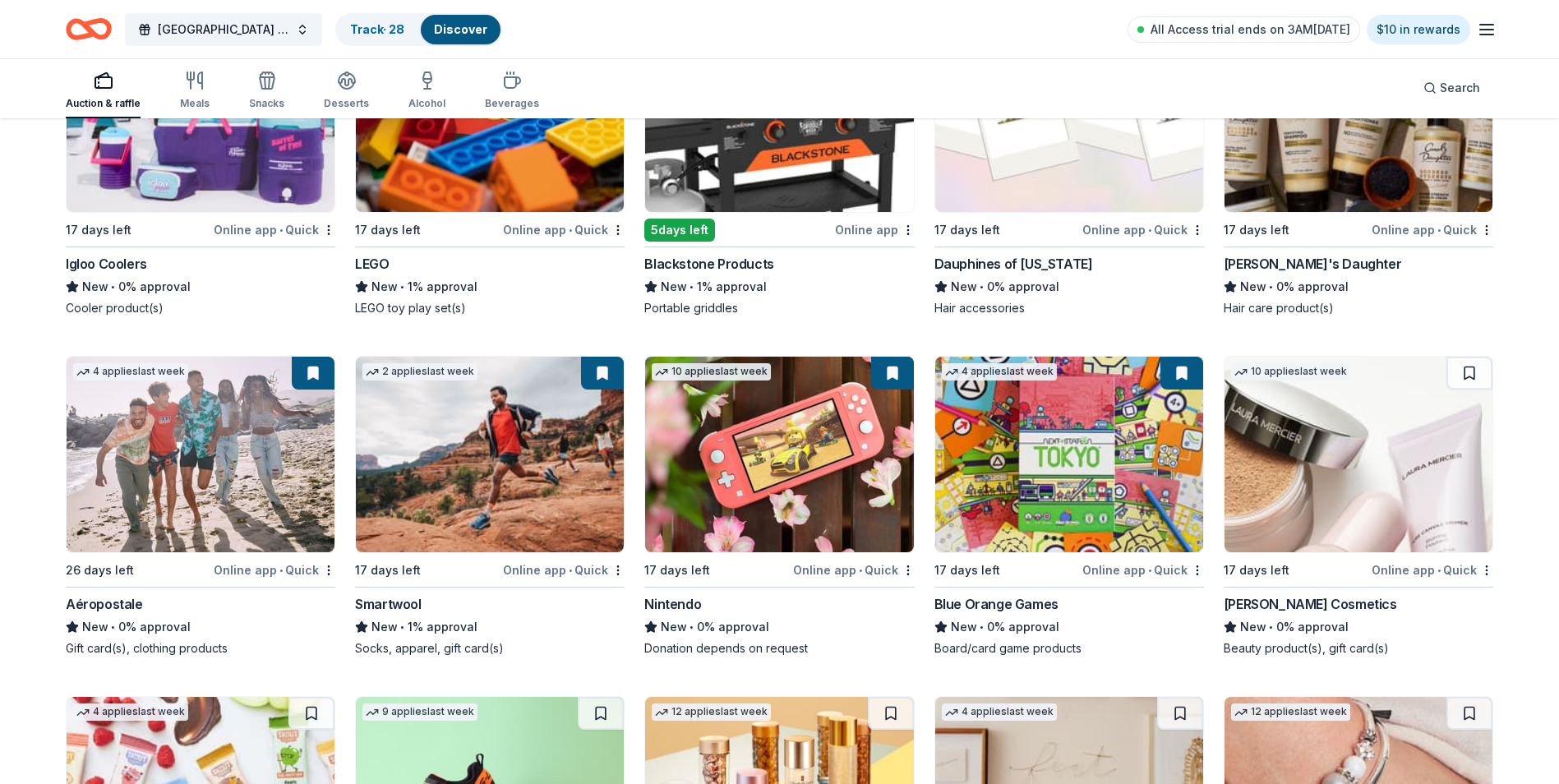
scroll to position [1350, 0]
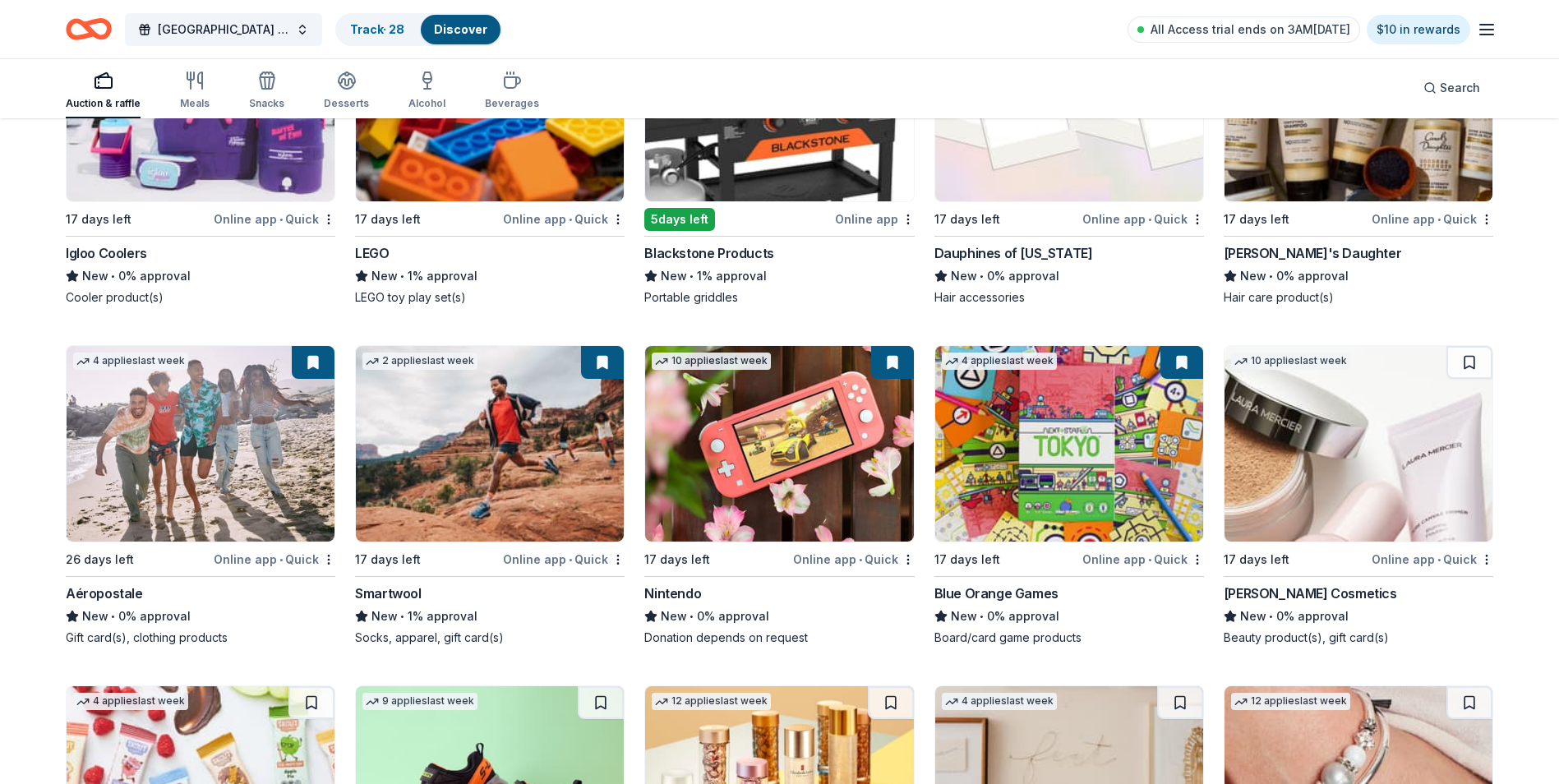
click at [1378, 414] on img at bounding box center [1359, 443] width 268 height 196
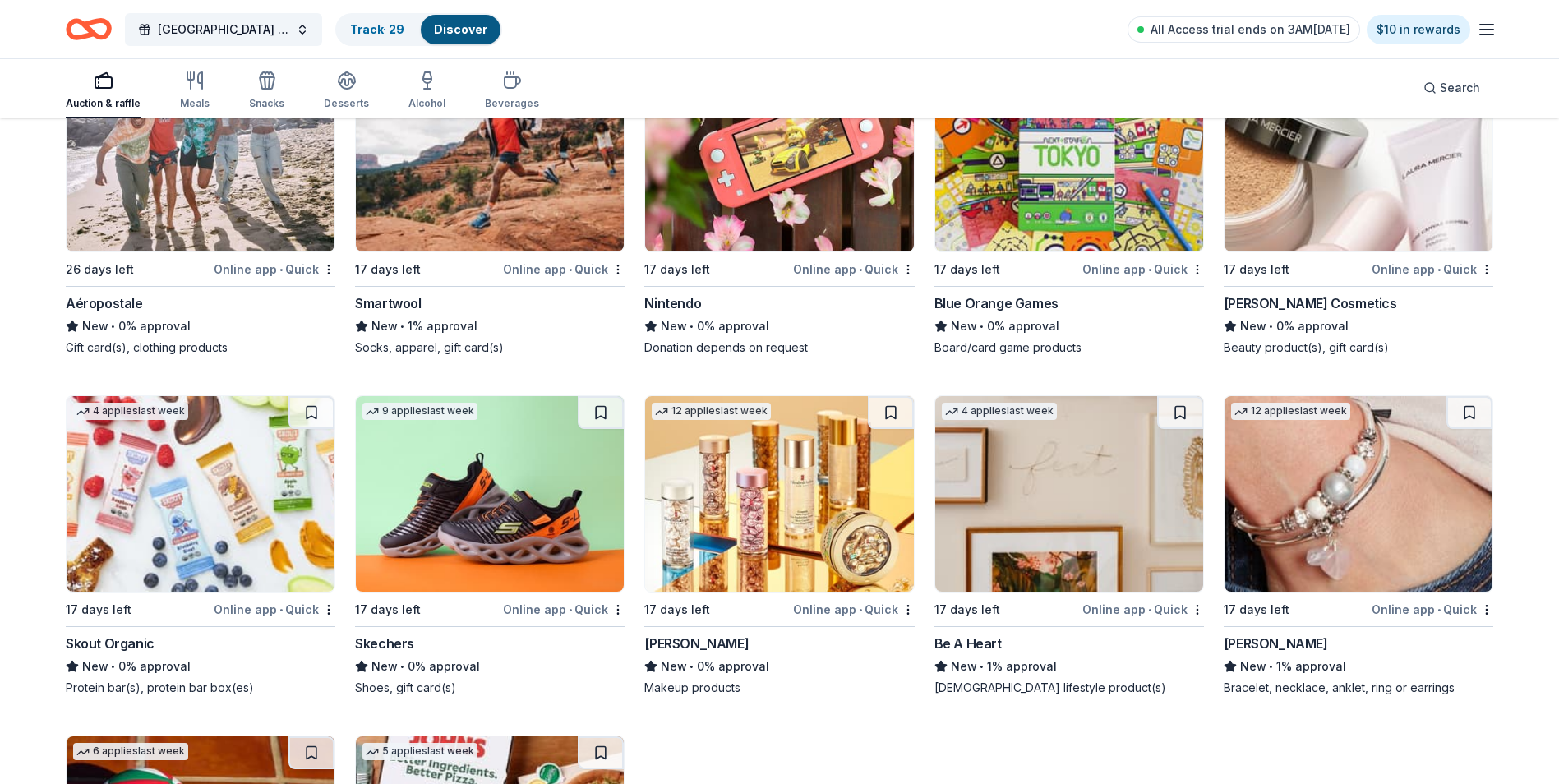
scroll to position [1679, 0]
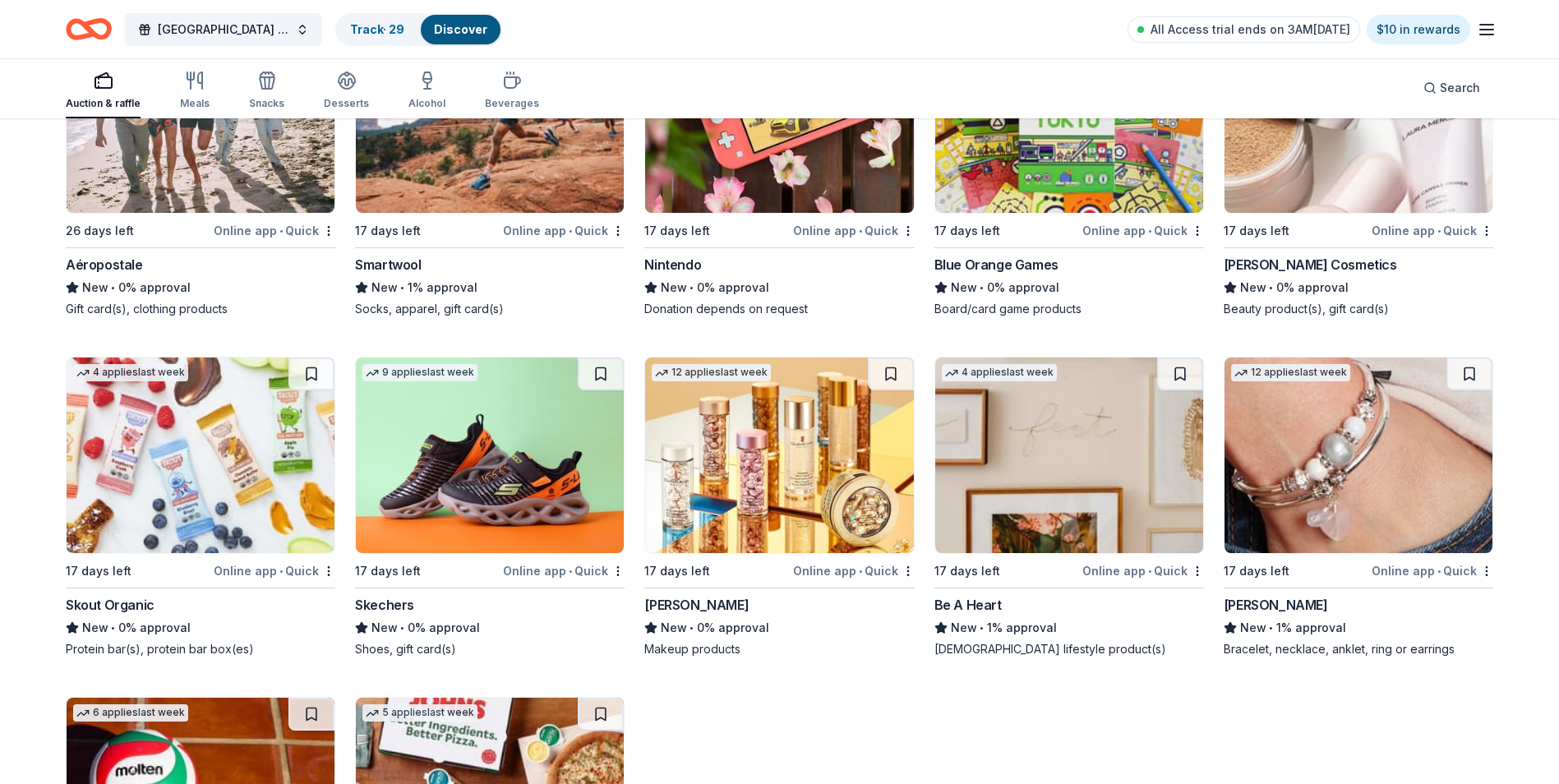
click at [241, 459] on img at bounding box center [201, 455] width 268 height 196
click at [513, 404] on img at bounding box center [490, 455] width 268 height 196
click at [847, 428] on img at bounding box center [780, 455] width 268 height 196
drag, startPoint x: 893, startPoint y: 371, endPoint x: 908, endPoint y: 367, distance: 15.5
click at [893, 371] on button at bounding box center [891, 374] width 46 height 33
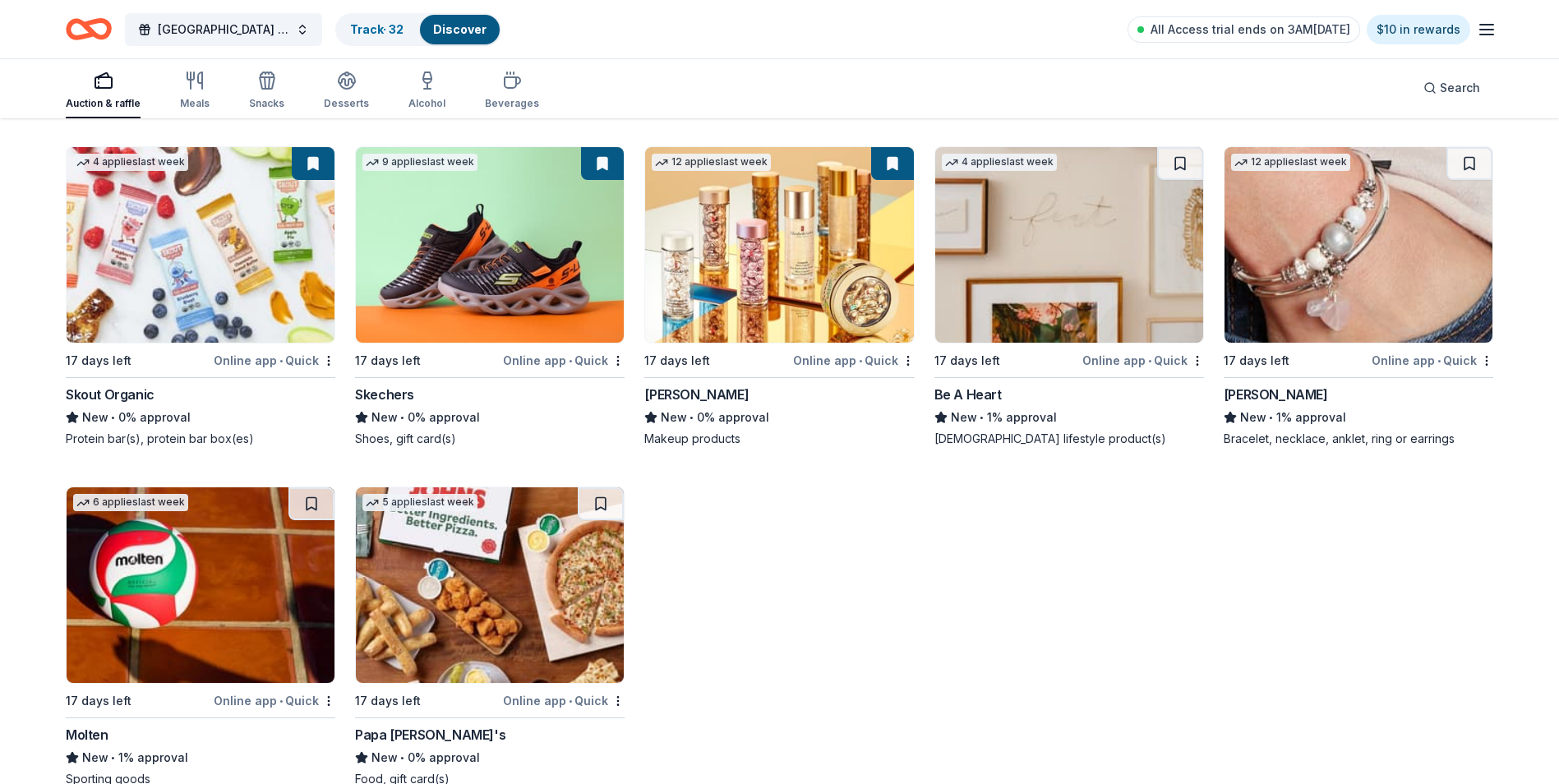
scroll to position [1807, 0]
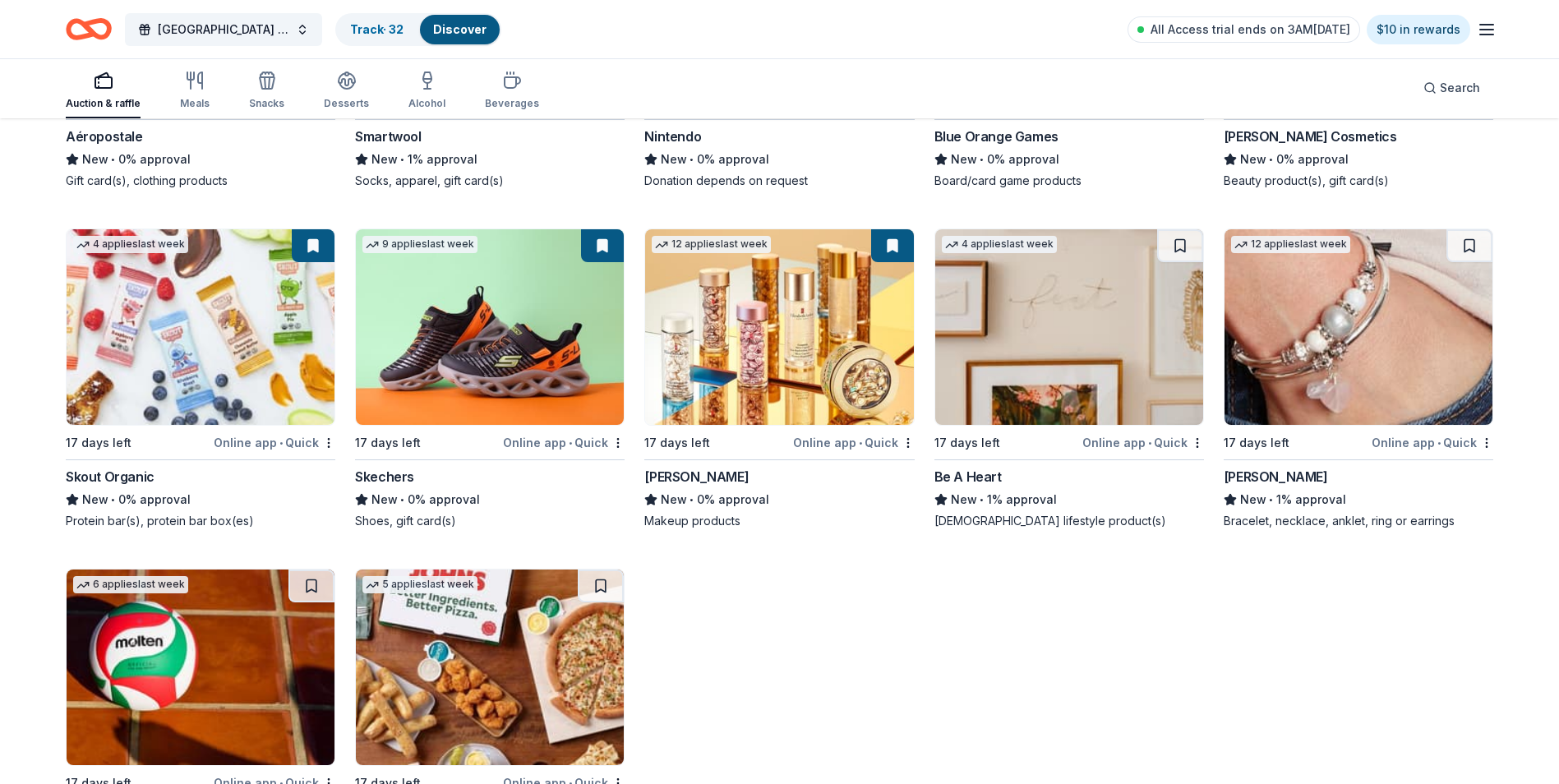
click at [1159, 301] on img at bounding box center [1070, 327] width 268 height 196
click at [1357, 335] on img at bounding box center [1359, 327] width 268 height 196
click at [1472, 244] on button at bounding box center [1470, 245] width 46 height 33
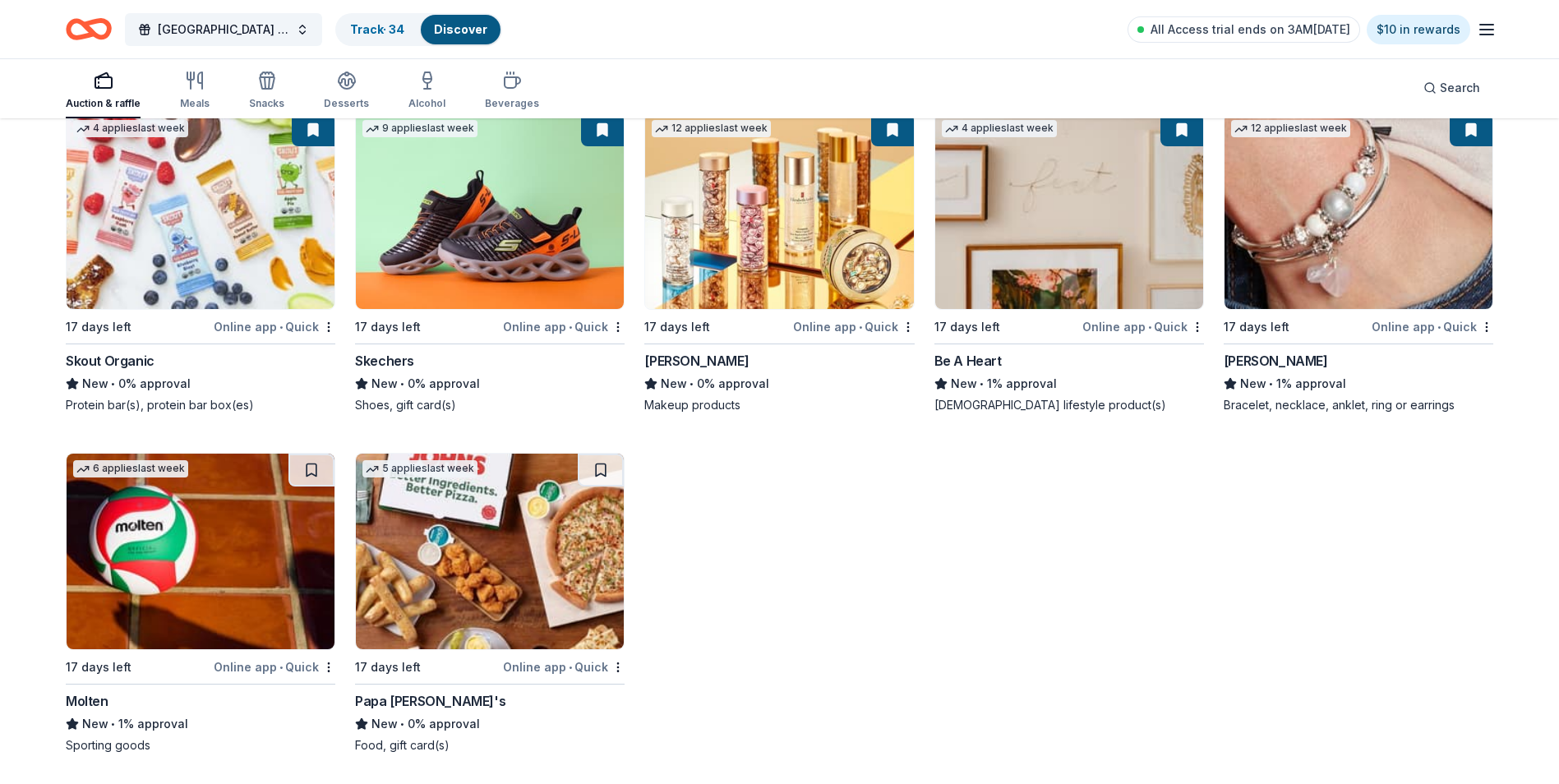
scroll to position [1926, 0]
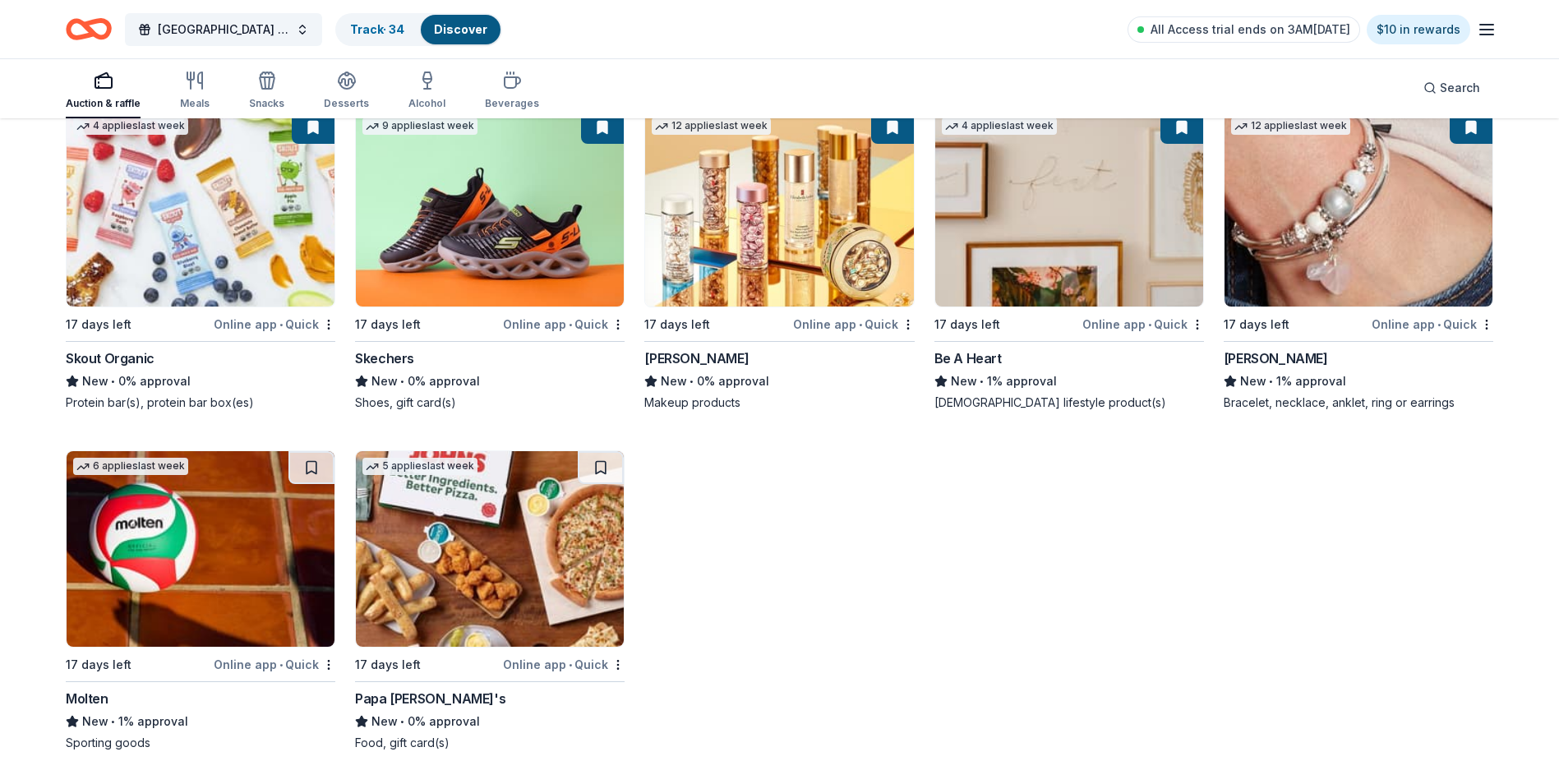
click at [496, 554] on img at bounding box center [490, 549] width 268 height 196
click at [612, 463] on button at bounding box center [601, 467] width 46 height 33
click at [266, 520] on img at bounding box center [201, 549] width 268 height 196
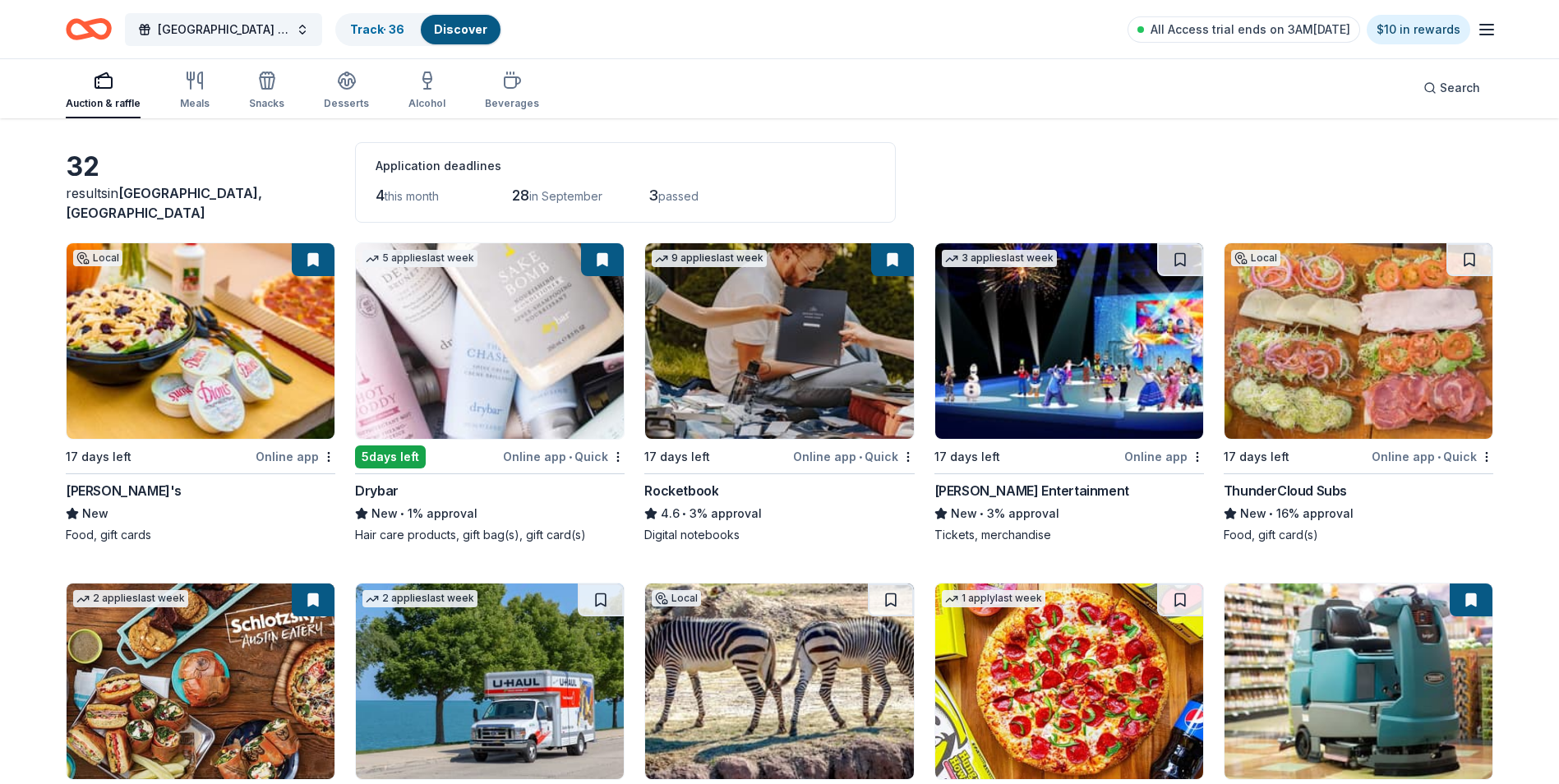
scroll to position [0, 0]
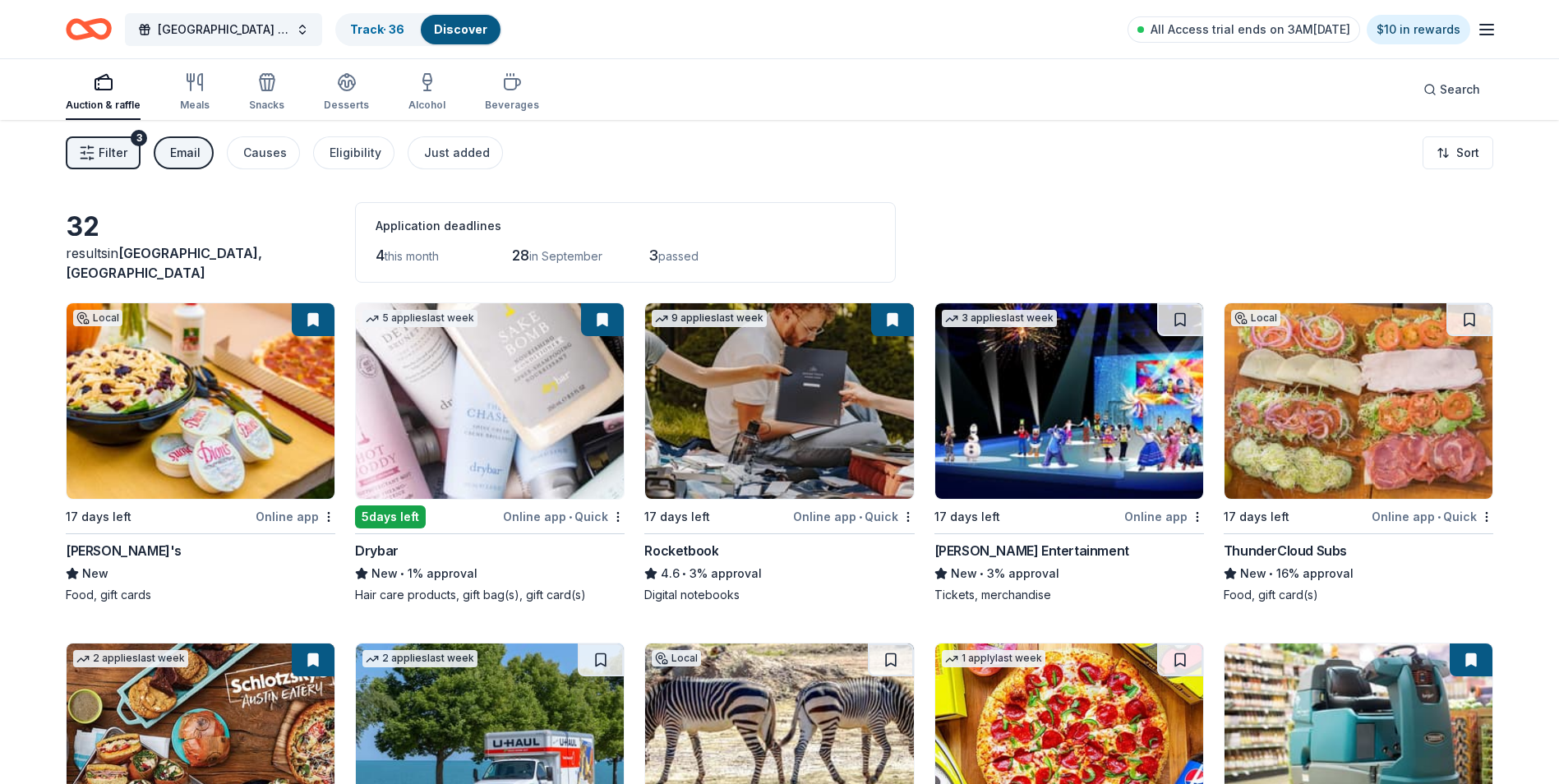
click at [185, 150] on div "Email" at bounding box center [185, 153] width 31 height 20
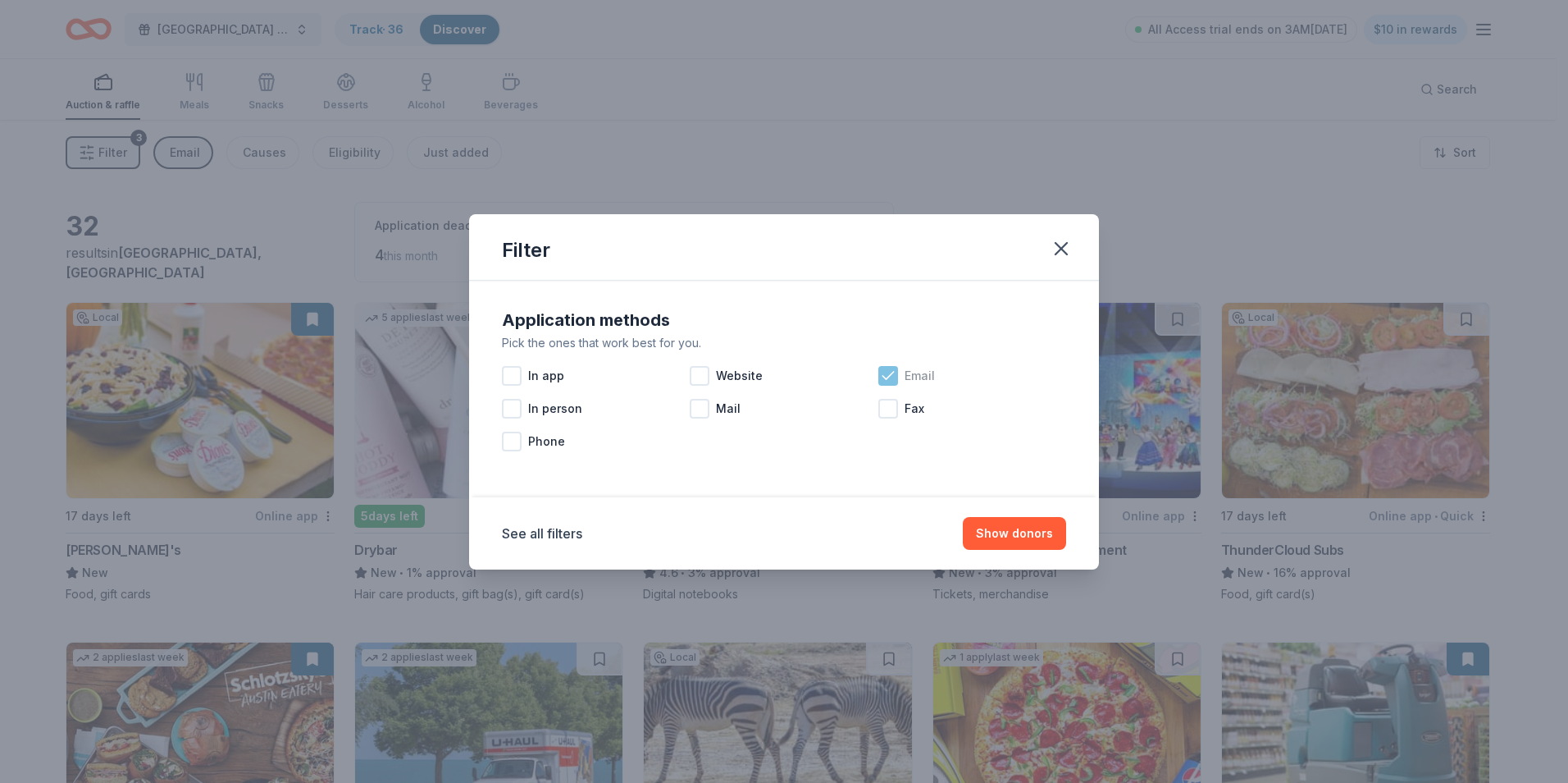
click at [887, 374] on icon at bounding box center [888, 375] width 17 height 17
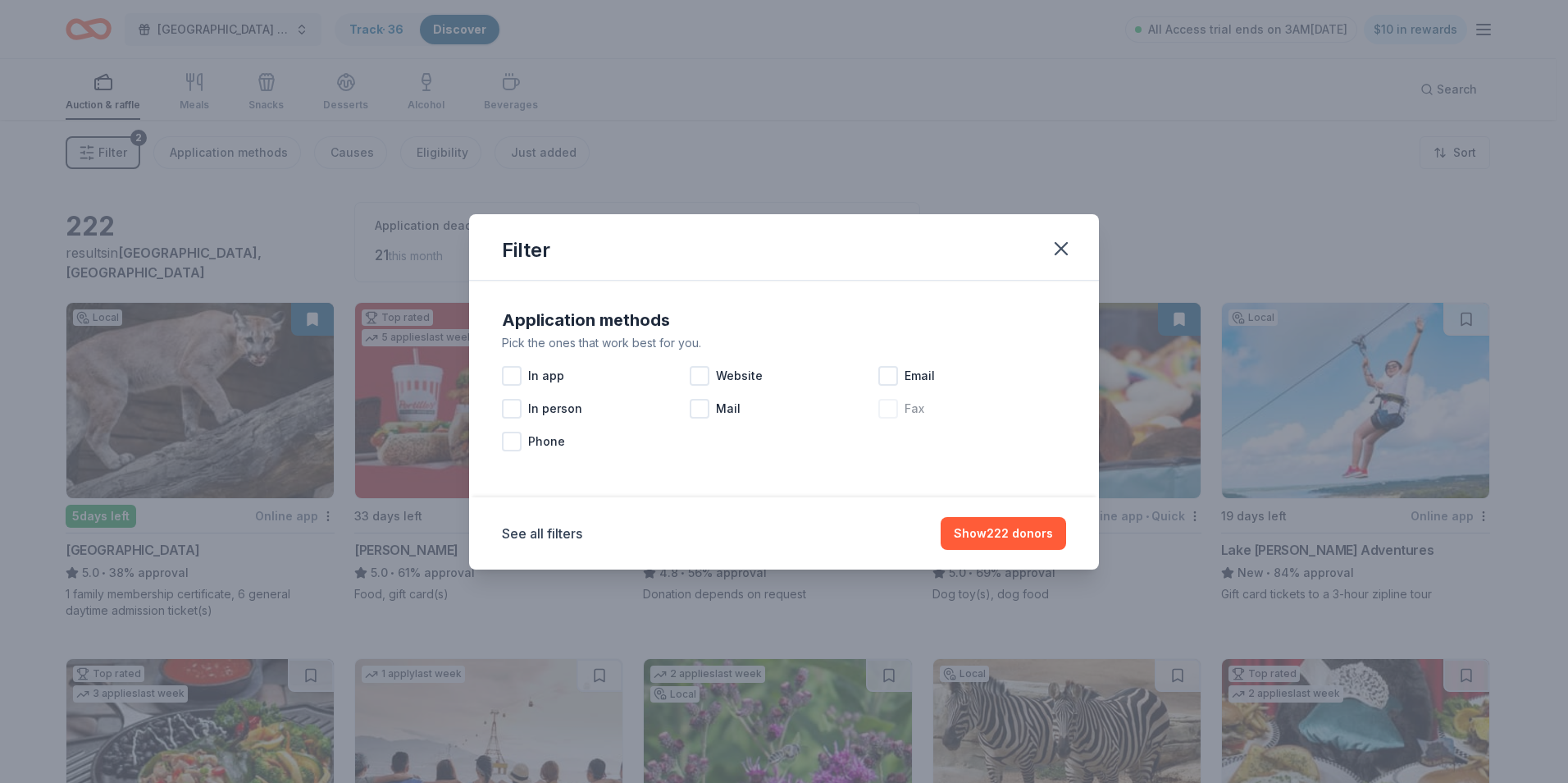
click at [894, 405] on div at bounding box center [889, 409] width 20 height 20
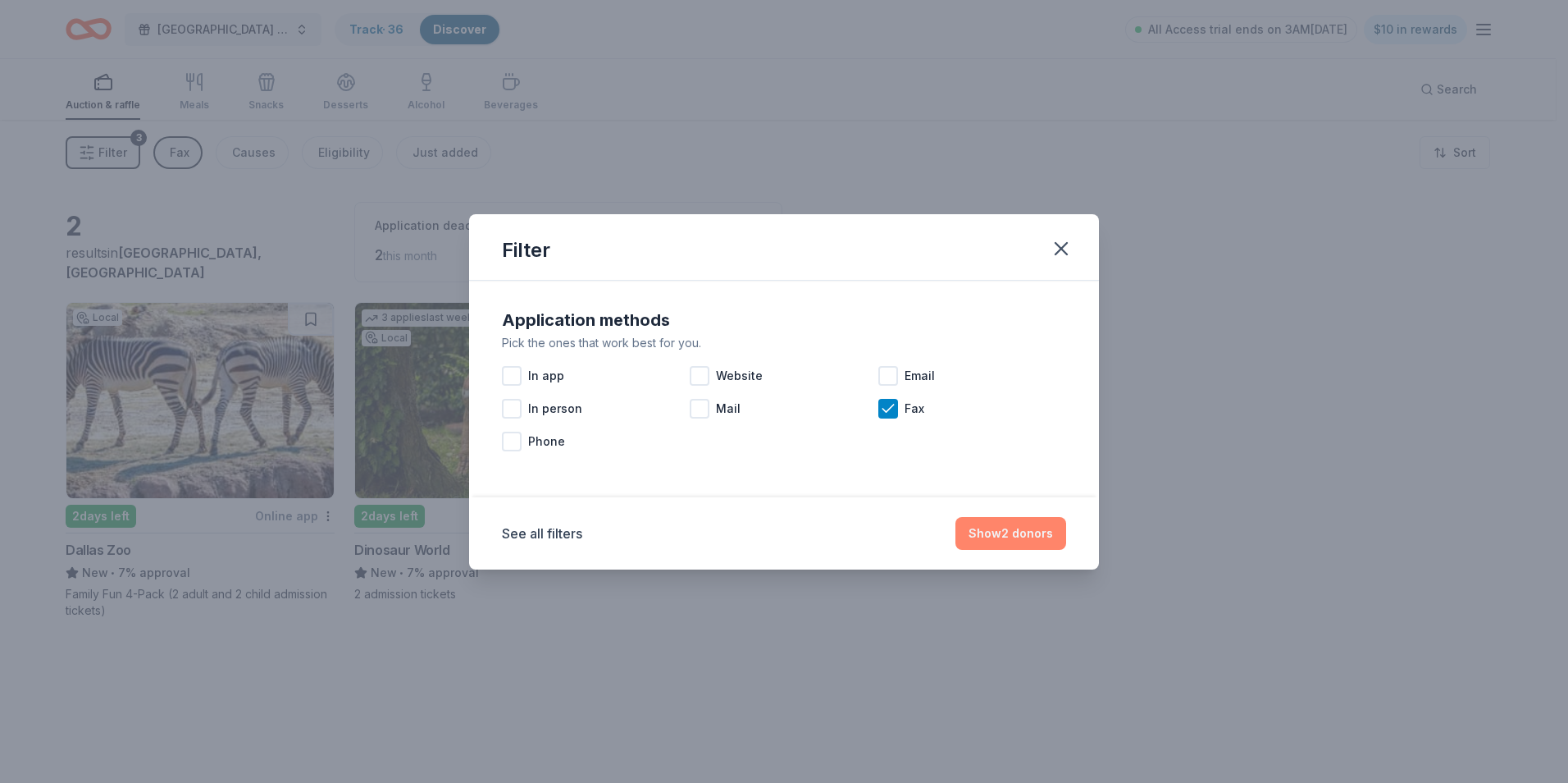
click at [1020, 539] on button "Show 2 donors" at bounding box center [1011, 533] width 111 height 33
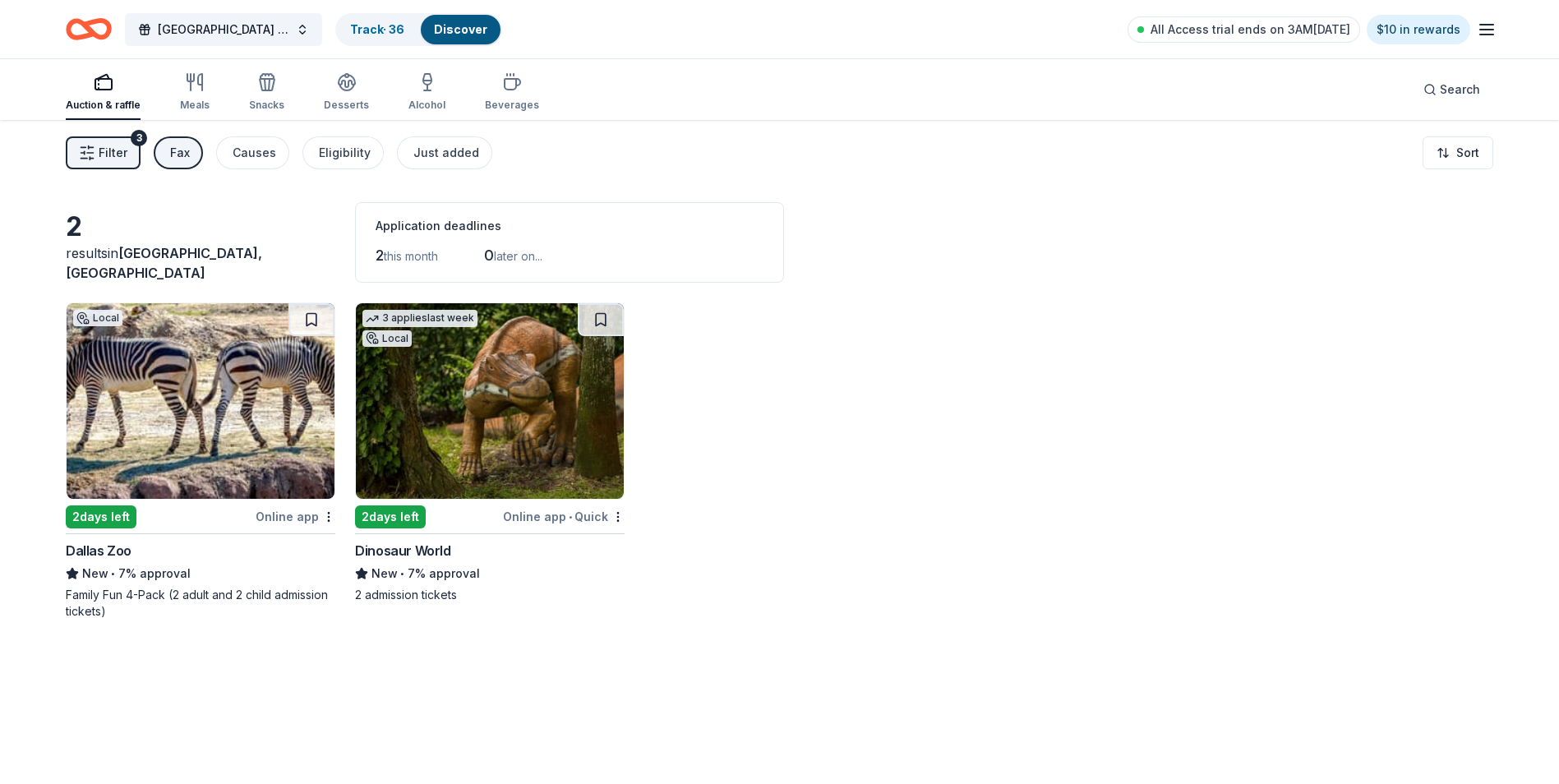
click at [174, 153] on div "Fax" at bounding box center [180, 153] width 20 height 20
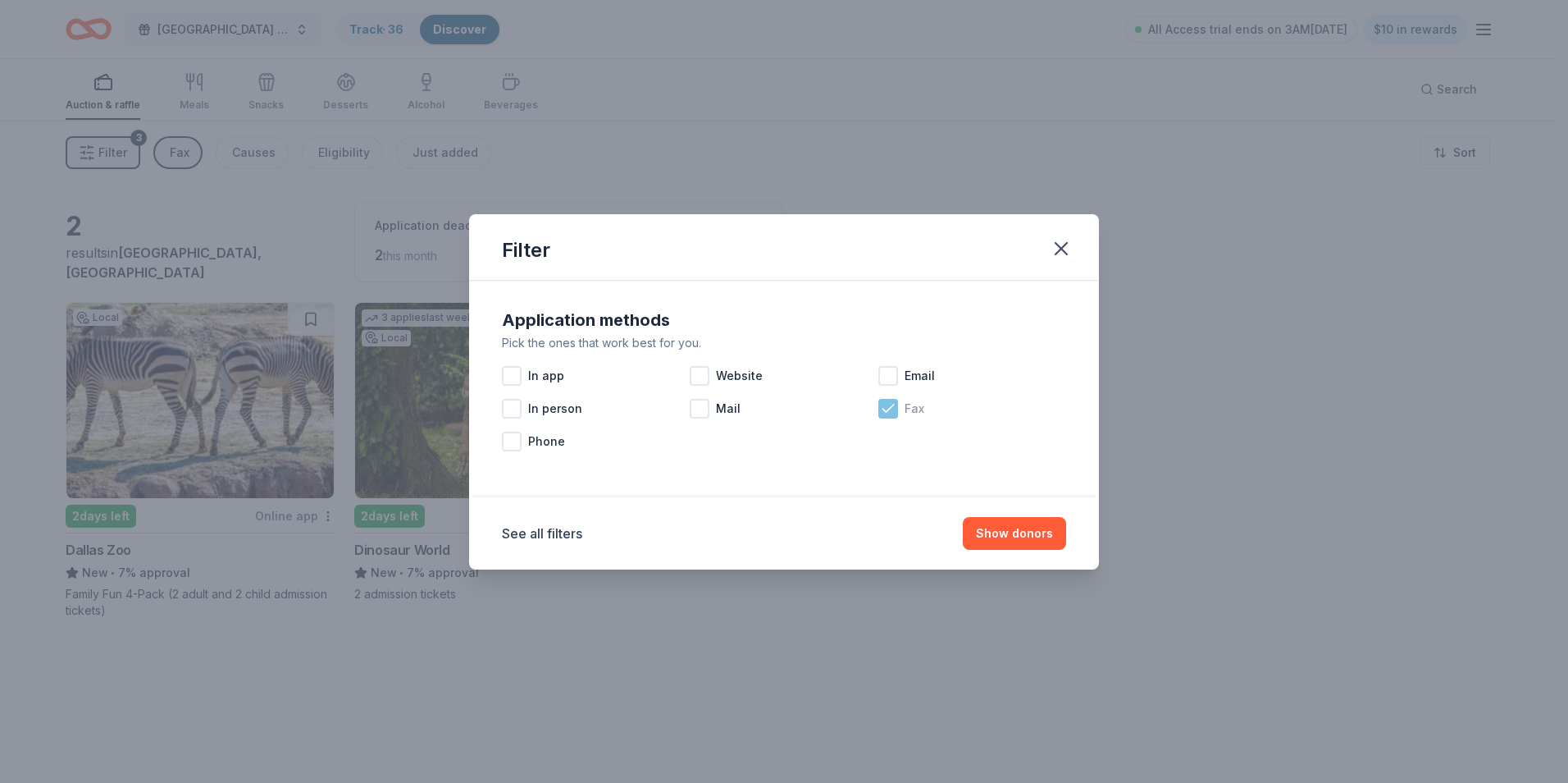
click at [888, 407] on icon at bounding box center [888, 408] width 17 height 17
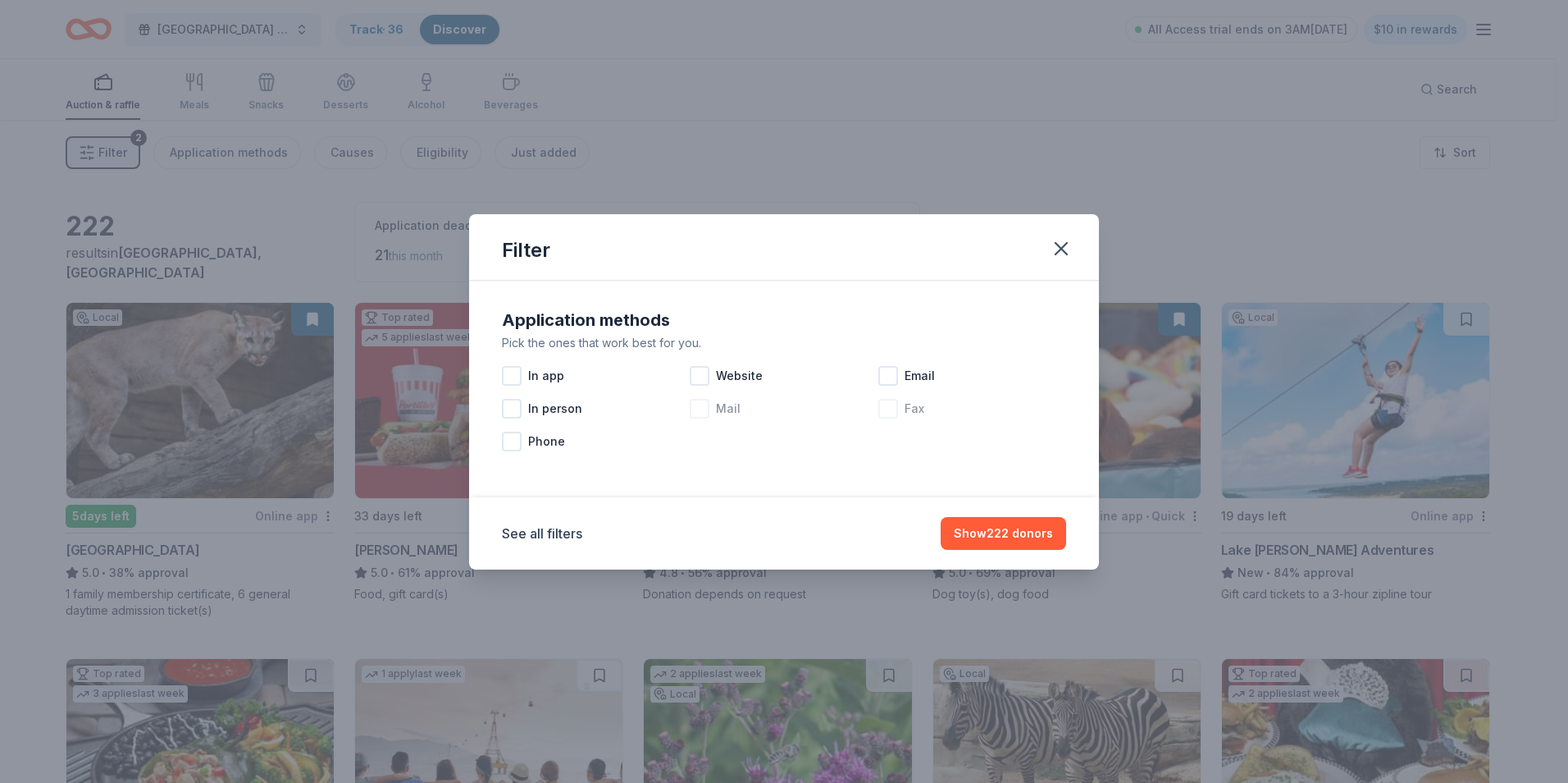
click at [697, 410] on div at bounding box center [699, 409] width 20 height 20
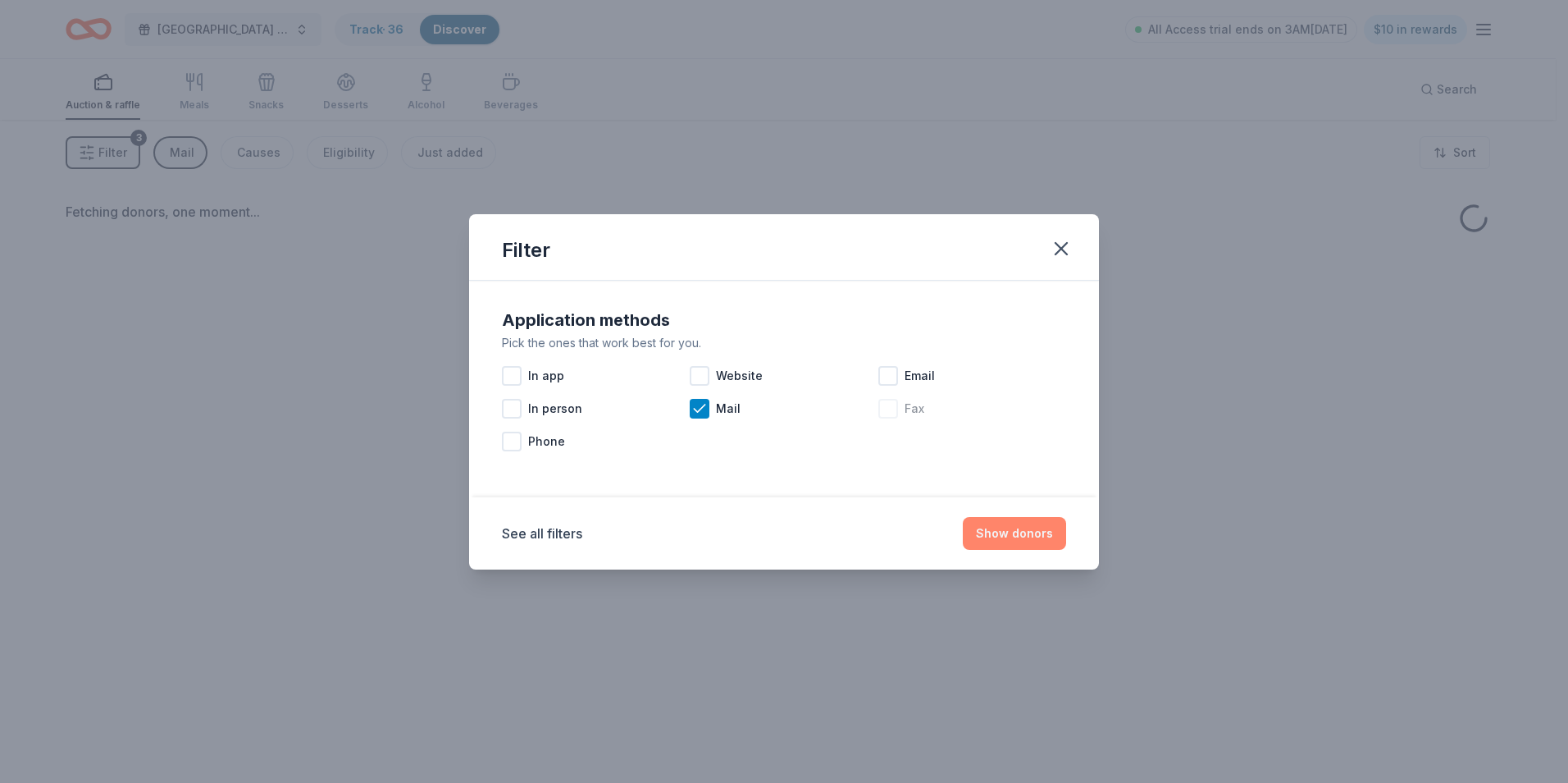
click at [1025, 527] on button "Show donors" at bounding box center [1015, 533] width 103 height 33
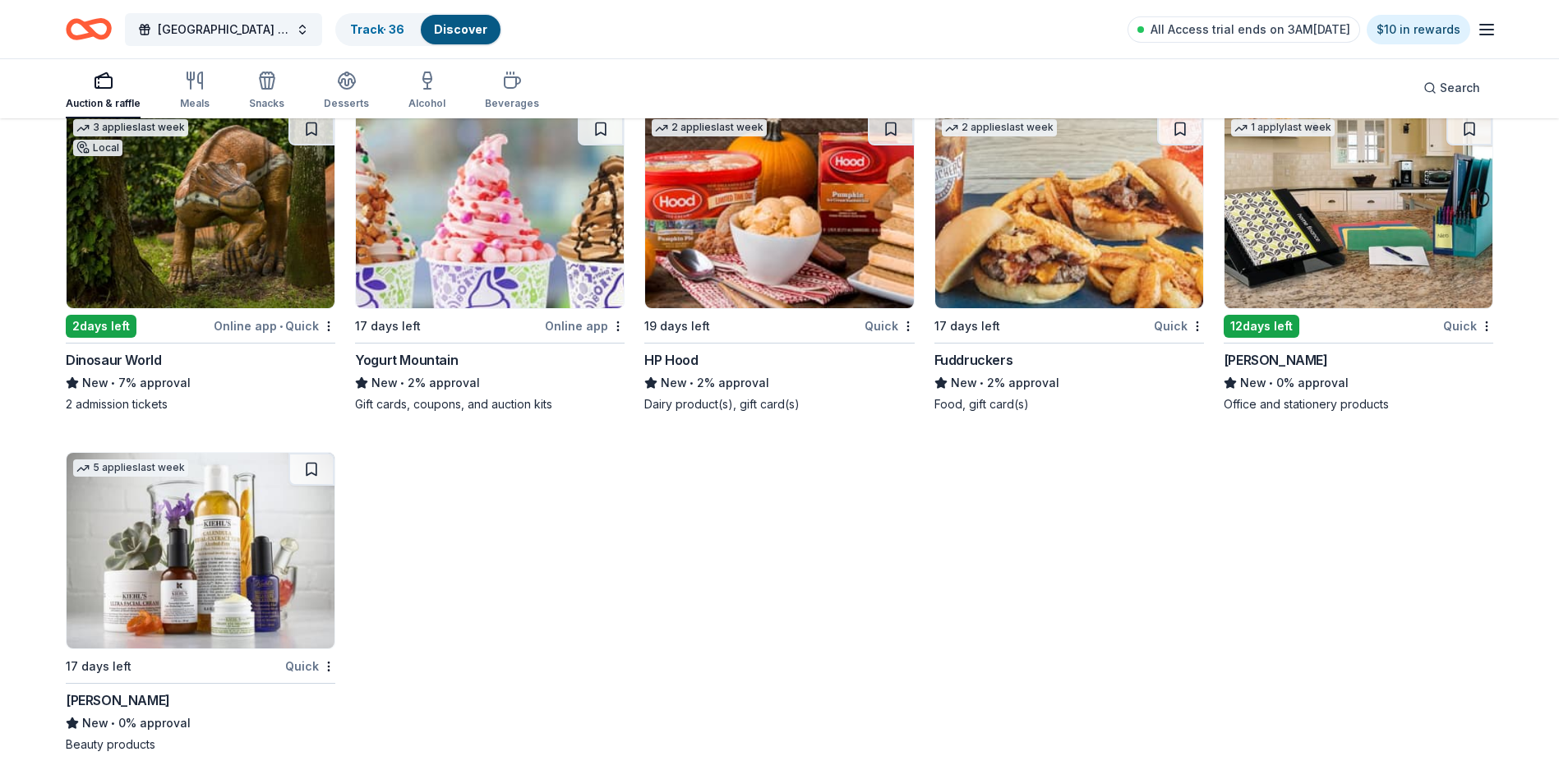
scroll to position [905, 0]
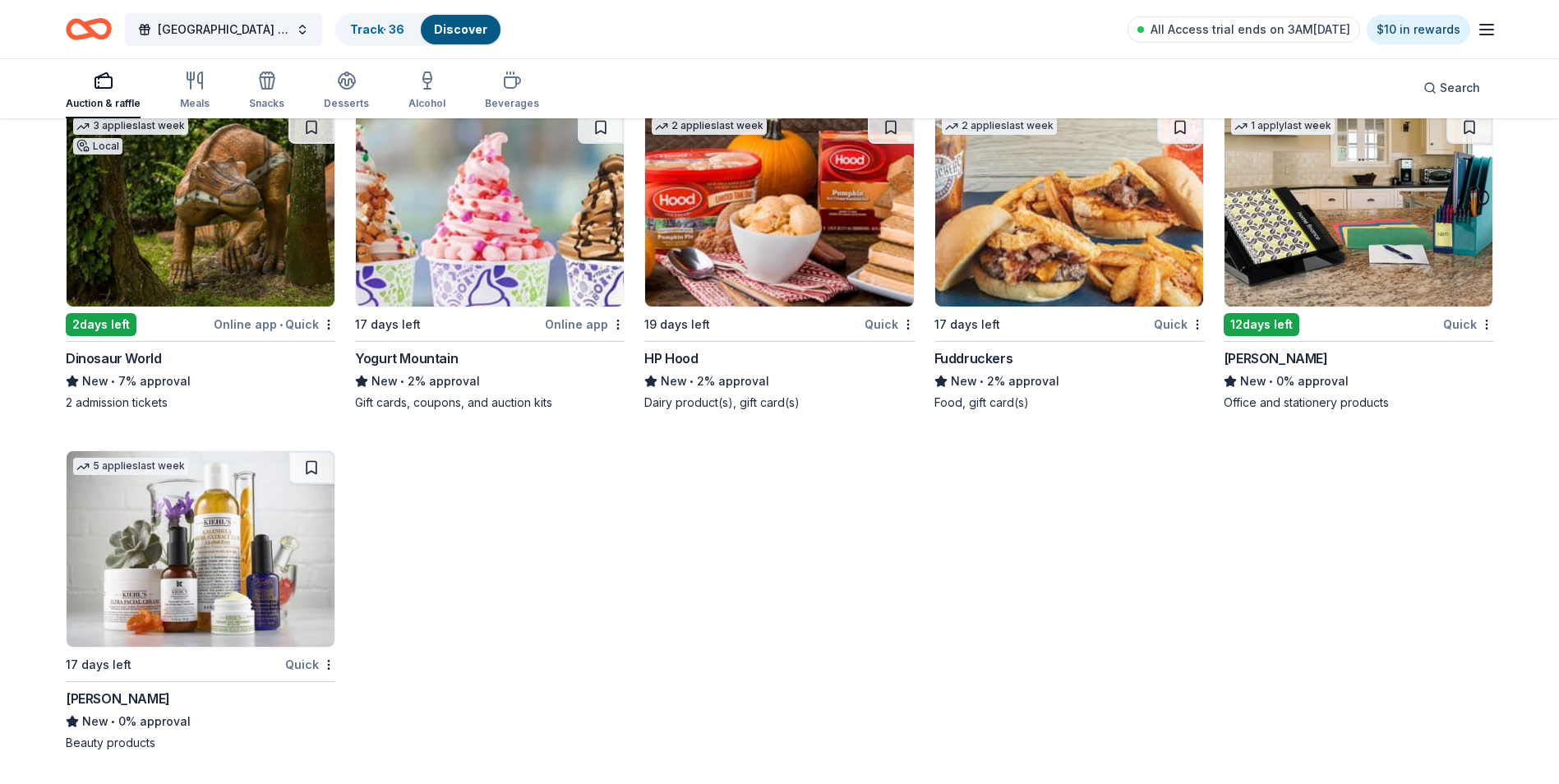
click at [254, 538] on img at bounding box center [201, 549] width 268 height 196
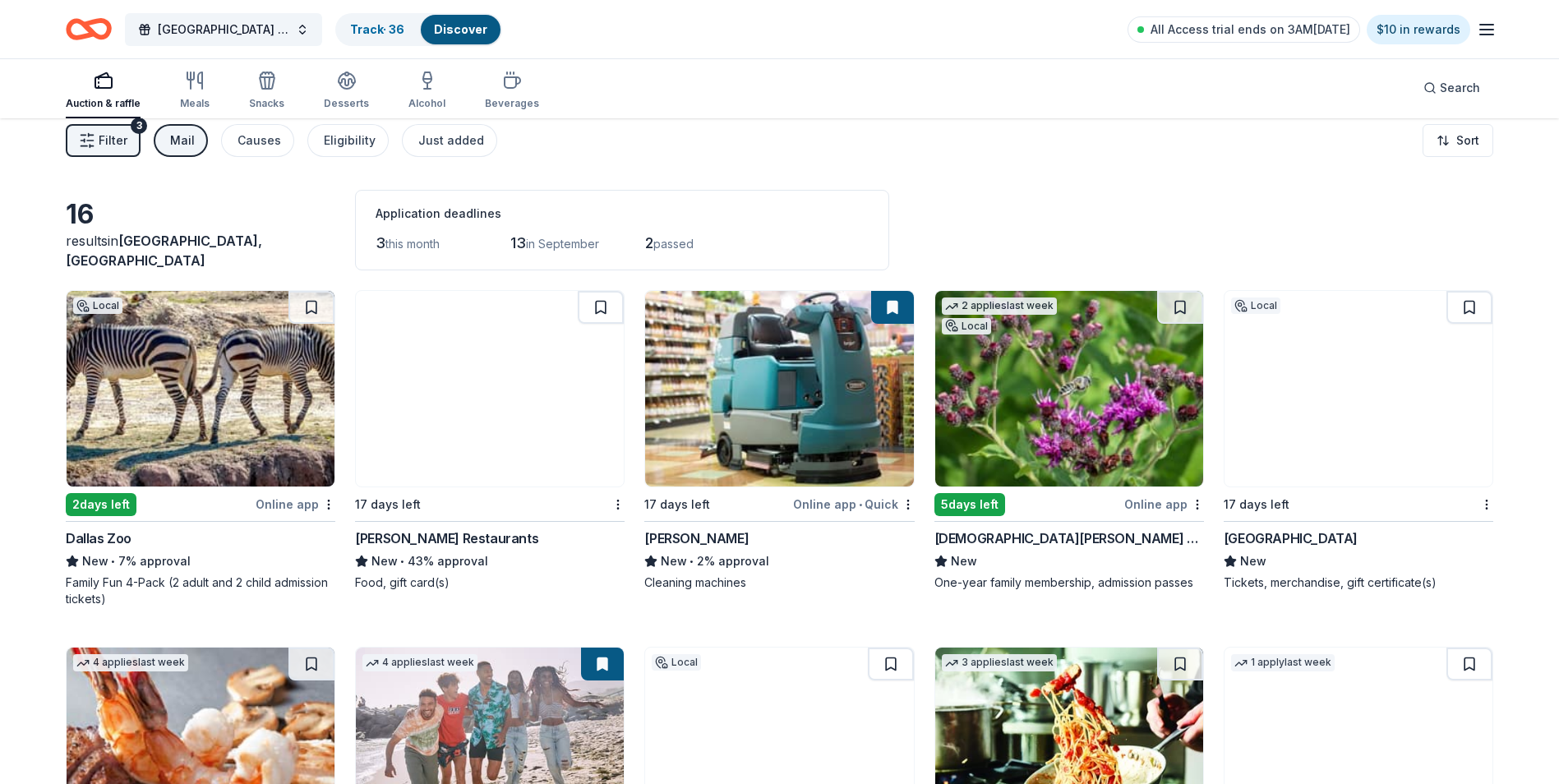
scroll to position [0, 0]
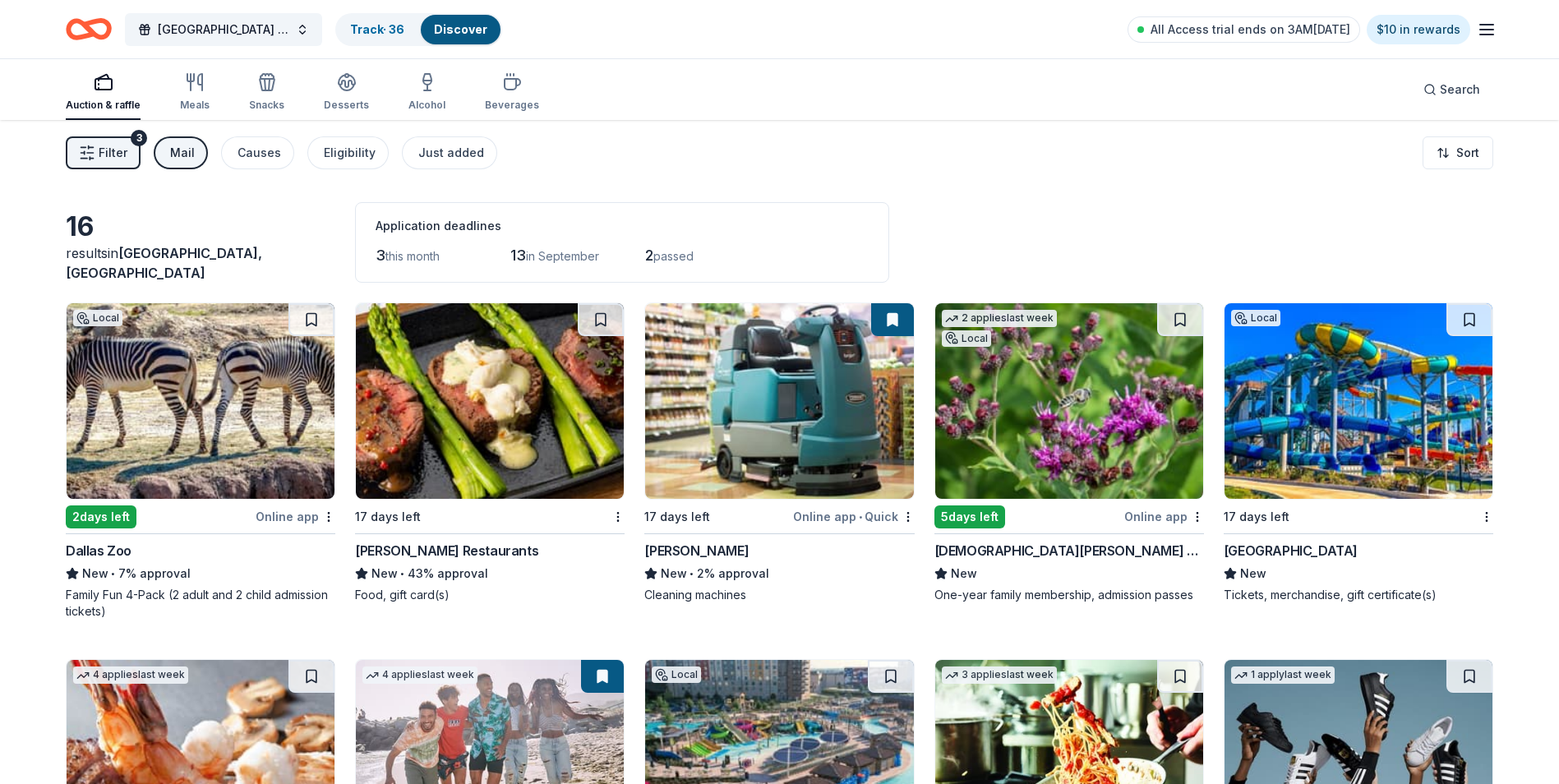
click at [188, 149] on div "Mail" at bounding box center [182, 153] width 25 height 20
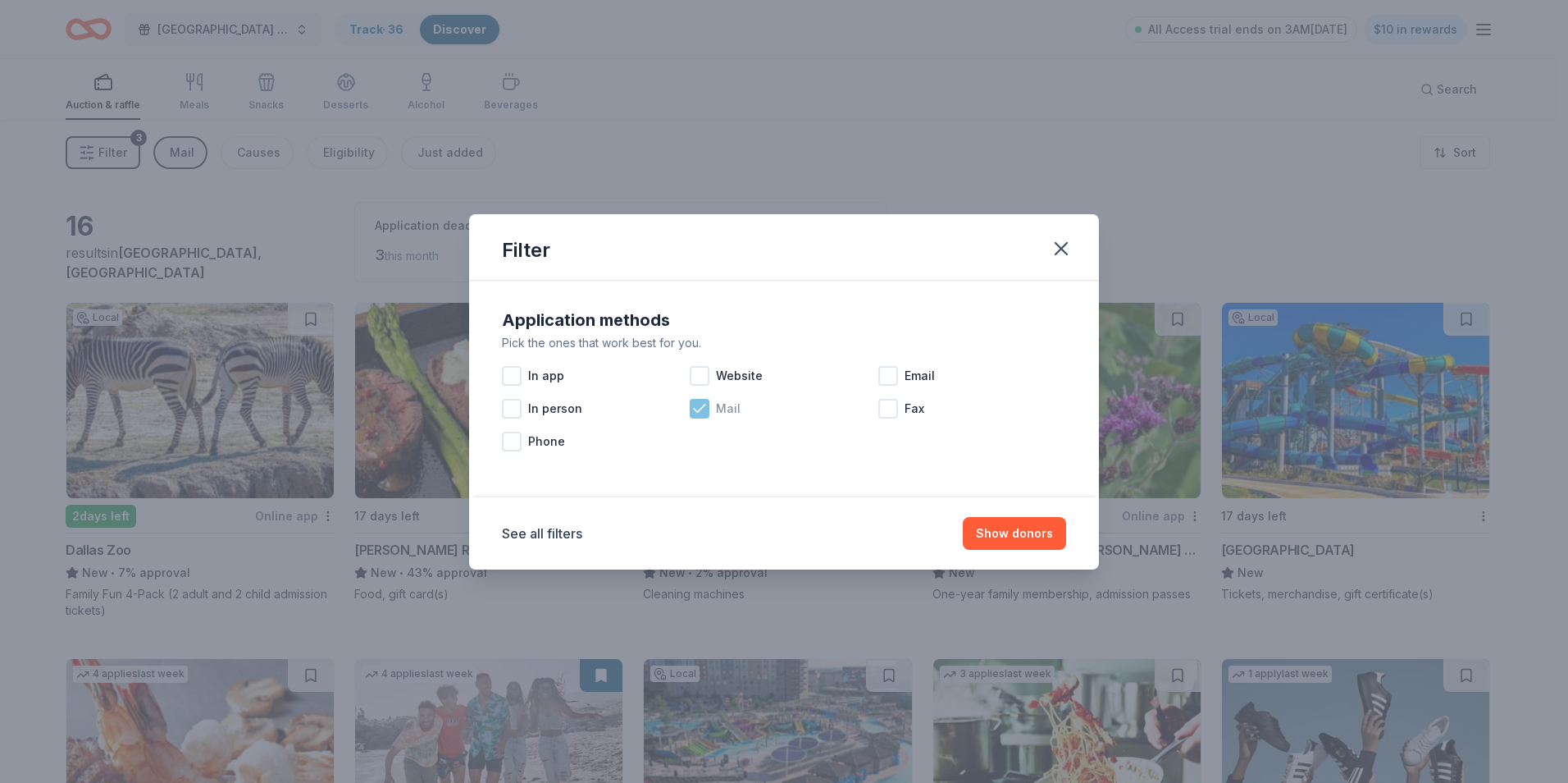
click at [704, 408] on icon at bounding box center [699, 408] width 17 height 17
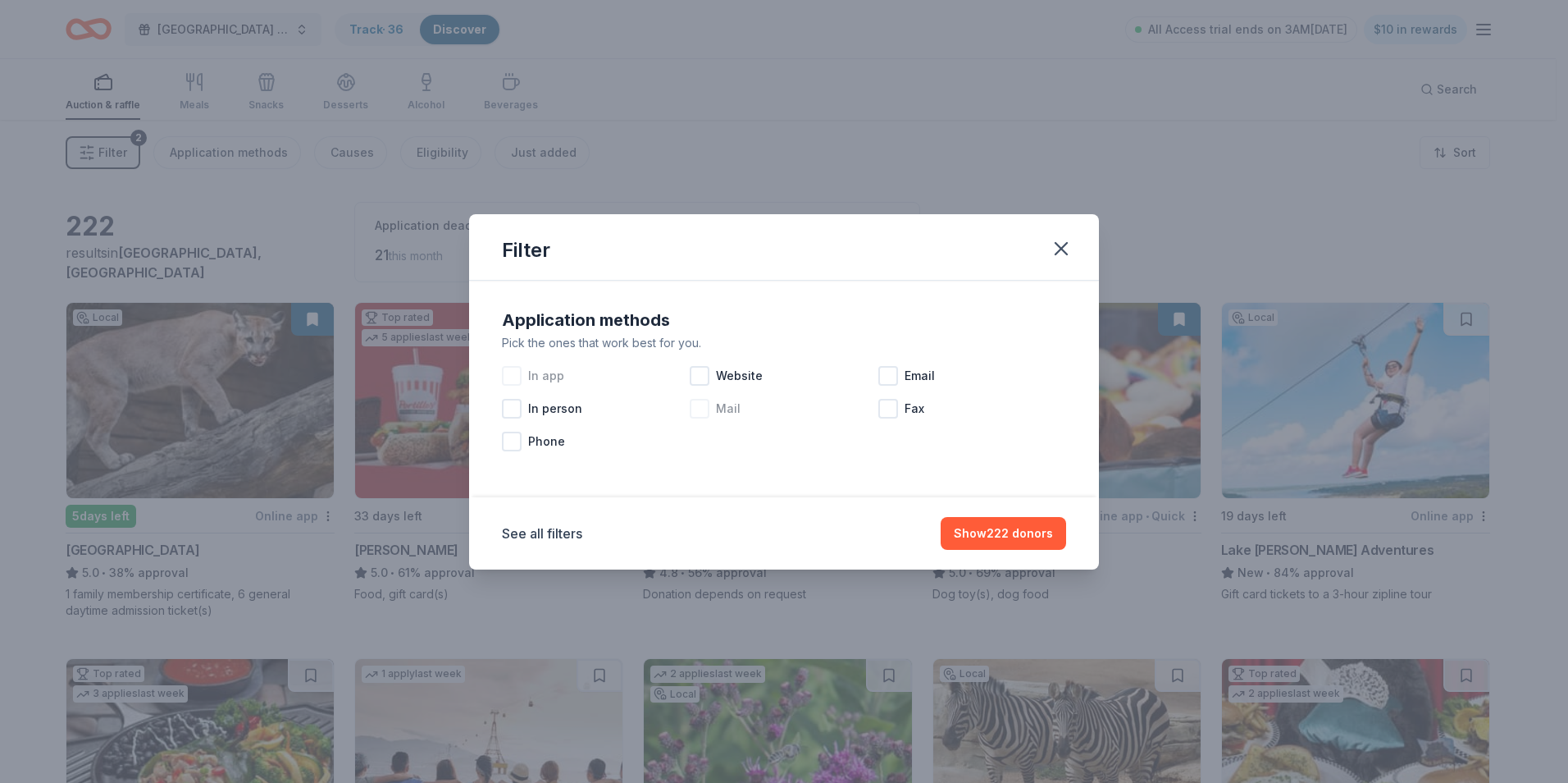
click at [516, 374] on div at bounding box center [512, 376] width 20 height 20
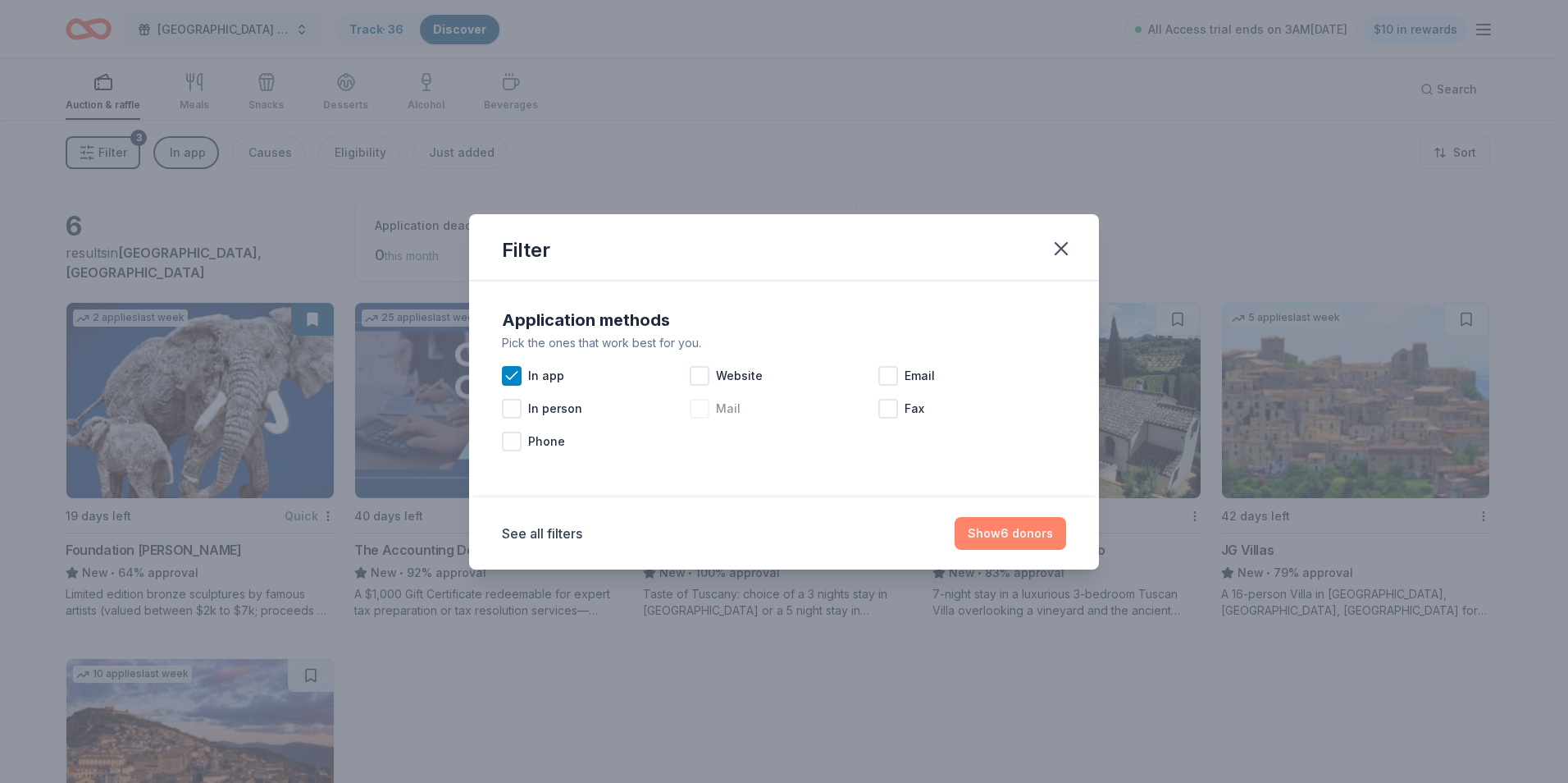
click at [1020, 534] on button "Show 6 donors" at bounding box center [1010, 533] width 111 height 33
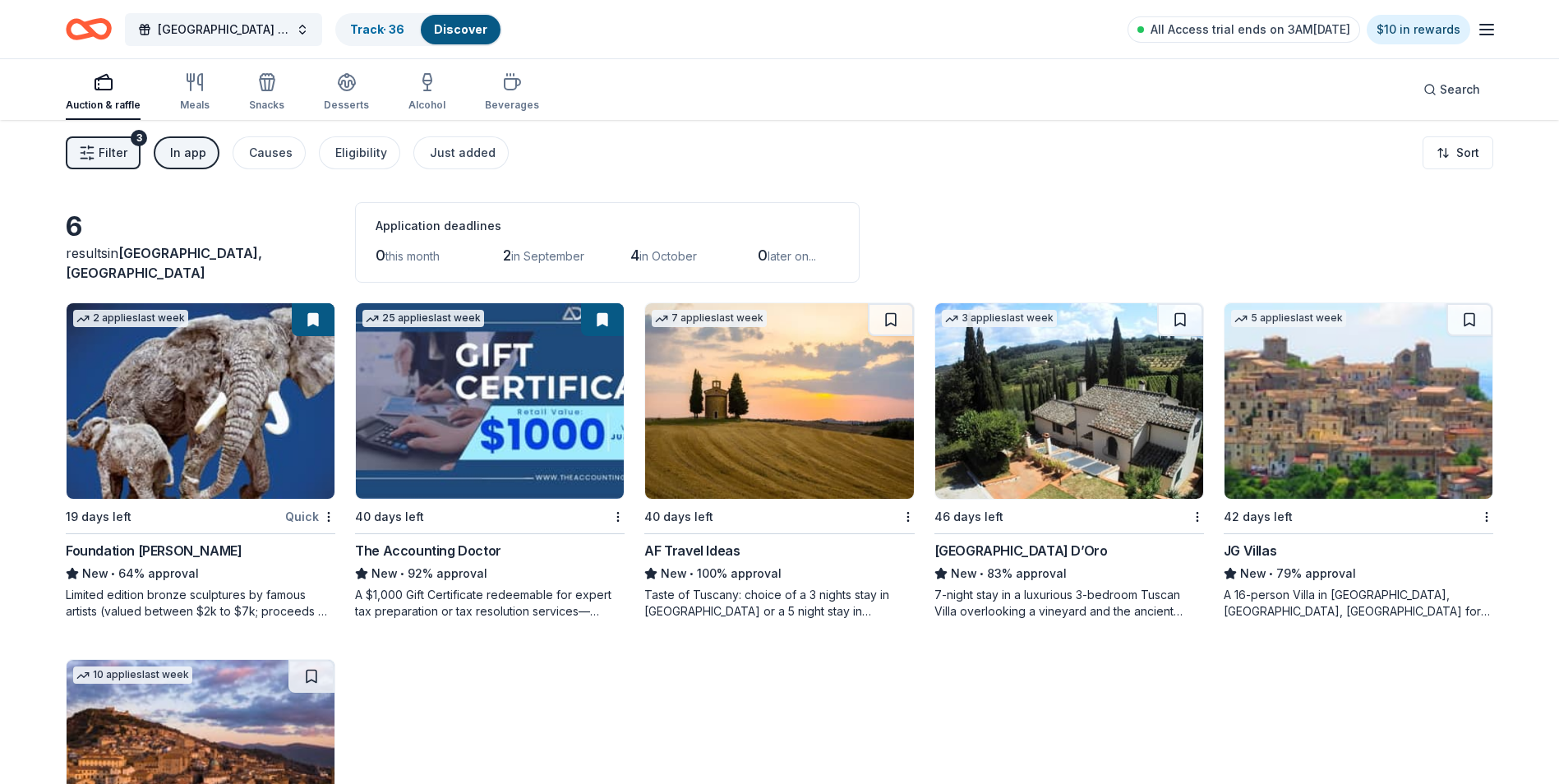
click at [821, 424] on img at bounding box center [780, 400] width 268 height 196
click at [1133, 406] on img at bounding box center [1070, 400] width 268 height 196
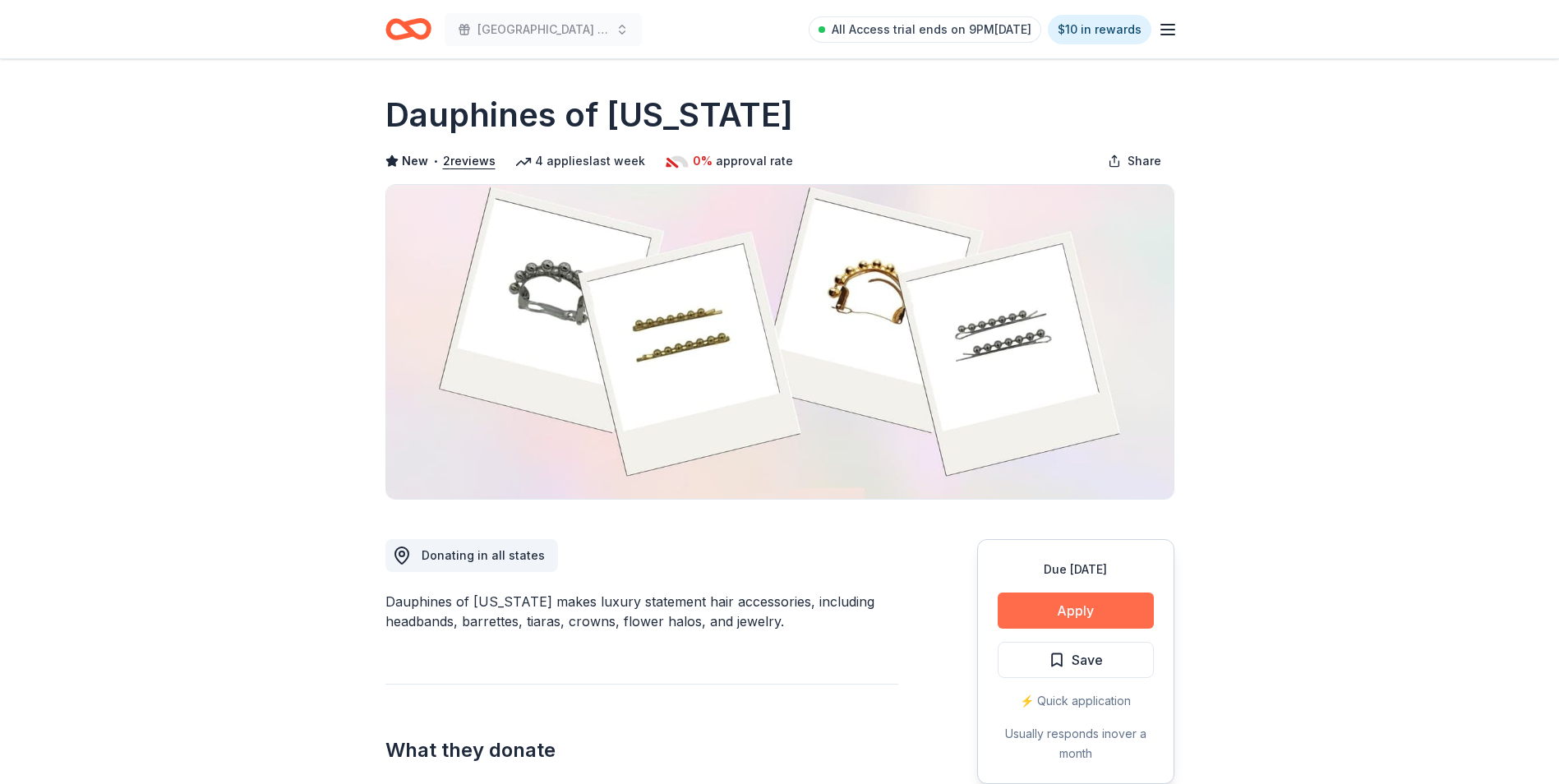
click at [1070, 599] on button "Apply" at bounding box center [1076, 610] width 156 height 36
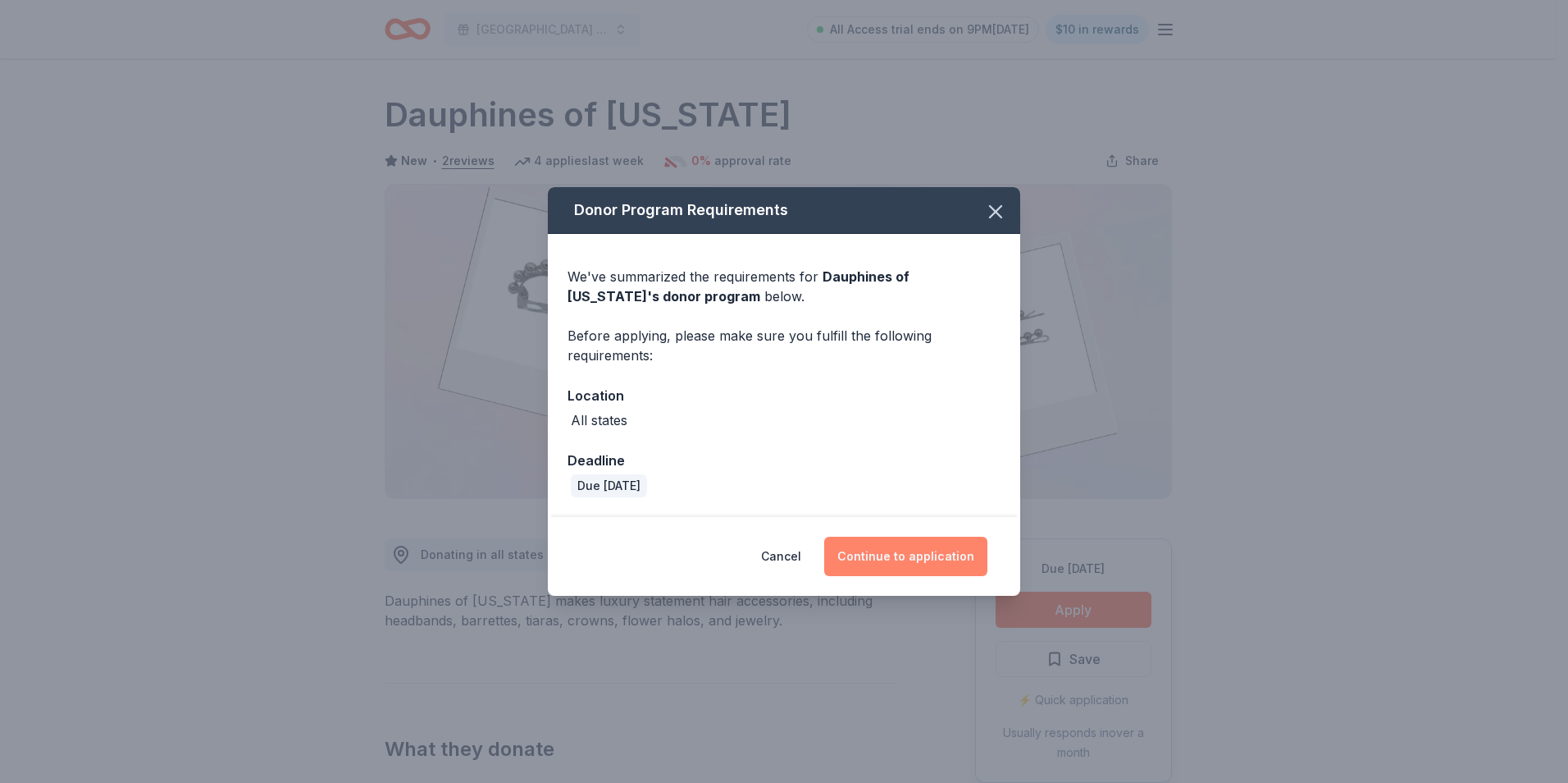
click at [918, 556] on button "Continue to application" at bounding box center [905, 557] width 164 height 40
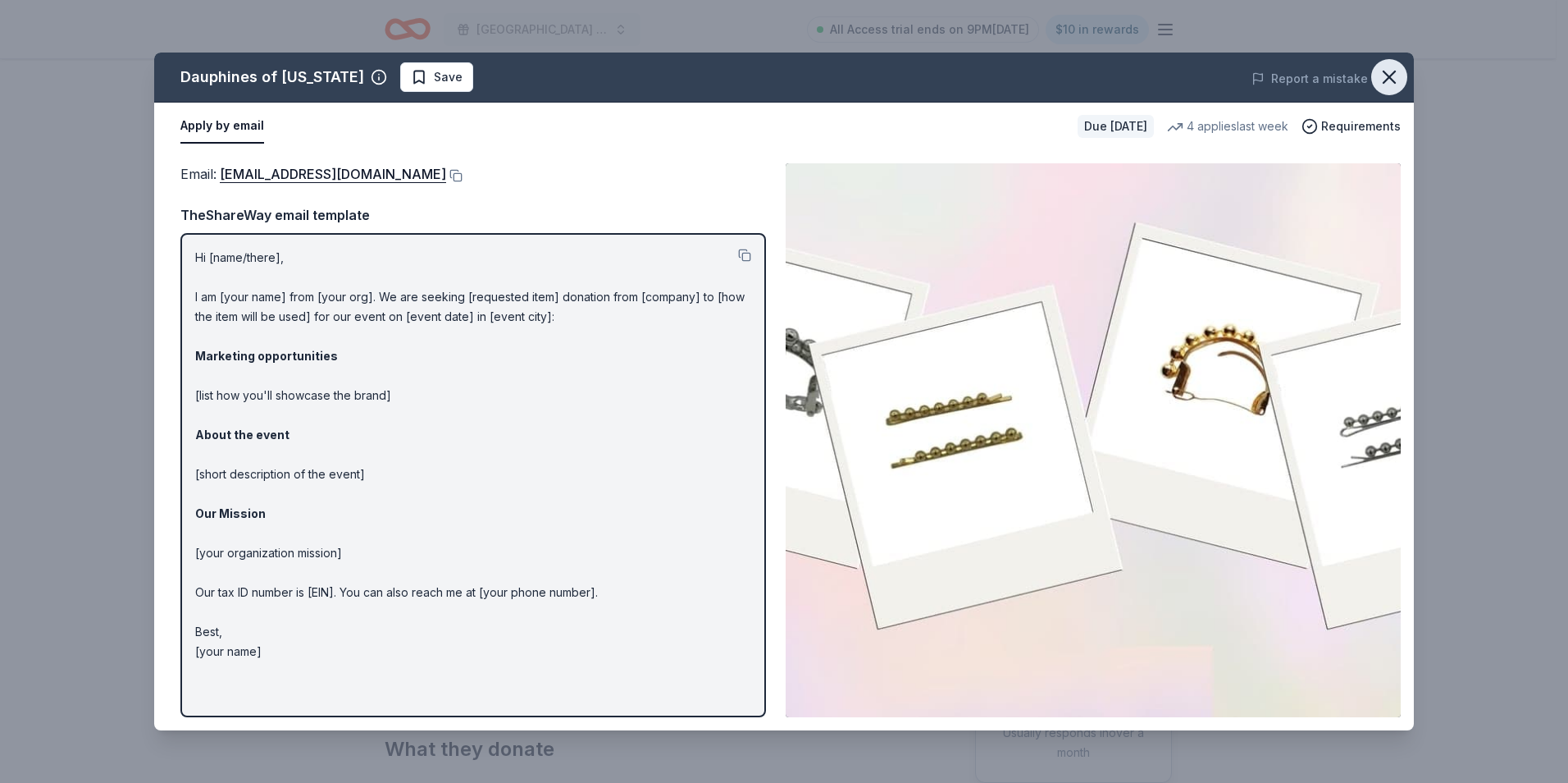
click at [1385, 80] on icon "button" at bounding box center [1389, 77] width 12 height 12
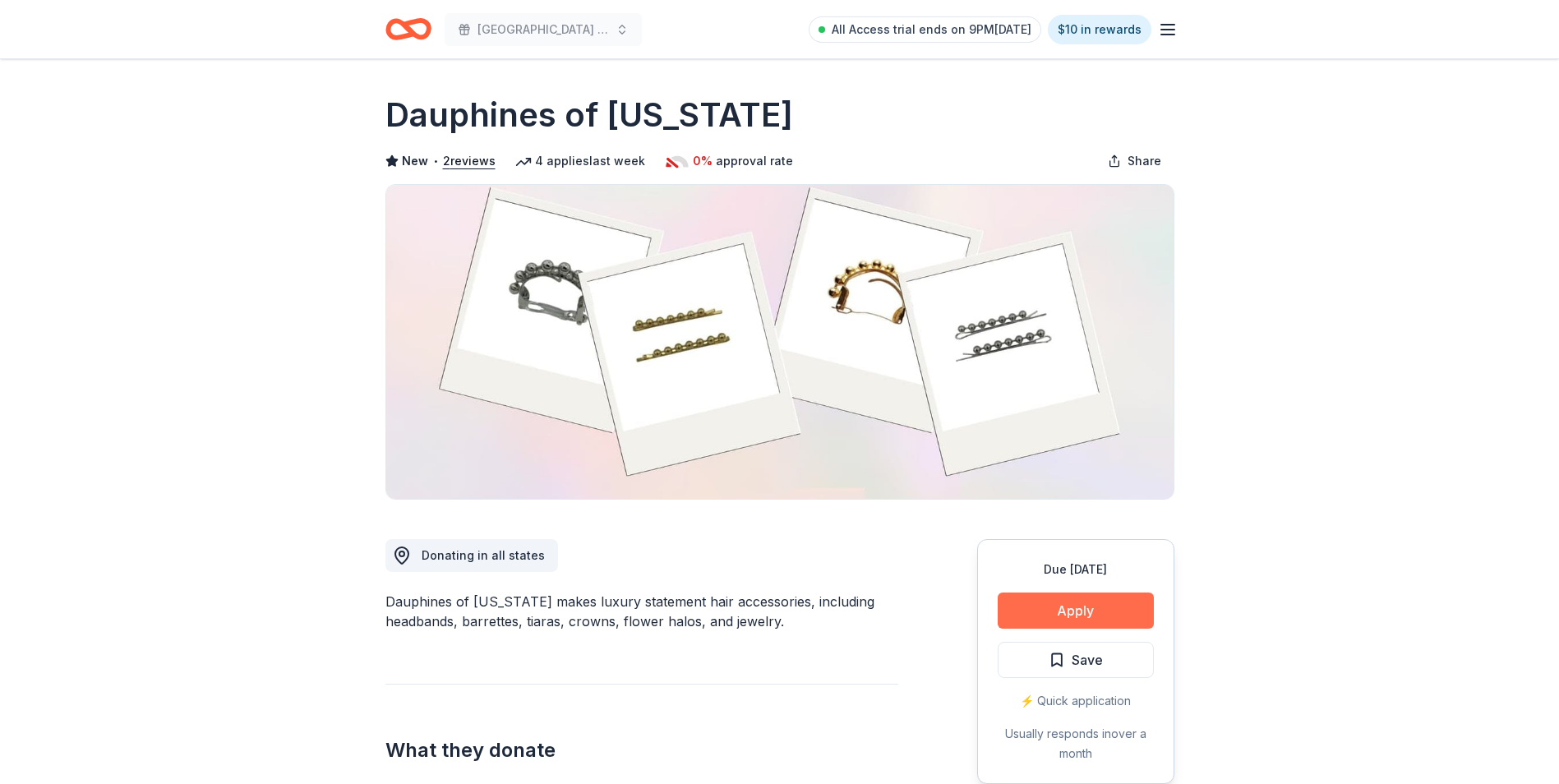
click at [1082, 611] on button "Apply" at bounding box center [1076, 610] width 156 height 36
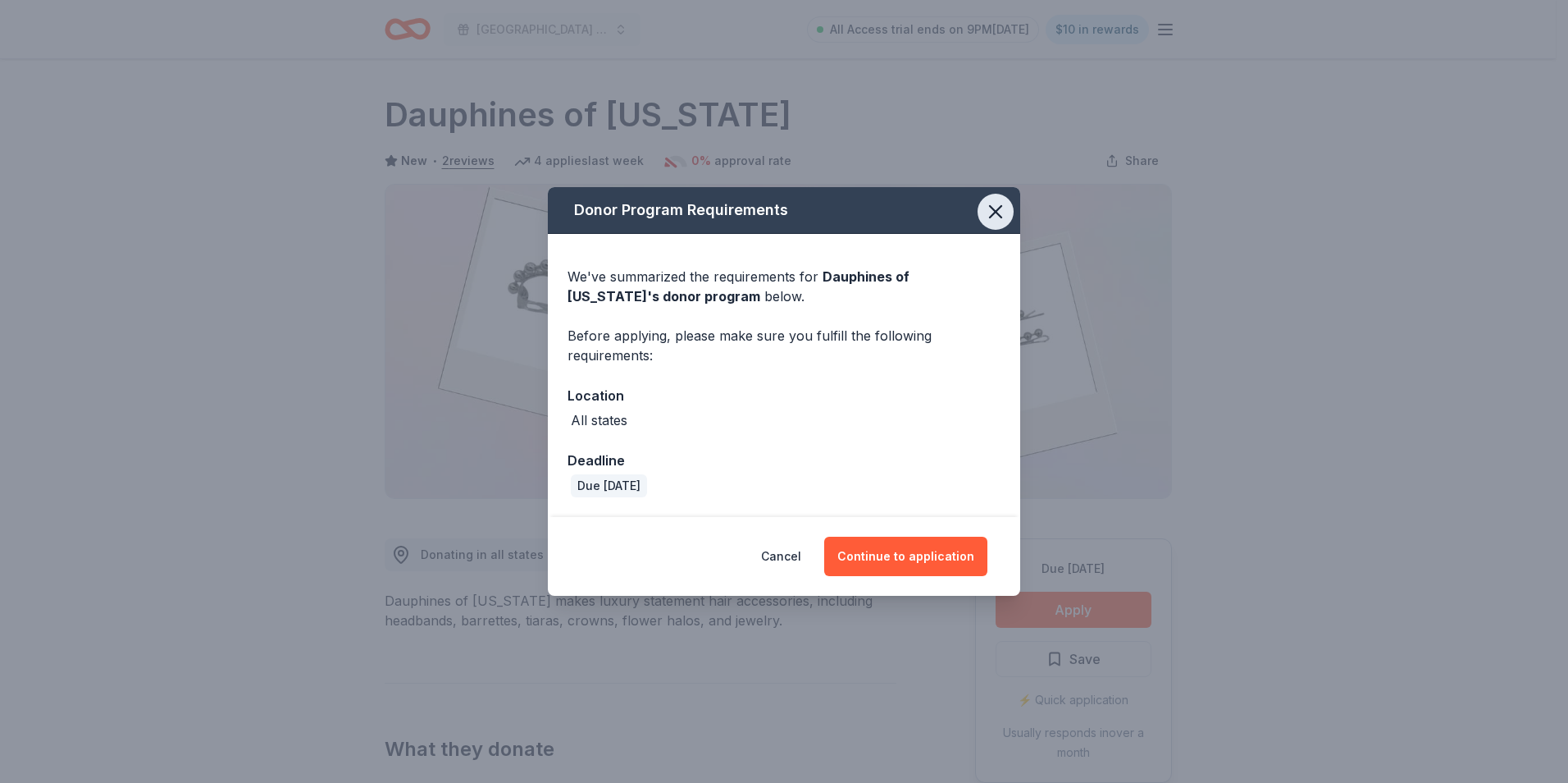
click at [998, 211] on icon "button" at bounding box center [995, 211] width 23 height 23
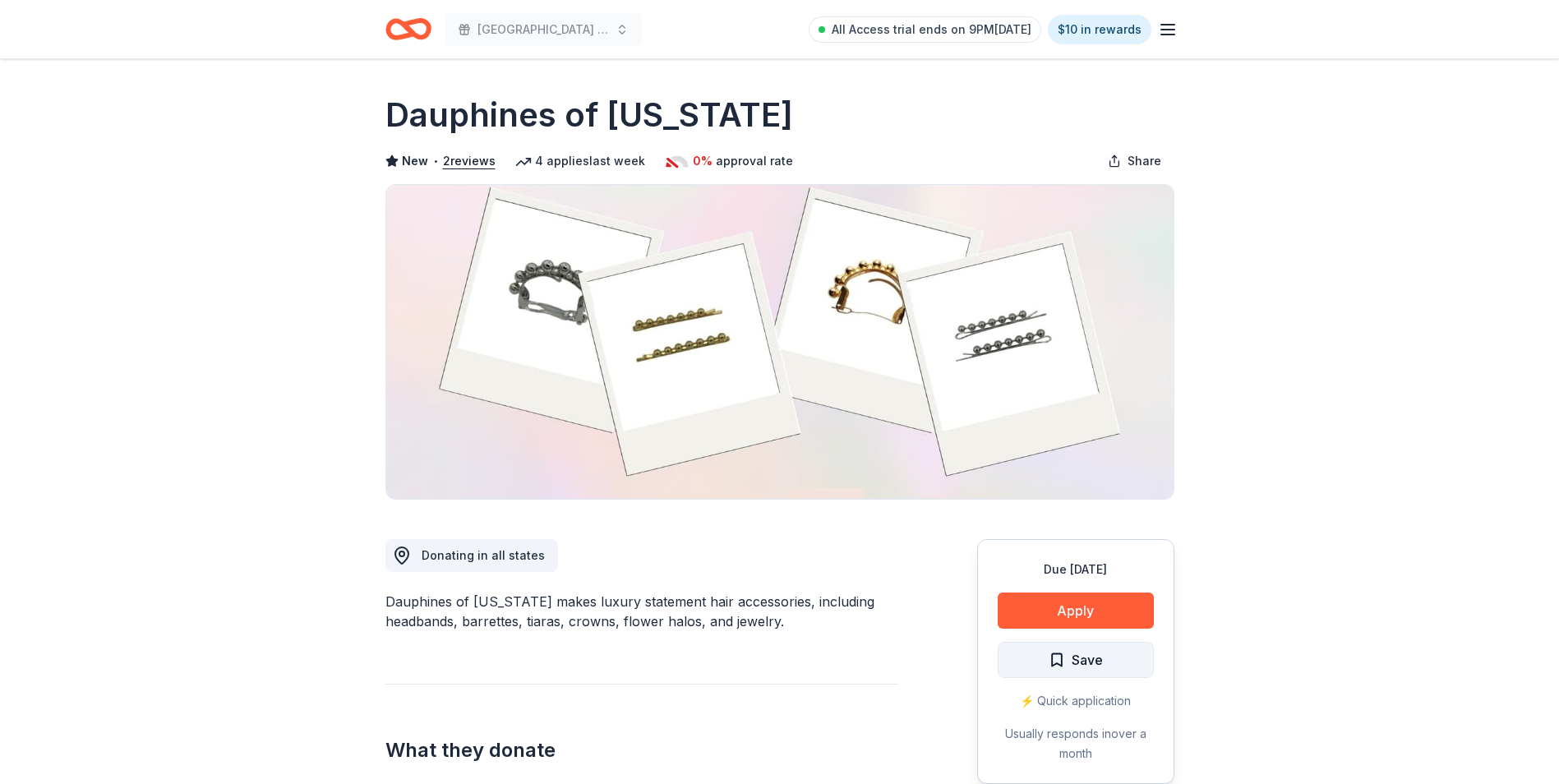
click at [1105, 652] on button "Save" at bounding box center [1076, 660] width 156 height 36
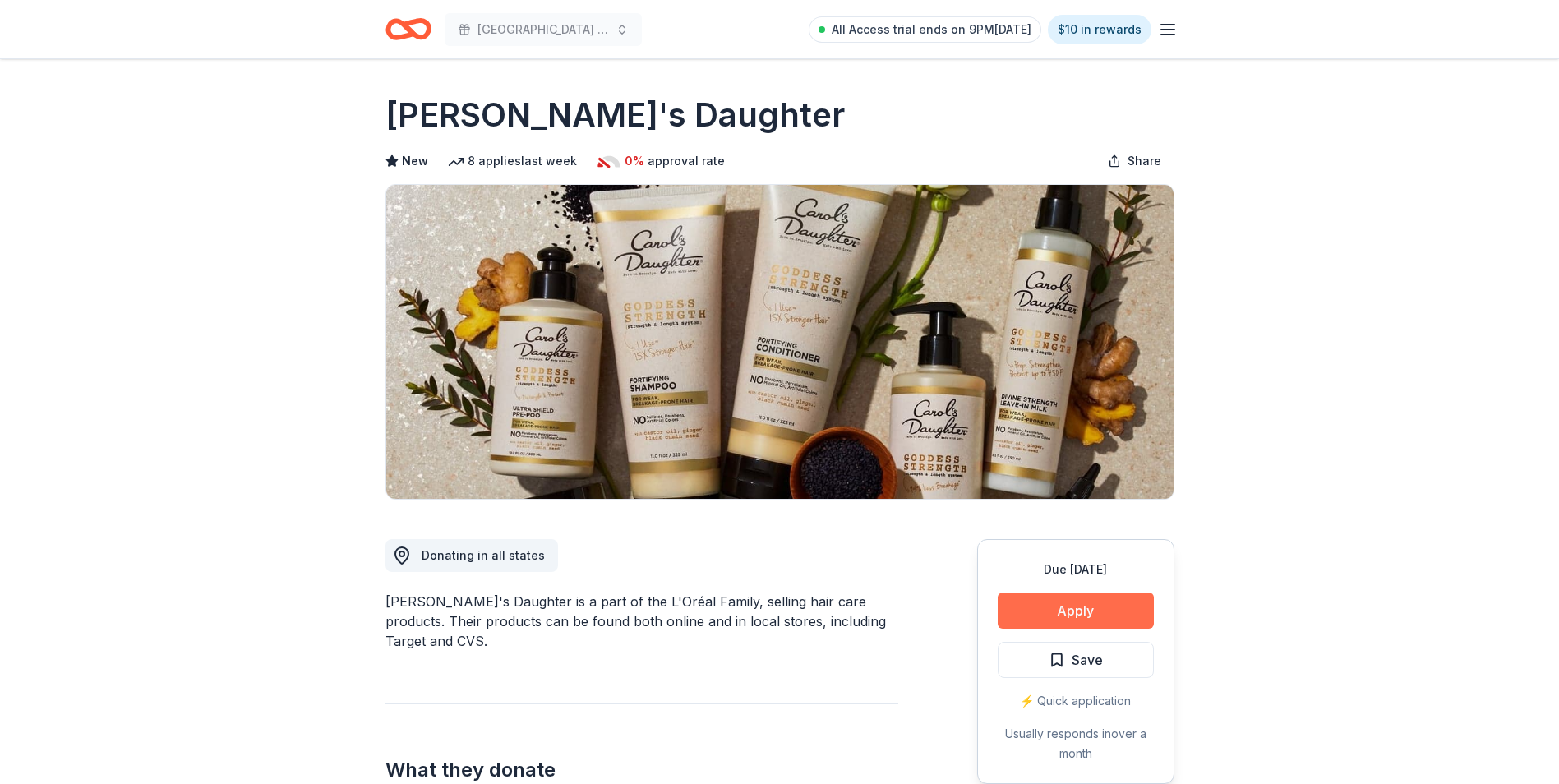
click at [1125, 606] on button "Apply" at bounding box center [1076, 610] width 156 height 36
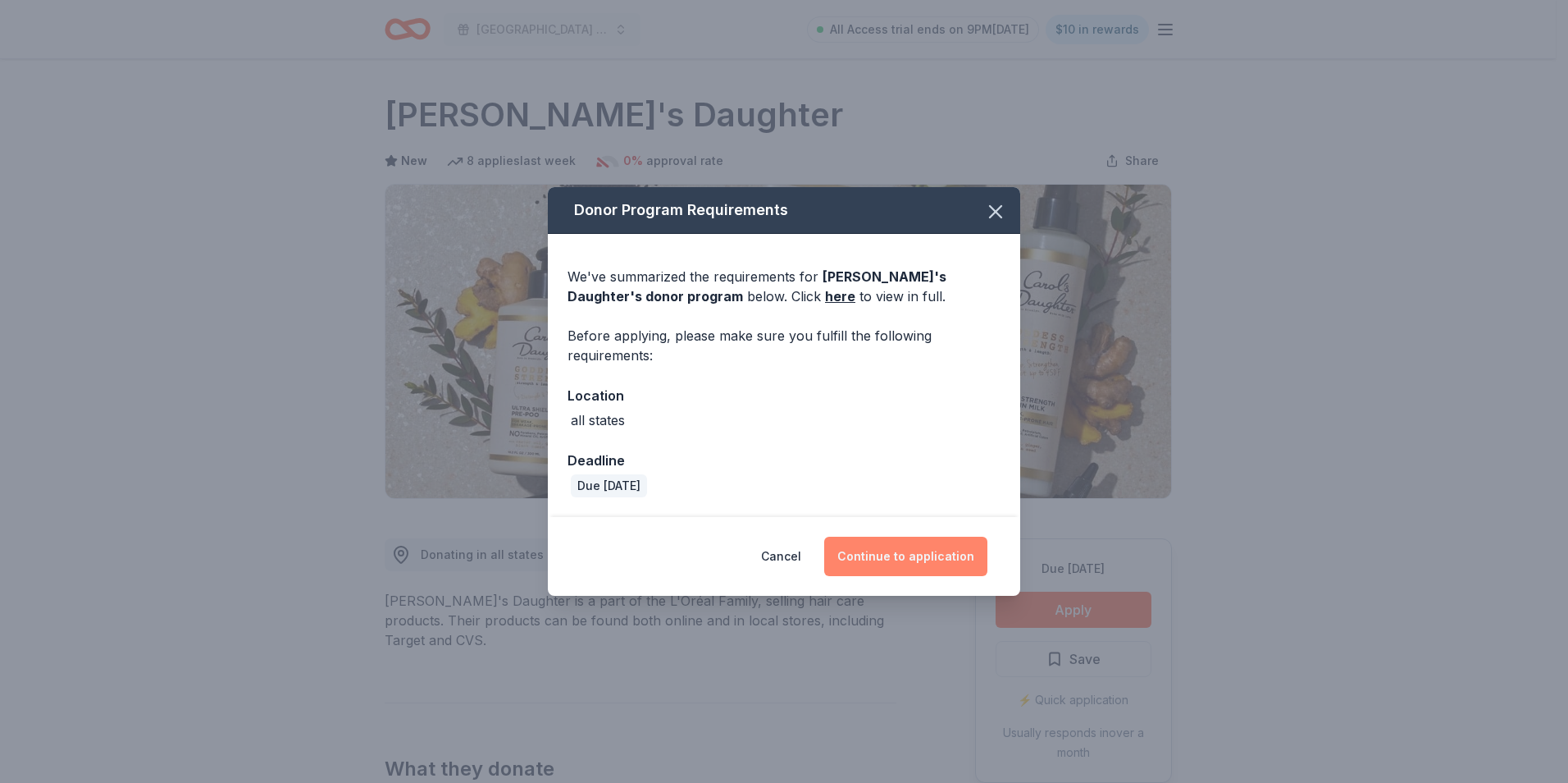
click at [952, 557] on button "Continue to application" at bounding box center [905, 557] width 164 height 40
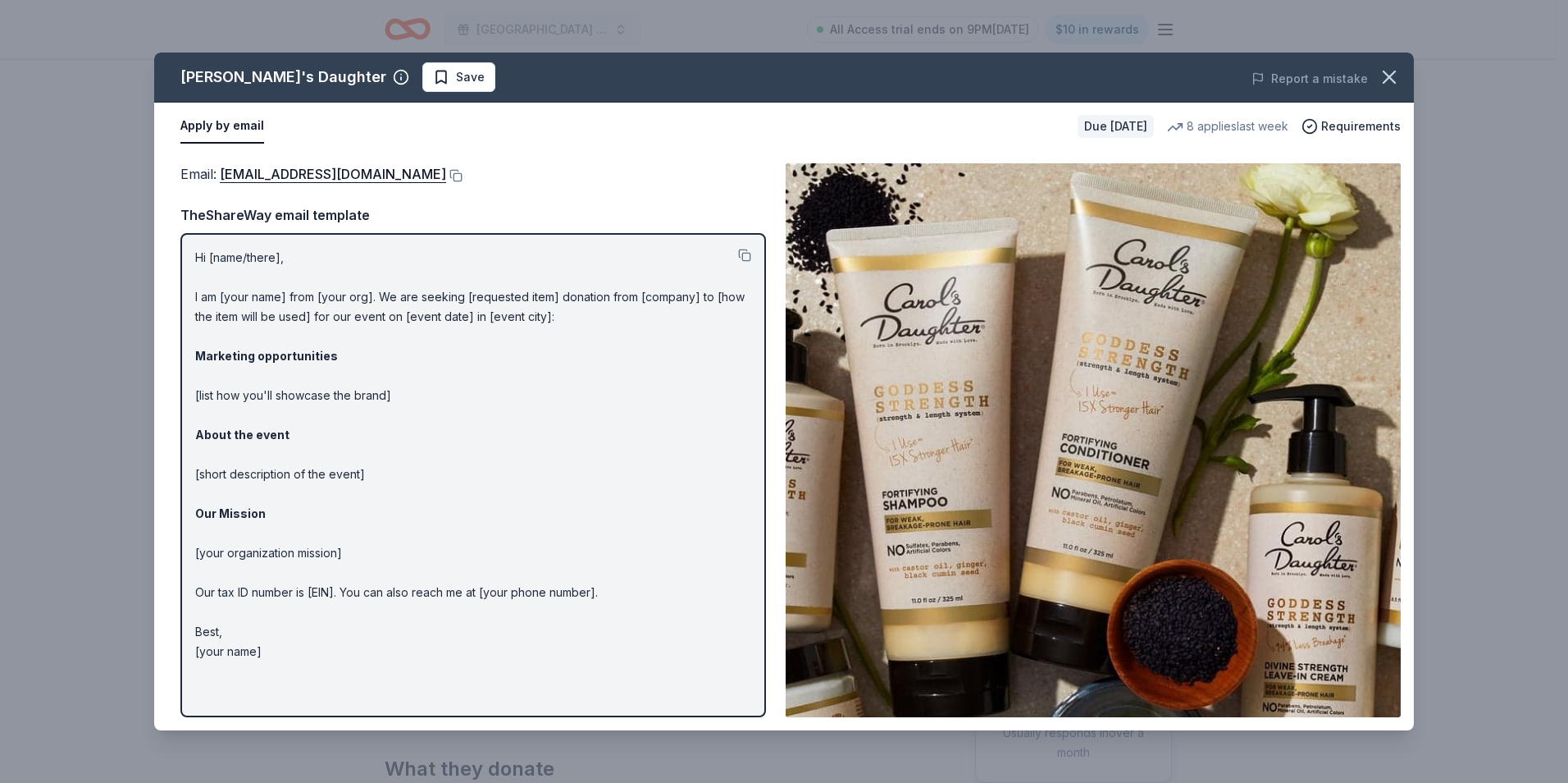
drag, startPoint x: 374, startPoint y: 73, endPoint x: 440, endPoint y: 72, distance: 66.0
click at [456, 73] on span "Save" at bounding box center [470, 77] width 29 height 20
click at [1387, 80] on icon "button" at bounding box center [1388, 76] width 23 height 23
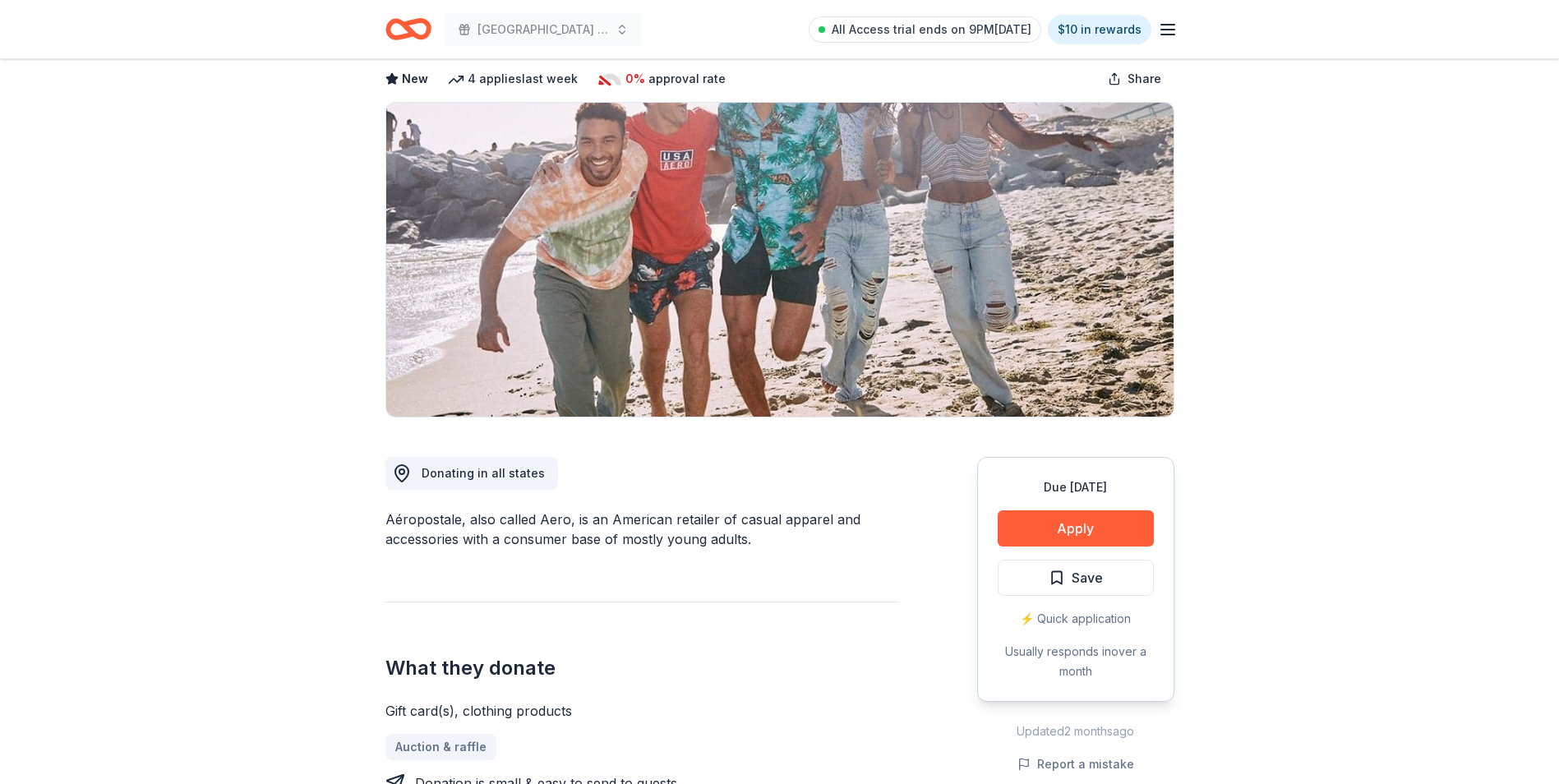
scroll to position [164, 0]
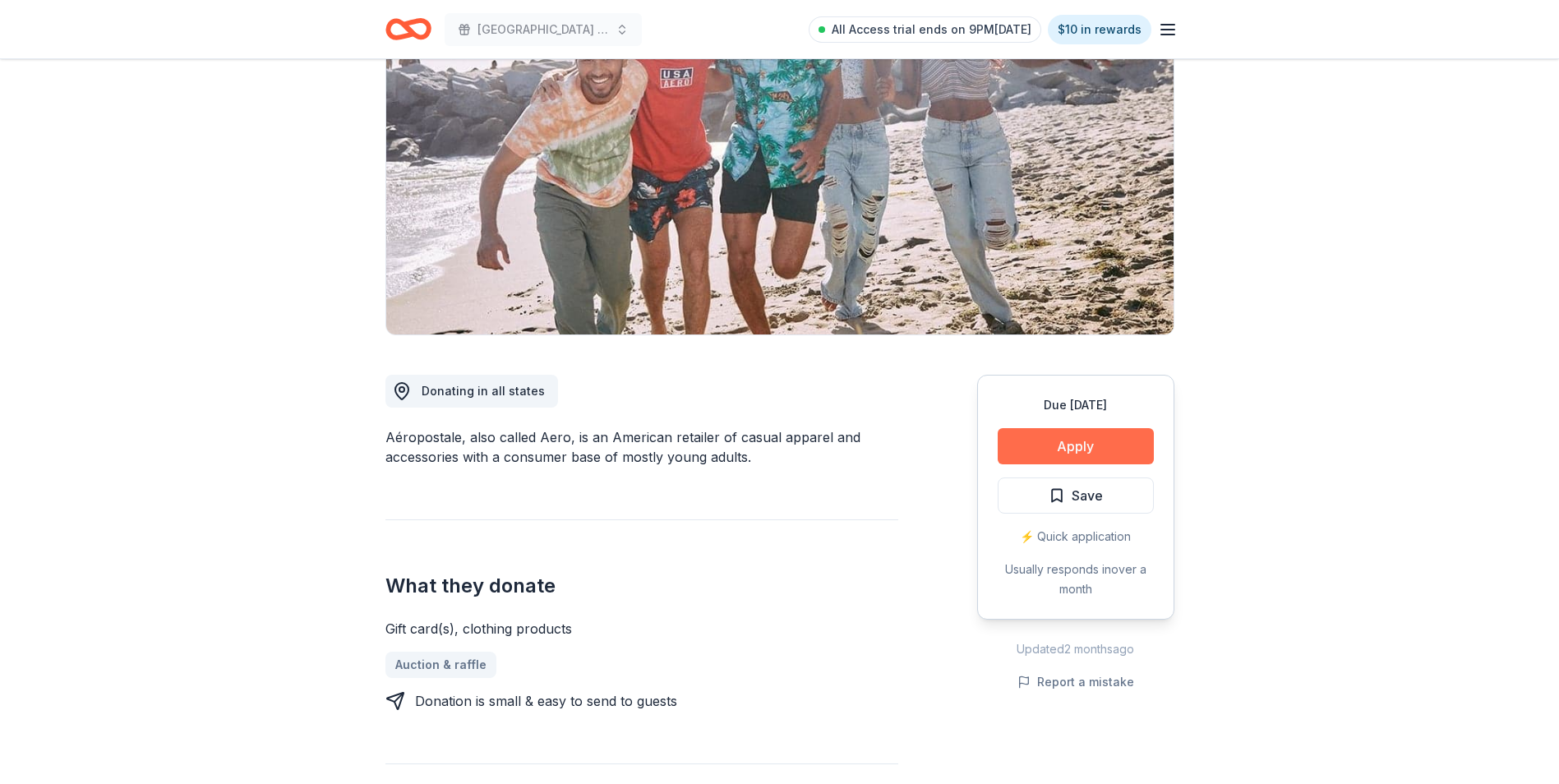
click at [1085, 443] on button "Apply" at bounding box center [1076, 446] width 156 height 36
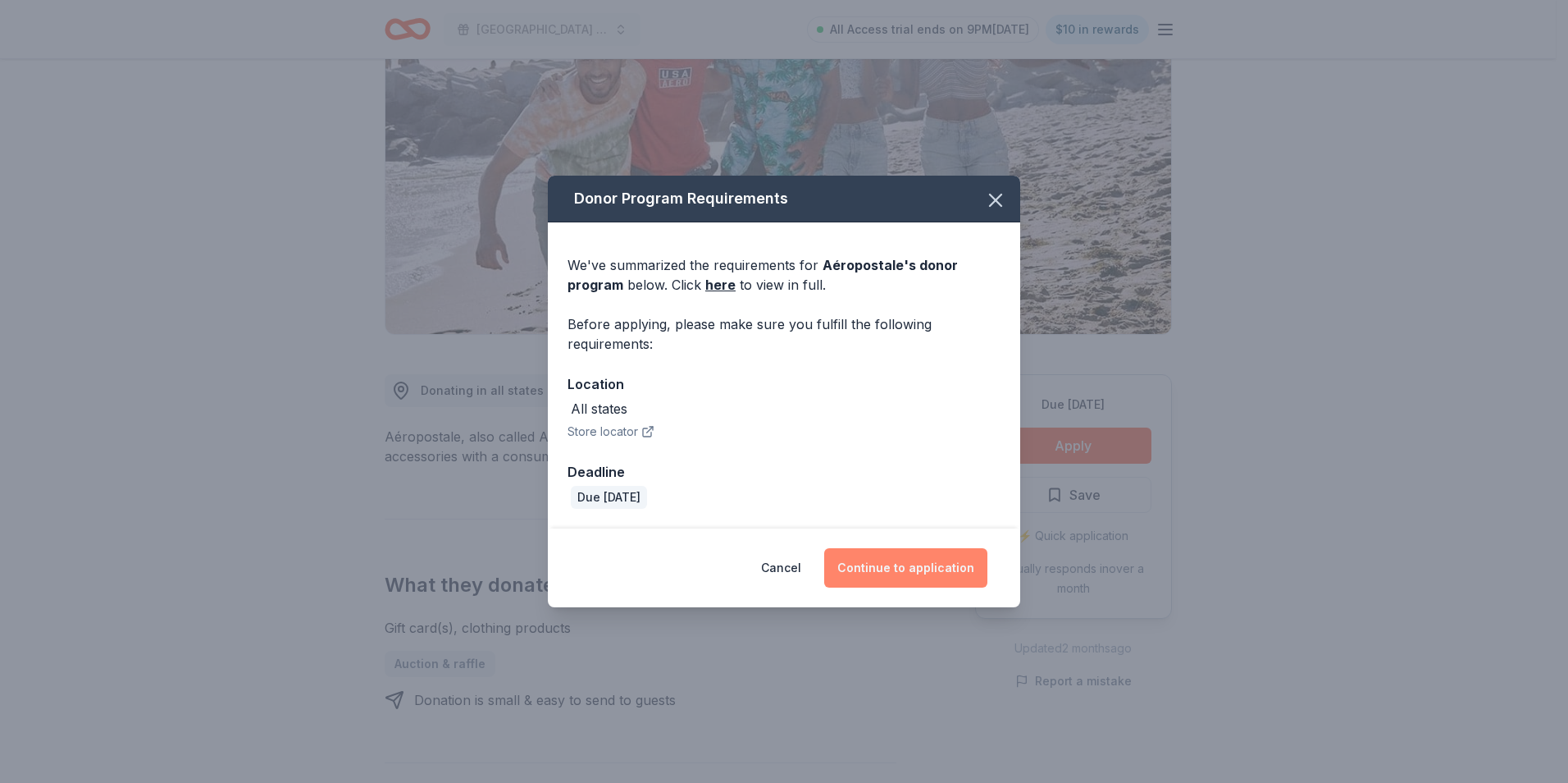
click at [933, 561] on button "Continue to application" at bounding box center [905, 568] width 164 height 40
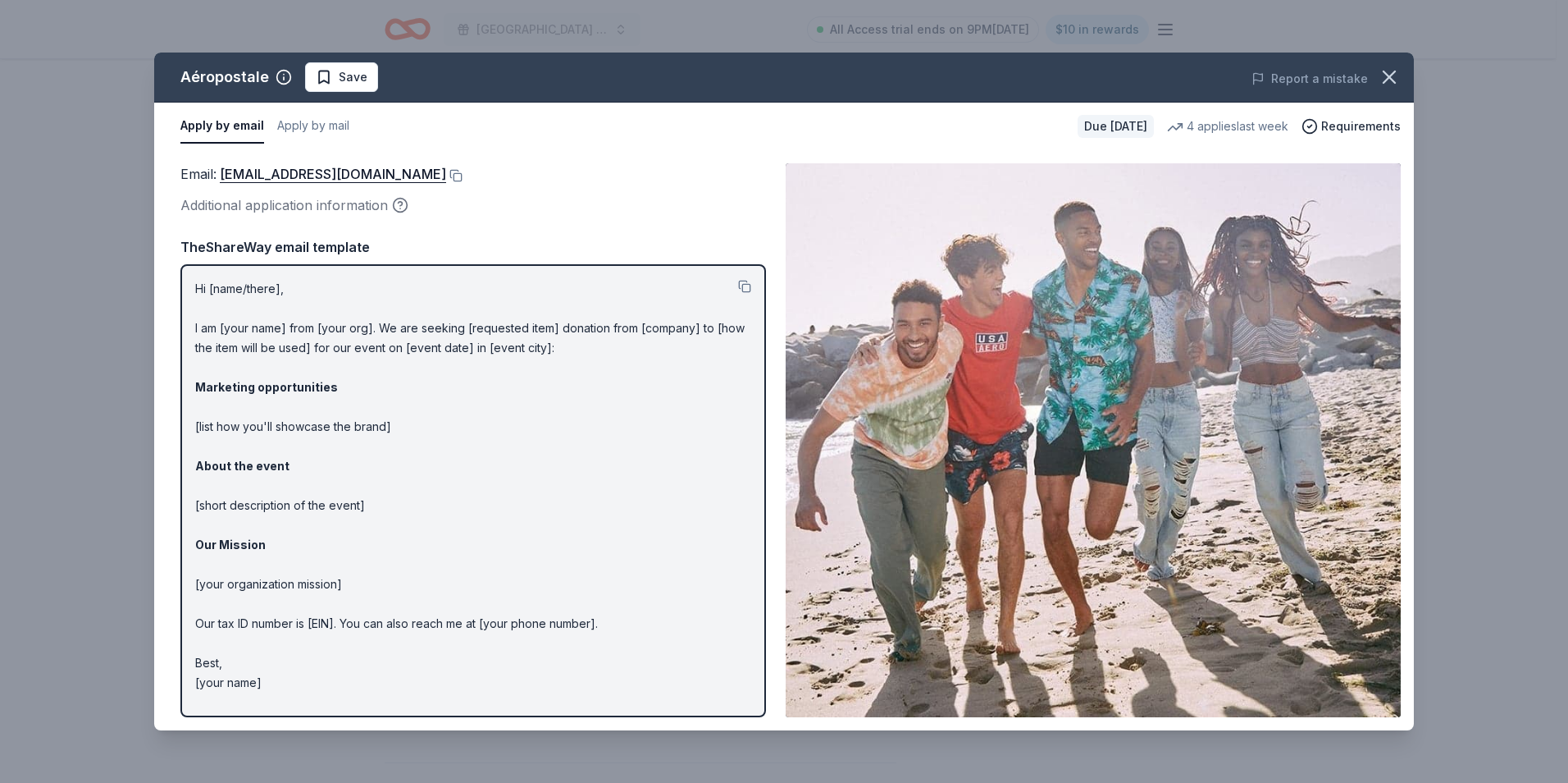
drag, startPoint x: 497, startPoint y: 79, endPoint x: 394, endPoint y: 73, distance: 103.2
click at [498, 79] on div "Aéropostale Save" at bounding box center [532, 77] width 756 height 30
drag, startPoint x: 176, startPoint y: 72, endPoint x: 253, endPoint y: 75, distance: 77.1
click at [253, 75] on div "Aéropostale Save" at bounding box center [532, 77] width 756 height 30
drag, startPoint x: 265, startPoint y: 75, endPoint x: 200, endPoint y: 78, distance: 65.1
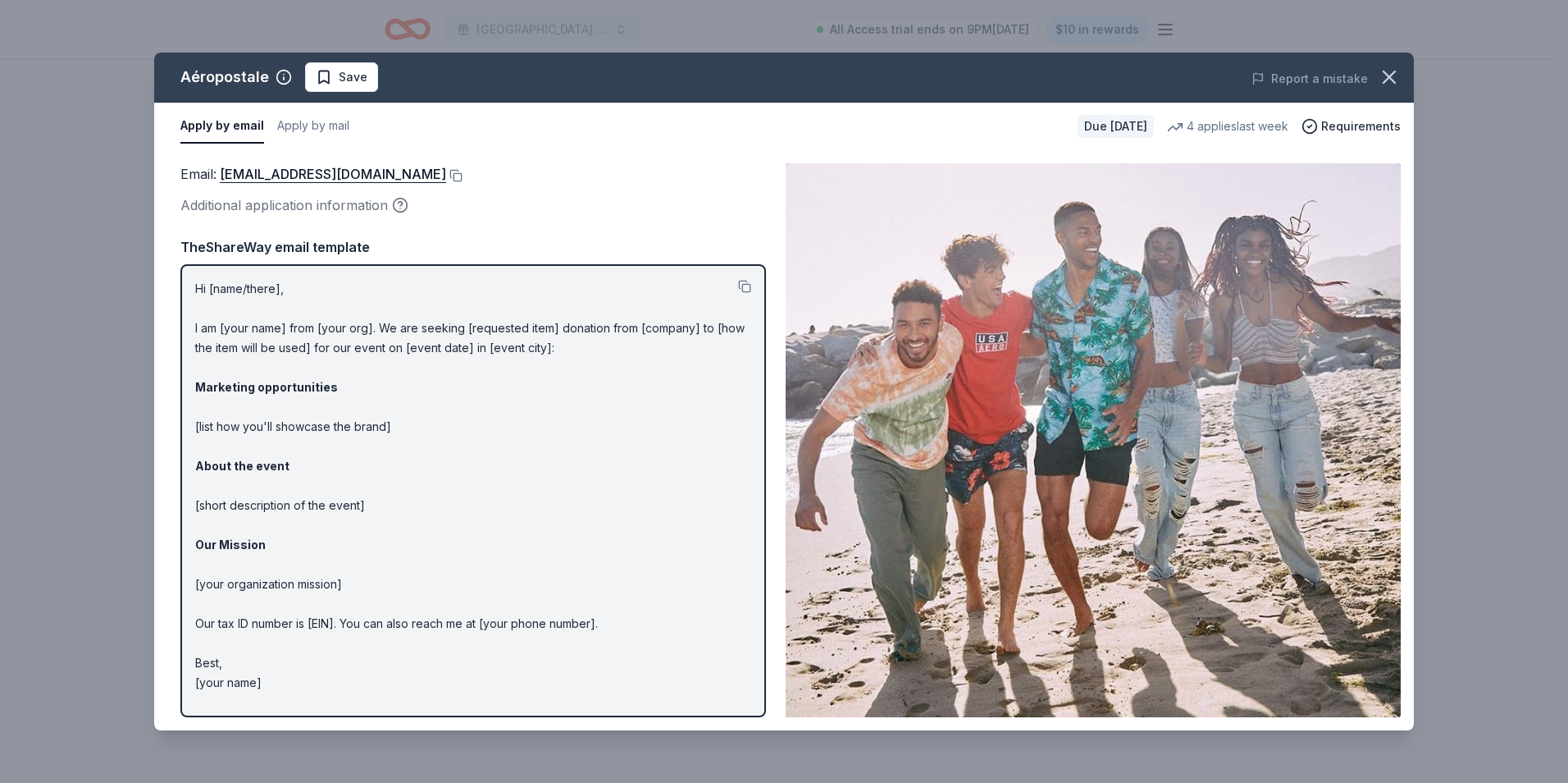
click at [200, 78] on div "Aéropostale" at bounding box center [224, 76] width 88 height 26
click at [1394, 76] on icon "button" at bounding box center [1388, 76] width 23 height 23
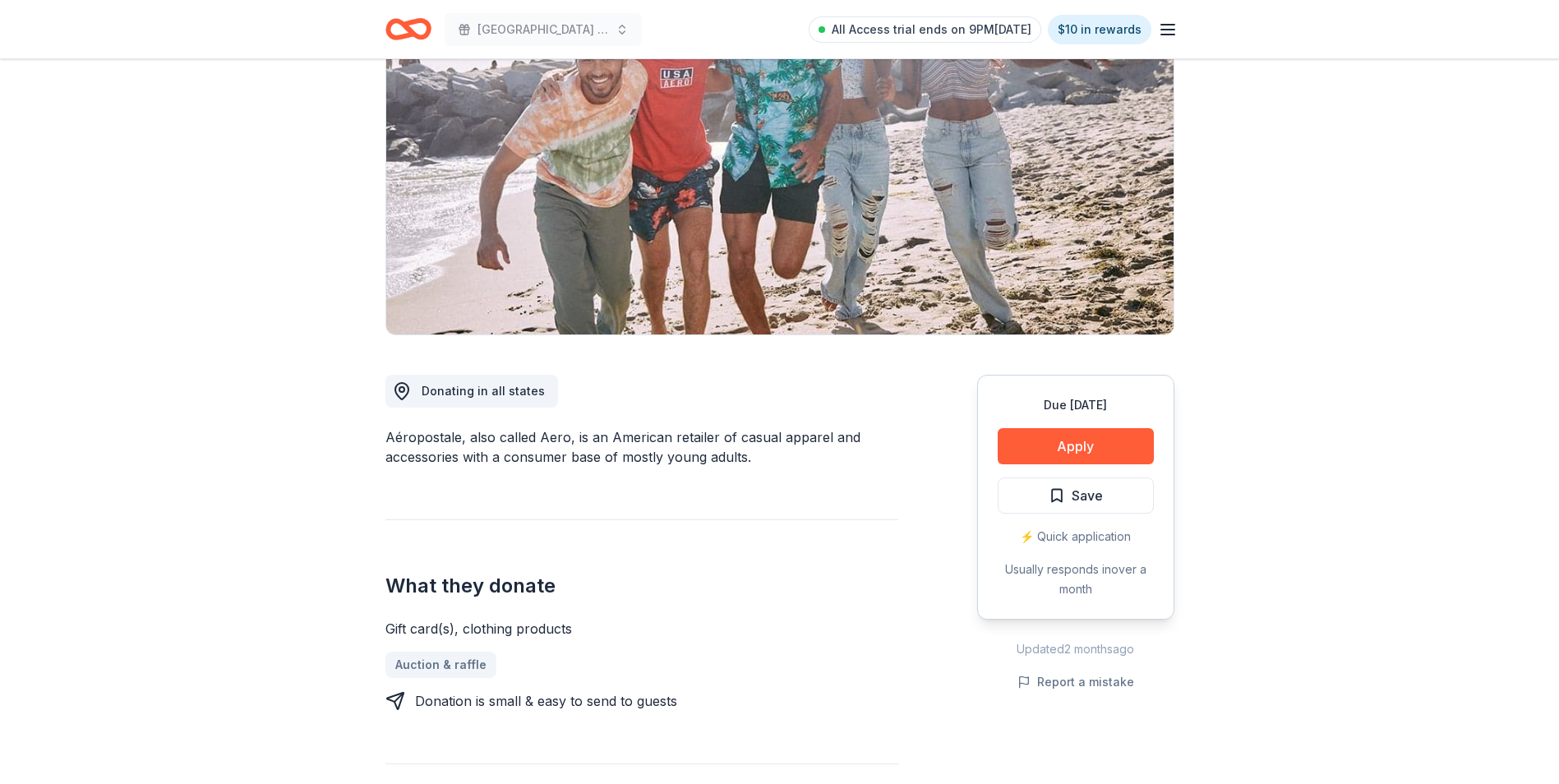
drag, startPoint x: 385, startPoint y: 432, endPoint x: 443, endPoint y: 436, distance: 58.1
click at [443, 436] on div "Aéropostale, also called Aero, is an American retailer of casual apparel and ac…" at bounding box center [642, 447] width 513 height 40
click at [452, 439] on div "Aéropostale, also called Aero, is an American retailer of casual apparel and ac…" at bounding box center [642, 447] width 513 height 40
click at [448, 438] on div "Aéropostale, also called Aero, is an American retailer of casual apparel and ac…" at bounding box center [642, 447] width 513 height 40
drag, startPoint x: 385, startPoint y: 433, endPoint x: 468, endPoint y: 441, distance: 83.4
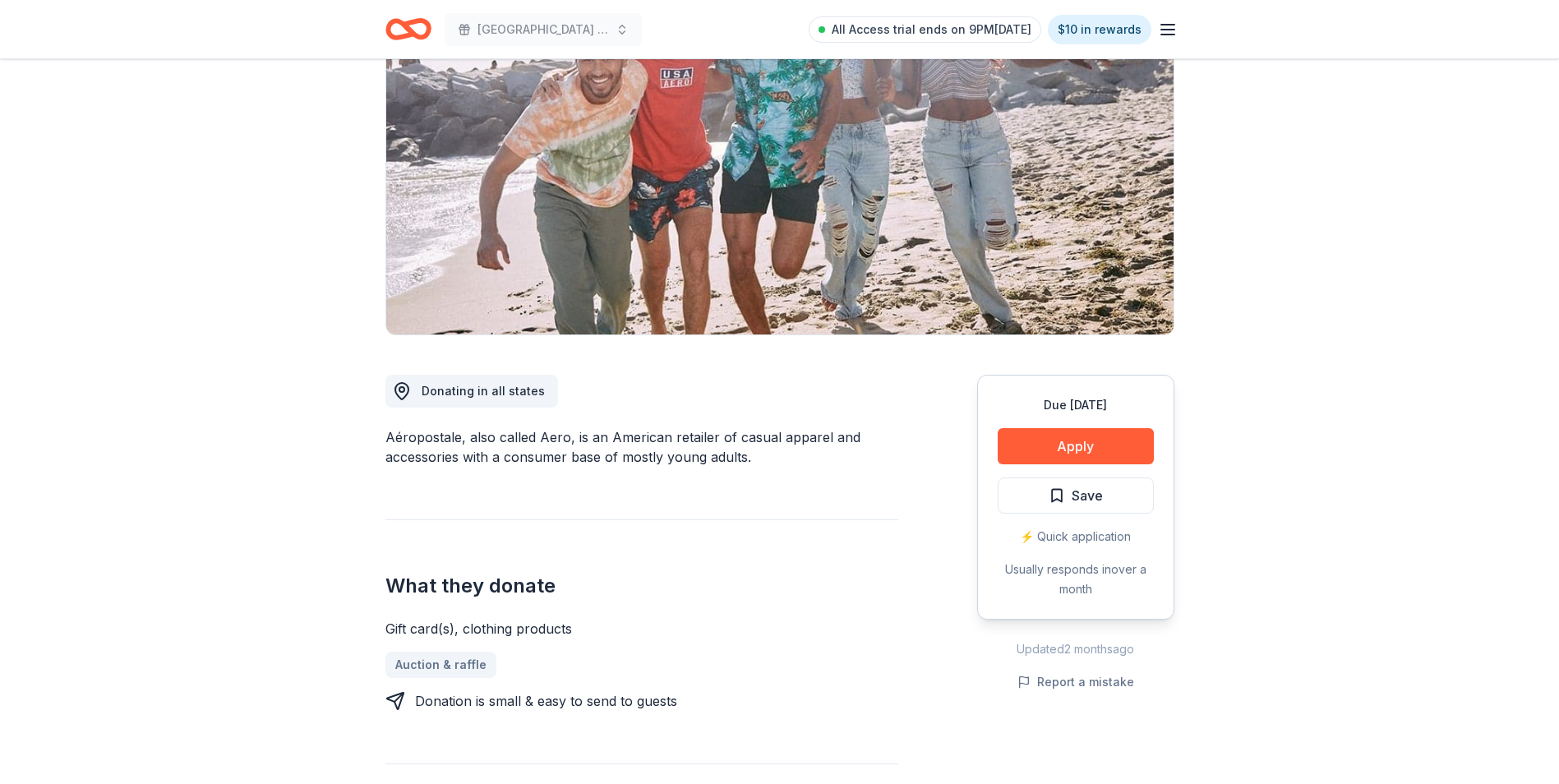
click at [468, 441] on div "Aéropostale, also called Aero, is an American retailer of casual apparel and ac…" at bounding box center [642, 447] width 513 height 40
click at [1083, 497] on span "Save" at bounding box center [1087, 495] width 31 height 21
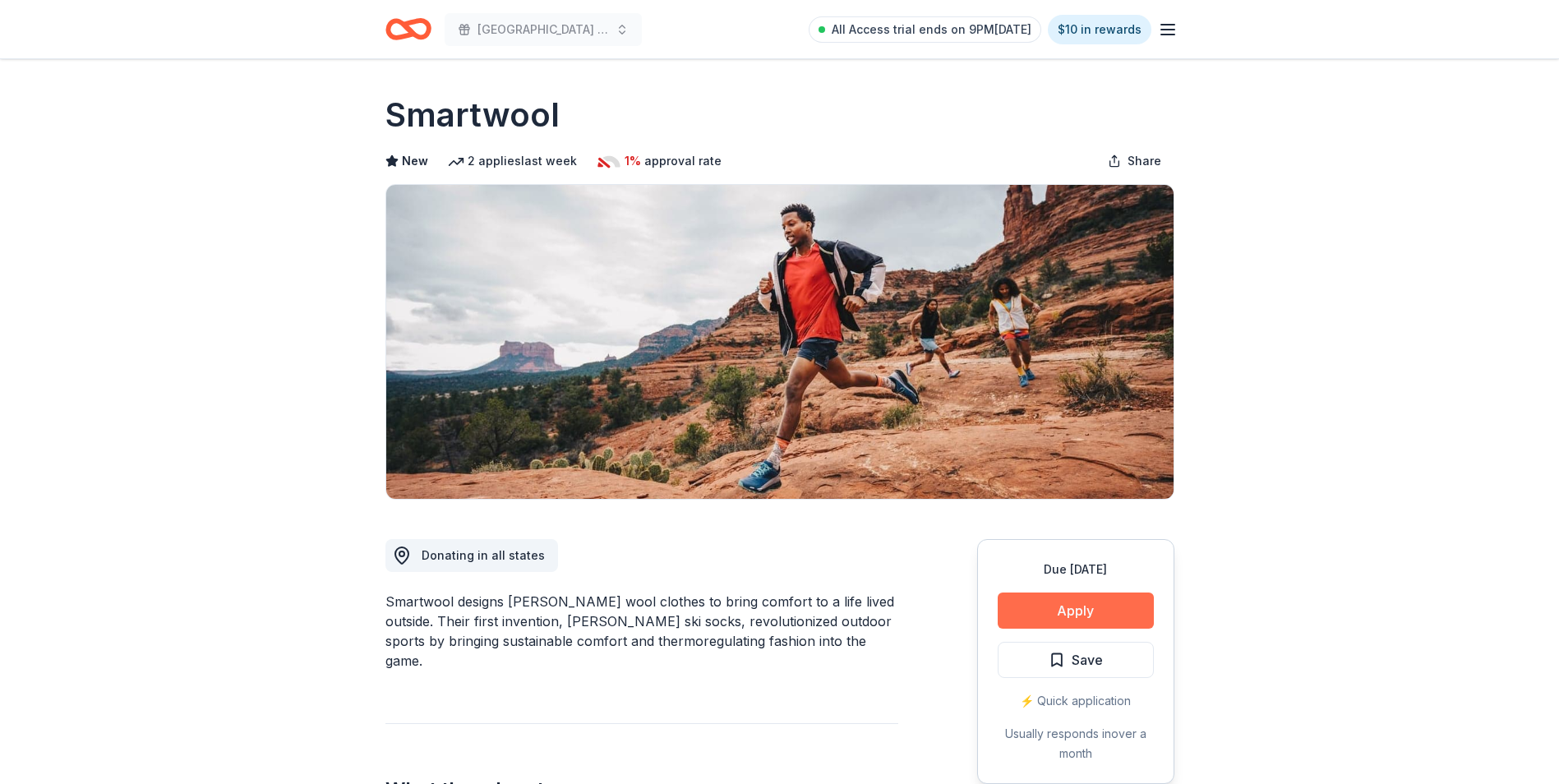
click at [1113, 614] on button "Apply" at bounding box center [1076, 610] width 156 height 36
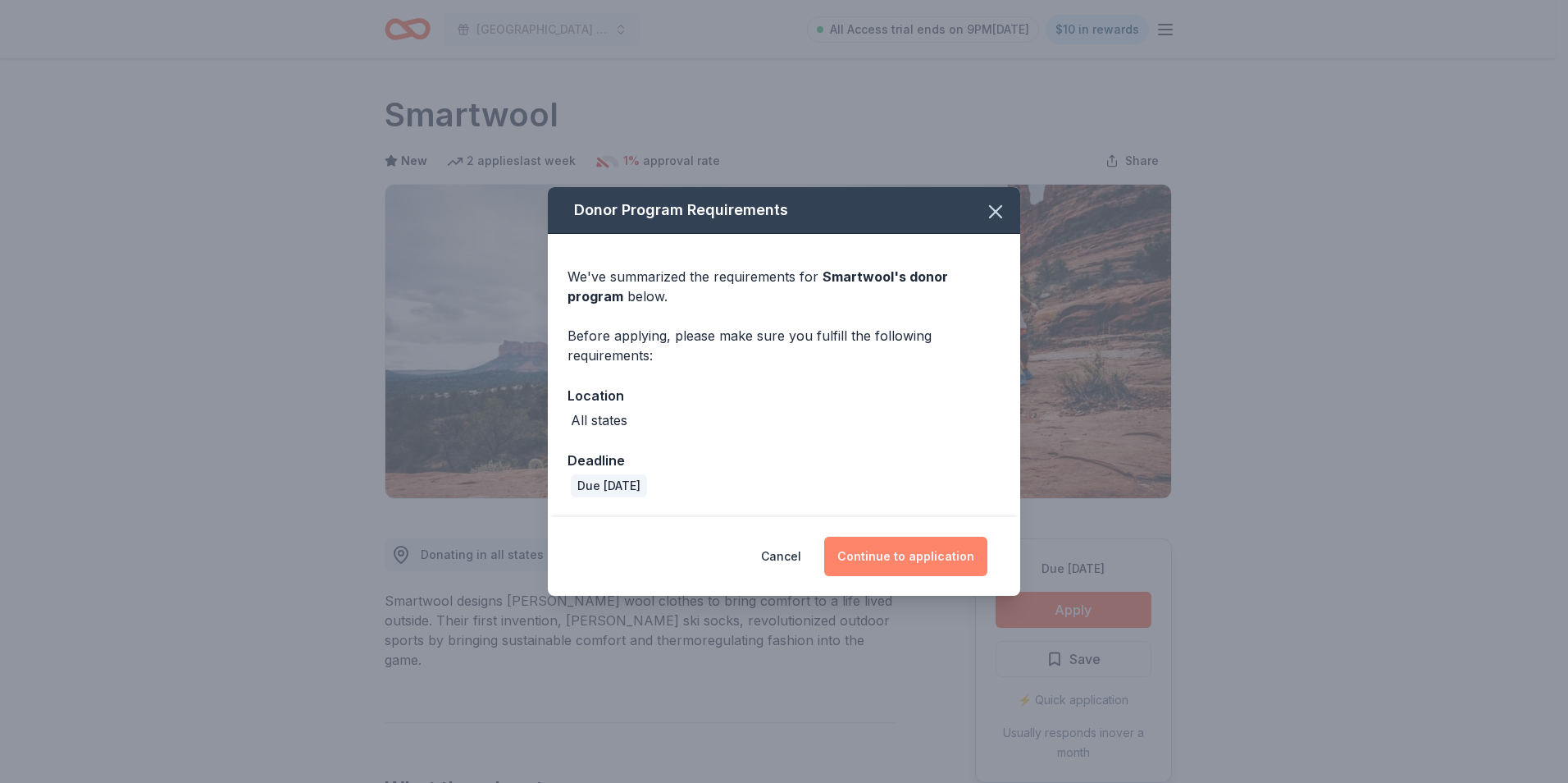
click at [905, 557] on button "Continue to application" at bounding box center [905, 557] width 164 height 40
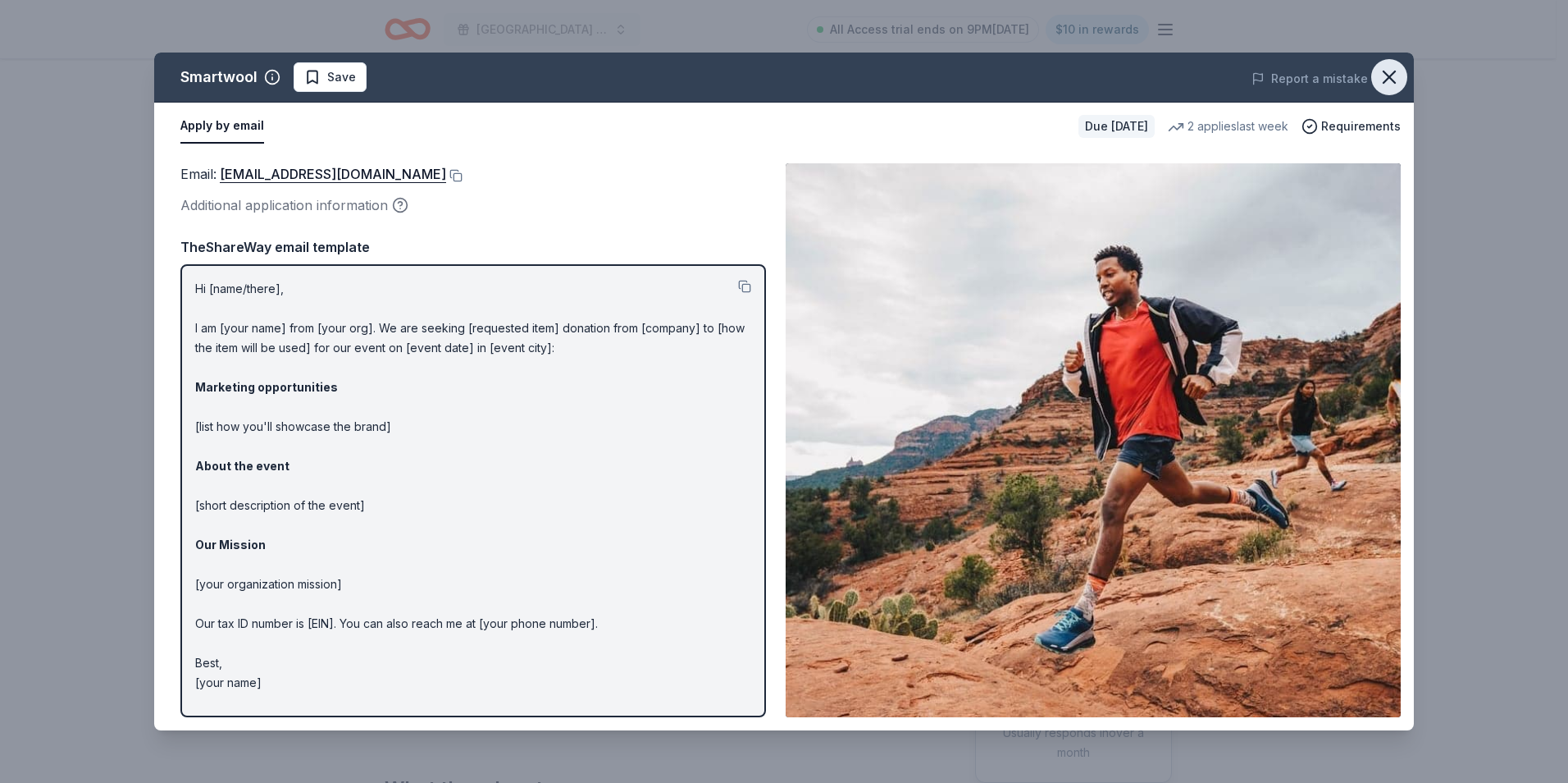
click at [1391, 77] on icon "button" at bounding box center [1388, 76] width 23 height 23
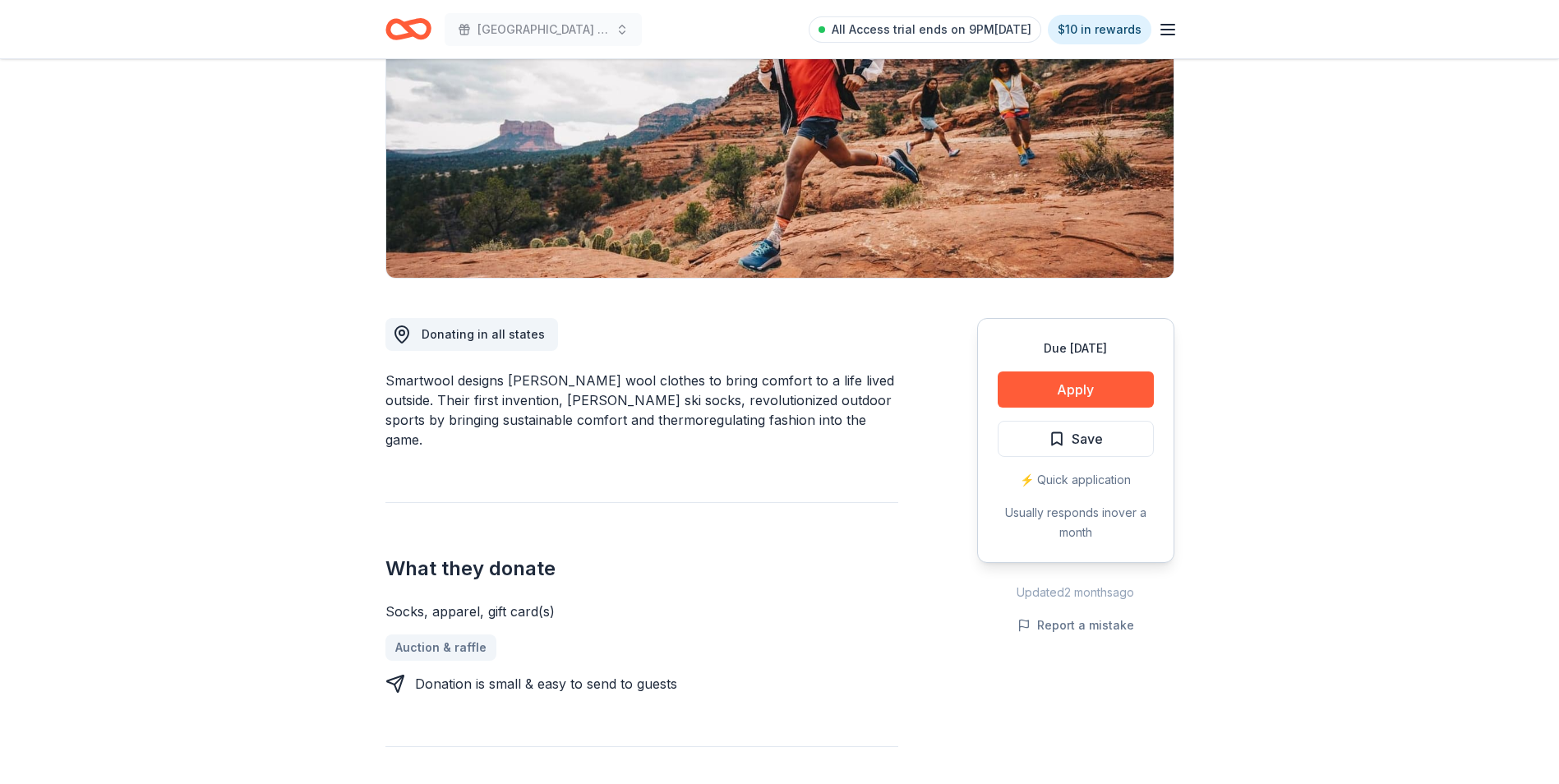
scroll to position [246, 0]
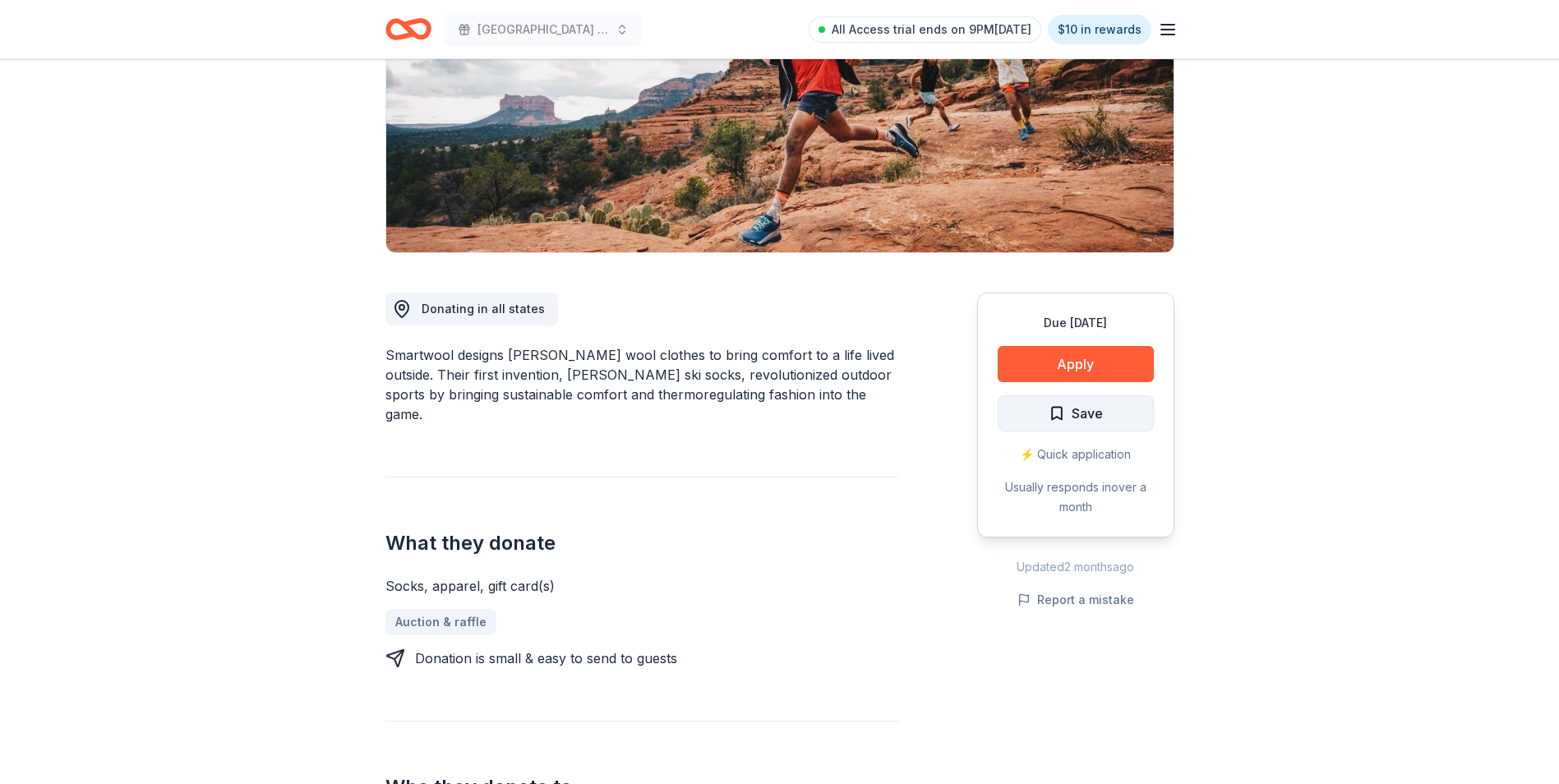
click at [1118, 410] on button "Save" at bounding box center [1076, 413] width 156 height 36
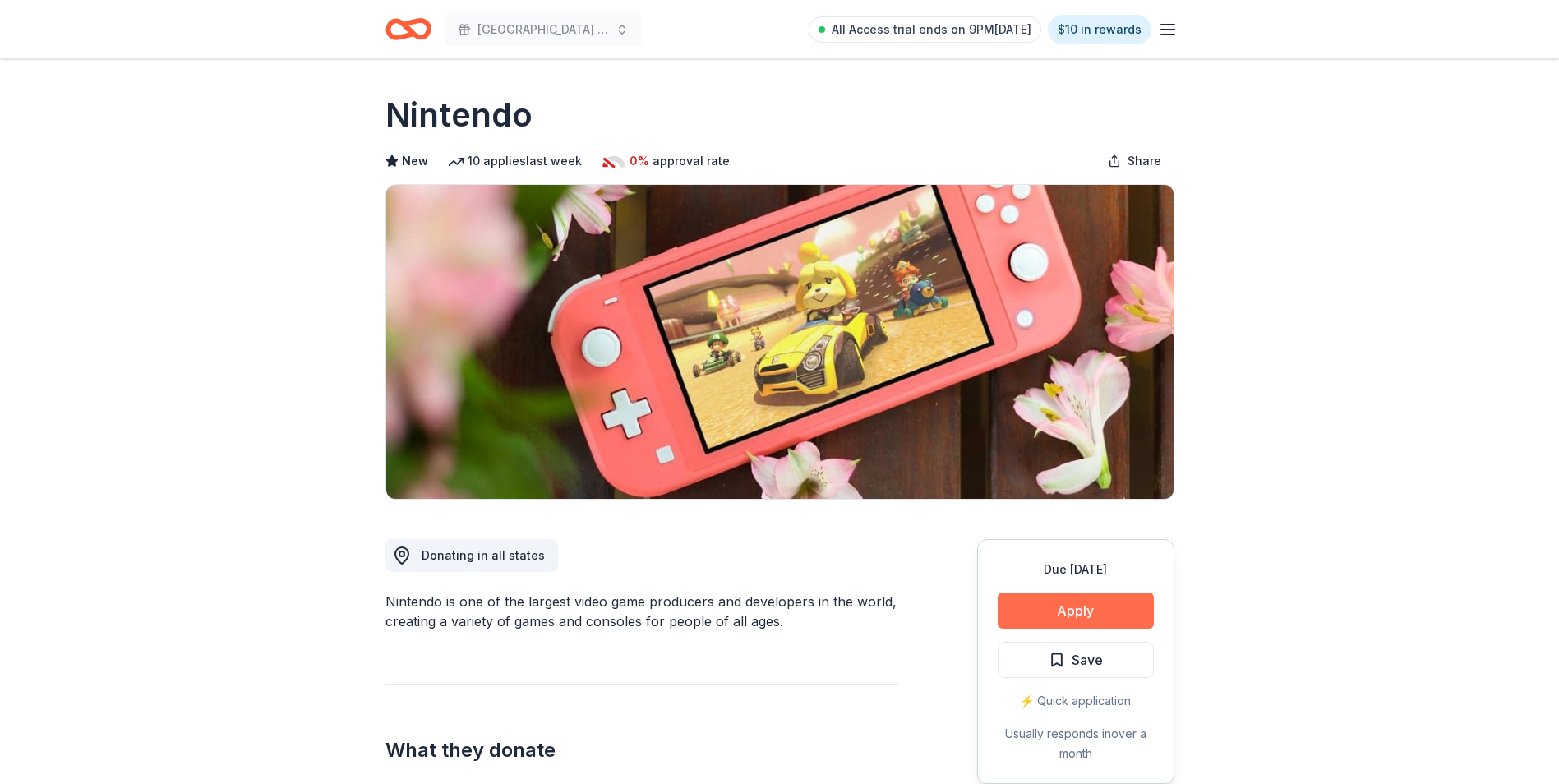
click at [1083, 604] on button "Apply" at bounding box center [1076, 610] width 156 height 36
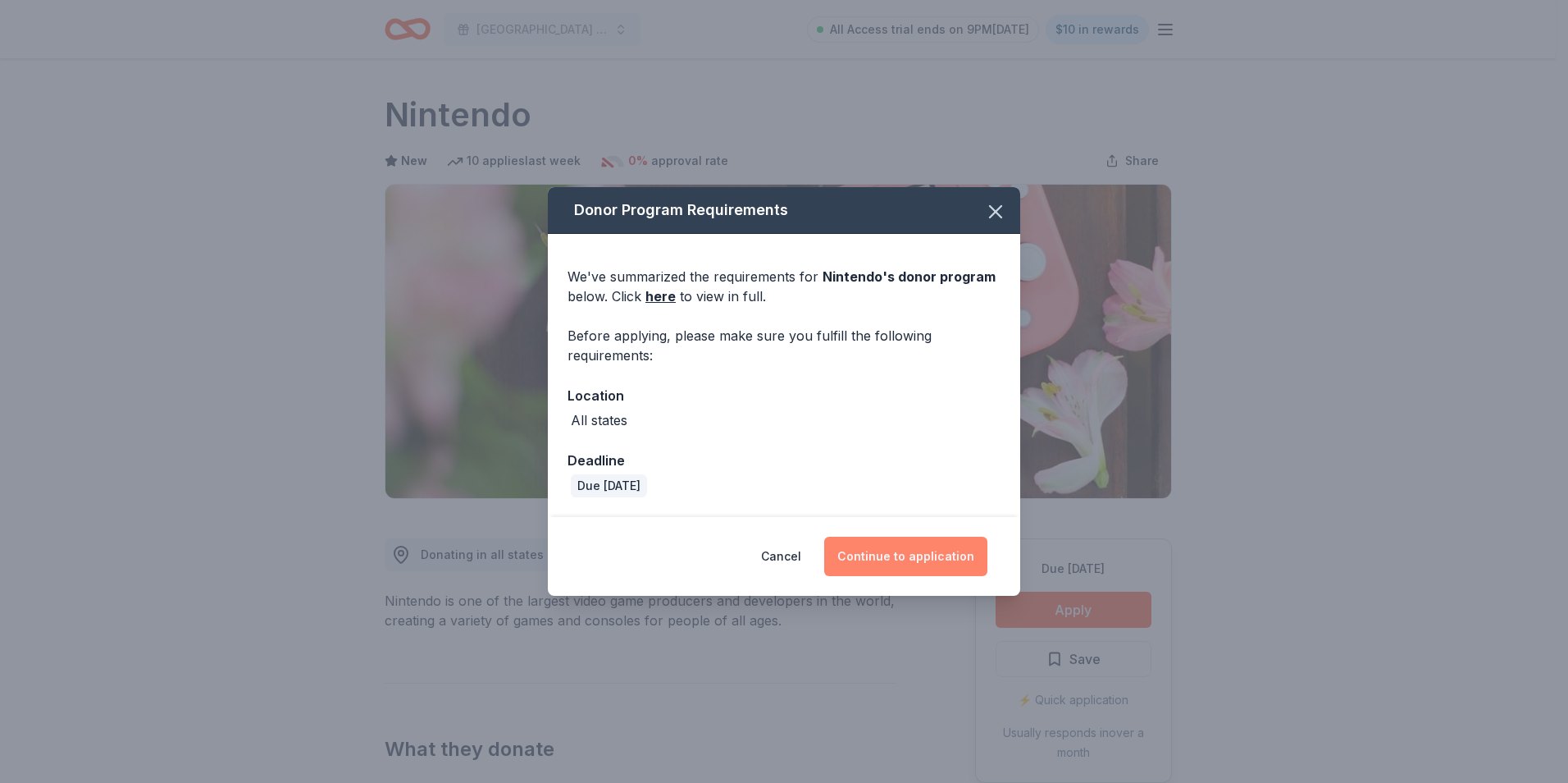
click at [935, 548] on button "Continue to application" at bounding box center [905, 557] width 164 height 40
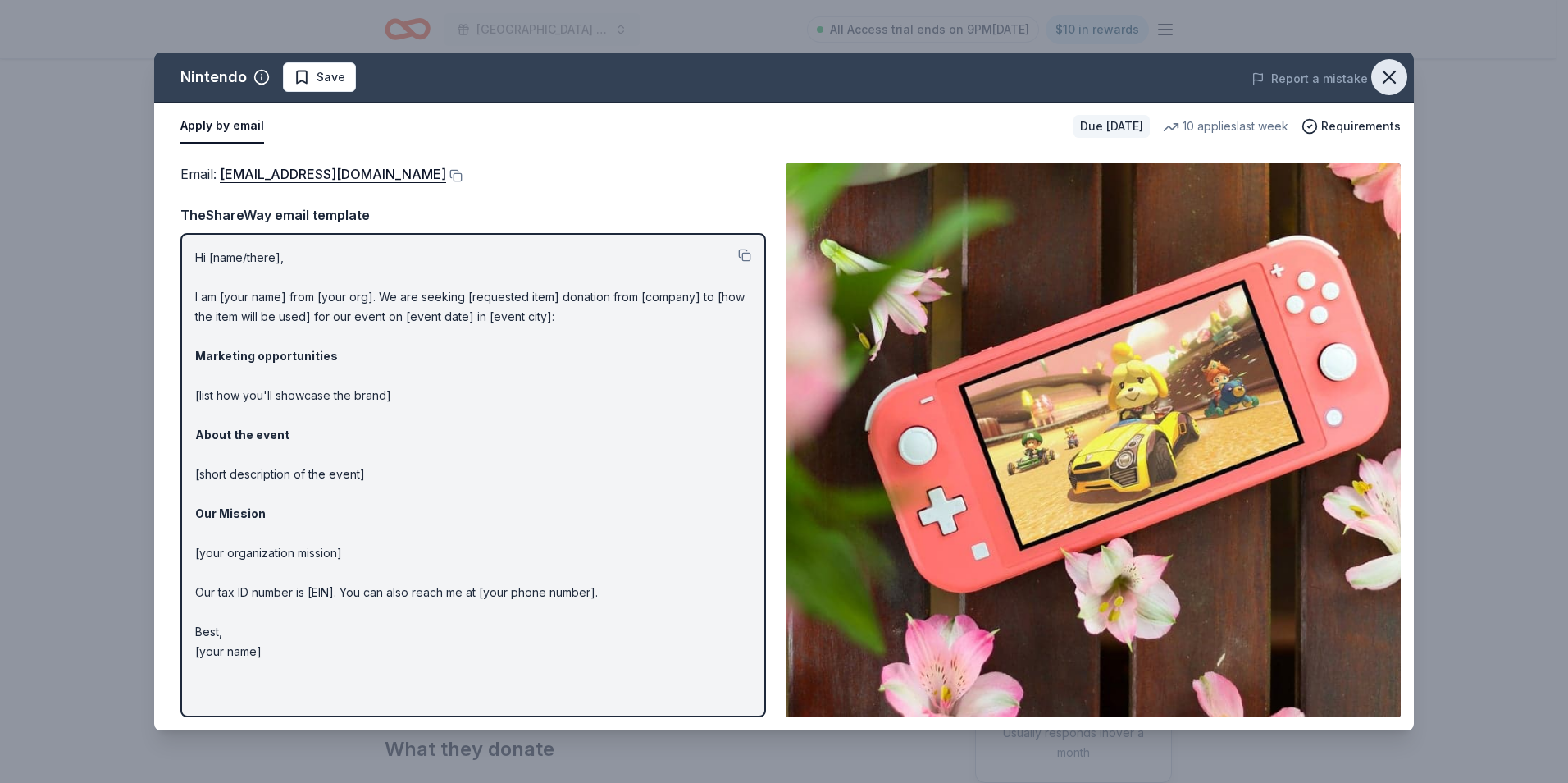
click at [1387, 78] on icon "button" at bounding box center [1389, 77] width 12 height 12
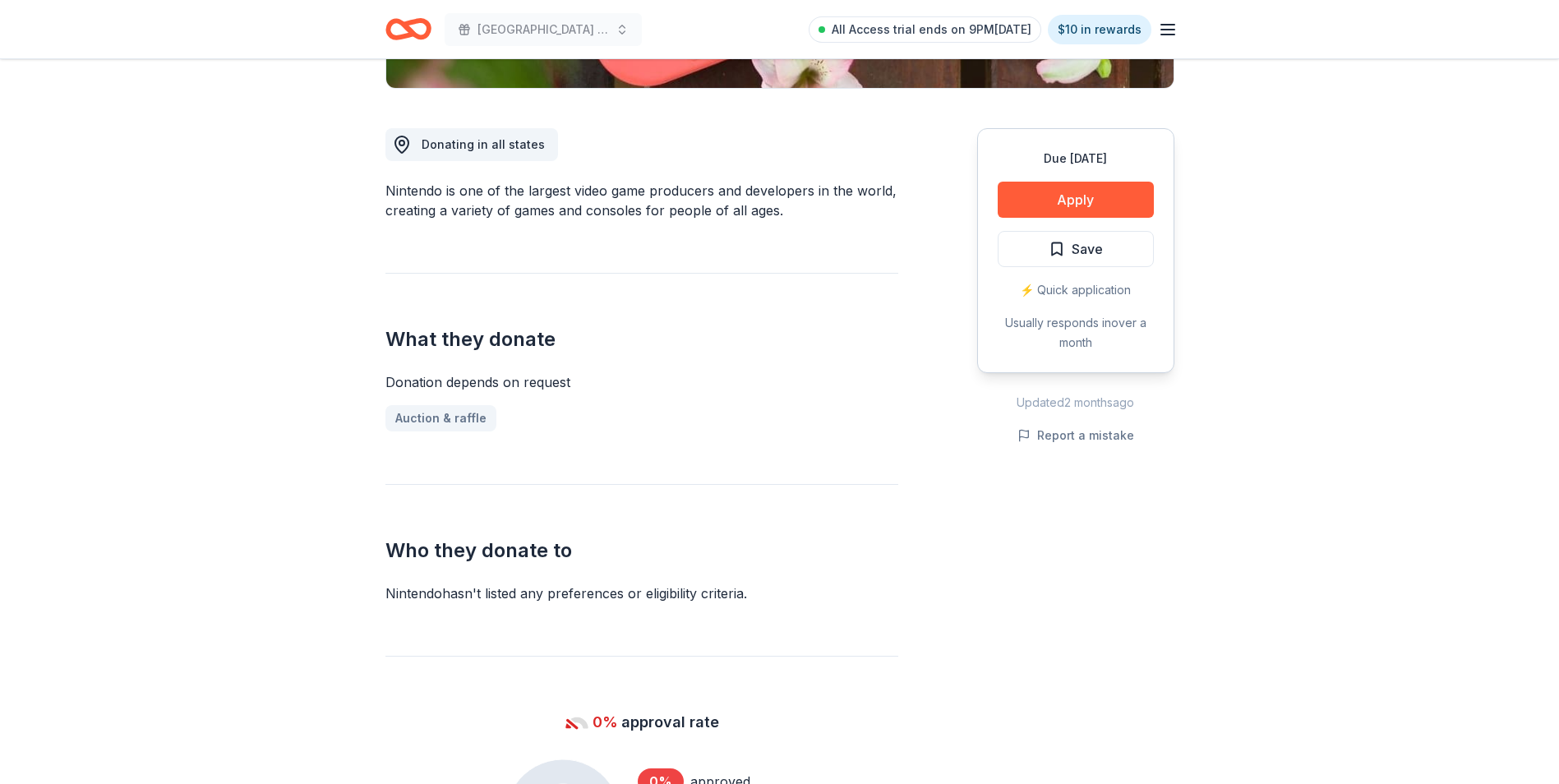
scroll to position [329, 0]
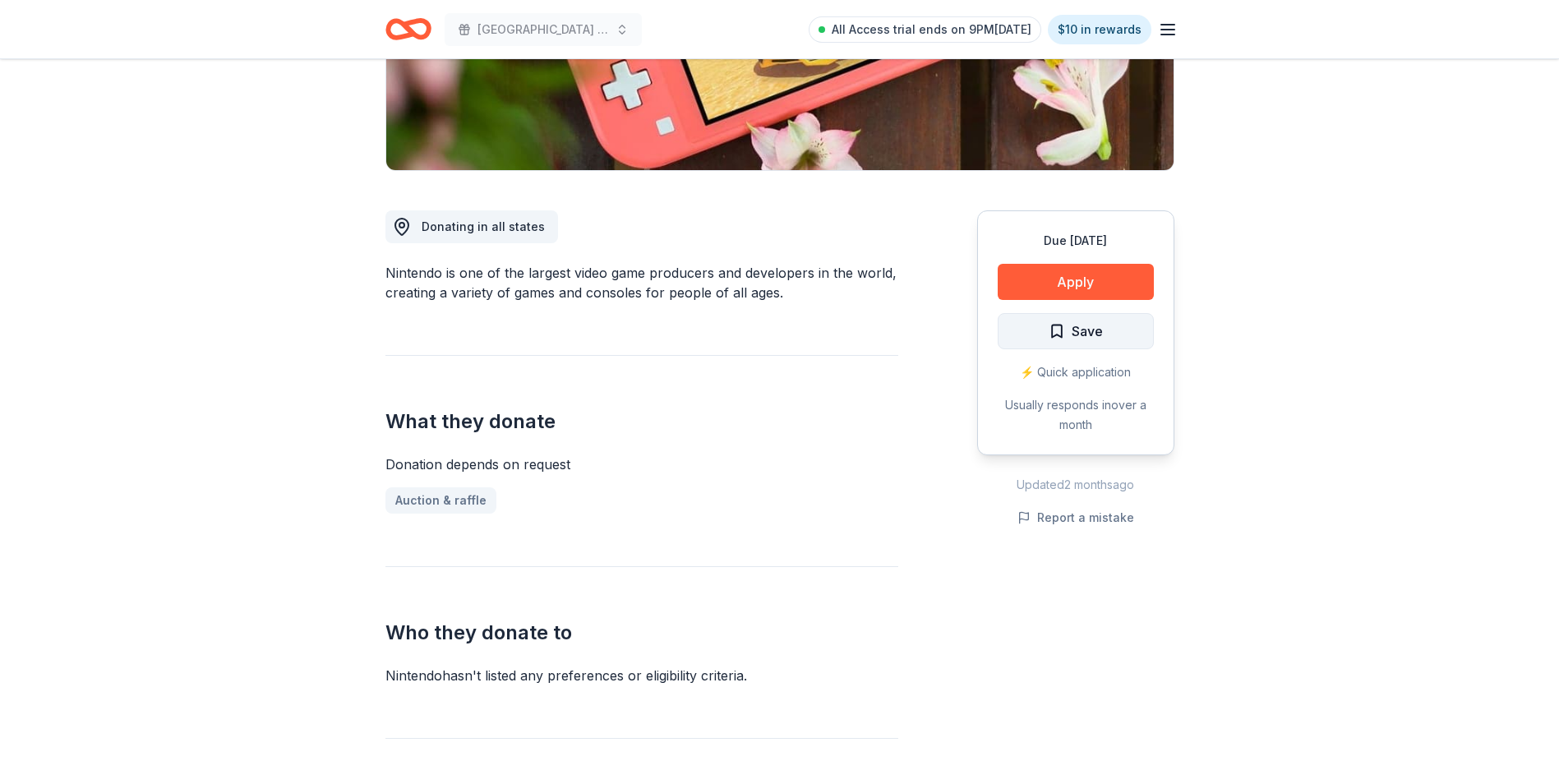
drag, startPoint x: 1055, startPoint y: 323, endPoint x: 989, endPoint y: 270, distance: 84.6
click at [1055, 323] on span "Save" at bounding box center [1076, 330] width 55 height 21
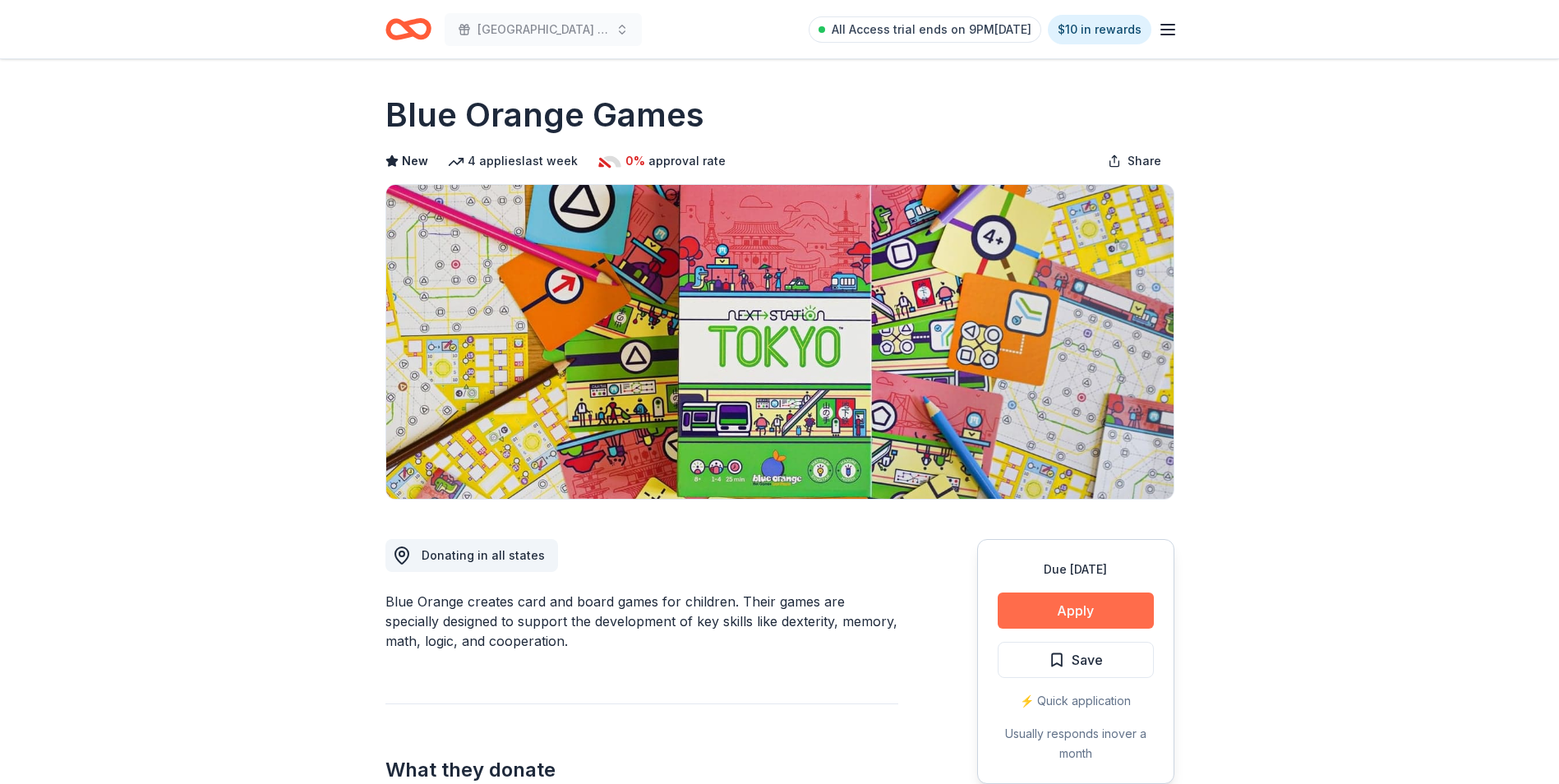
click at [1071, 604] on button "Apply" at bounding box center [1076, 610] width 156 height 36
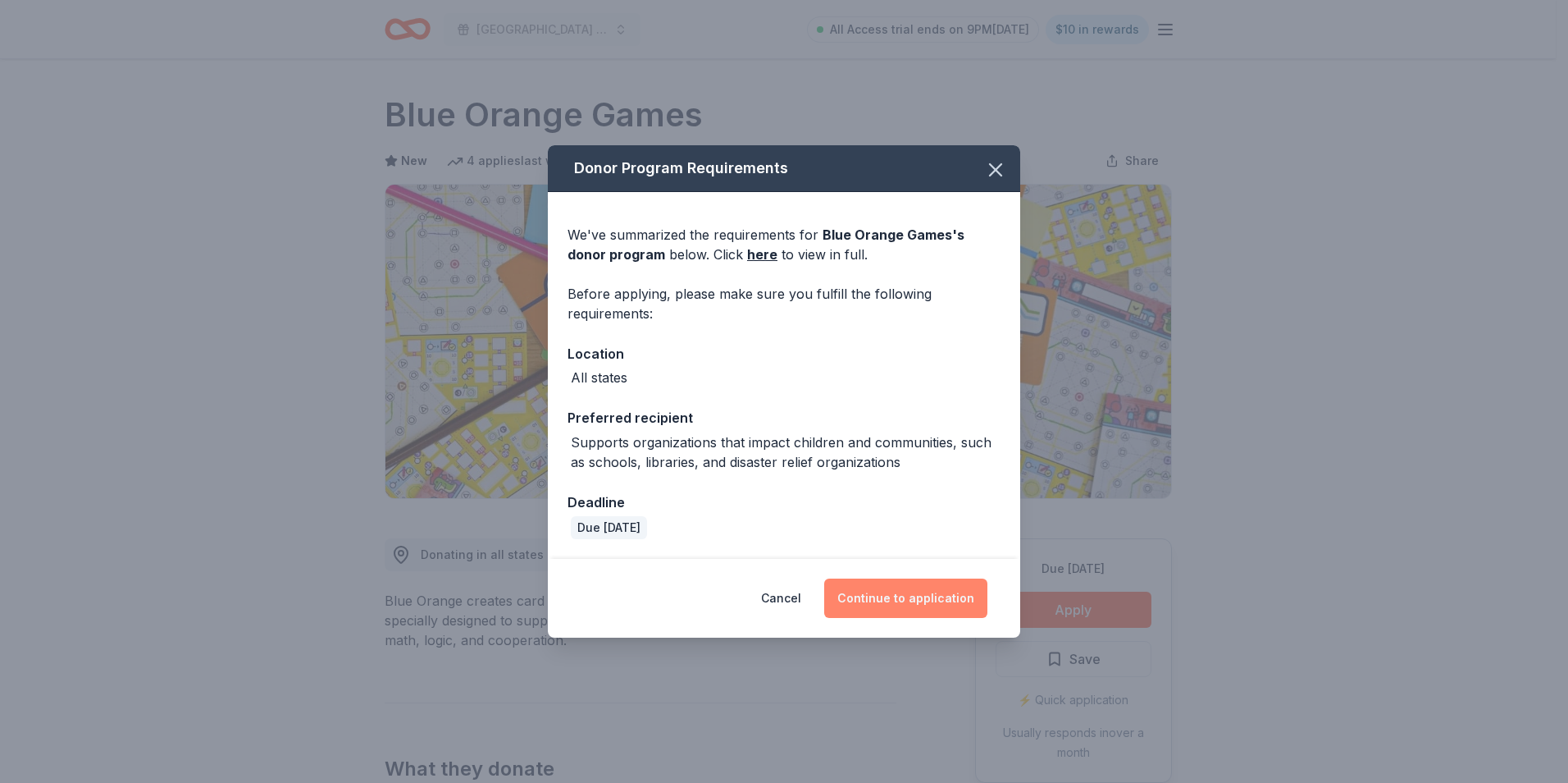
click at [933, 595] on button "Continue to application" at bounding box center [905, 598] width 164 height 40
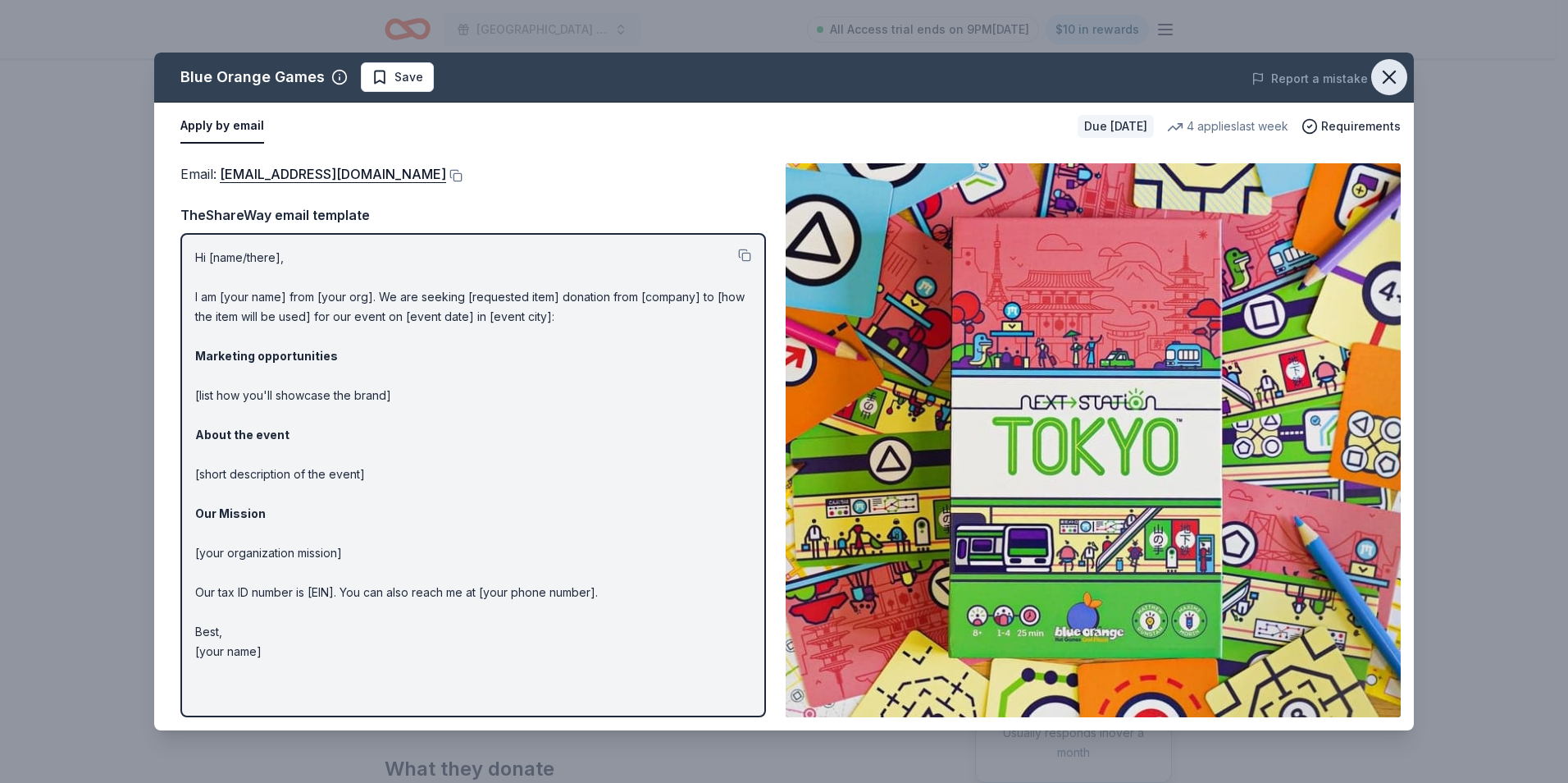
click at [1392, 77] on icon "button" at bounding box center [1388, 76] width 23 height 23
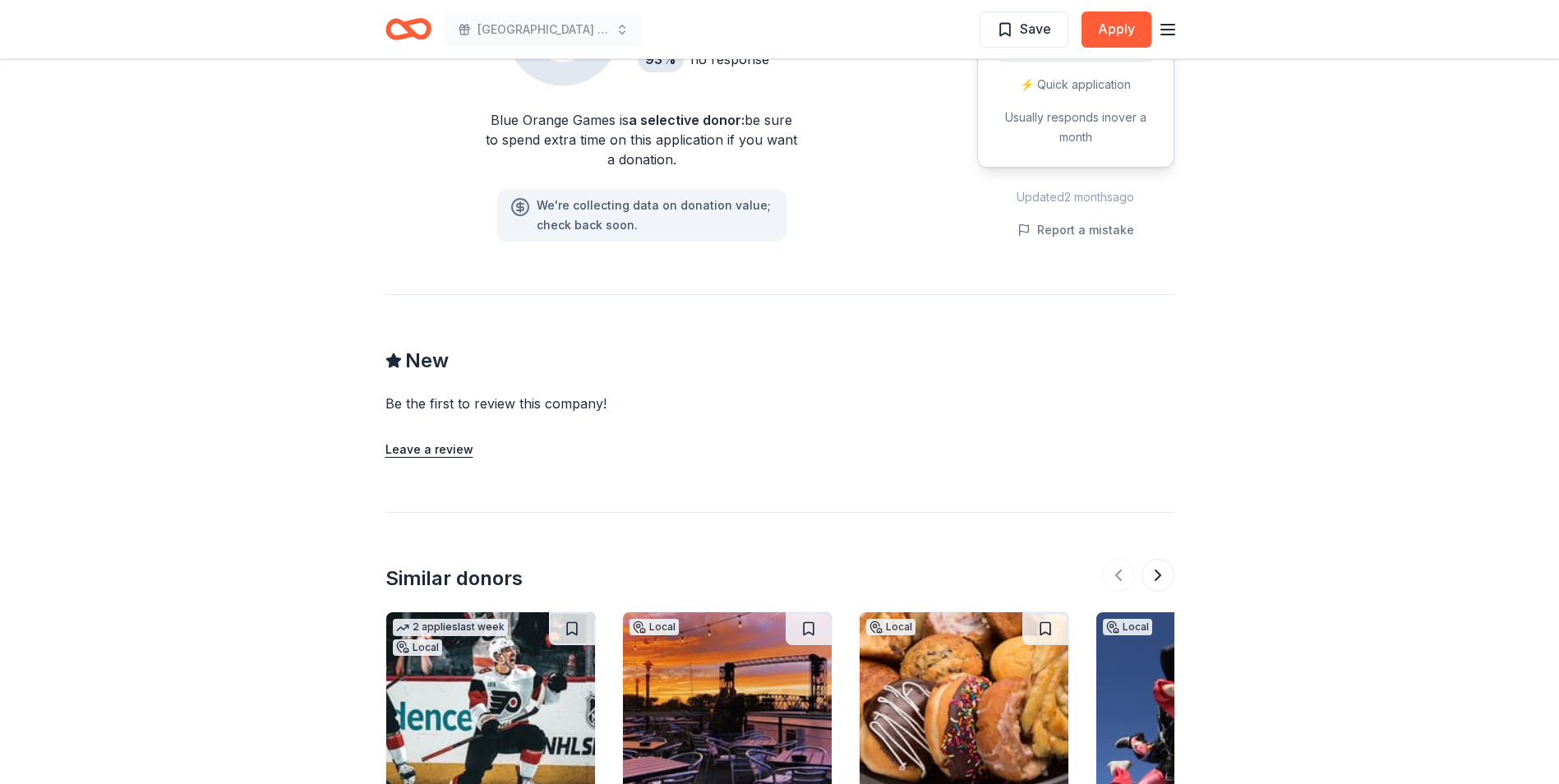
scroll to position [1479, 0]
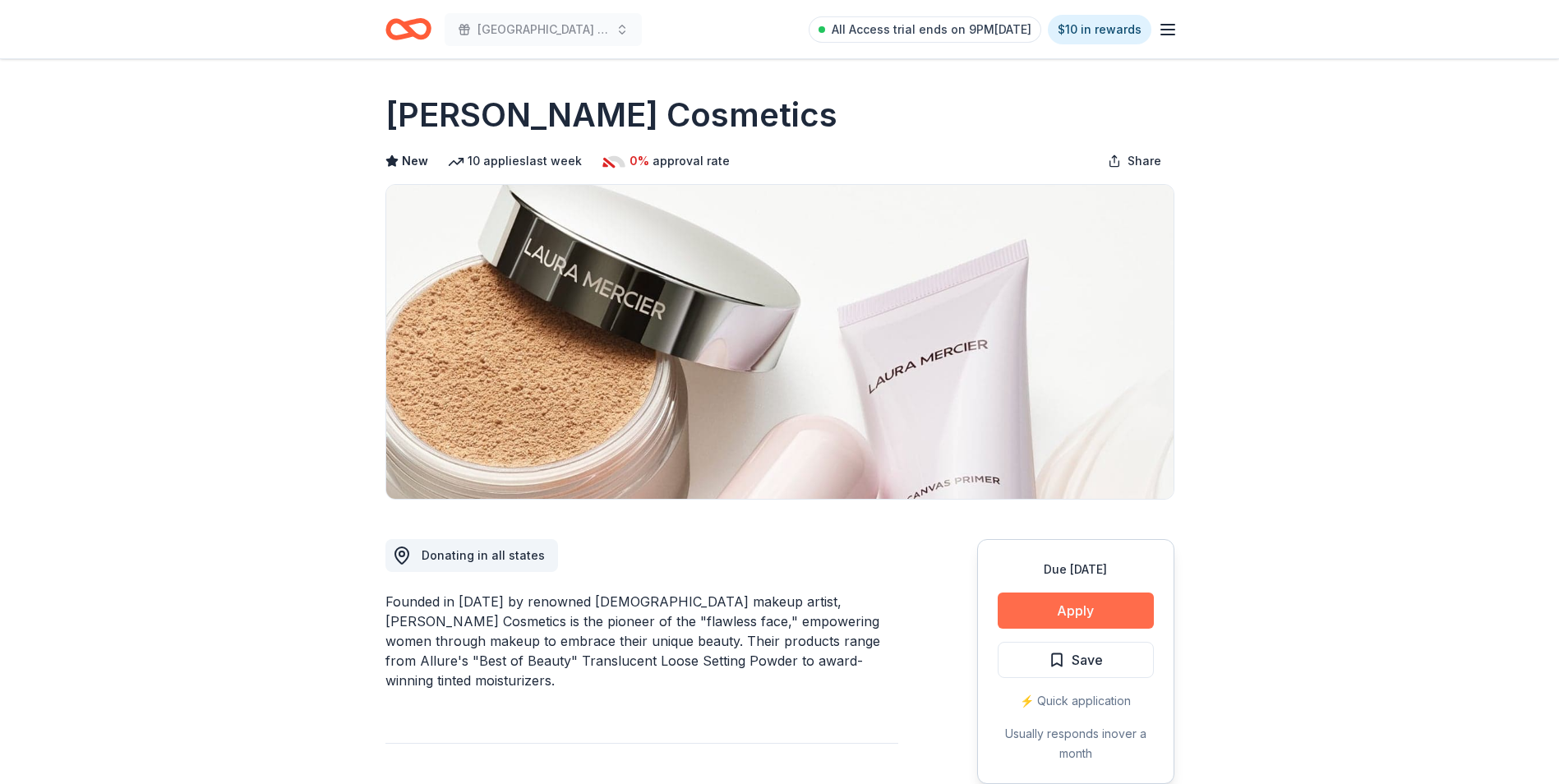
click at [1068, 609] on button "Apply" at bounding box center [1076, 610] width 156 height 36
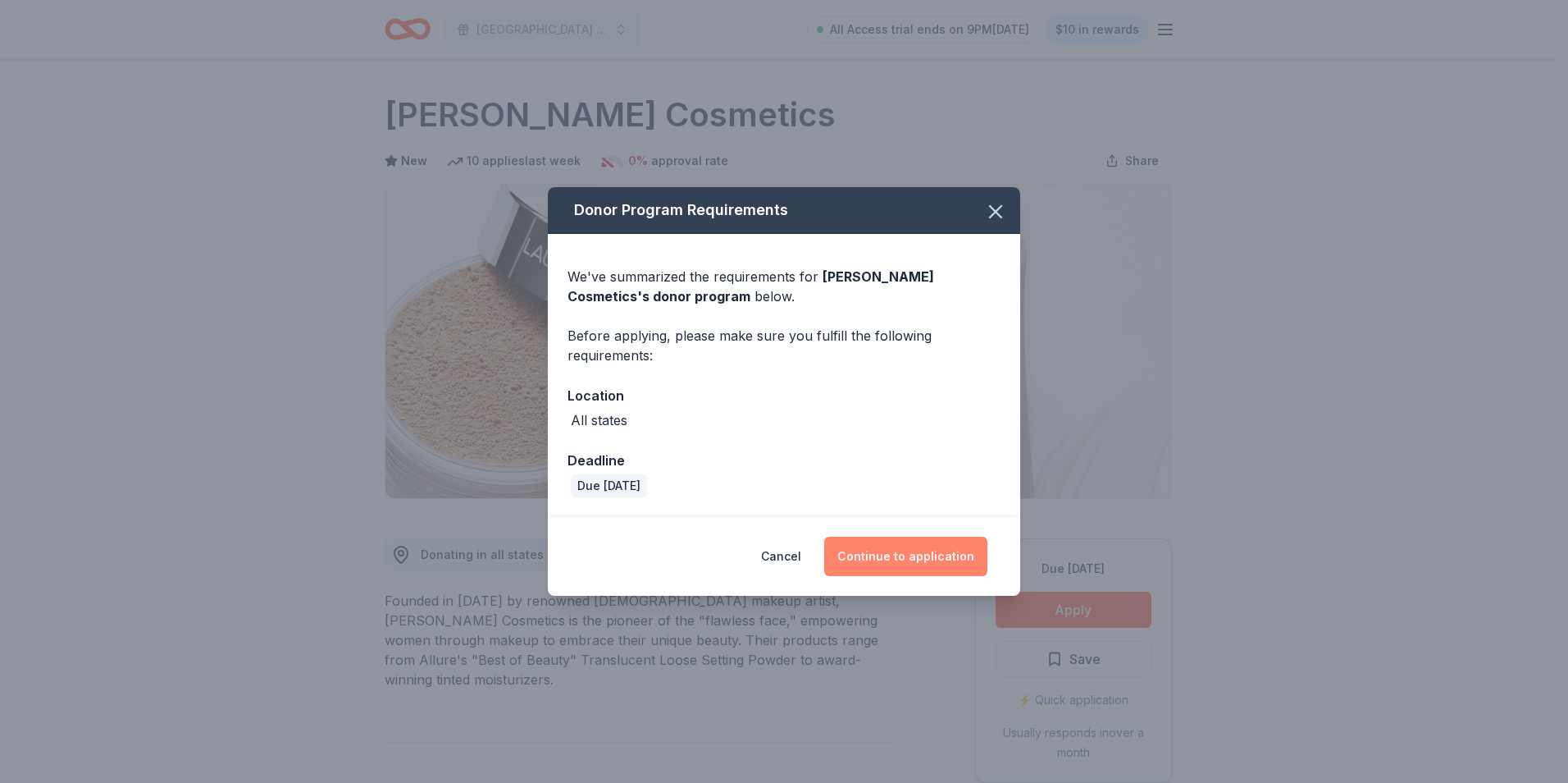
click at [931, 551] on button "Continue to application" at bounding box center [905, 557] width 164 height 40
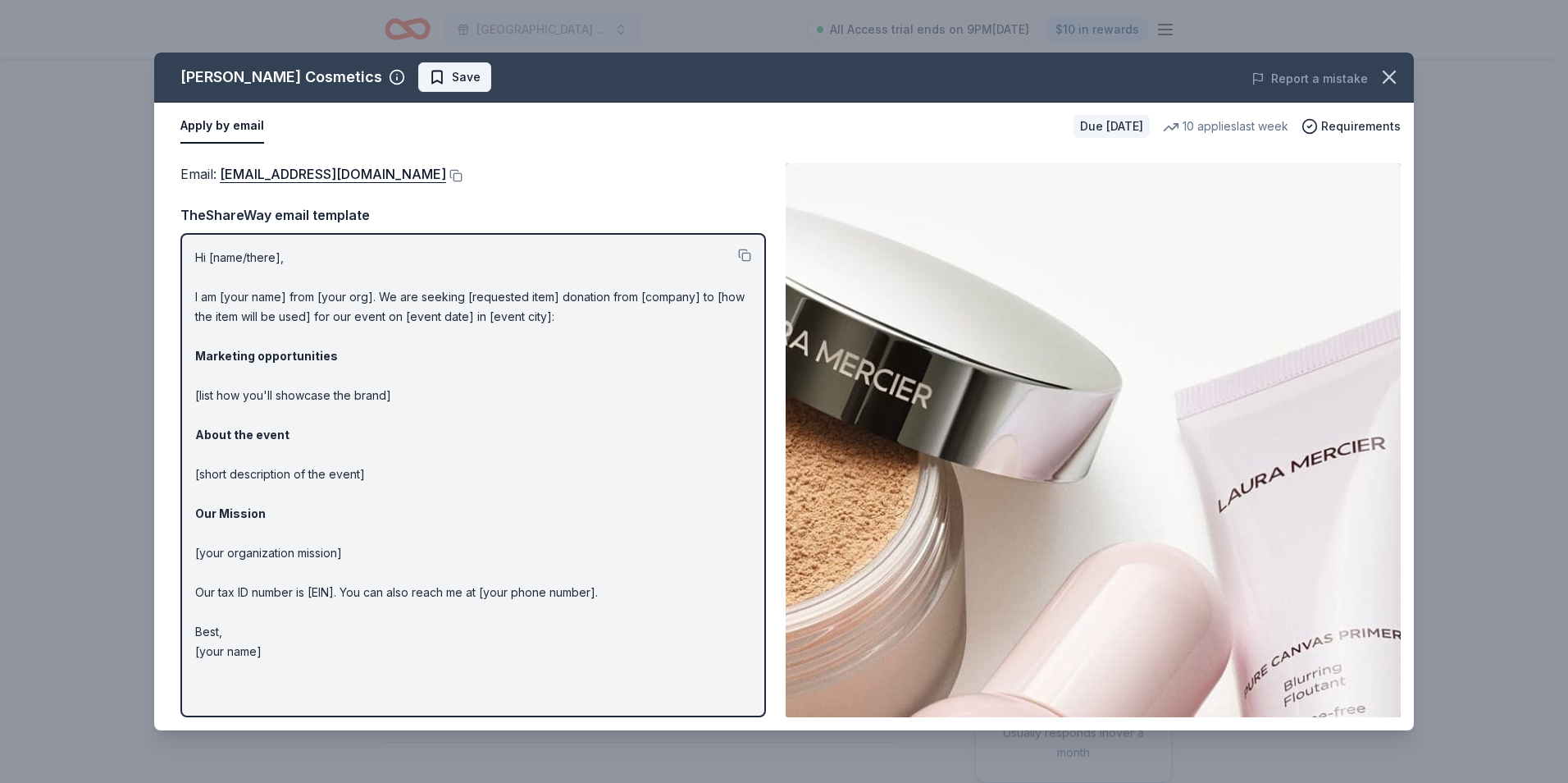
click at [452, 76] on span "Save" at bounding box center [466, 77] width 29 height 20
click at [1394, 81] on icon "button" at bounding box center [1388, 76] width 23 height 23
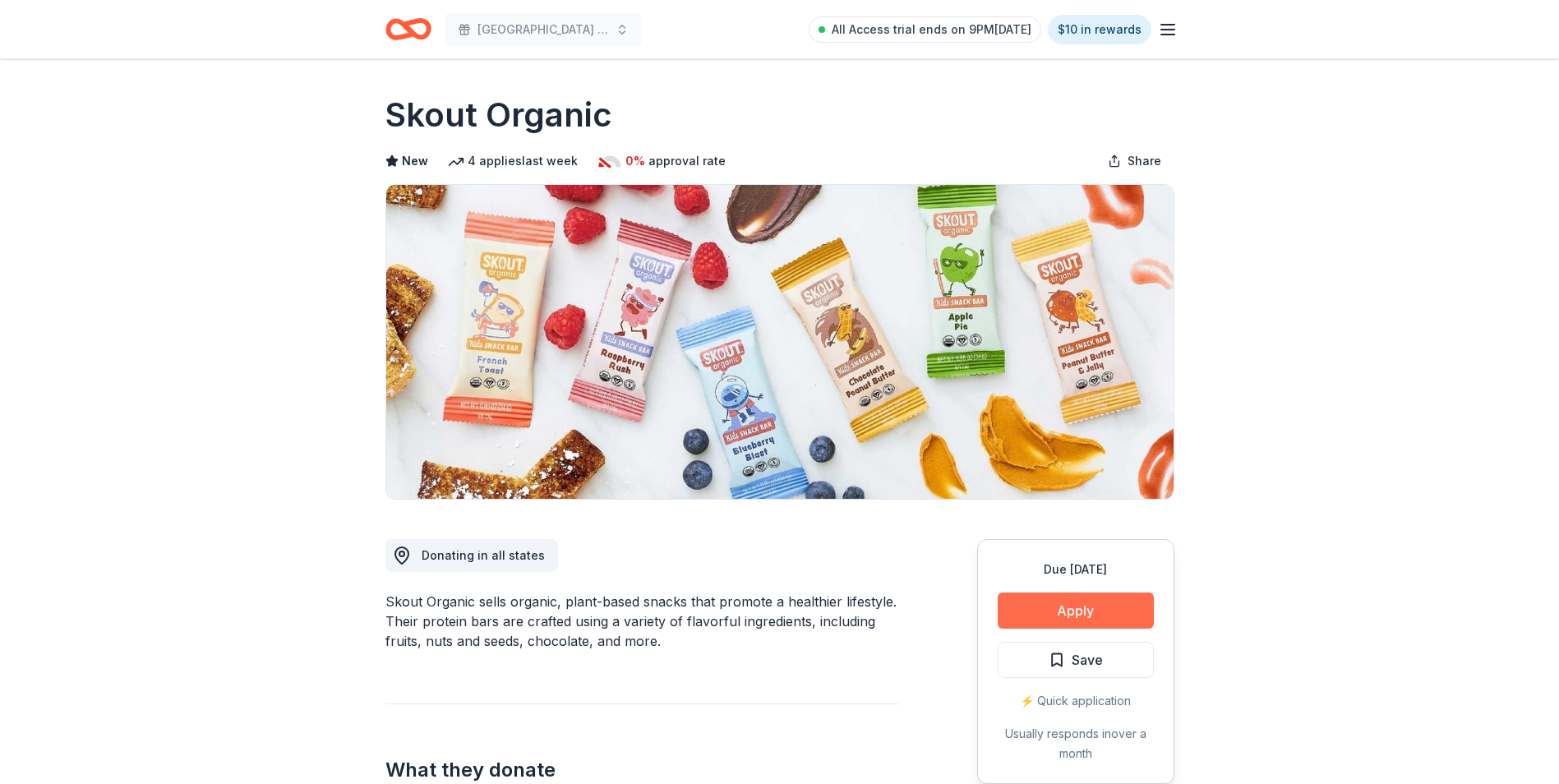
click at [1091, 607] on button "Apply" at bounding box center [1076, 610] width 156 height 36
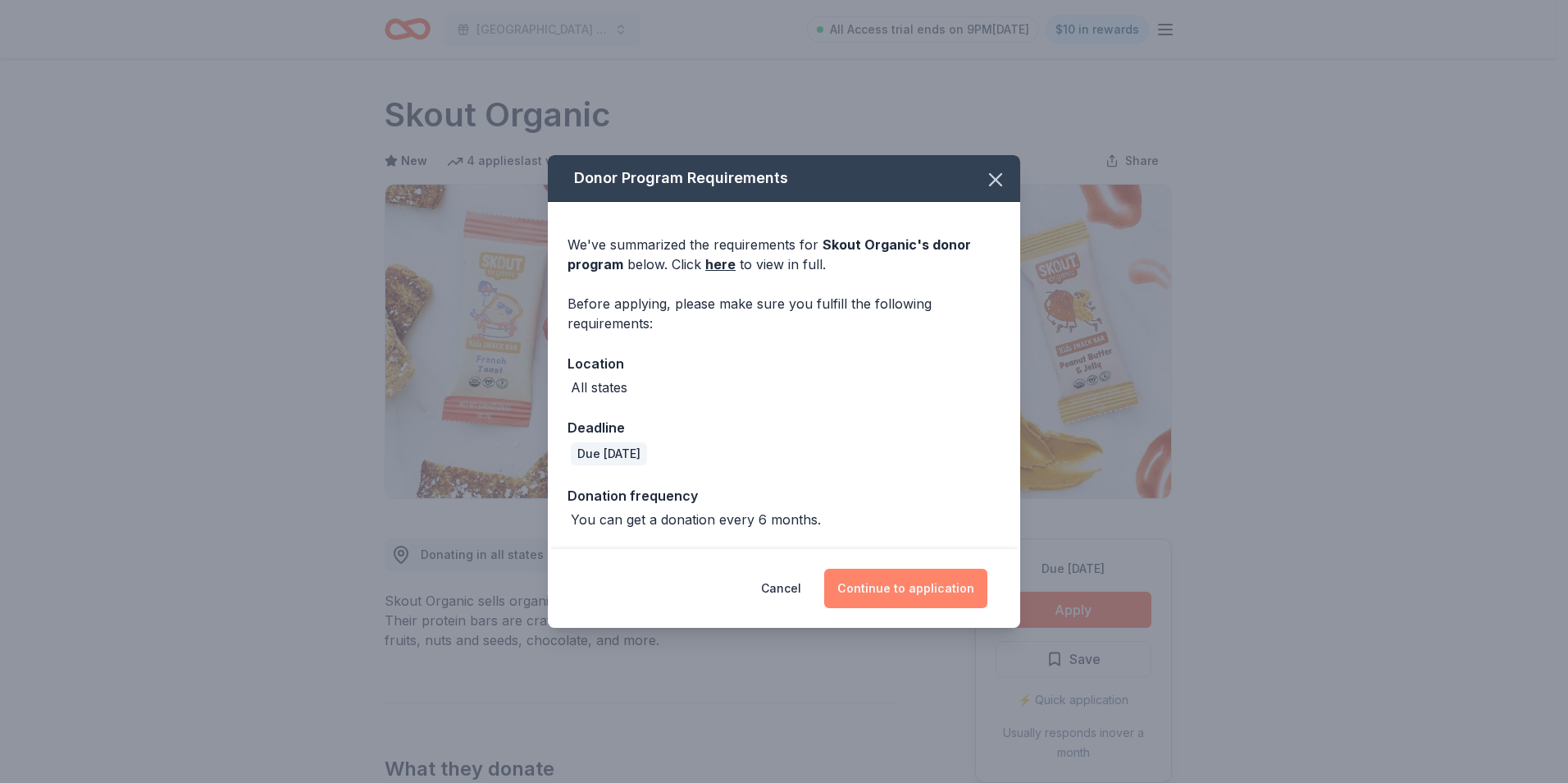
click at [926, 585] on button "Continue to application" at bounding box center [905, 588] width 164 height 40
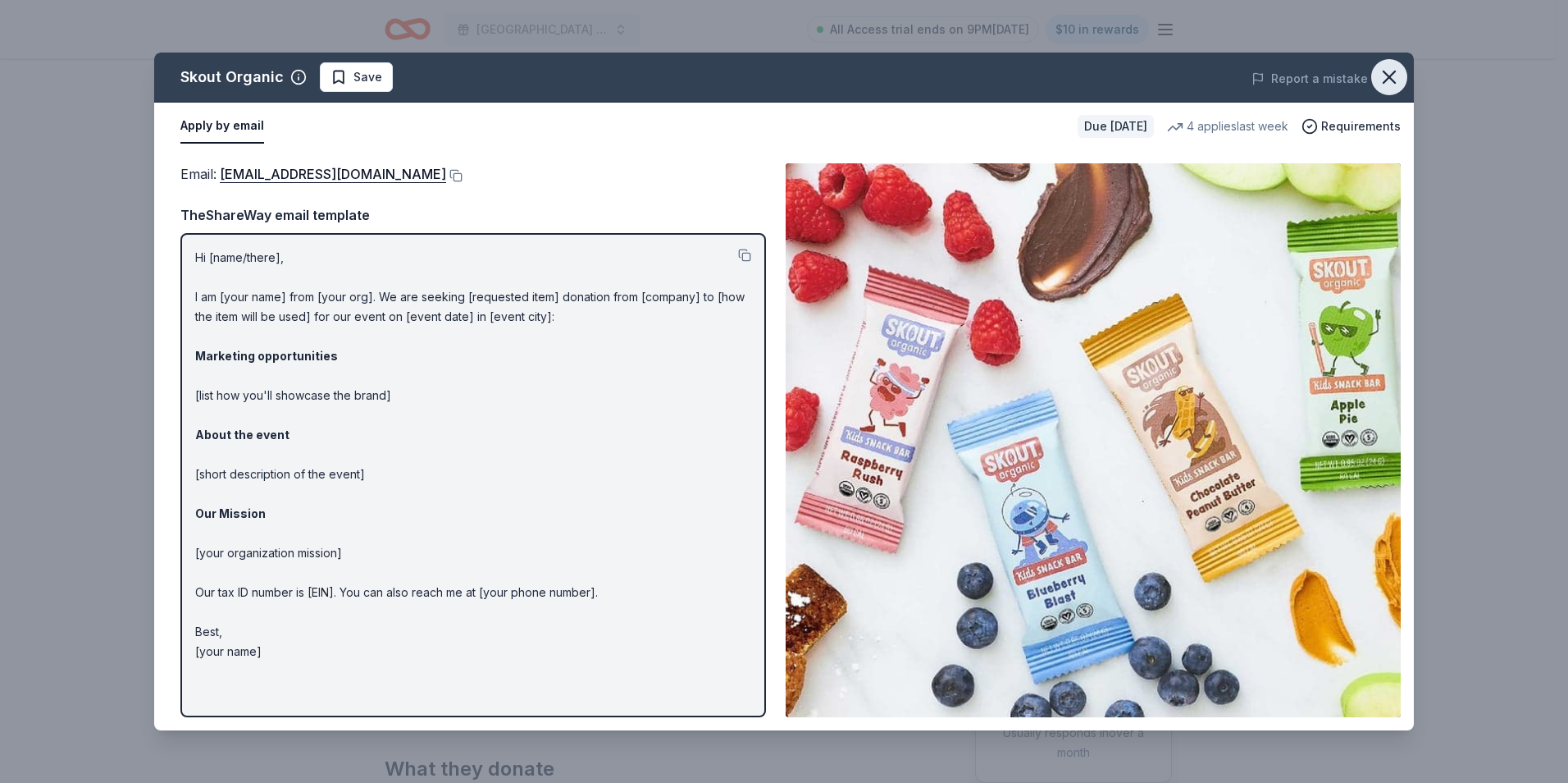
click at [1391, 73] on icon "button" at bounding box center [1388, 76] width 23 height 23
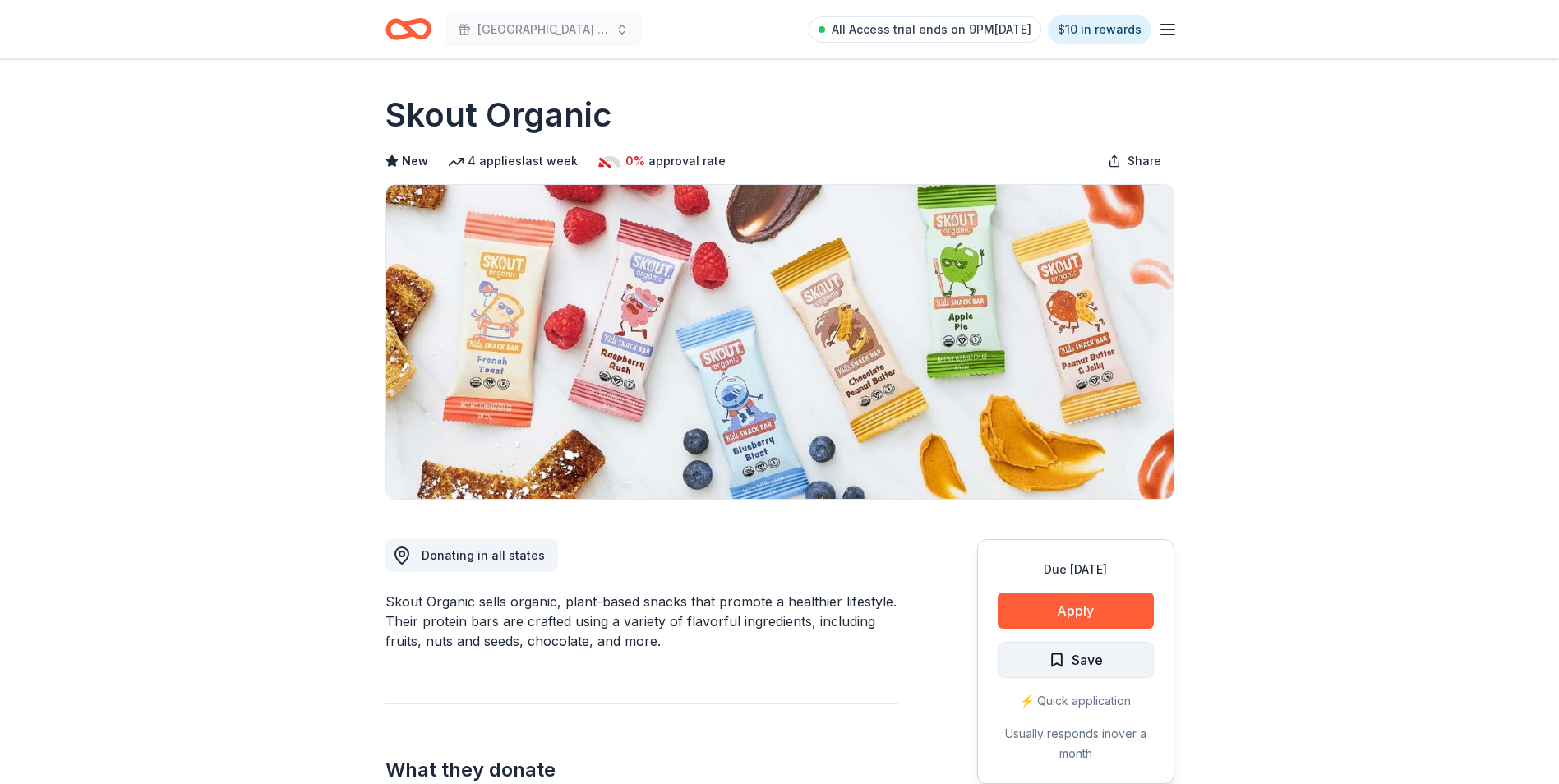
click at [1113, 656] on button "Save" at bounding box center [1076, 660] width 156 height 36
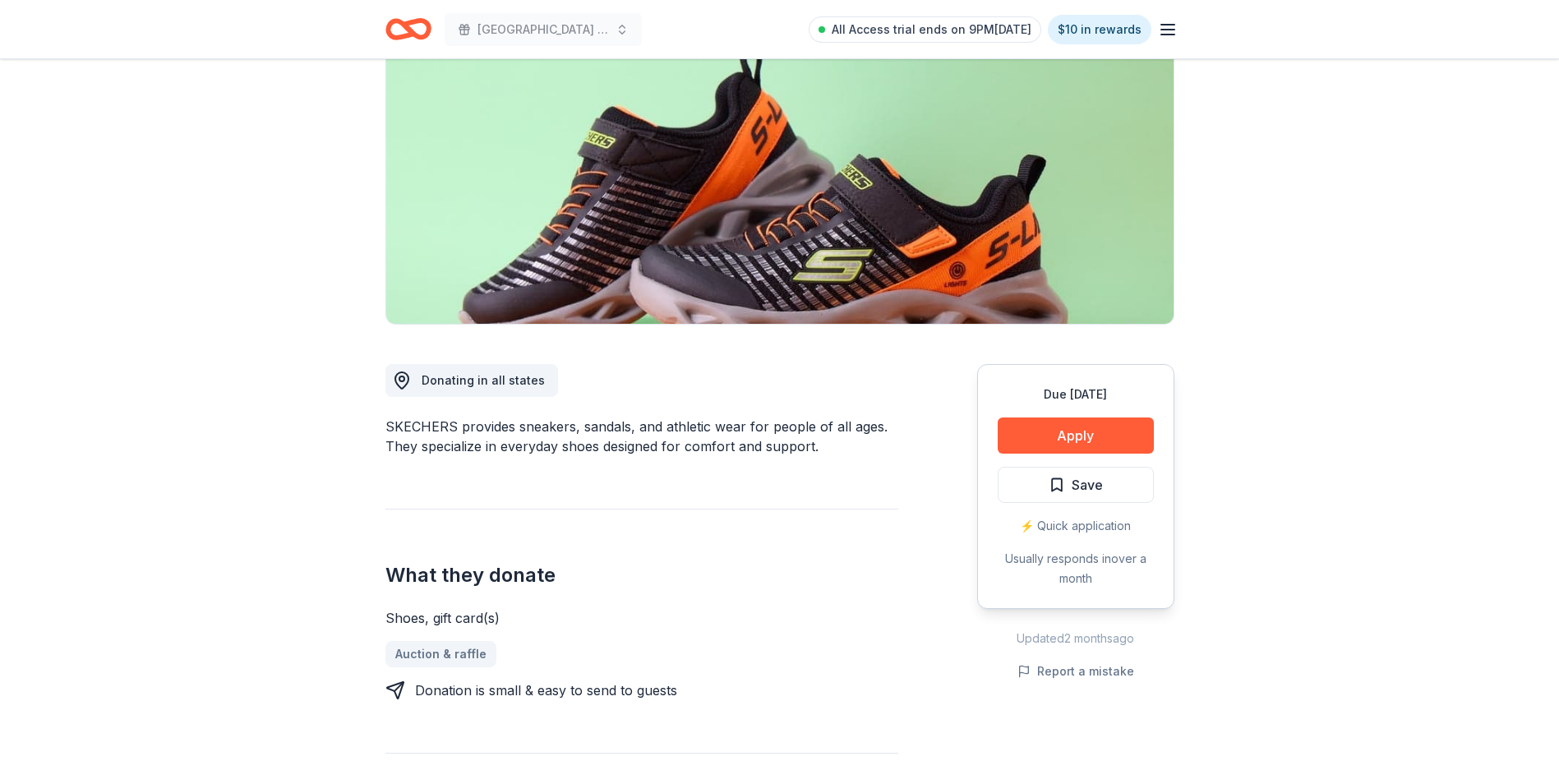
scroll to position [246, 0]
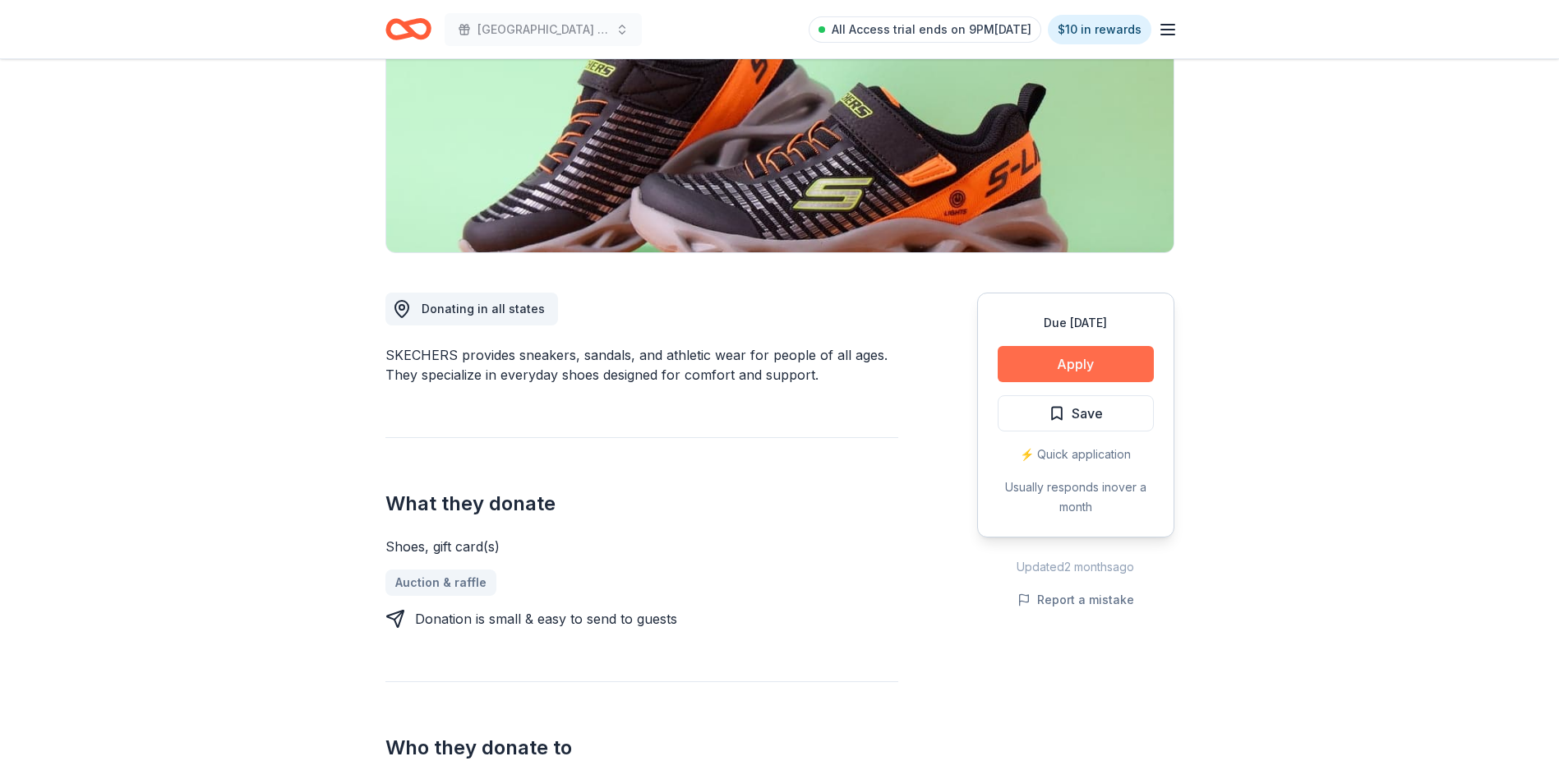
click at [1099, 358] on button "Apply" at bounding box center [1076, 364] width 156 height 36
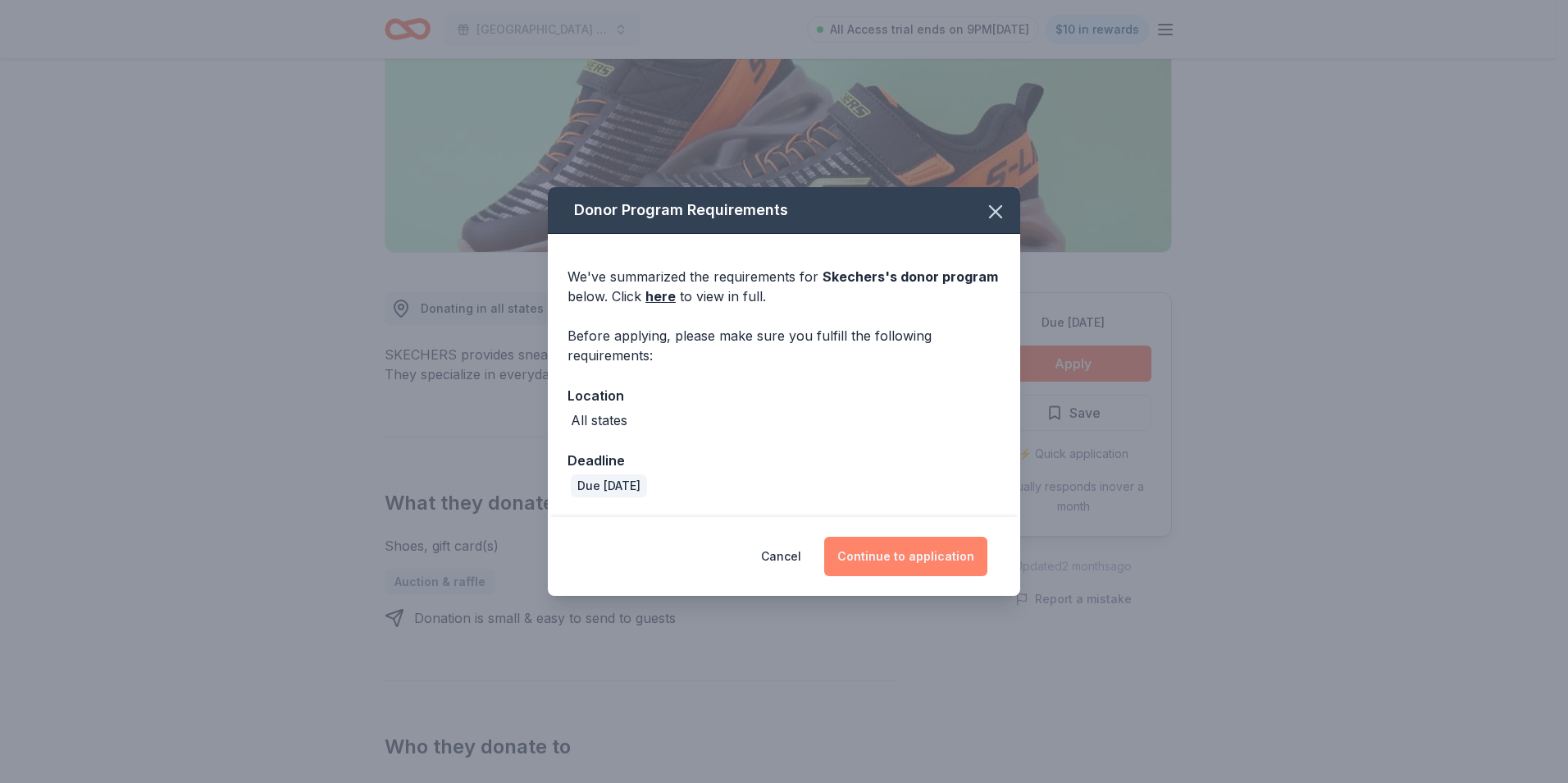
click at [910, 550] on button "Continue to application" at bounding box center [905, 557] width 164 height 40
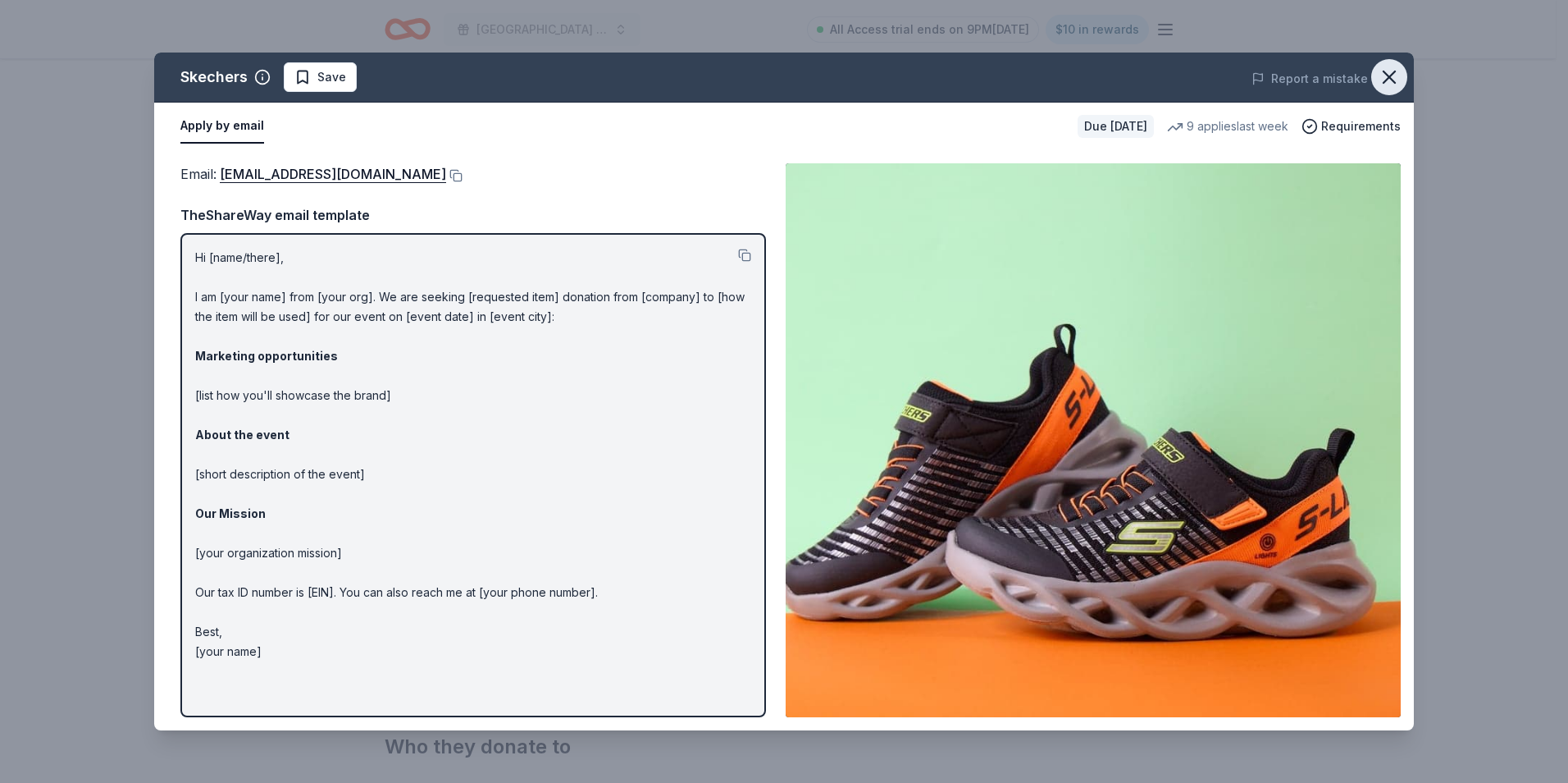
click at [1394, 75] on icon "button" at bounding box center [1388, 76] width 23 height 23
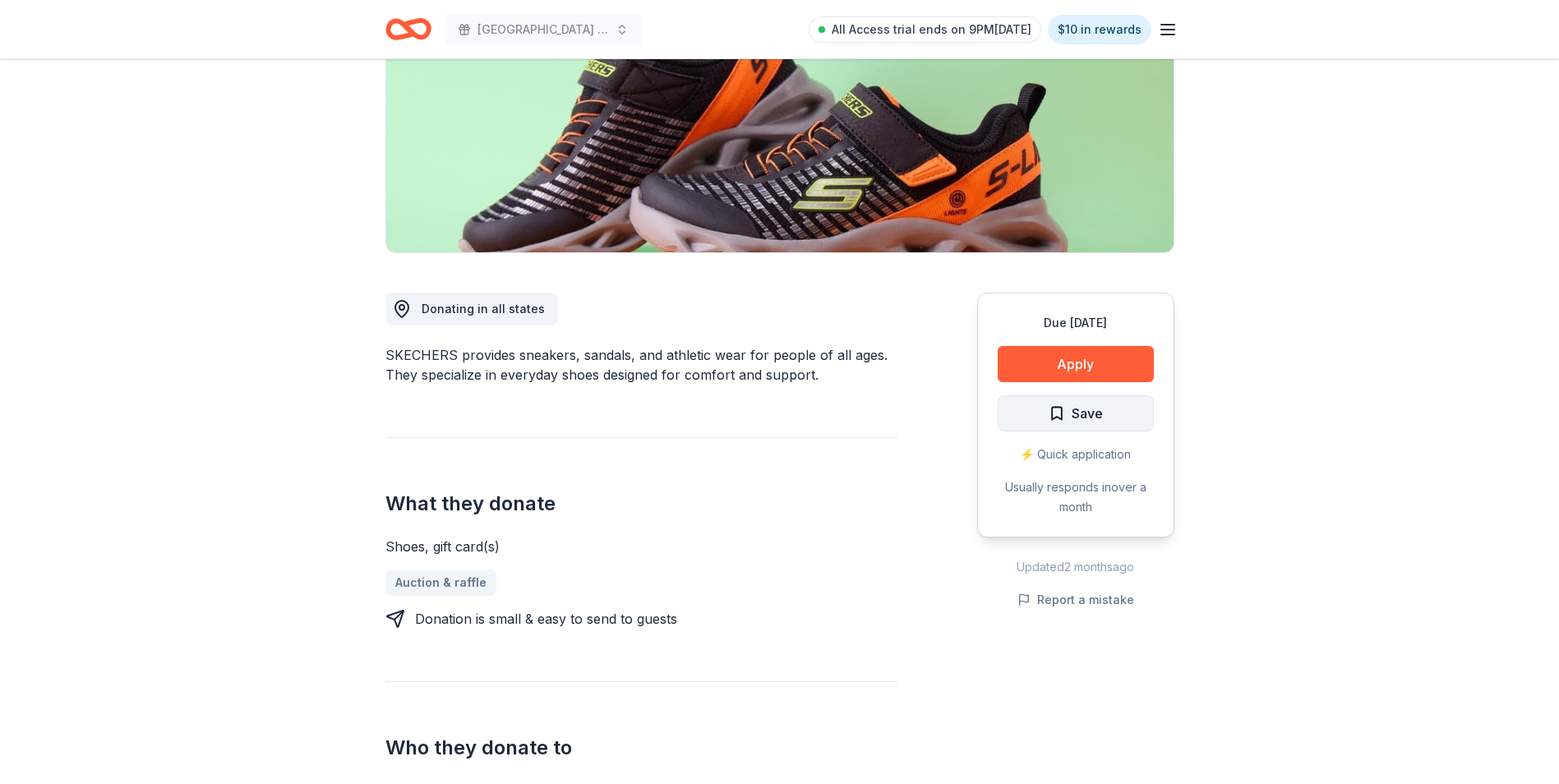
click at [1123, 409] on button "Save" at bounding box center [1076, 413] width 156 height 36
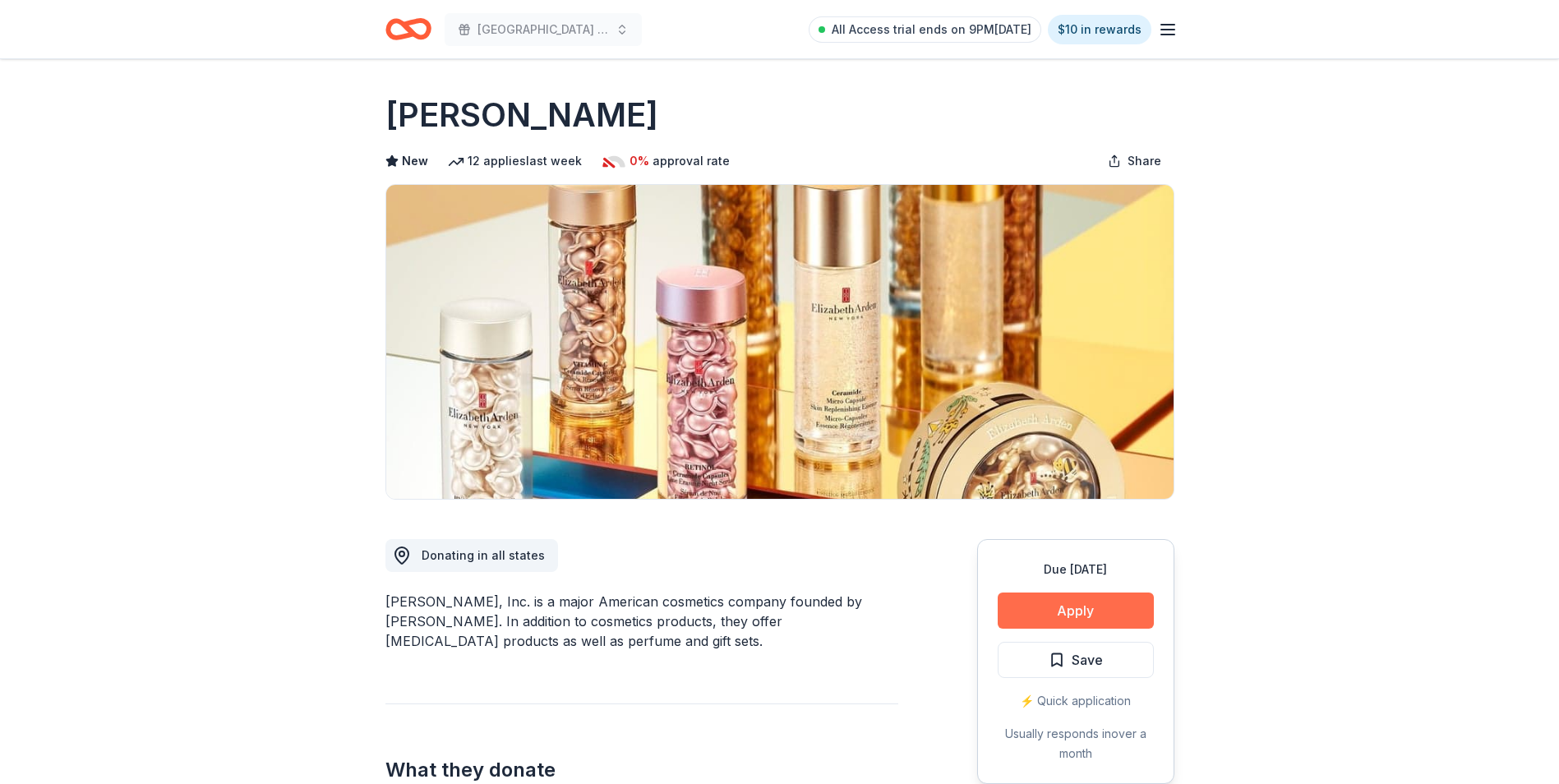
click at [1092, 607] on button "Apply" at bounding box center [1076, 610] width 156 height 36
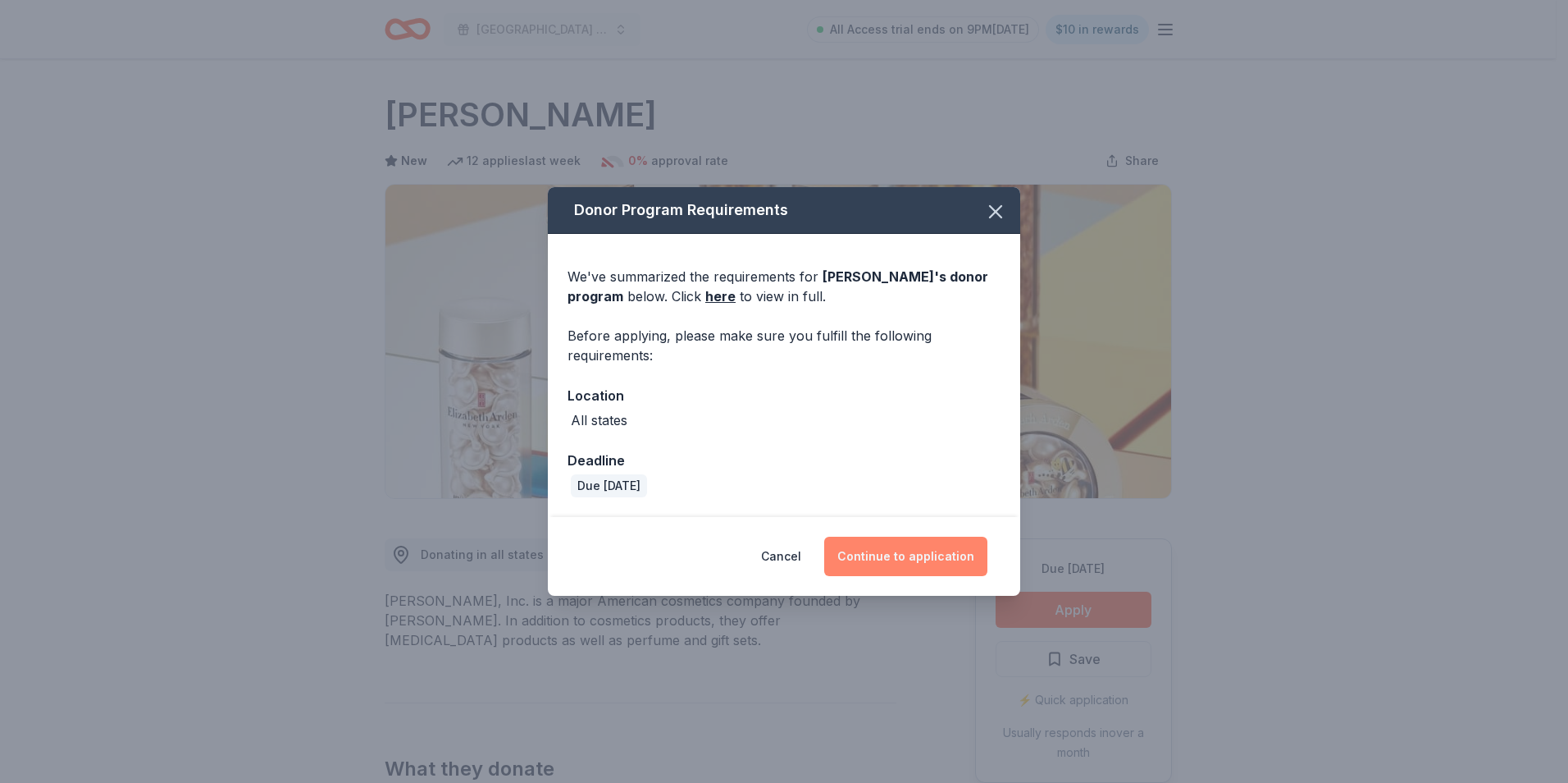
click at [936, 553] on button "Continue to application" at bounding box center [905, 557] width 164 height 40
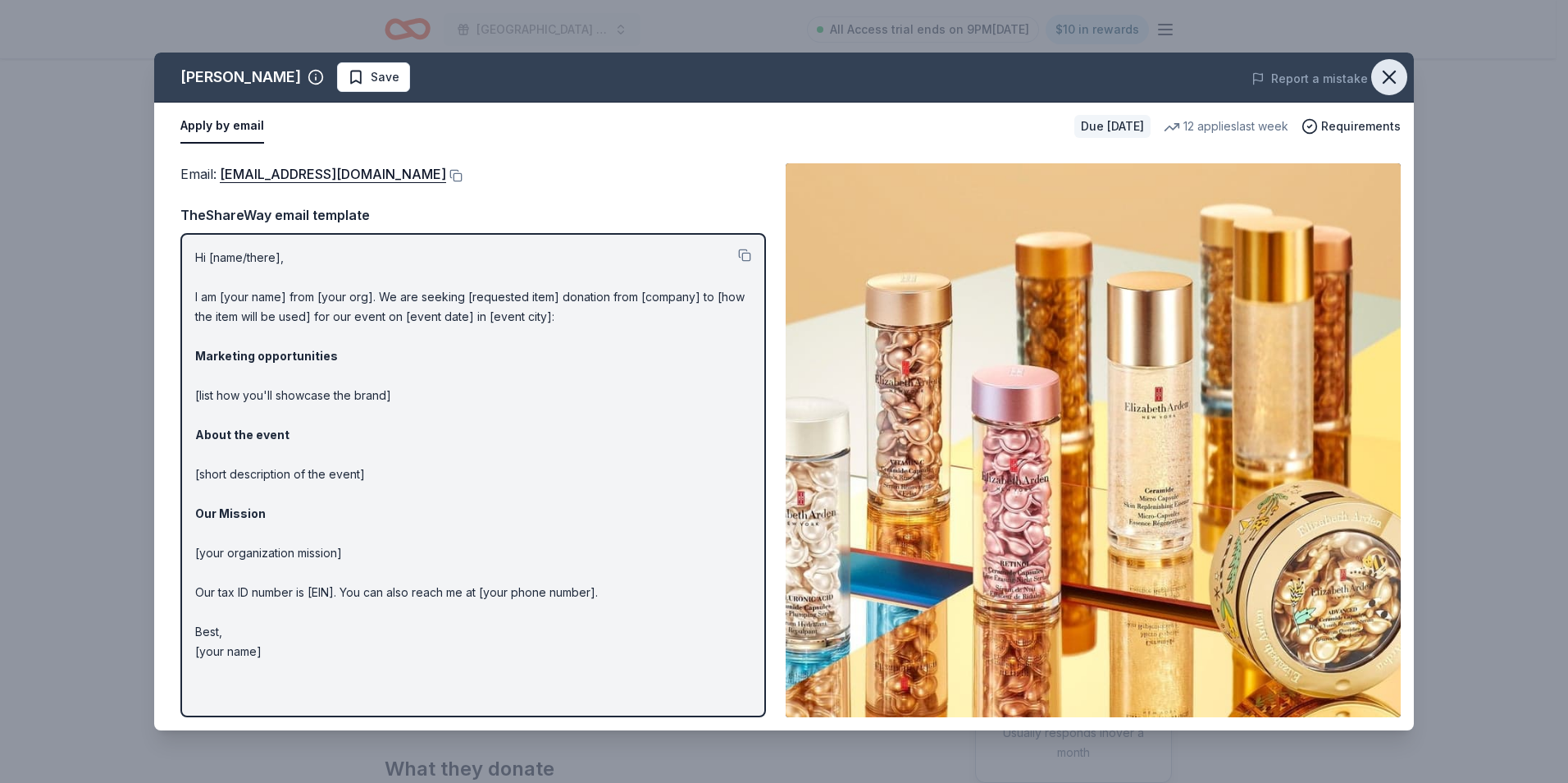
click at [1390, 70] on icon "button" at bounding box center [1388, 76] width 23 height 23
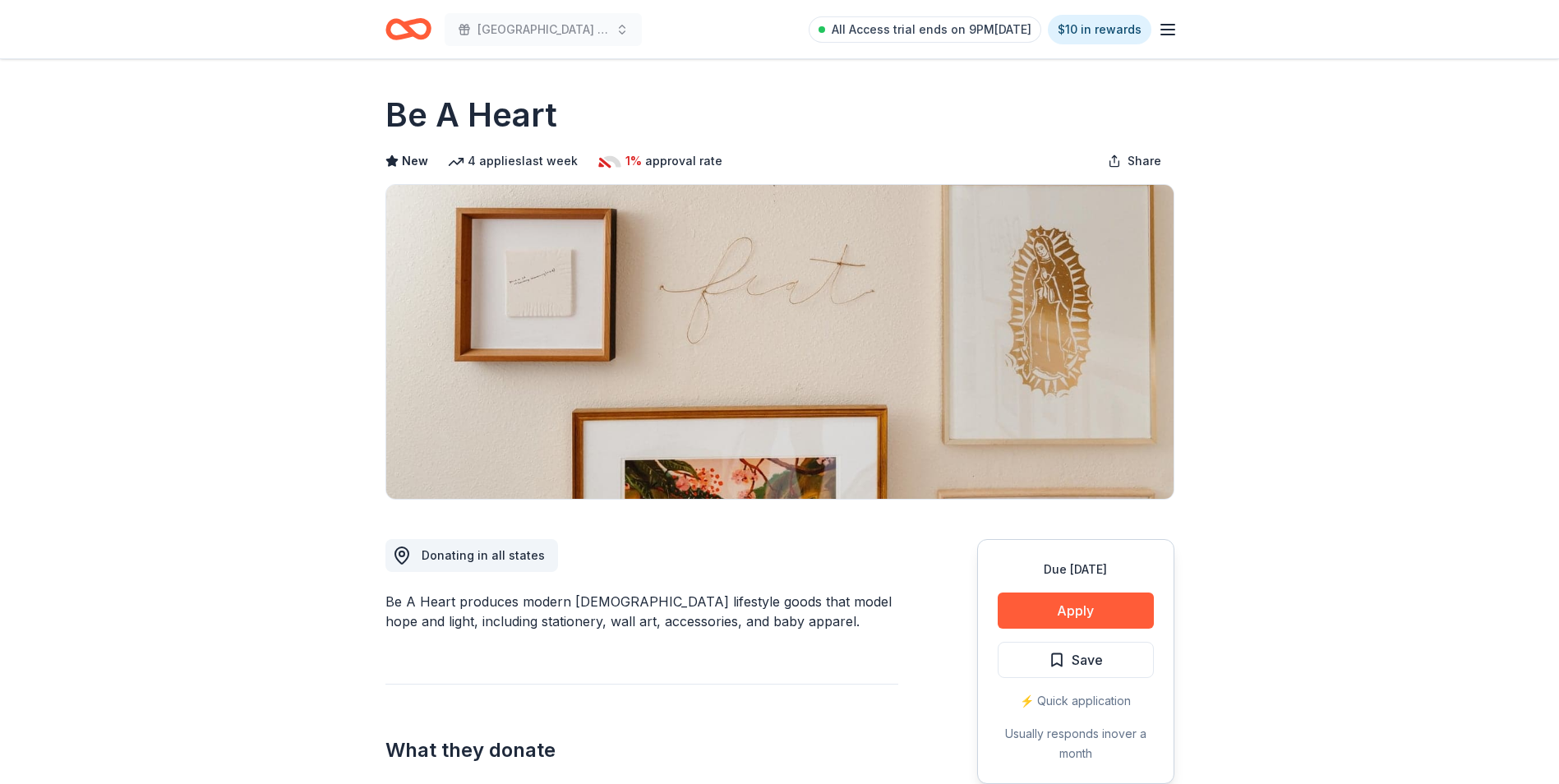
scroll to position [82, 0]
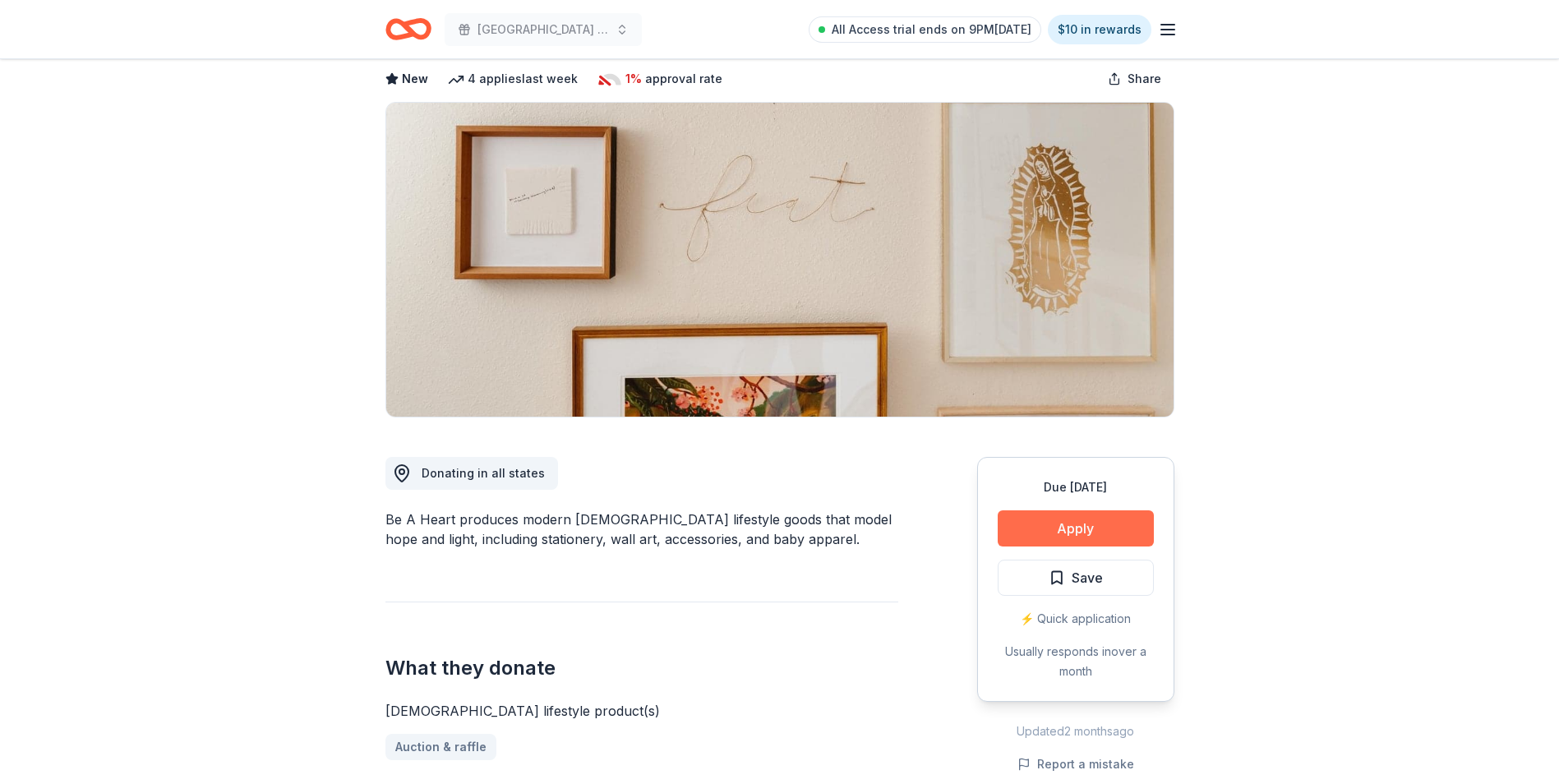
click at [1109, 522] on button "Apply" at bounding box center [1076, 528] width 156 height 36
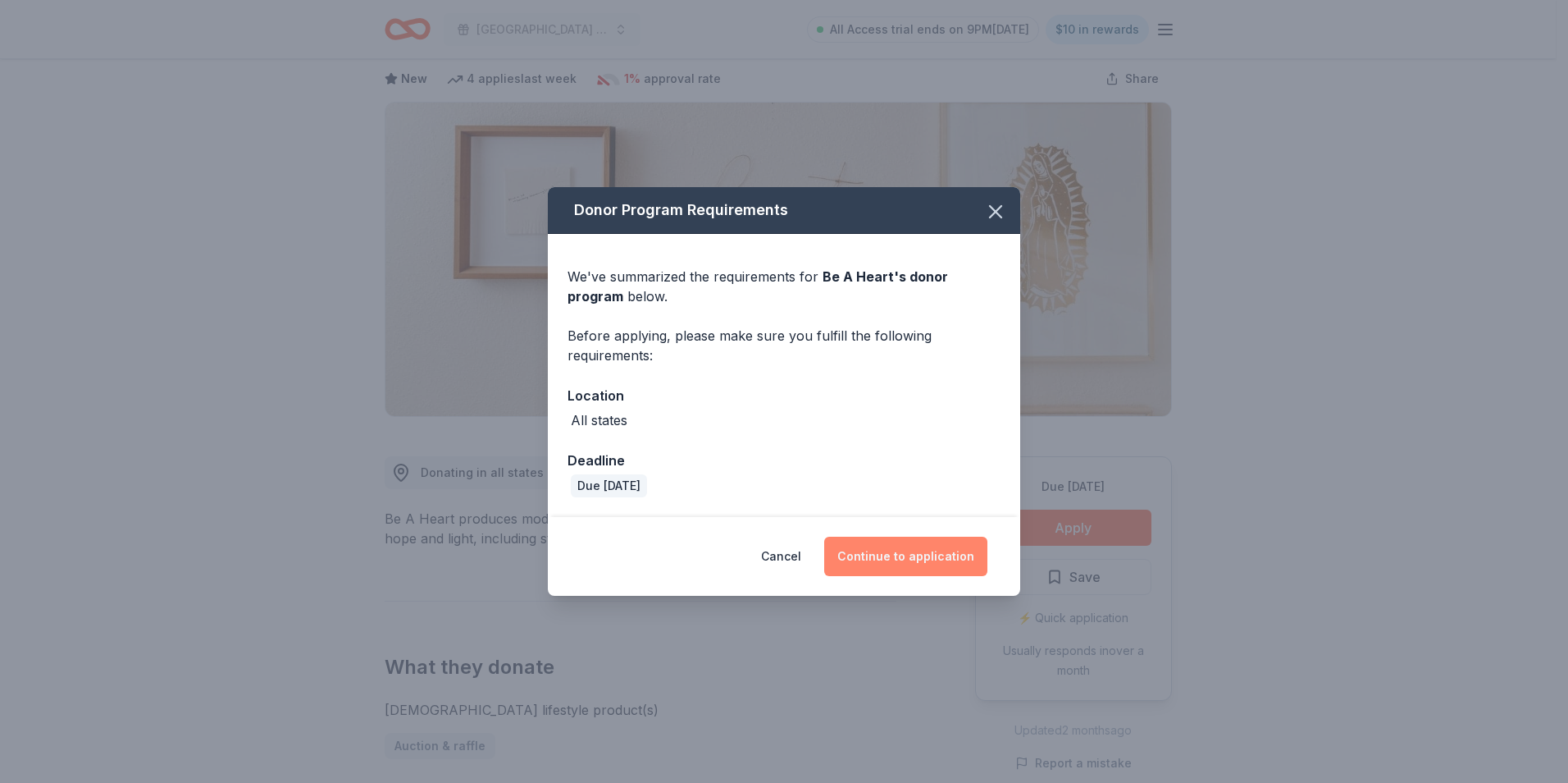
click at [931, 552] on button "Continue to application" at bounding box center [905, 557] width 164 height 40
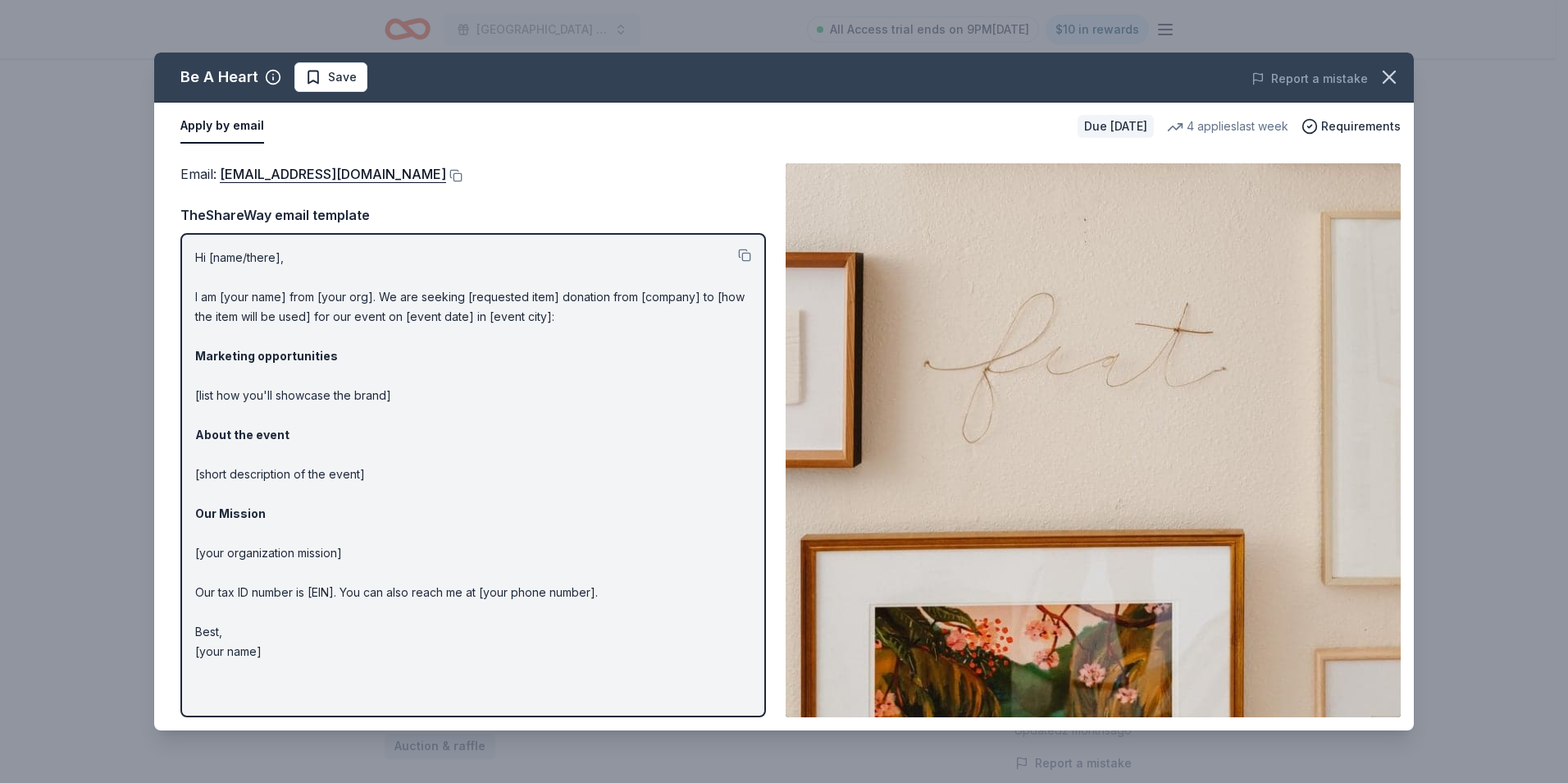
drag, startPoint x: 1393, startPoint y: 76, endPoint x: 1303, endPoint y: 150, distance: 116.5
click at [1393, 76] on icon "button" at bounding box center [1388, 76] width 23 height 23
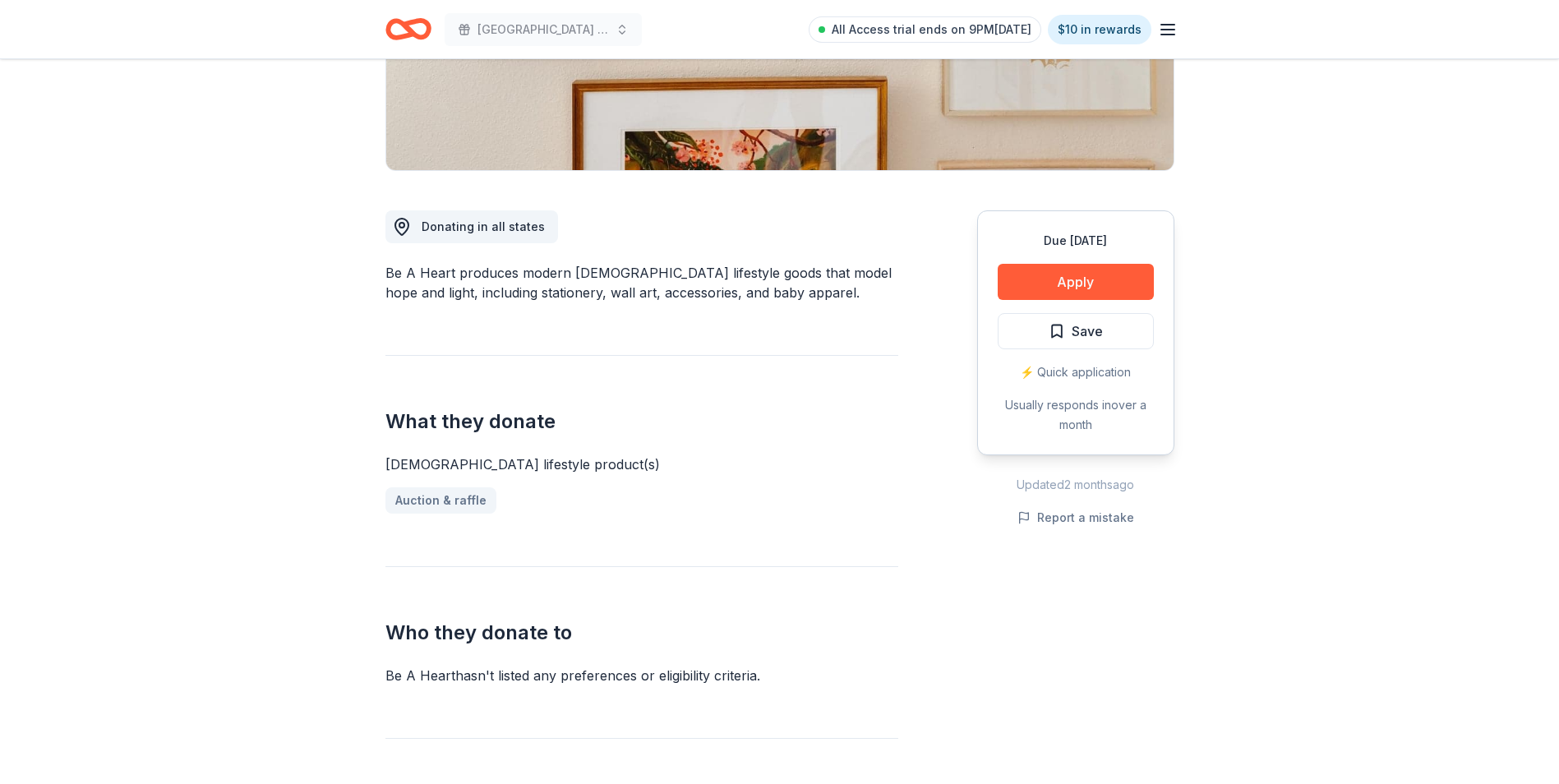
scroll to position [246, 0]
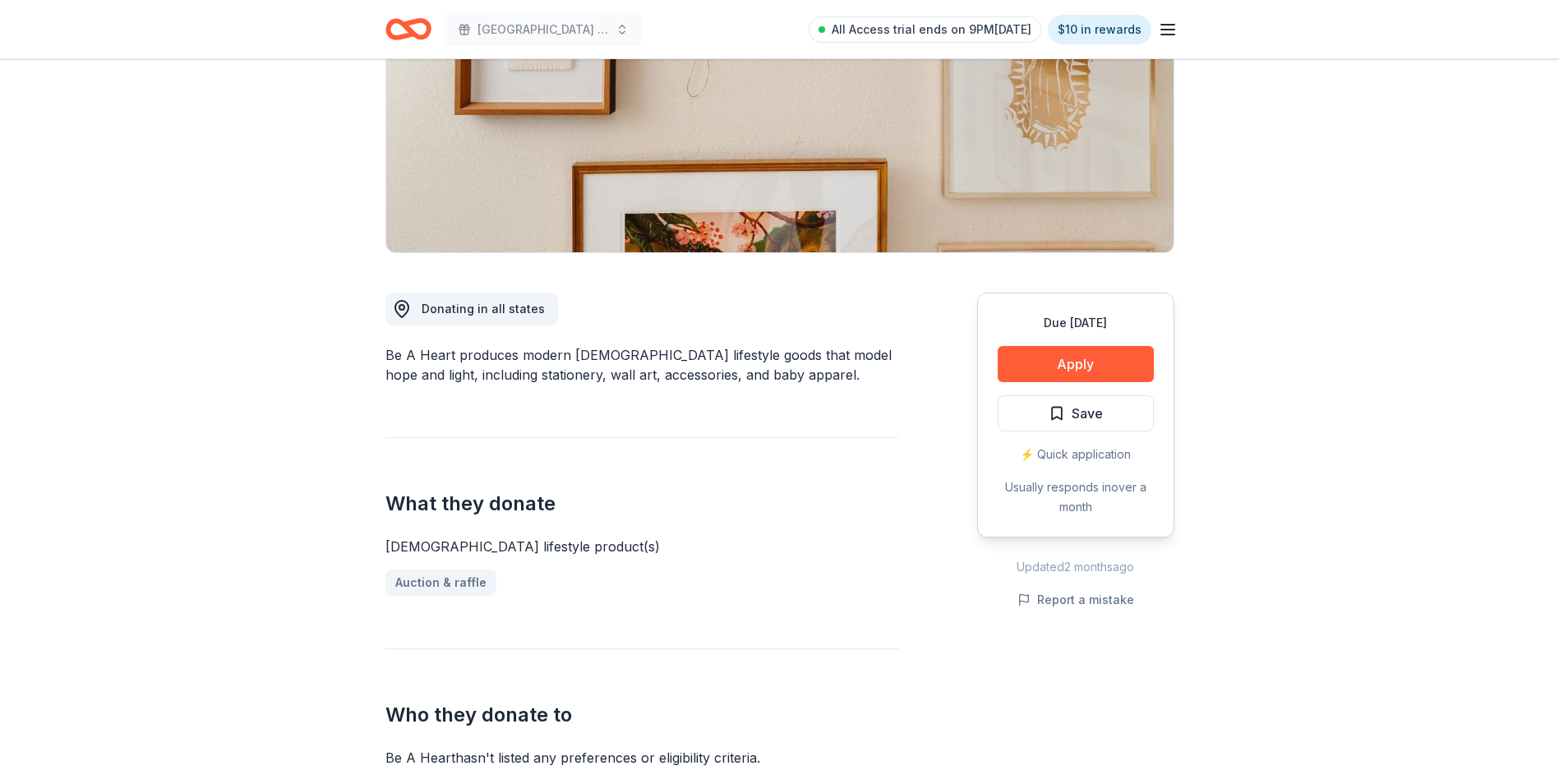
drag, startPoint x: 382, startPoint y: 539, endPoint x: 539, endPoint y: 546, distance: 157.2
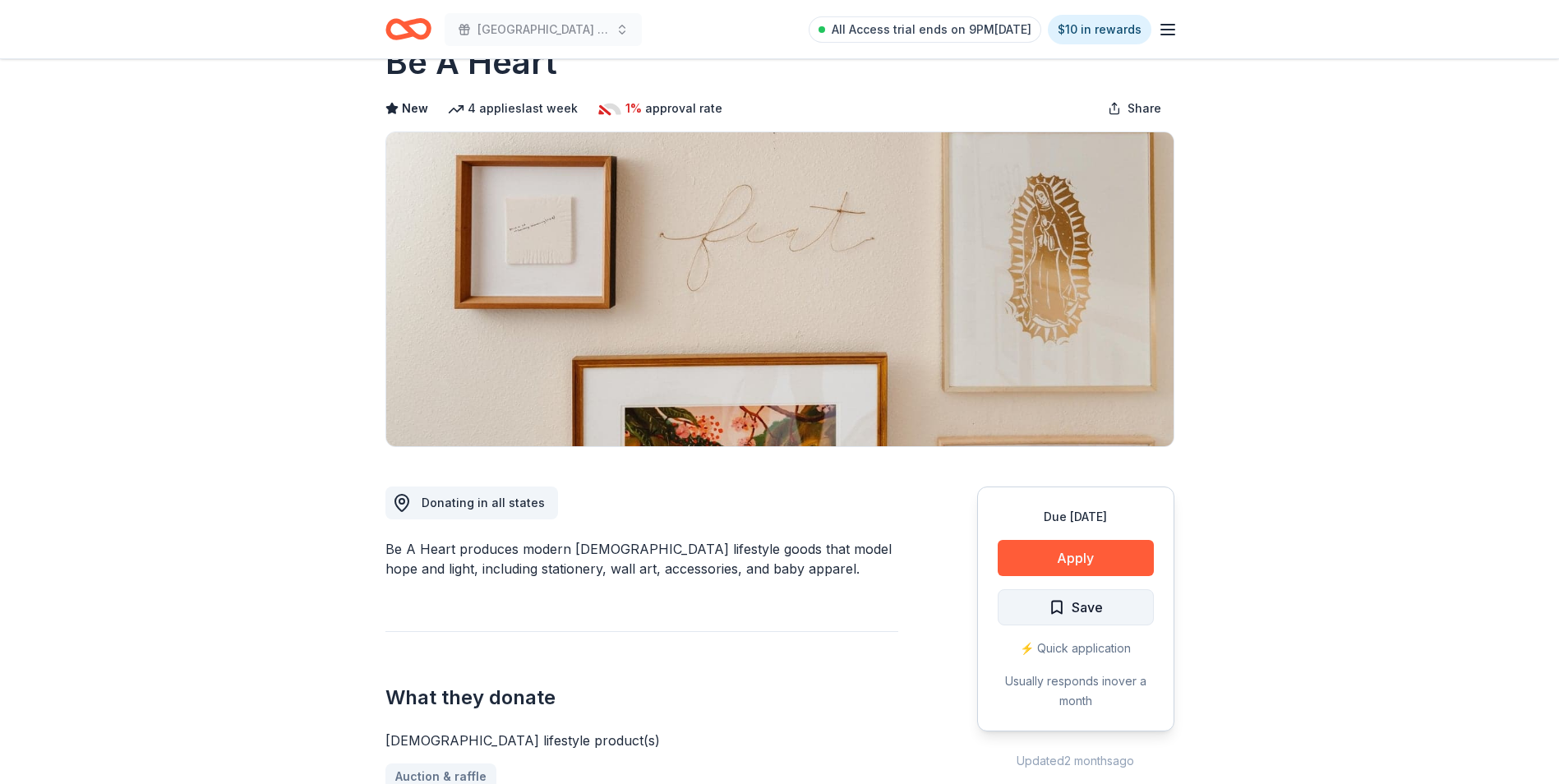
scroll to position [82, 0]
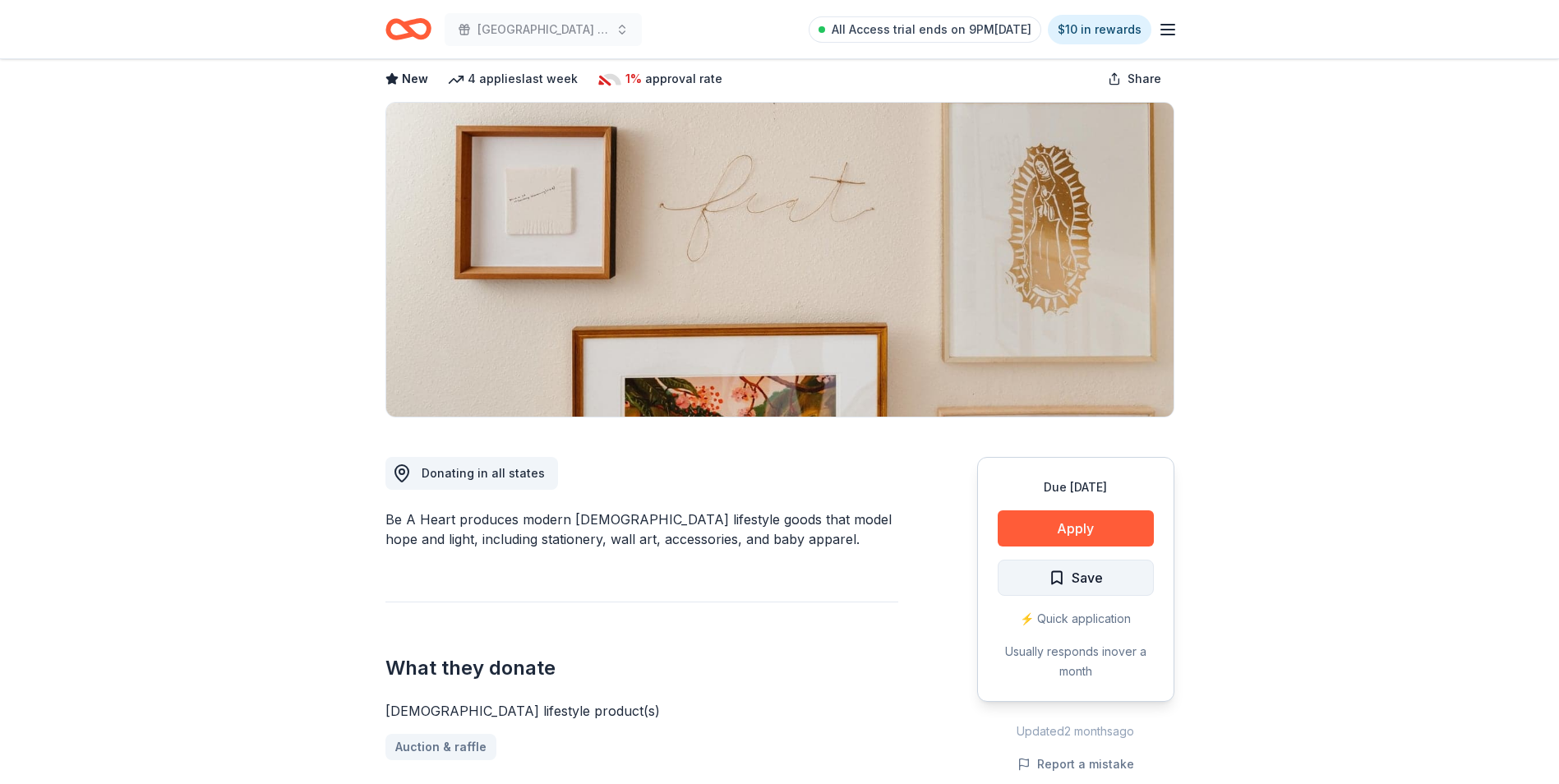
click at [1094, 567] on span "Save" at bounding box center [1087, 576] width 31 height 21
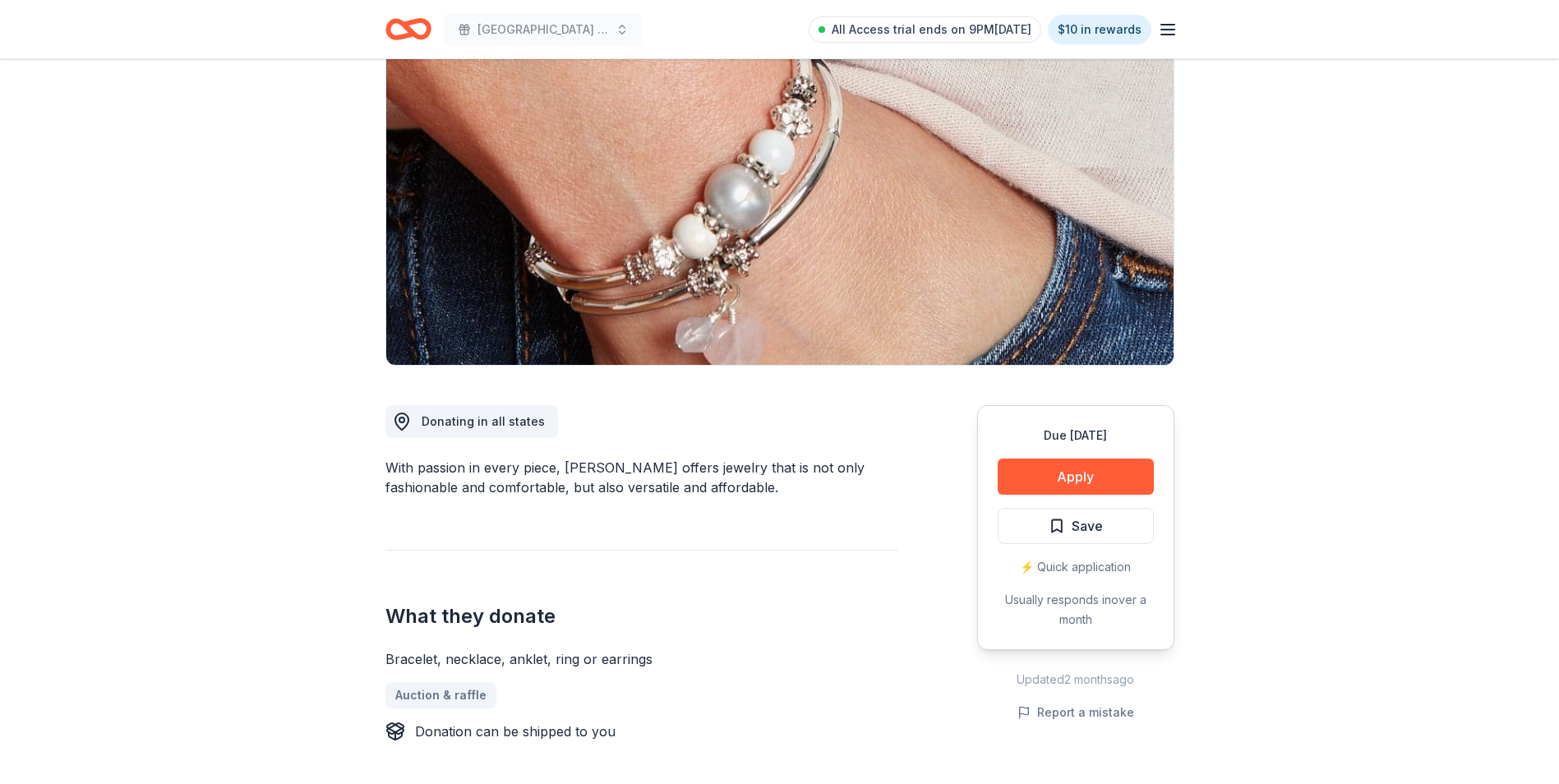
scroll to position [164, 0]
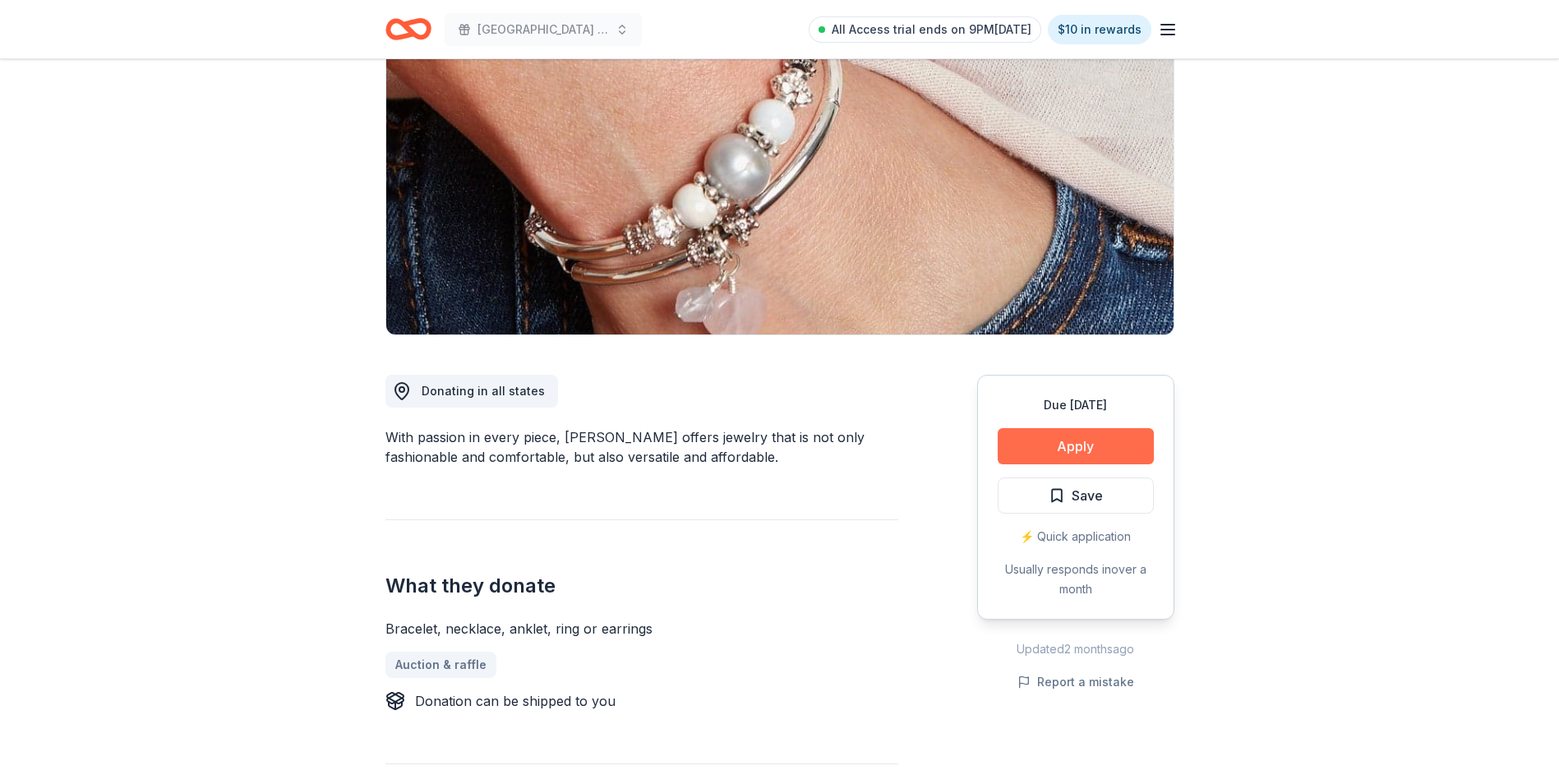
click at [1101, 441] on button "Apply" at bounding box center [1076, 446] width 156 height 36
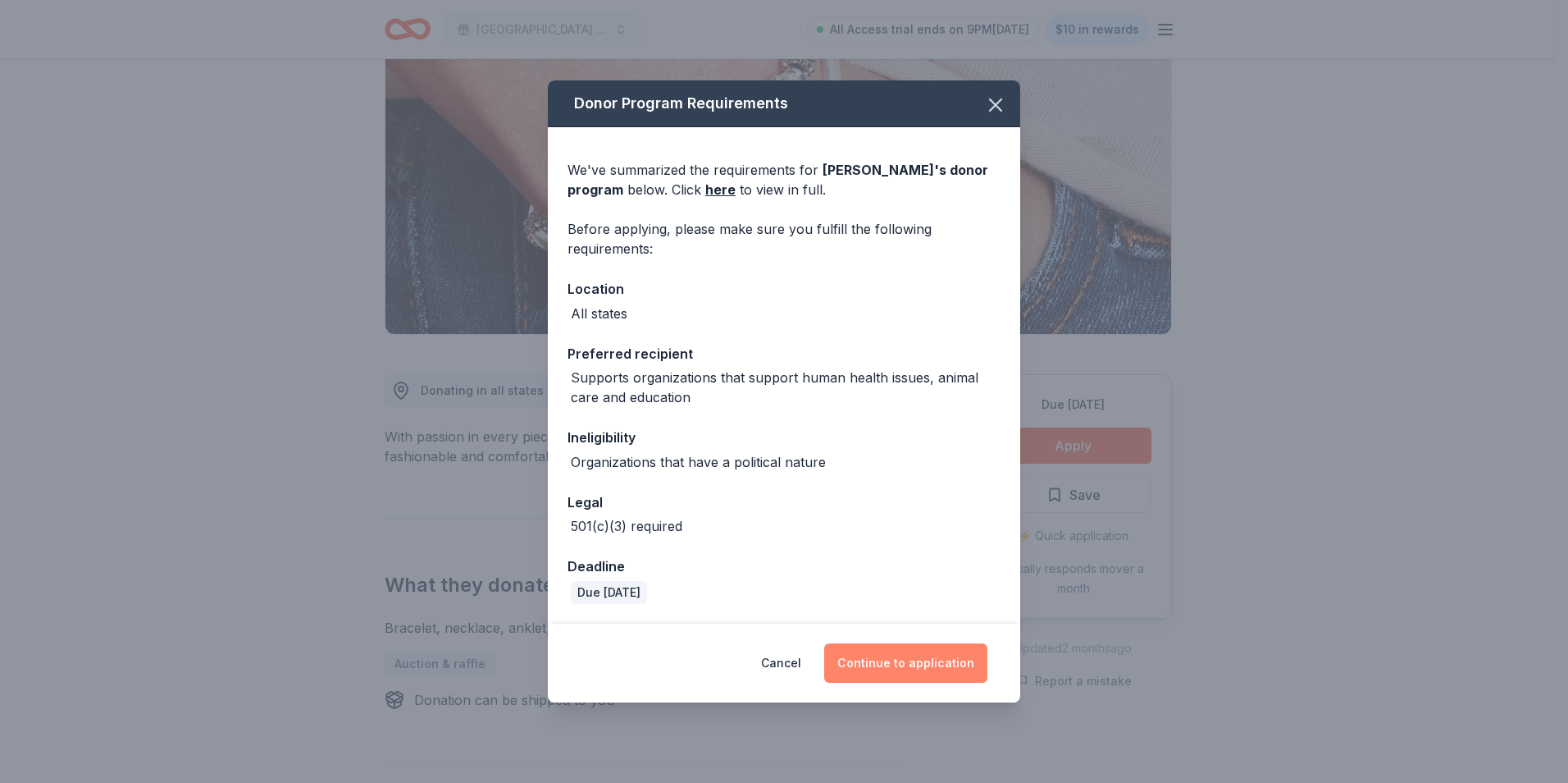
click at [925, 659] on button "Continue to application" at bounding box center [905, 663] width 164 height 40
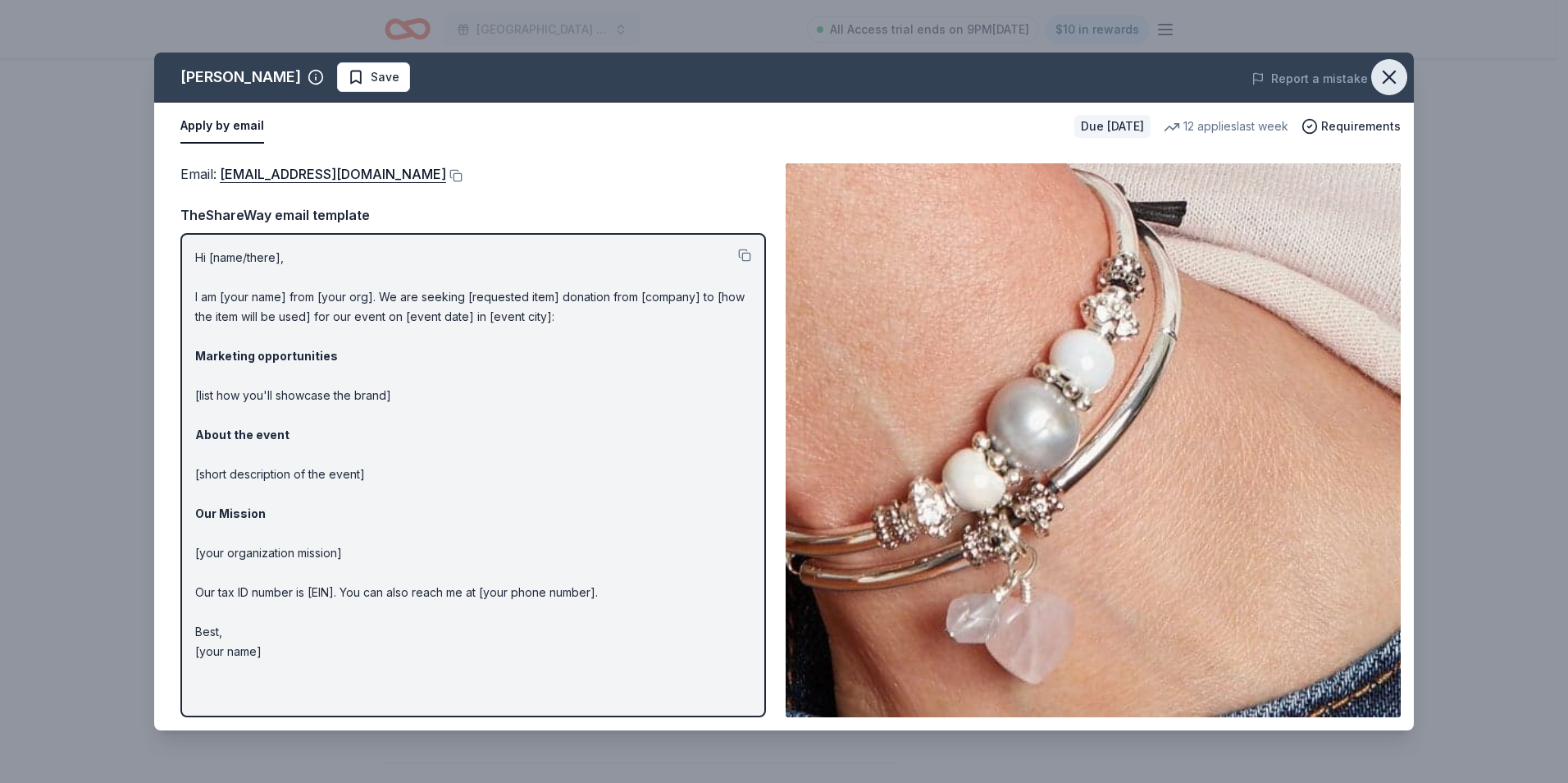
click at [1399, 70] on button "button" at bounding box center [1388, 77] width 36 height 36
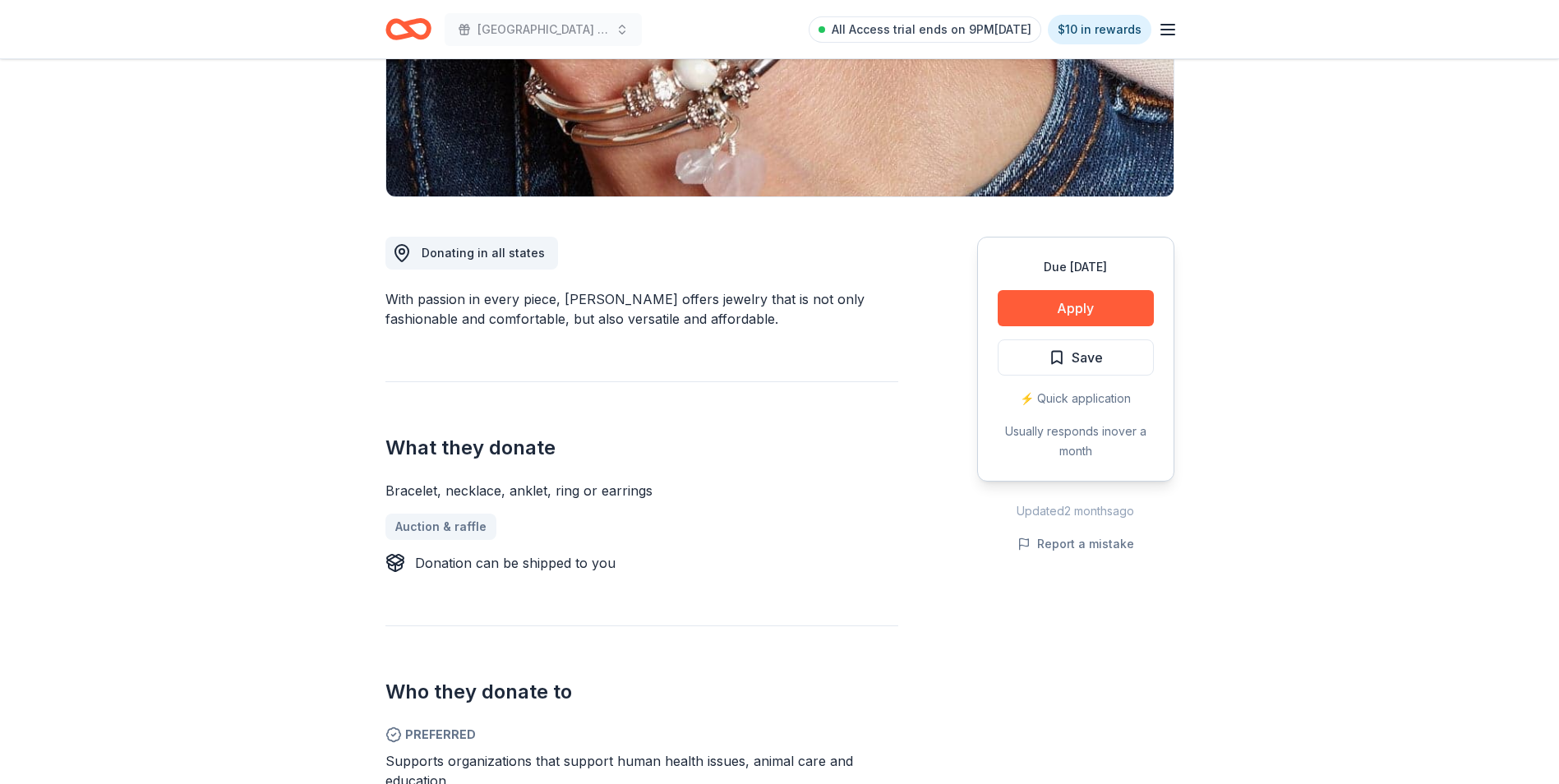
scroll to position [329, 0]
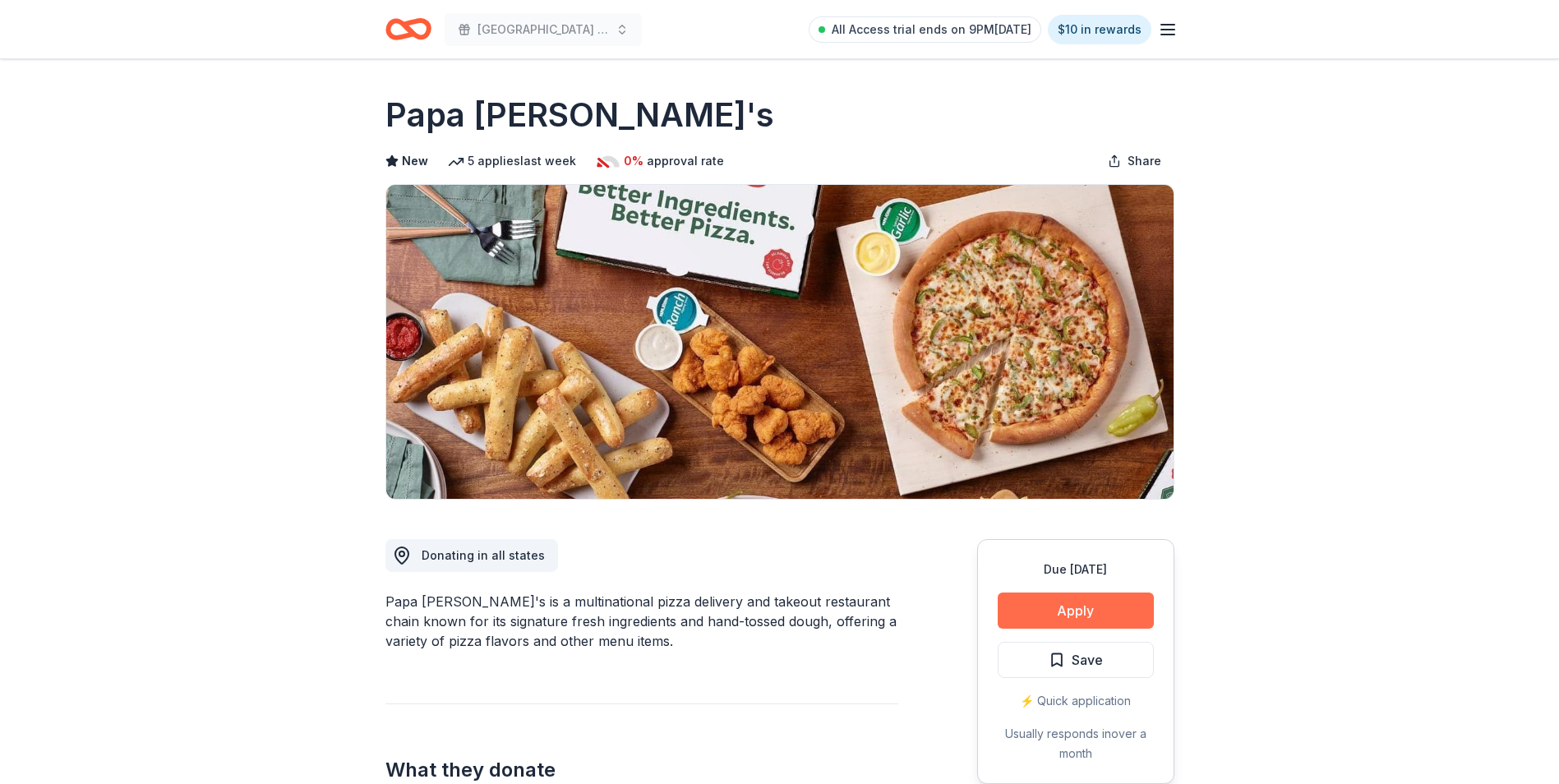
click at [1109, 612] on button "Apply" at bounding box center [1076, 610] width 156 height 36
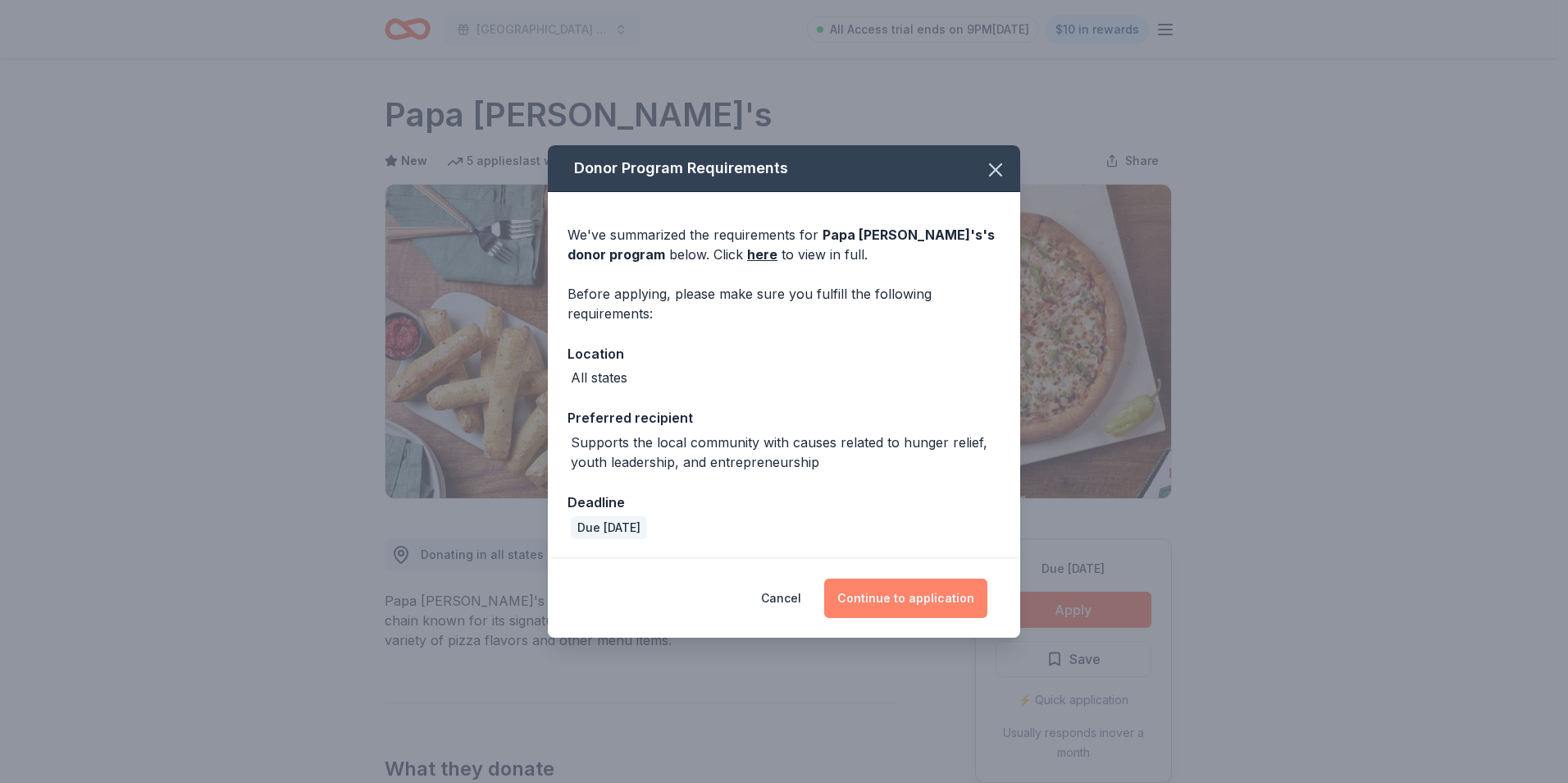
click at [916, 590] on button "Continue to application" at bounding box center [905, 598] width 164 height 40
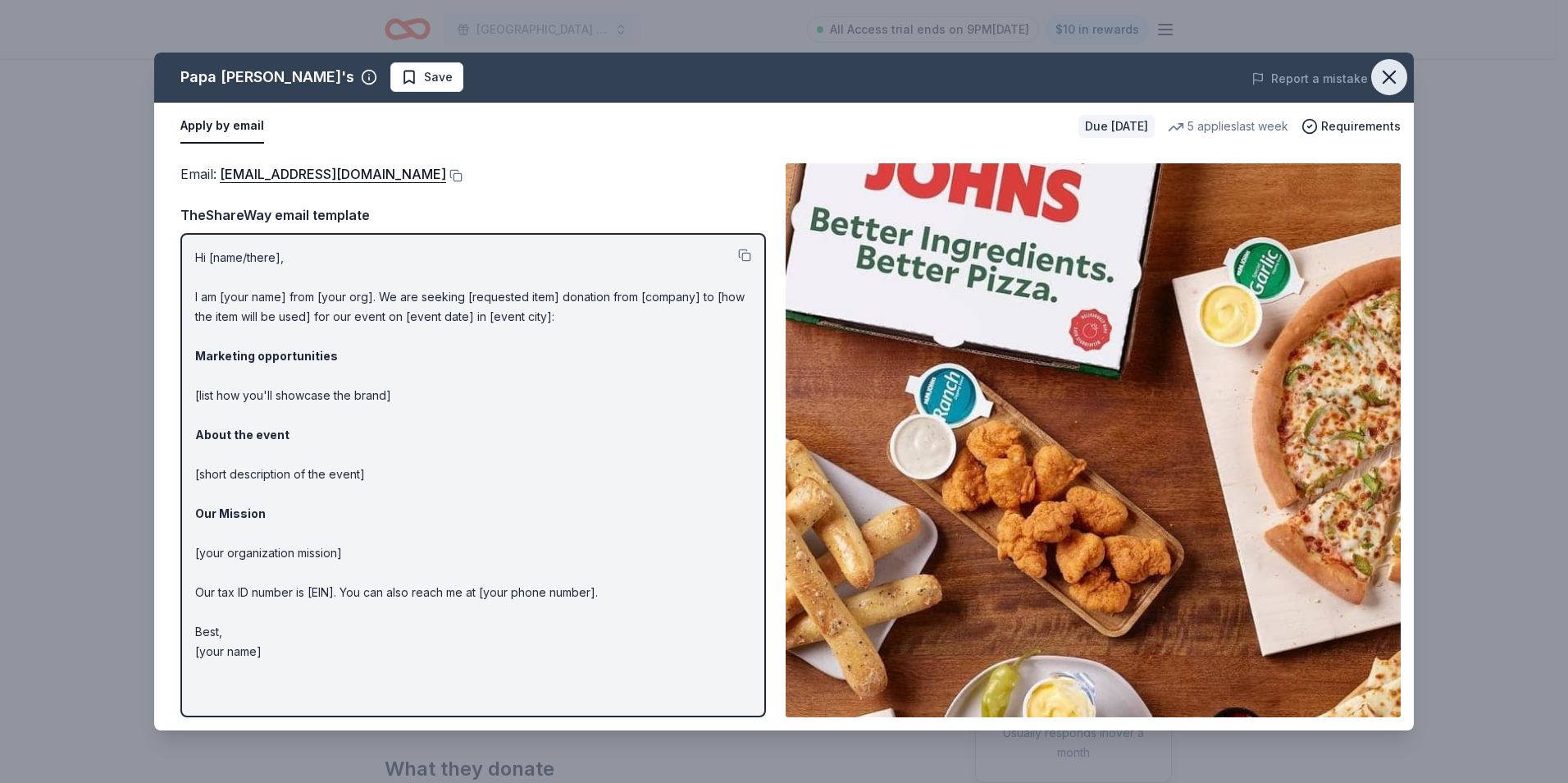
click at [1386, 74] on icon "button" at bounding box center [1389, 77] width 12 height 12
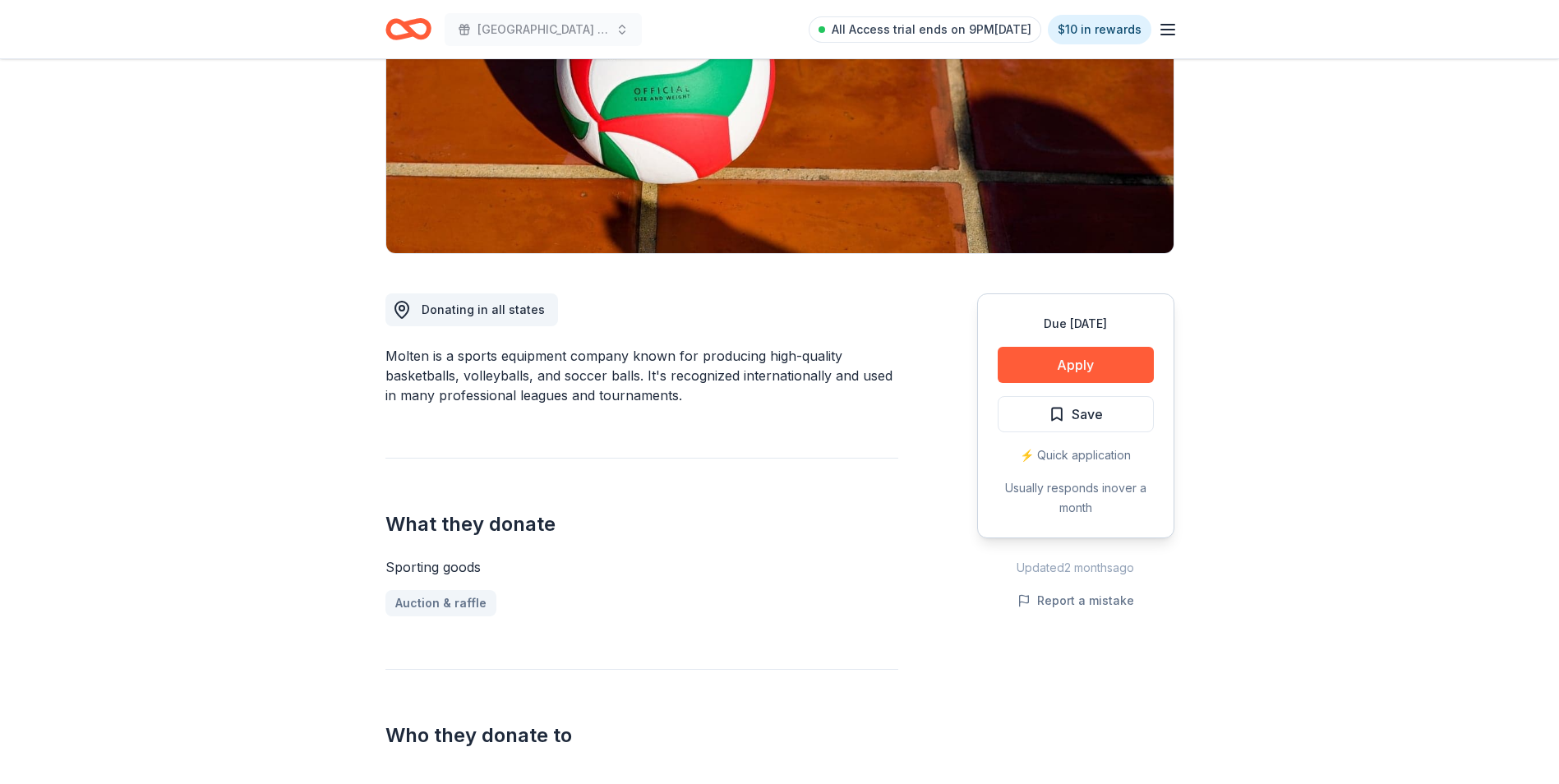
scroll to position [246, 0]
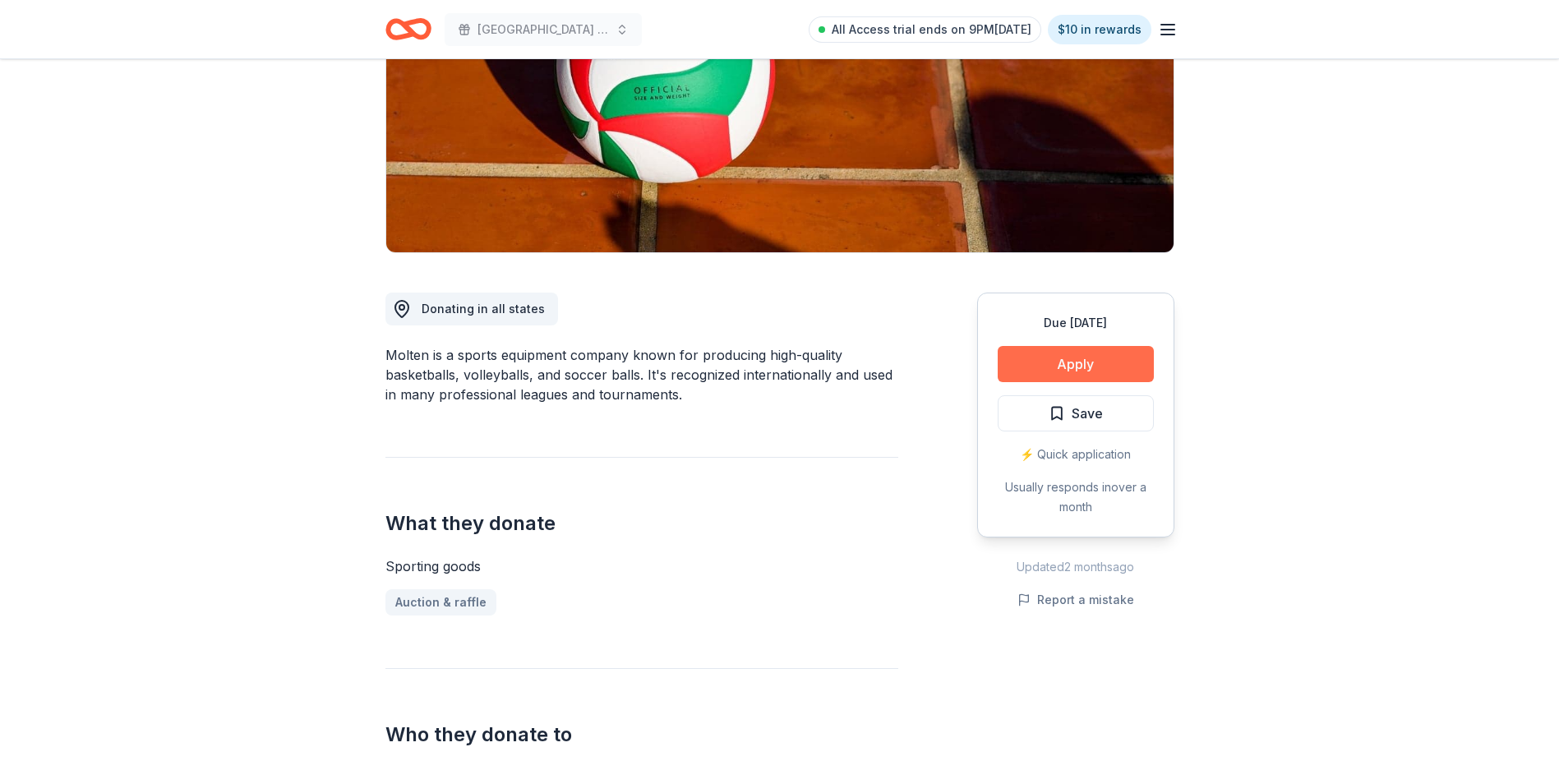
click at [1106, 359] on button "Apply" at bounding box center [1076, 364] width 156 height 36
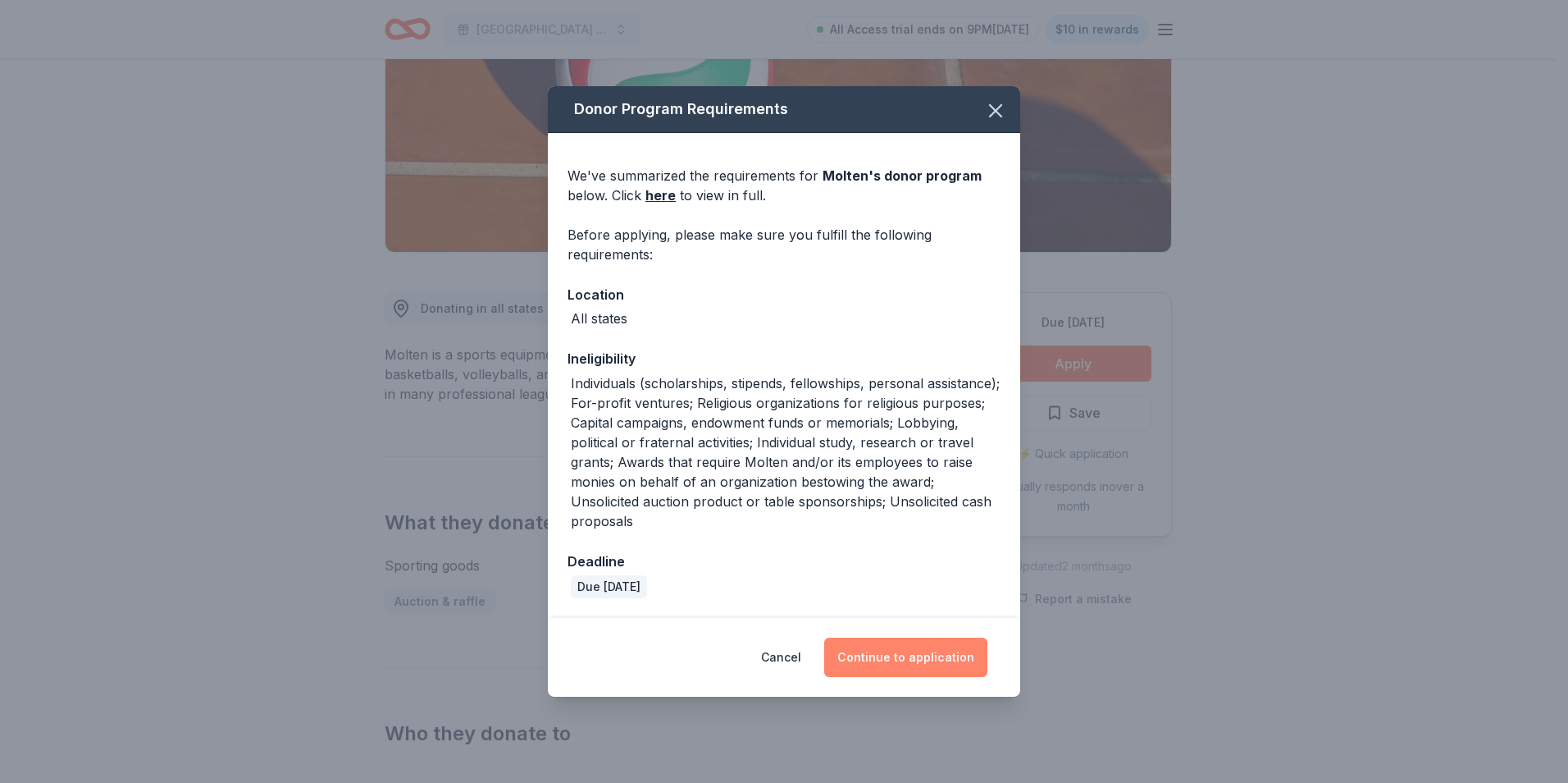
click at [919, 654] on button "Continue to application" at bounding box center [905, 657] width 164 height 40
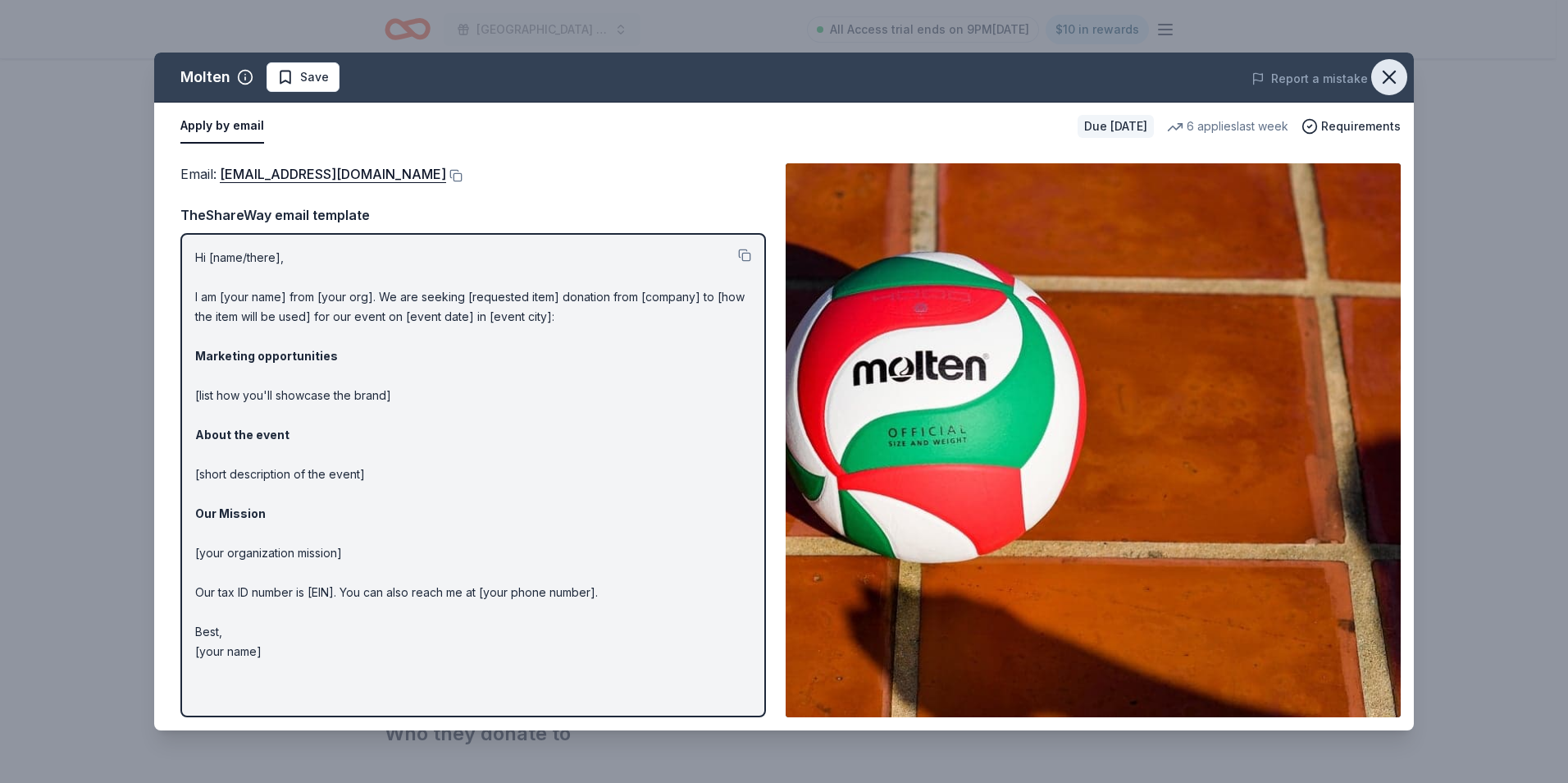
click at [1387, 76] on icon "button" at bounding box center [1389, 77] width 12 height 12
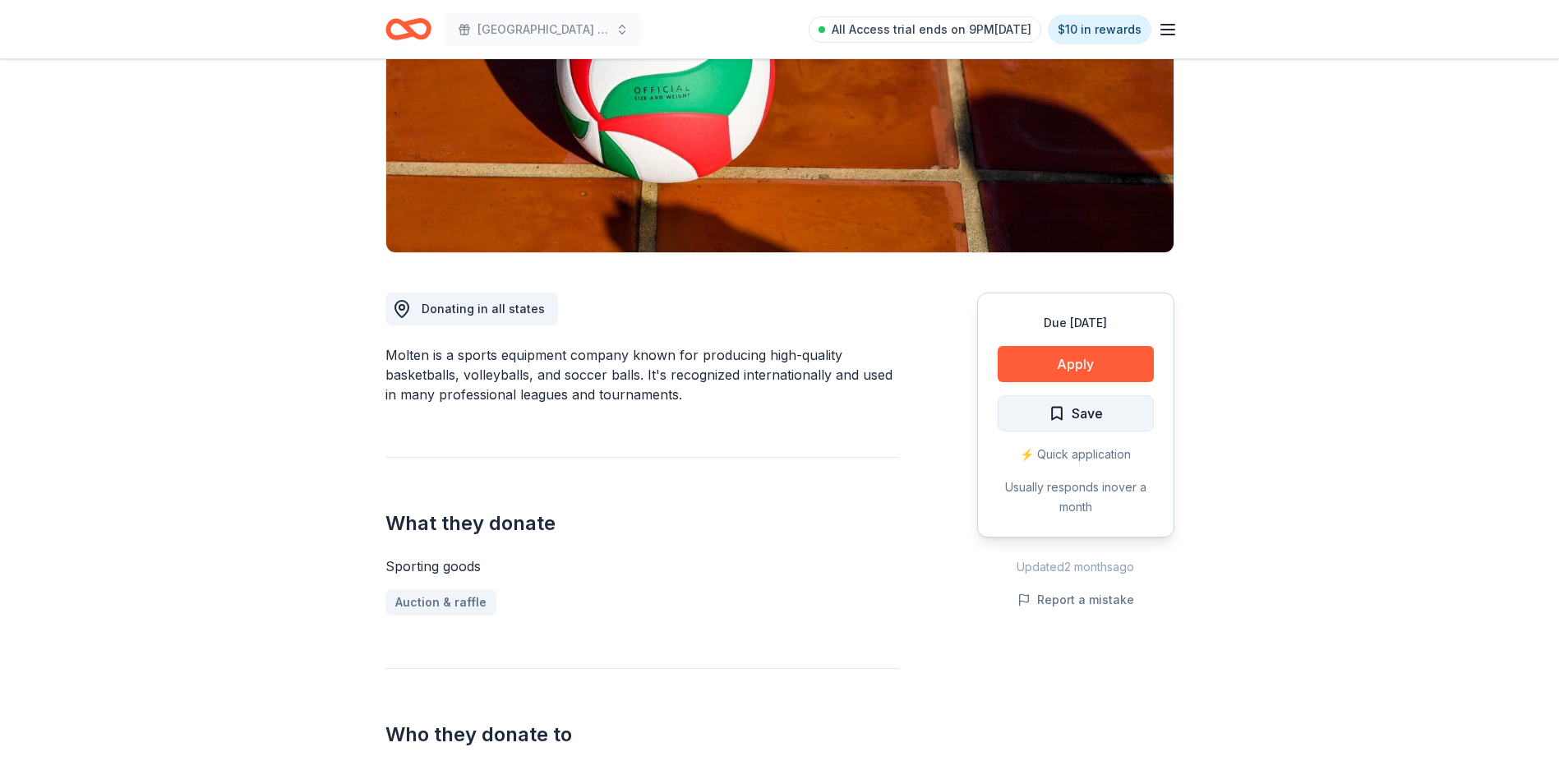
click at [1073, 413] on span "Save" at bounding box center [1087, 412] width 31 height 21
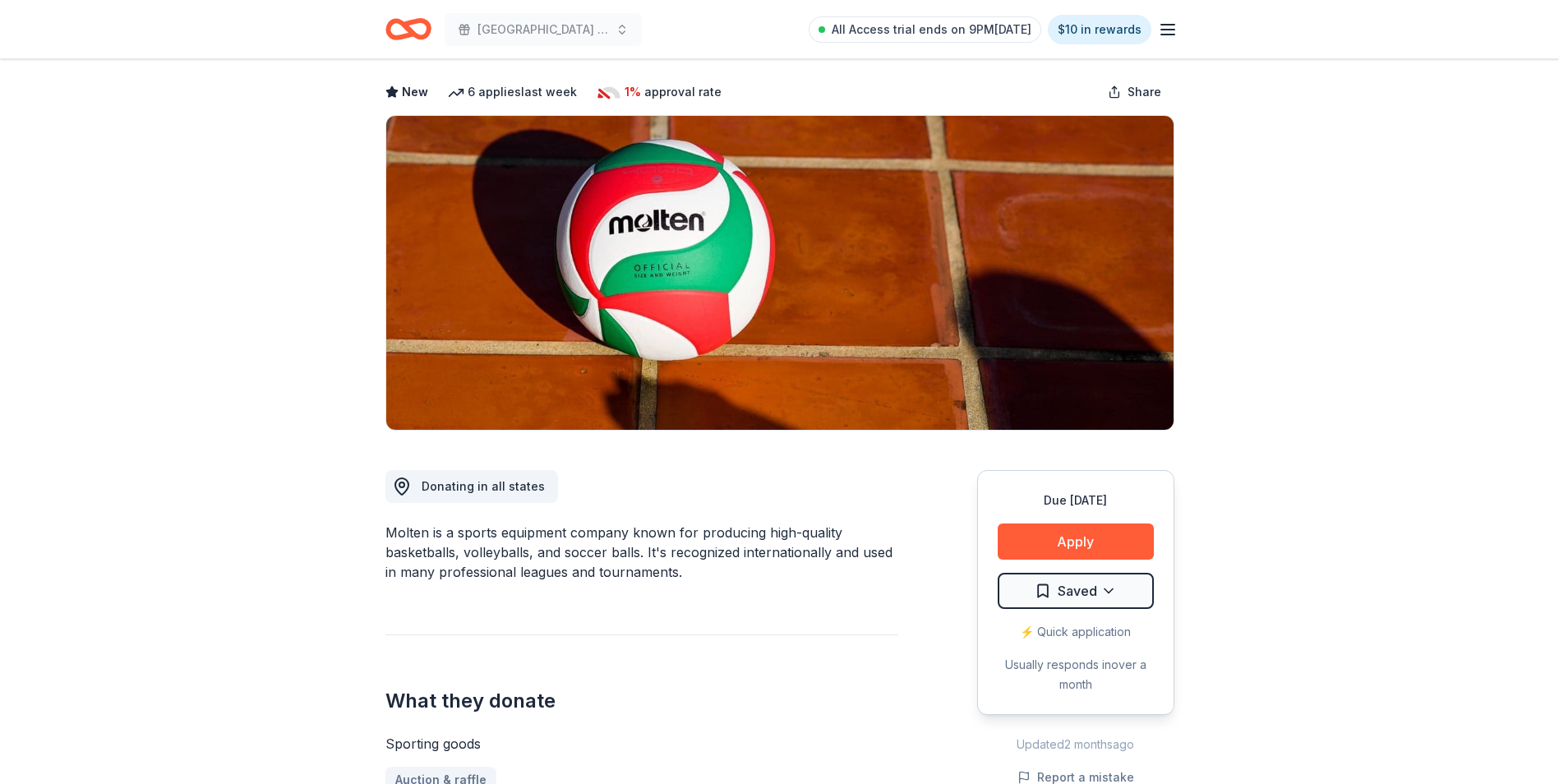
scroll to position [0, 0]
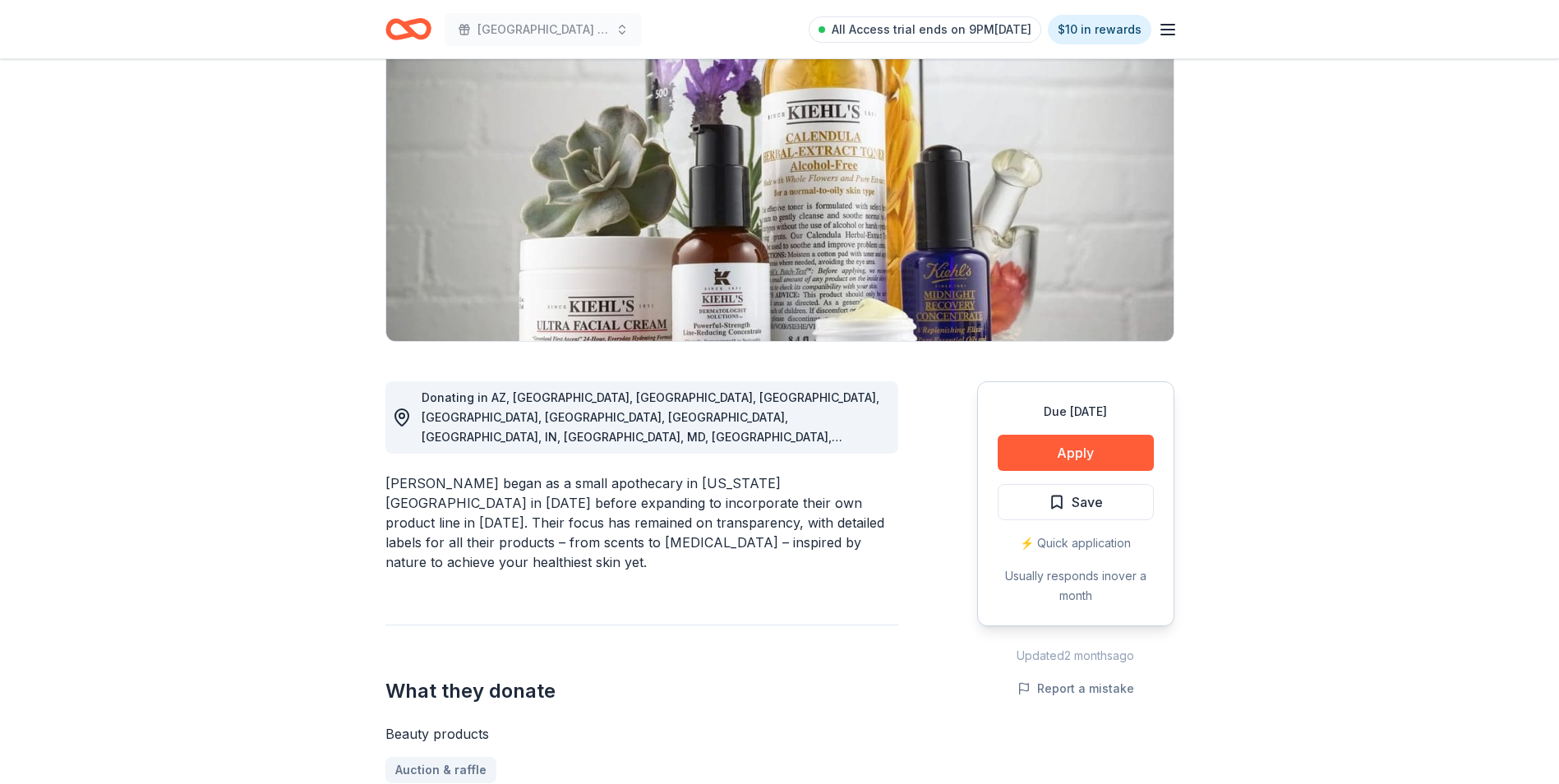
scroll to position [164, 0]
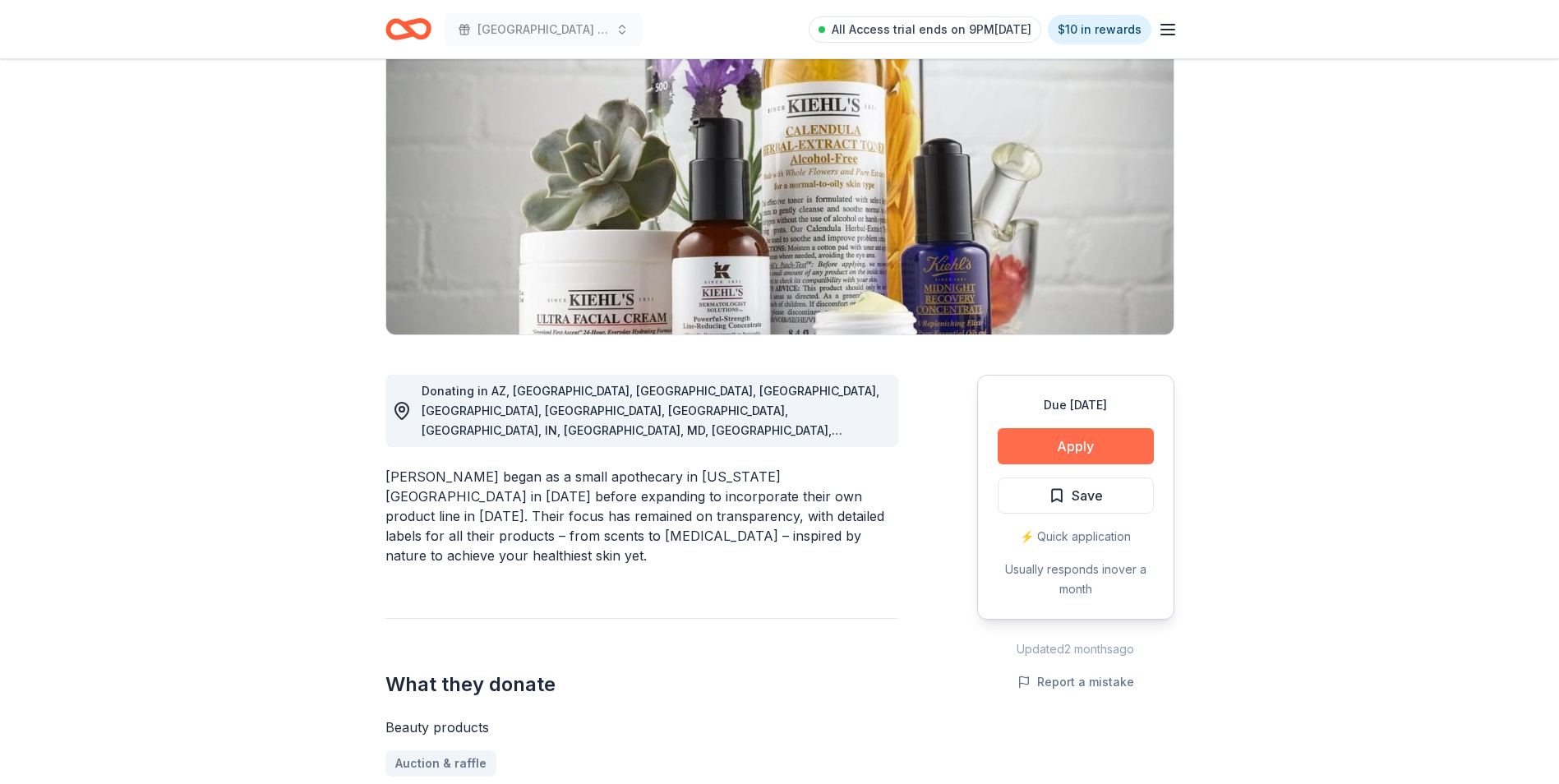
click at [1070, 435] on button "Apply" at bounding box center [1076, 446] width 156 height 36
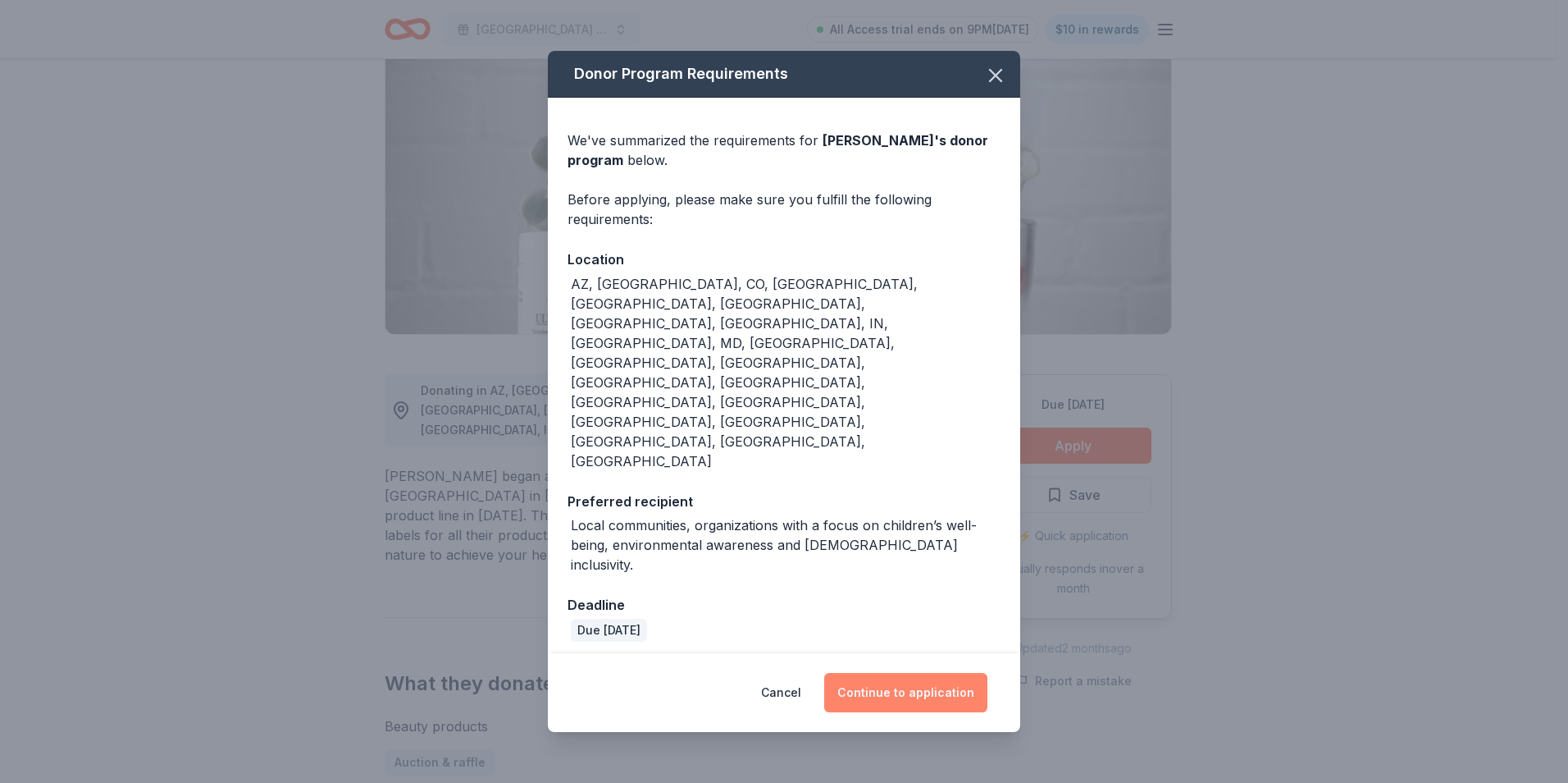
click at [915, 673] on button "Continue to application" at bounding box center [905, 693] width 164 height 40
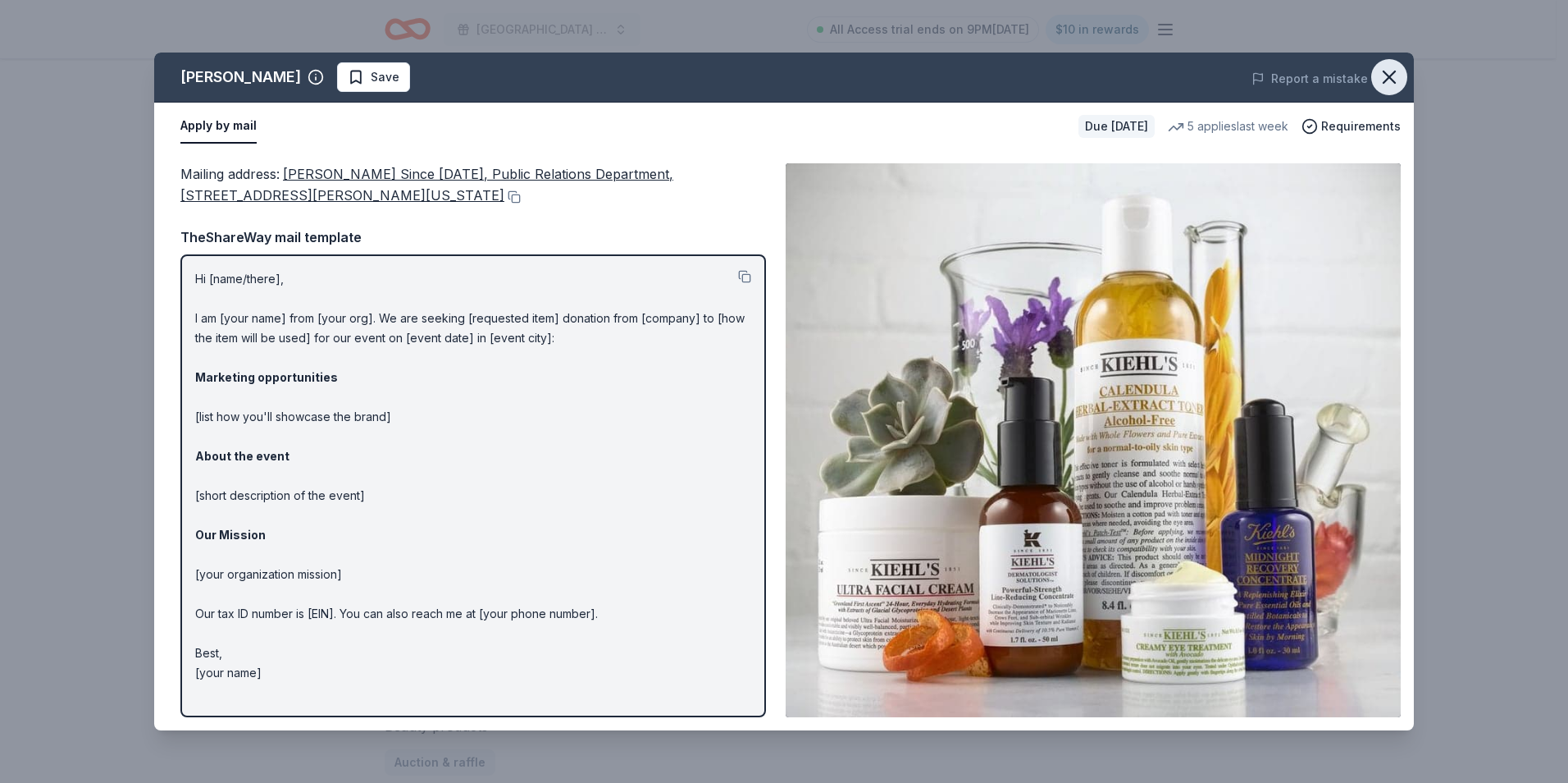
click at [1391, 72] on icon "button" at bounding box center [1388, 76] width 23 height 23
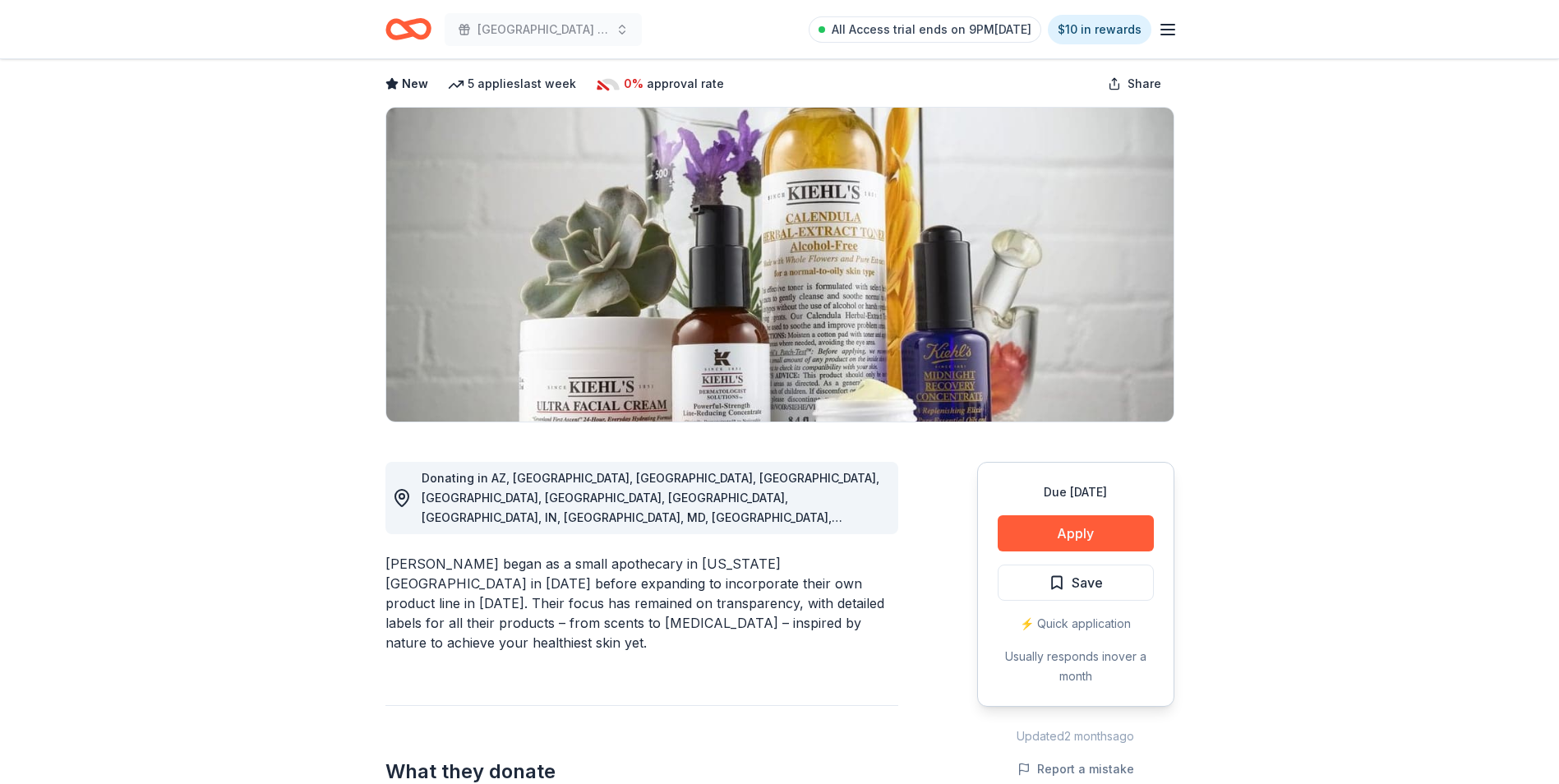
scroll to position [0, 0]
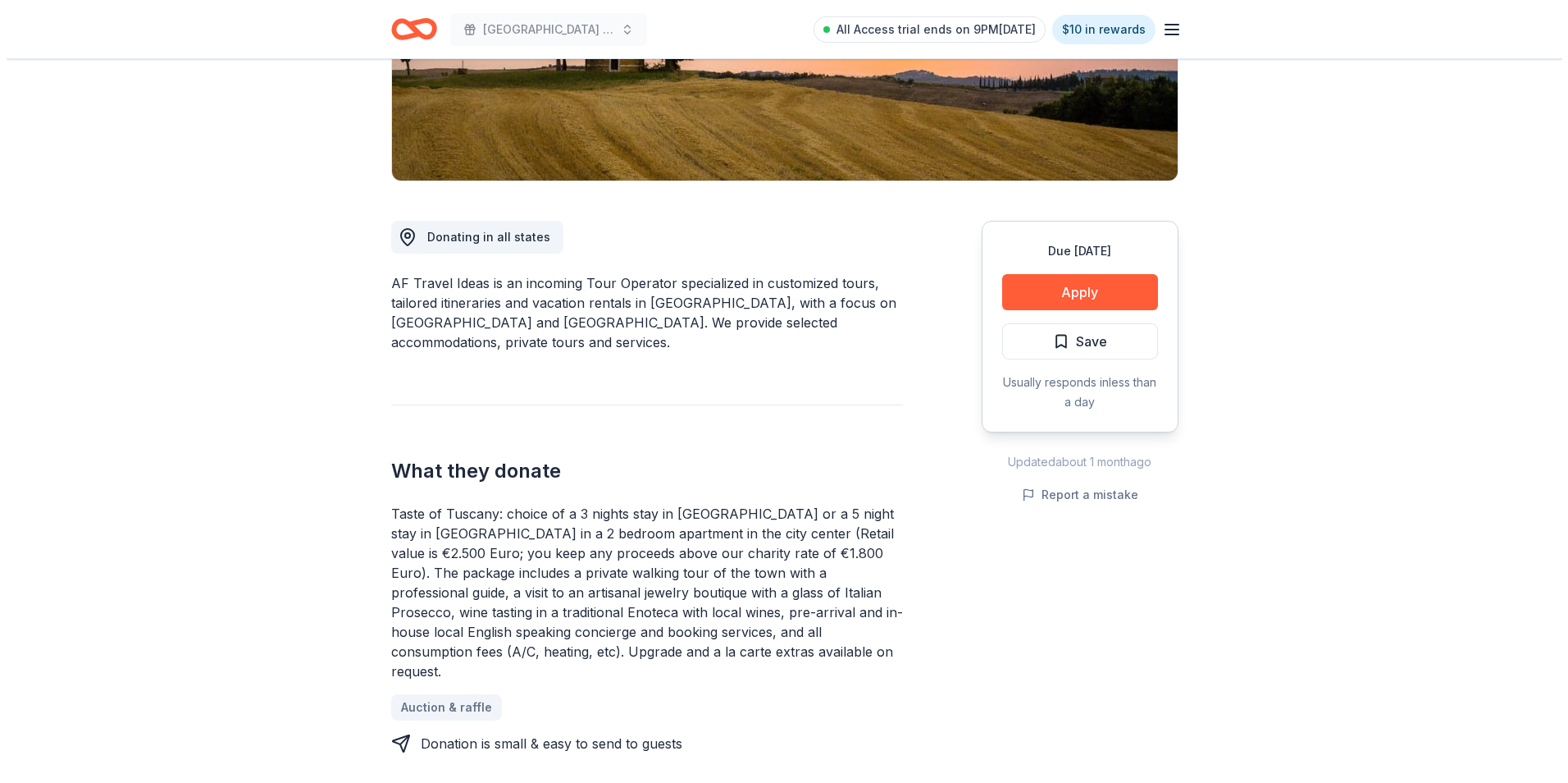
scroll to position [328, 0]
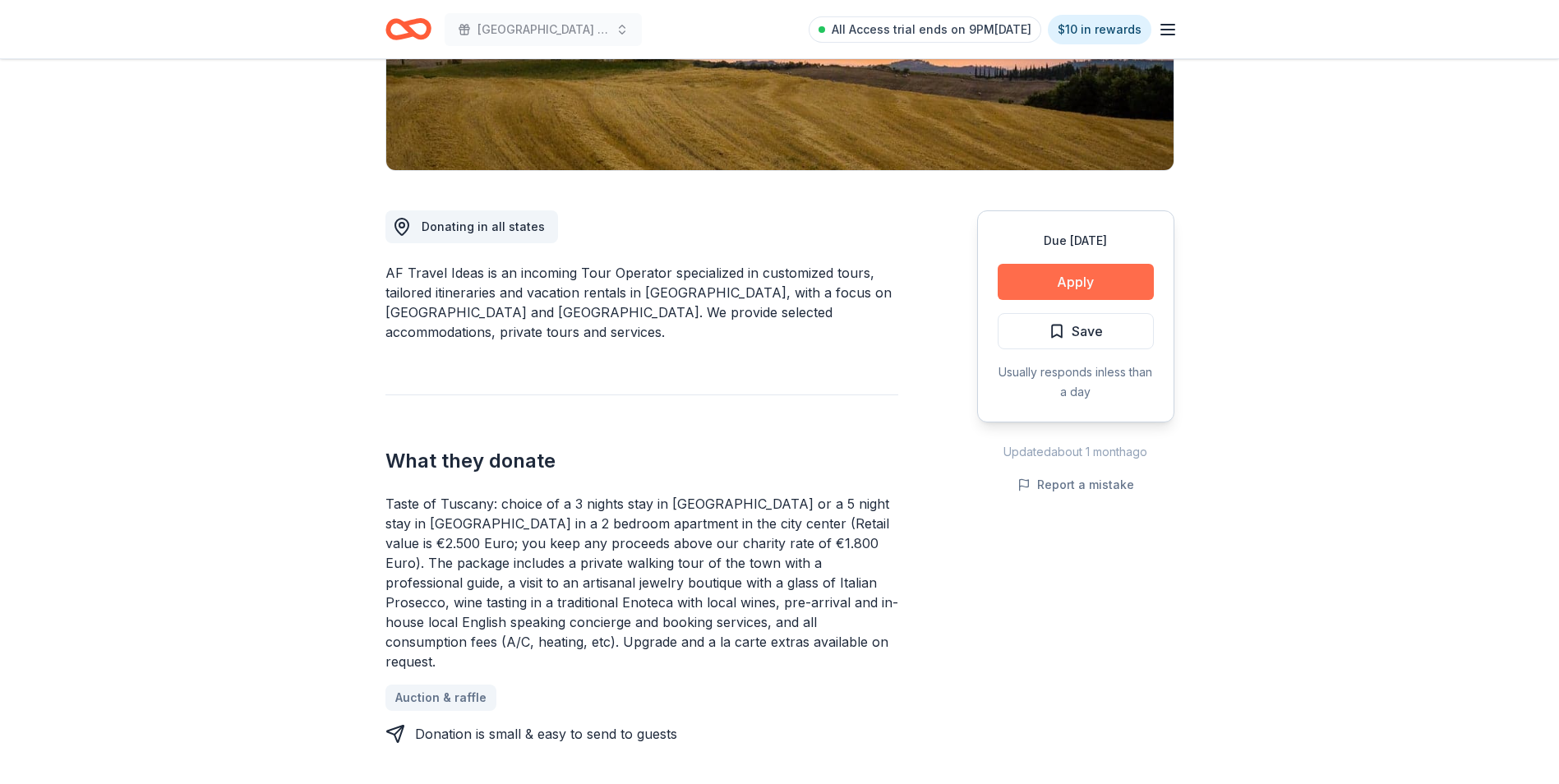
click at [1084, 275] on button "Apply" at bounding box center [1076, 281] width 156 height 36
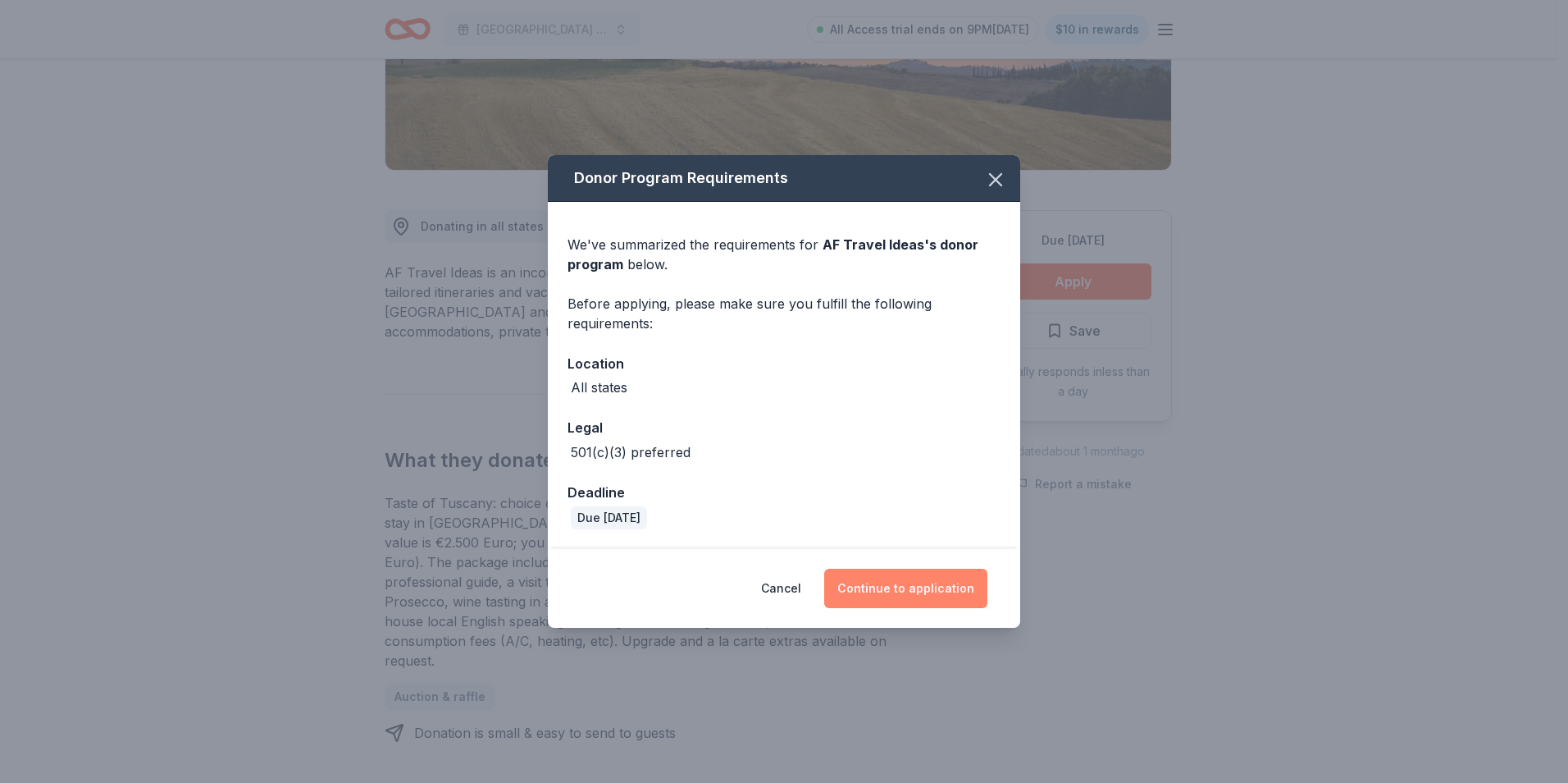
click at [940, 586] on button "Continue to application" at bounding box center [905, 588] width 164 height 40
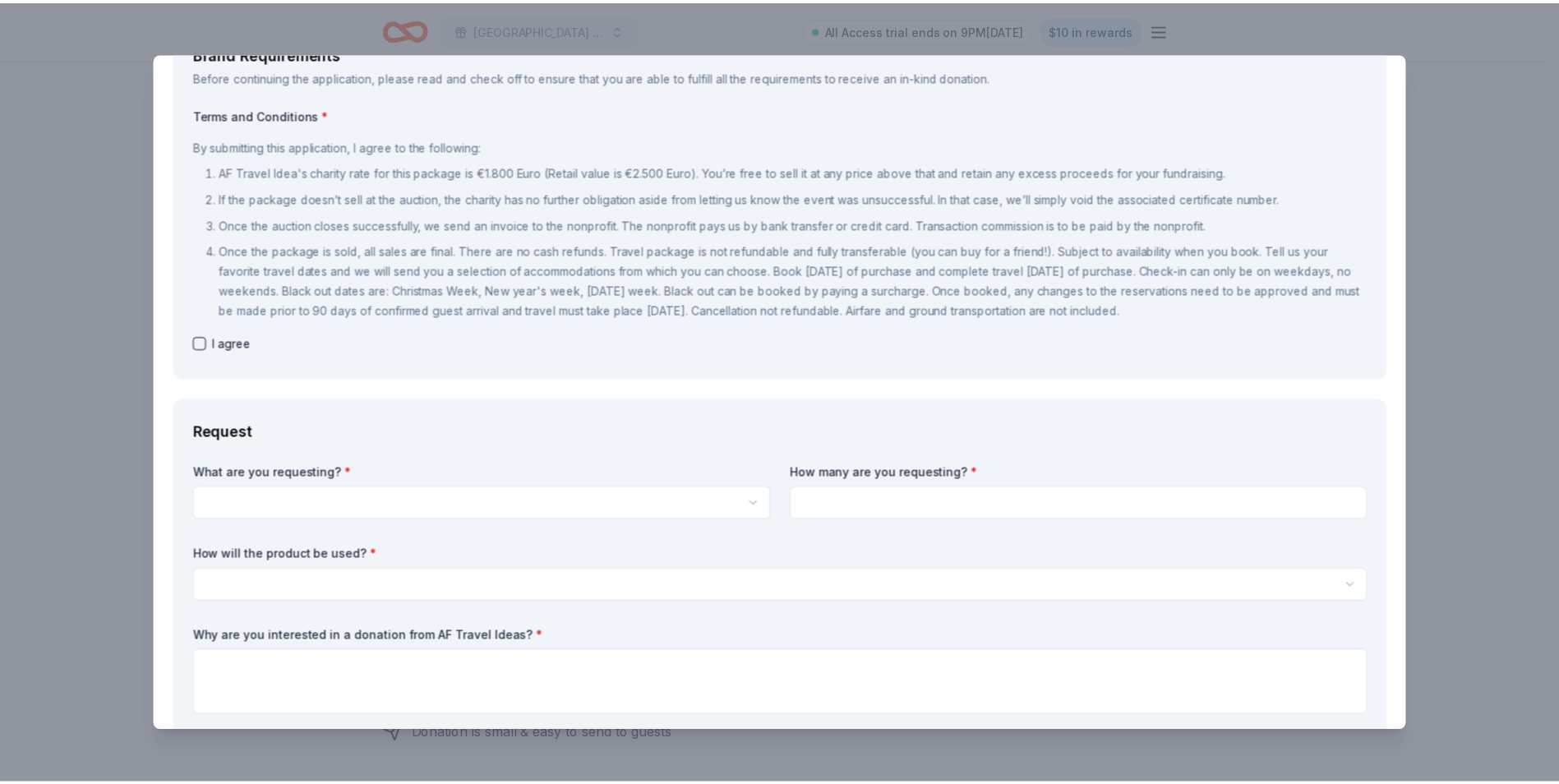
scroll to position [0, 0]
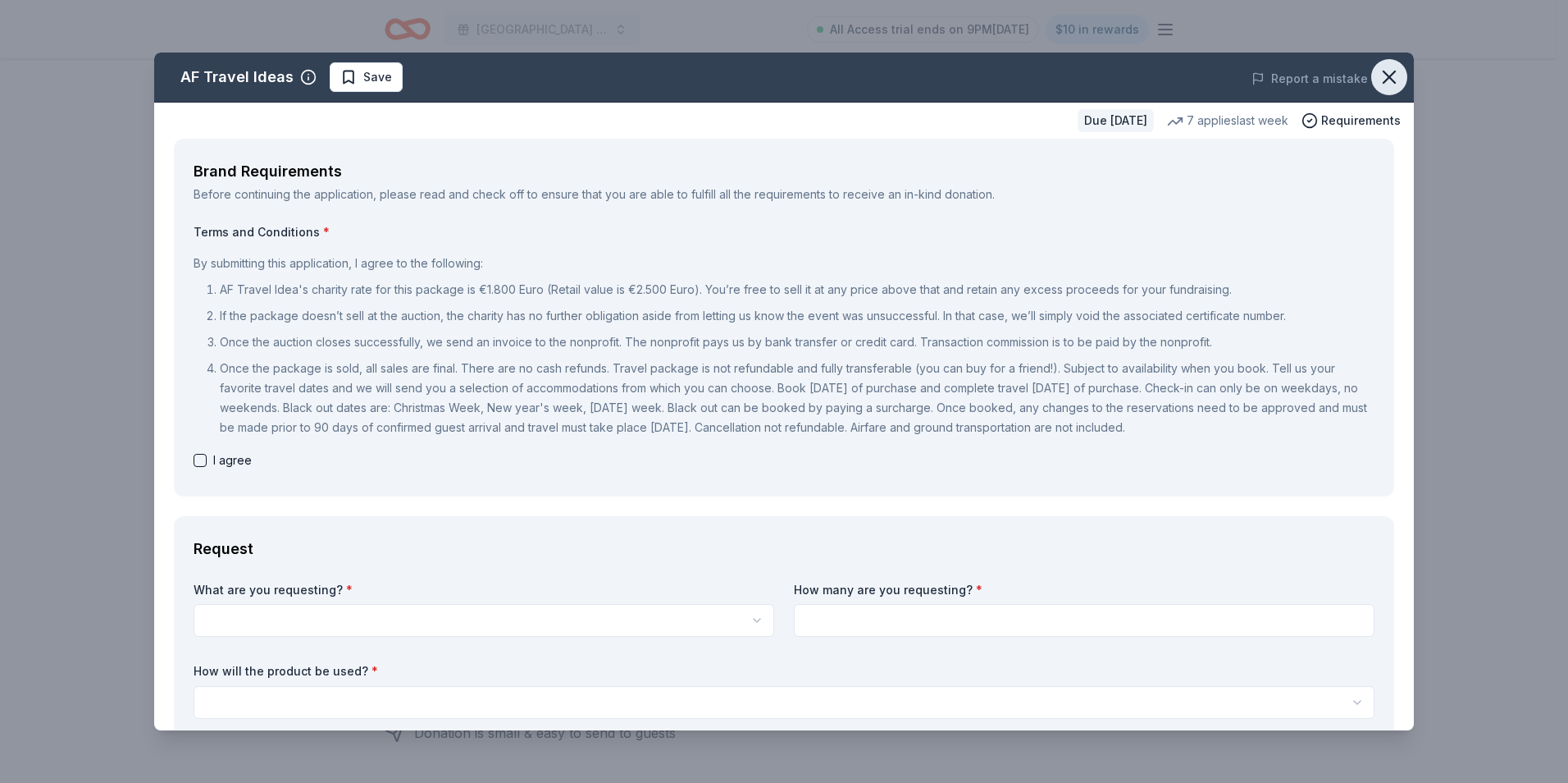
click at [1384, 75] on icon "button" at bounding box center [1388, 76] width 23 height 23
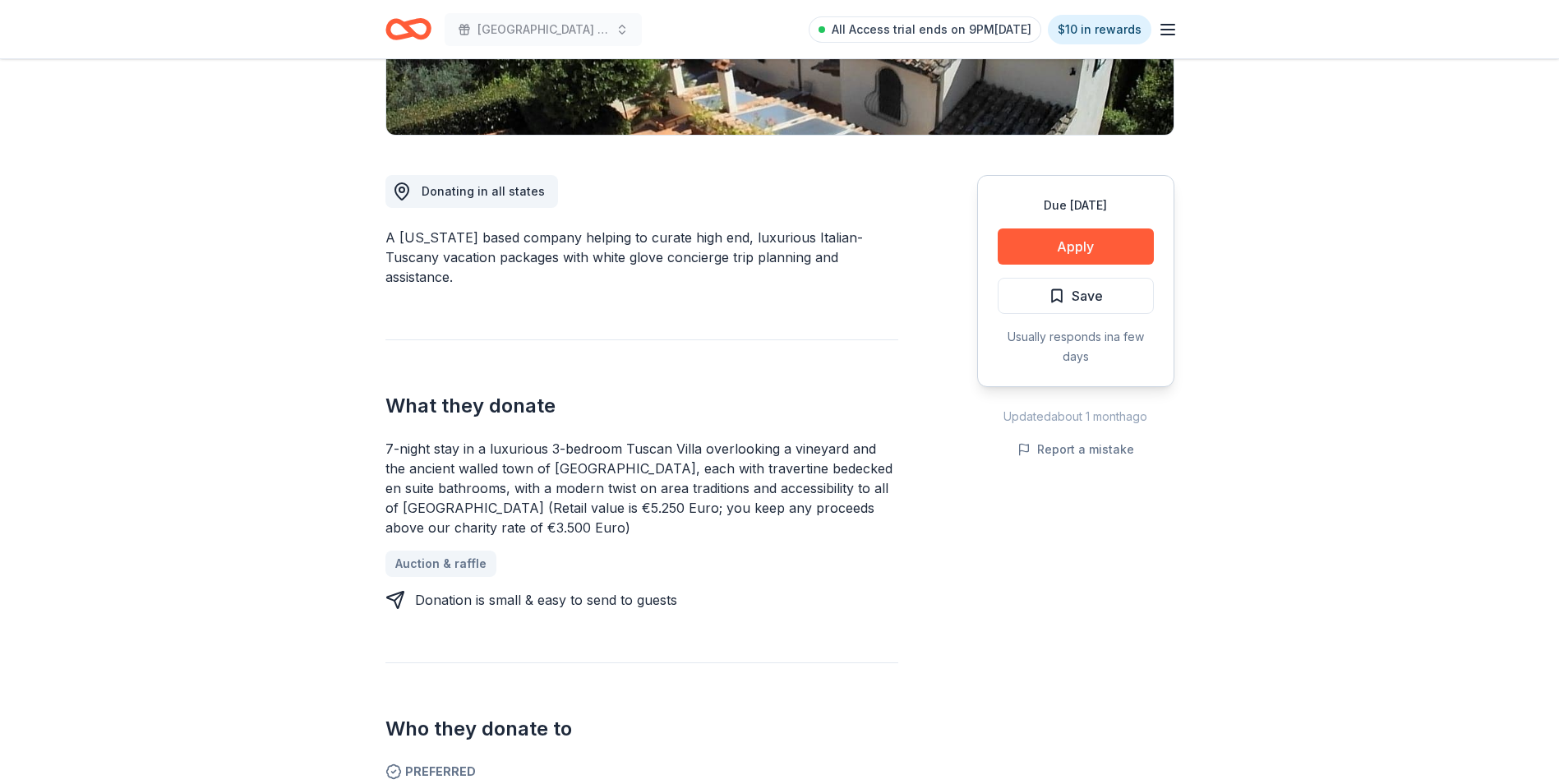
scroll to position [329, 0]
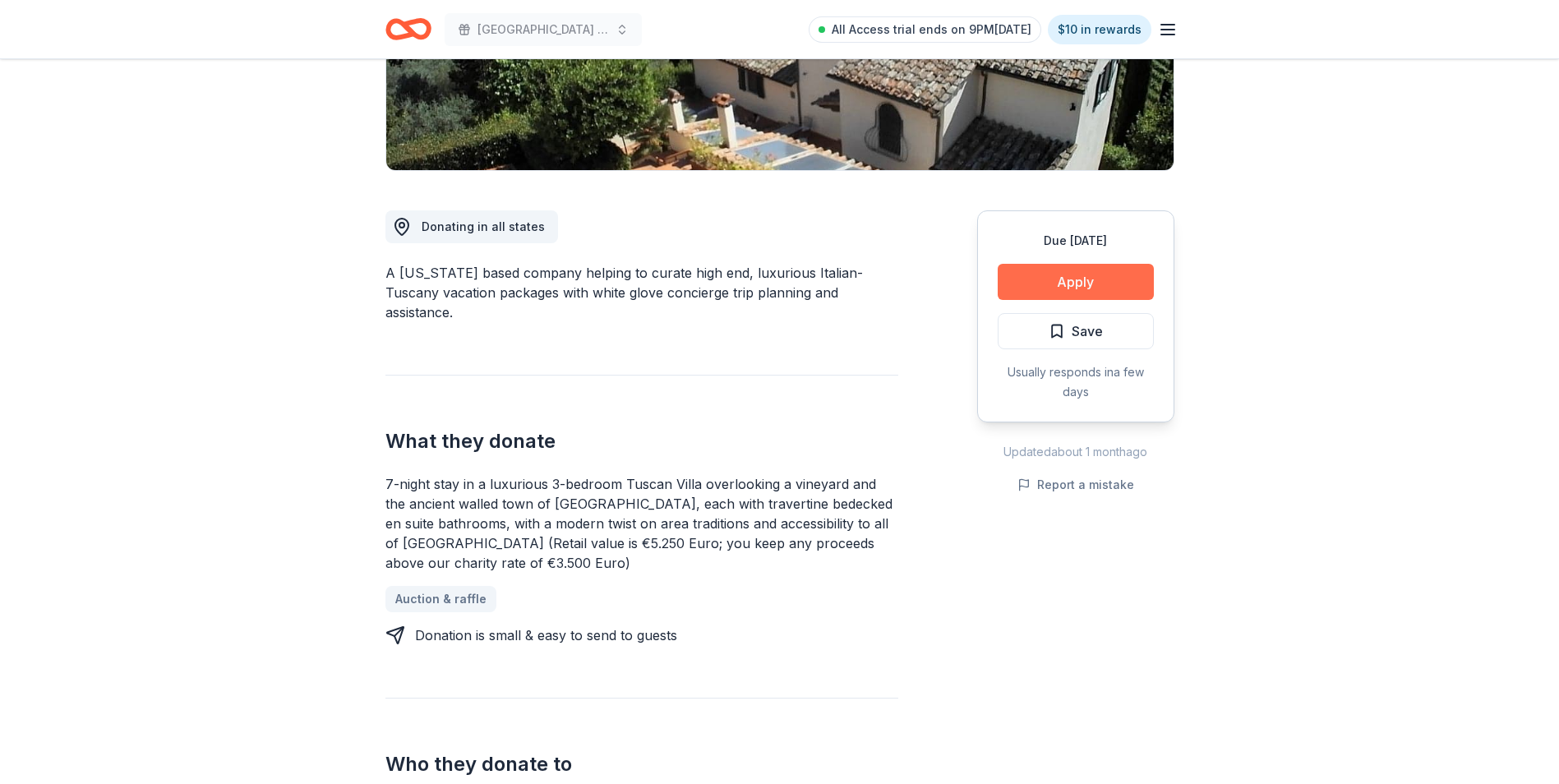
click at [1089, 284] on button "Apply" at bounding box center [1076, 281] width 156 height 36
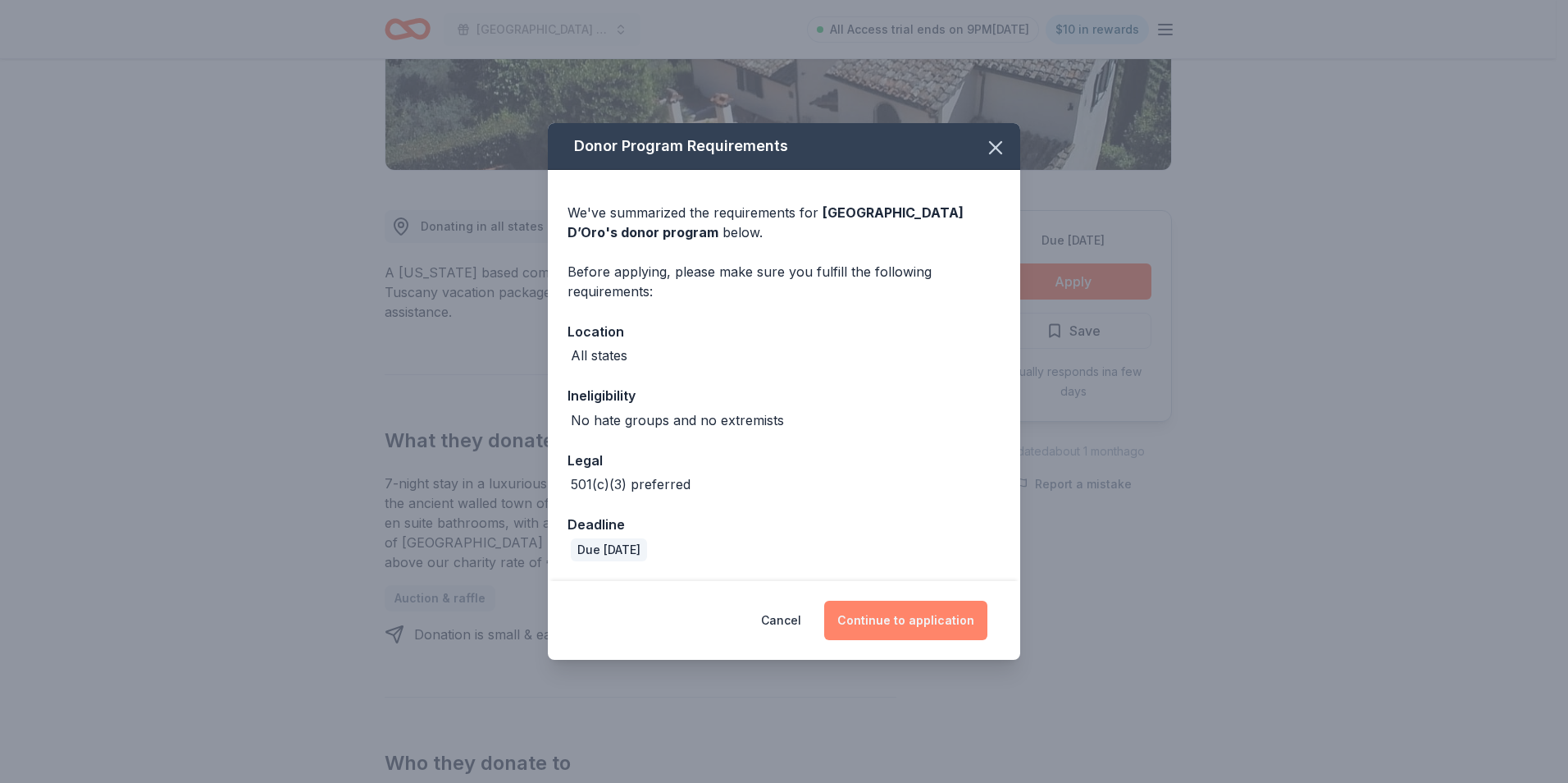
click at [935, 623] on button "Continue to application" at bounding box center [905, 620] width 164 height 40
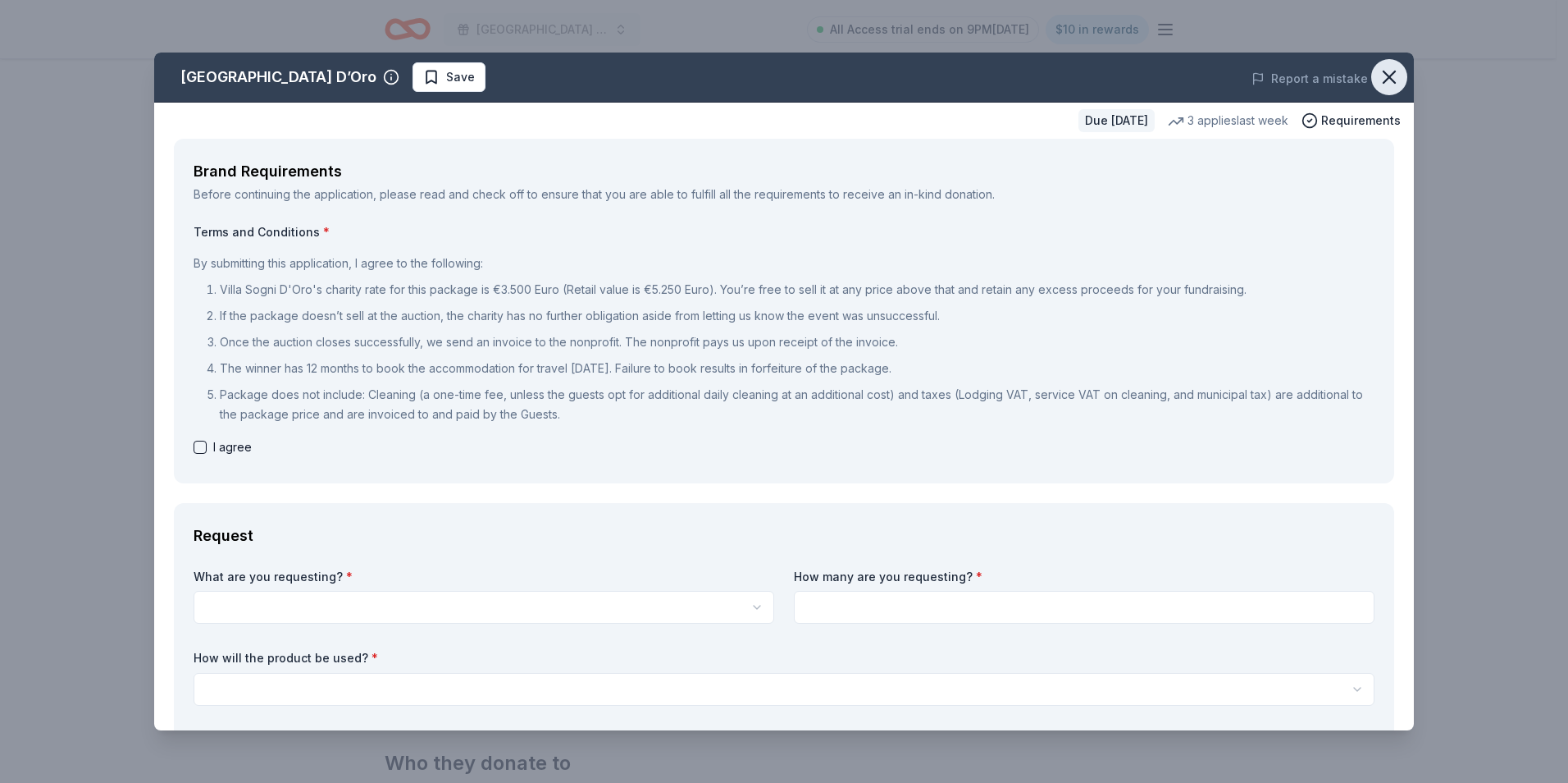
click at [1382, 76] on icon "button" at bounding box center [1388, 76] width 23 height 23
